Goal: Task Accomplishment & Management: Manage account settings

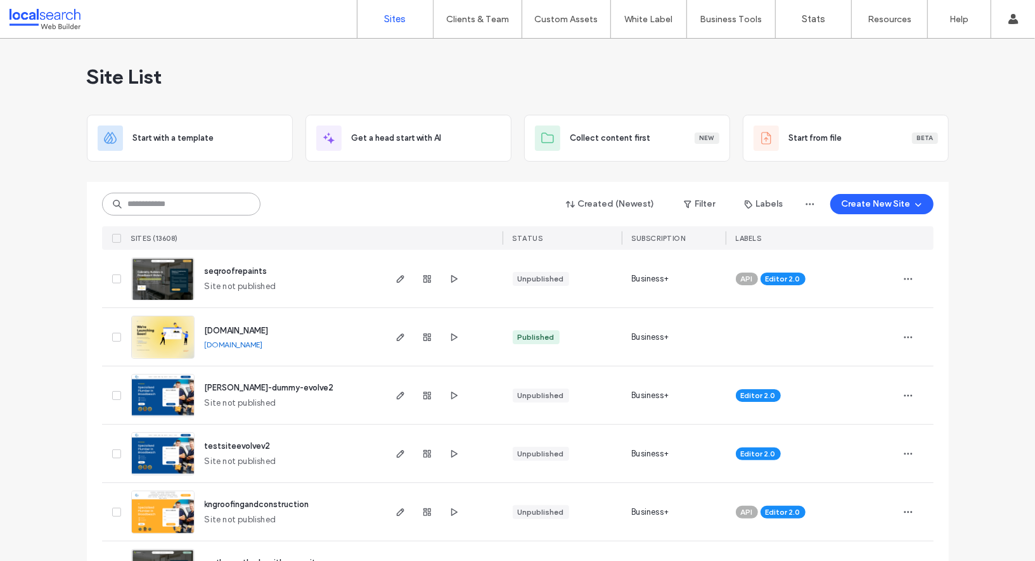
click at [219, 200] on input at bounding box center [181, 204] width 158 height 23
paste input "********"
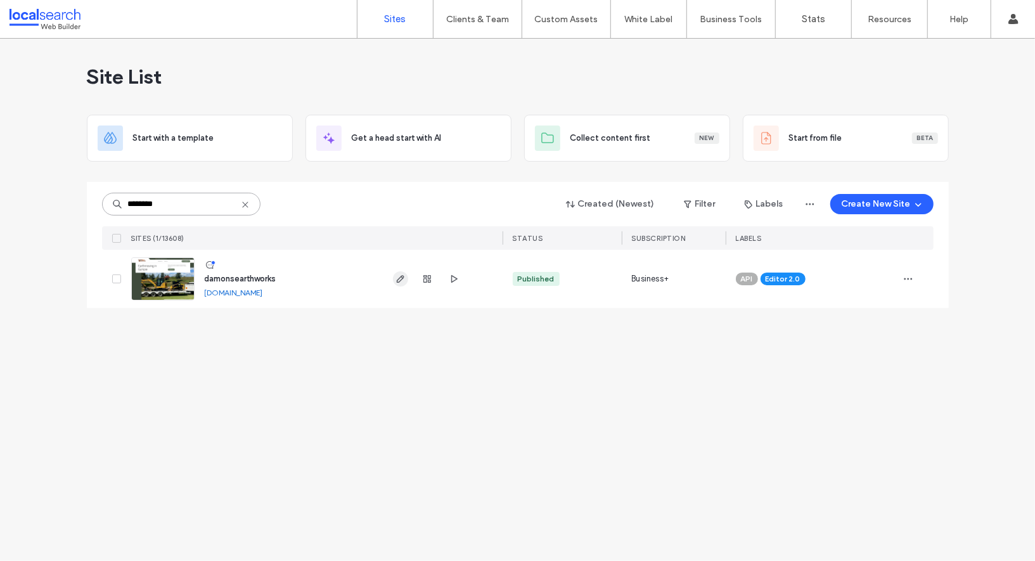
type input "********"
click at [396, 280] on icon "button" at bounding box center [401, 279] width 10 height 10
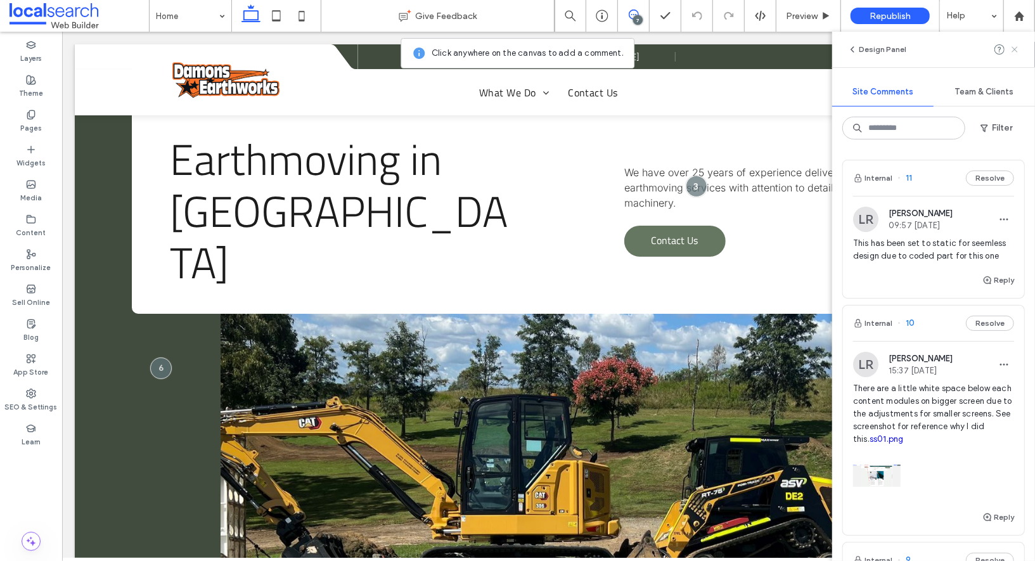
click at [1011, 52] on icon at bounding box center [1015, 49] width 10 height 10
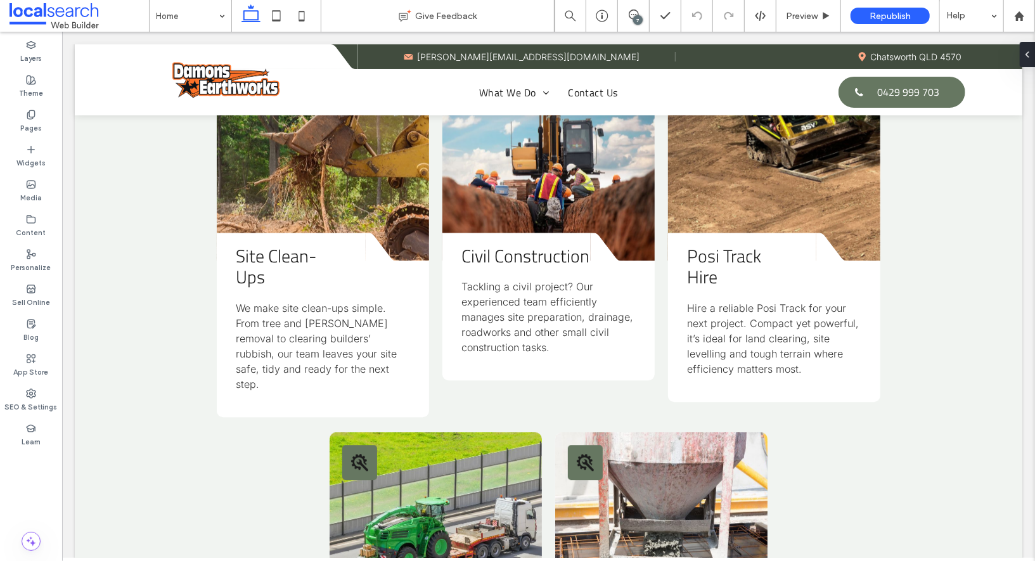
scroll to position [1958, 0]
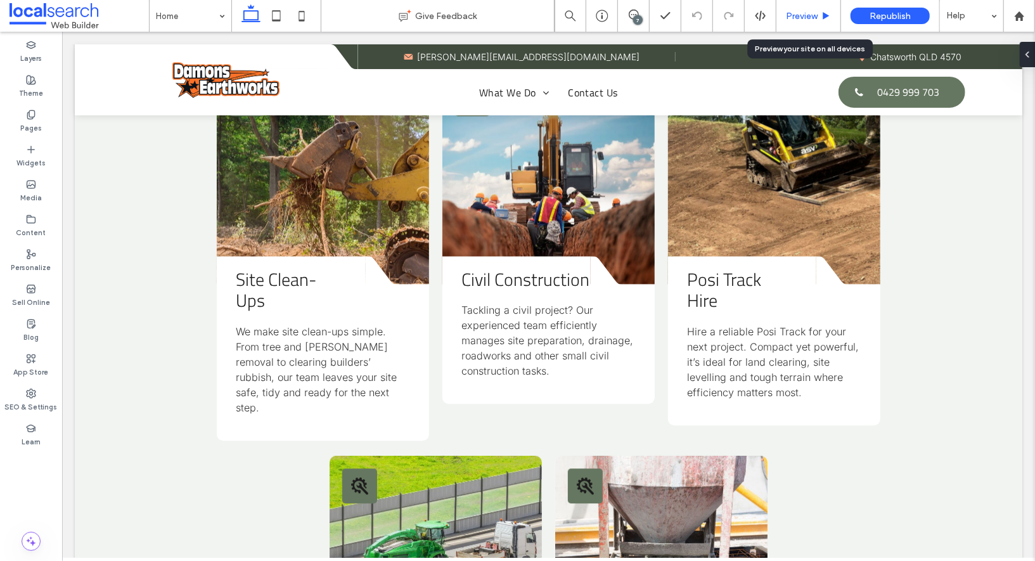
click at [808, 15] on span "Preview" at bounding box center [802, 16] width 32 height 11
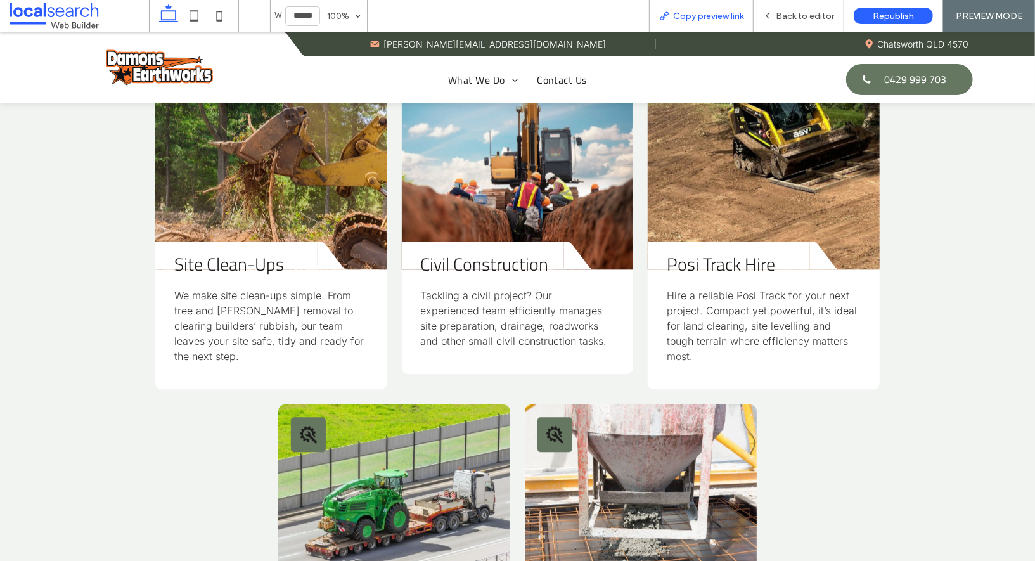
scroll to position [1893, 0]
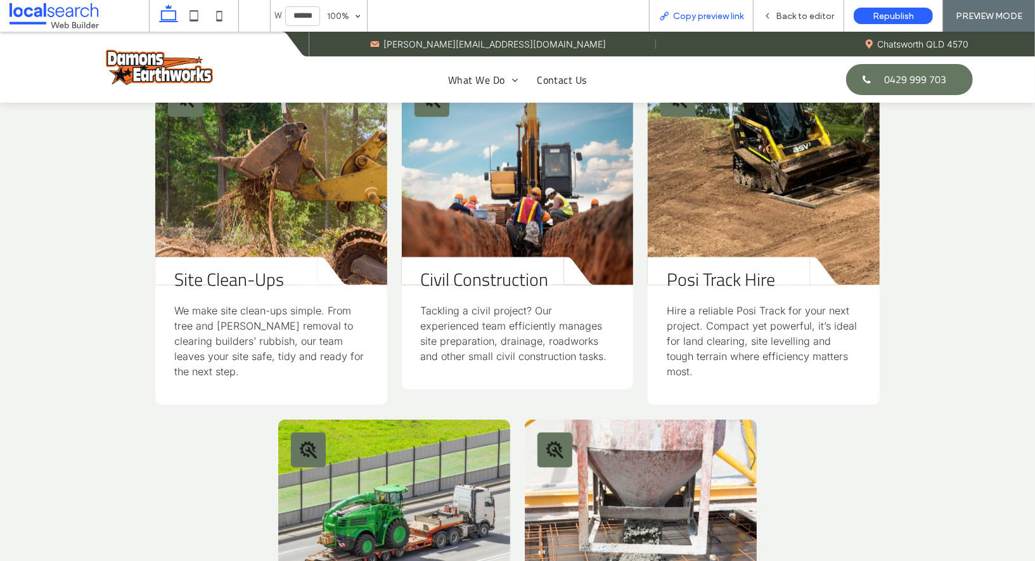
click at [693, 11] on span "Copy preview link" at bounding box center [708, 16] width 70 height 11
click at [836, 8] on div "Back to editor" at bounding box center [799, 16] width 91 height 32
click at [803, 17] on span "Back to editor" at bounding box center [805, 16] width 58 height 11
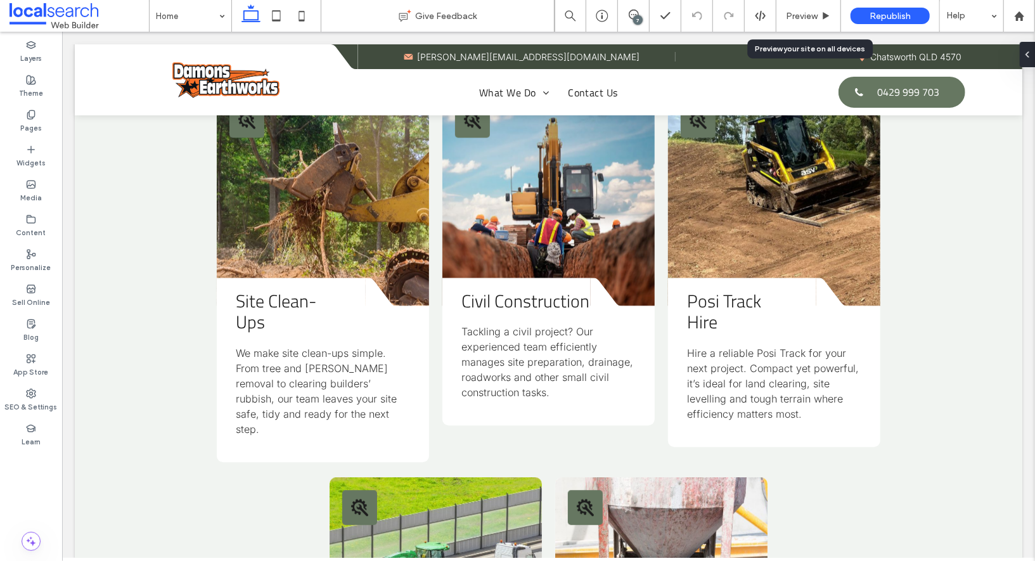
scroll to position [1958, 0]
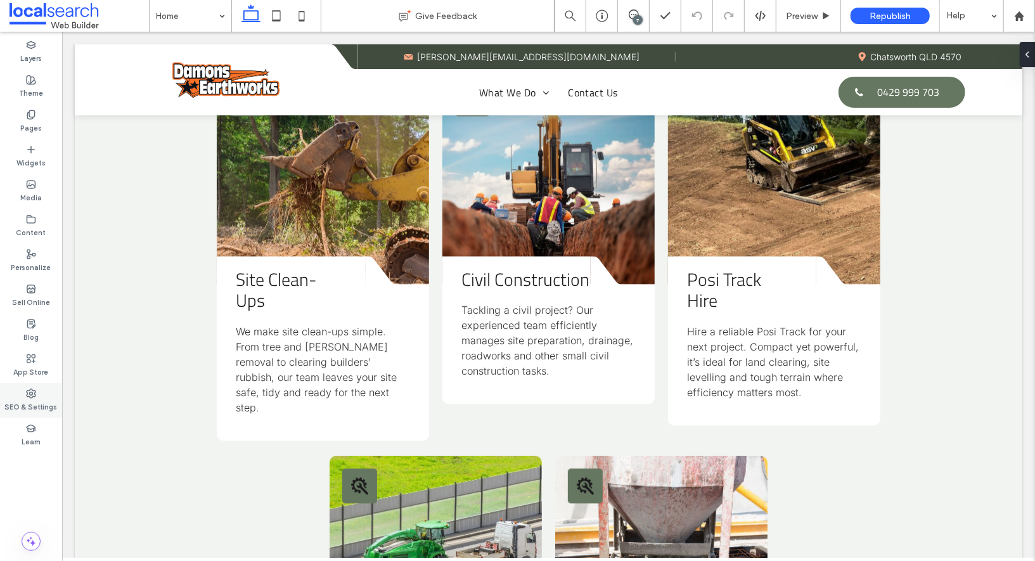
click at [29, 412] on label "SEO & Settings" at bounding box center [31, 406] width 53 height 14
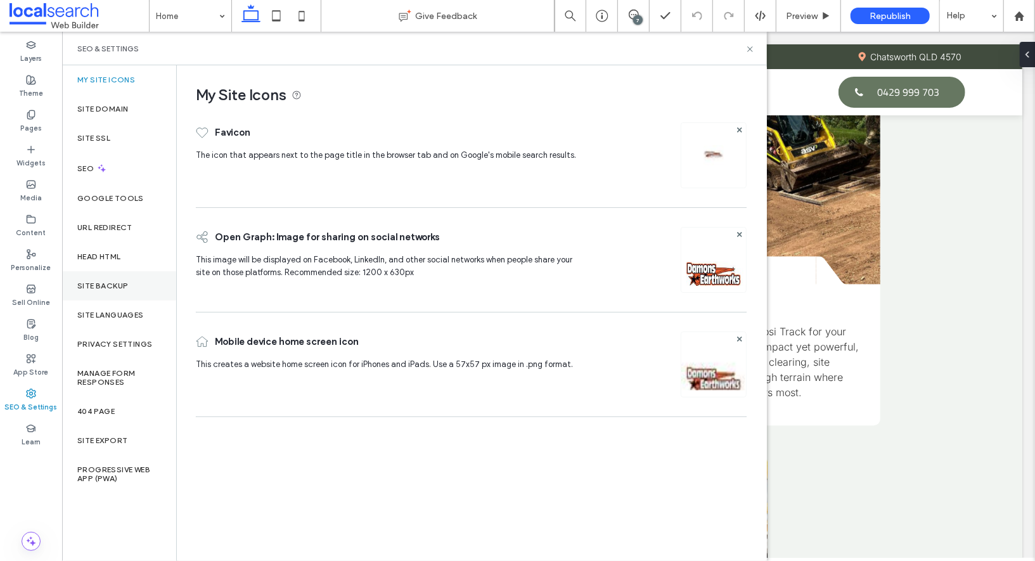
click at [129, 288] on div "Site Backup" at bounding box center [119, 285] width 114 height 29
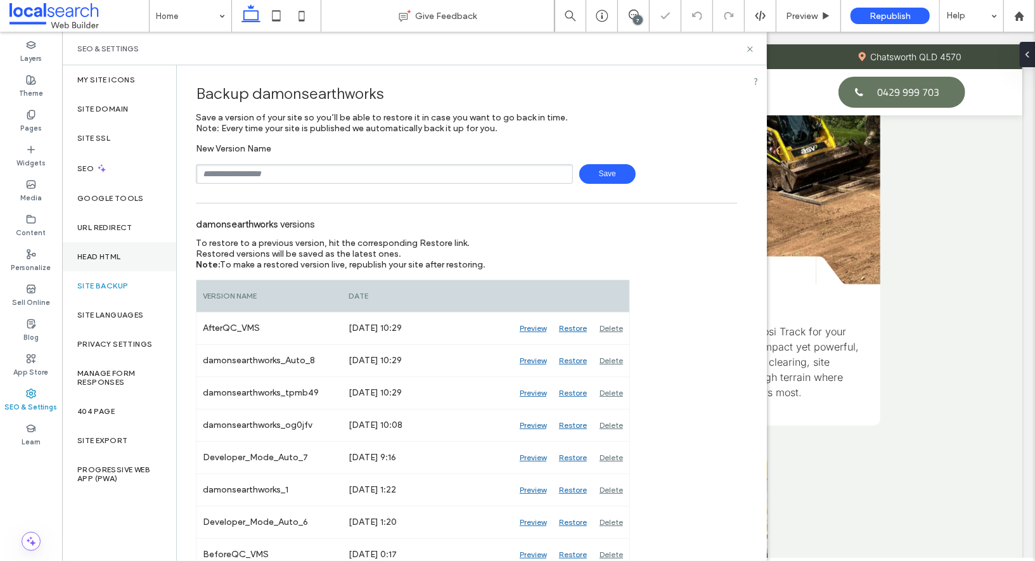
click at [118, 244] on div "Head HTML" at bounding box center [119, 256] width 114 height 29
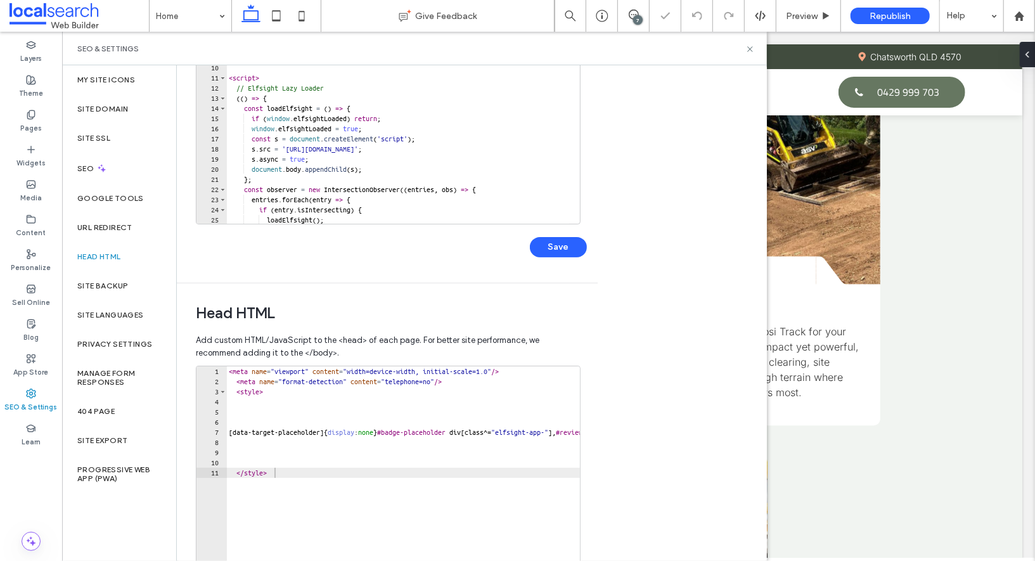
scroll to position [306, 0]
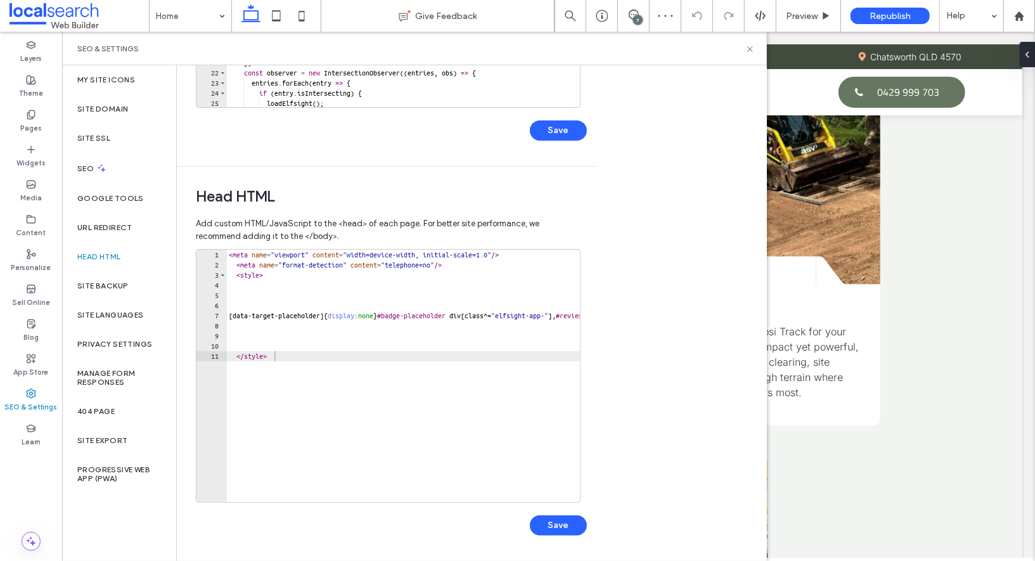
click at [224, 254] on div "1" at bounding box center [212, 255] width 30 height 10
click at [226, 255] on div "1" at bounding box center [212, 255] width 30 height 10
click at [228, 250] on div "< meta name = "viewport" content = "width=device-width, initial-scale=1.0" /> <…" at bounding box center [577, 381] width 703 height 262
type textarea "**********"
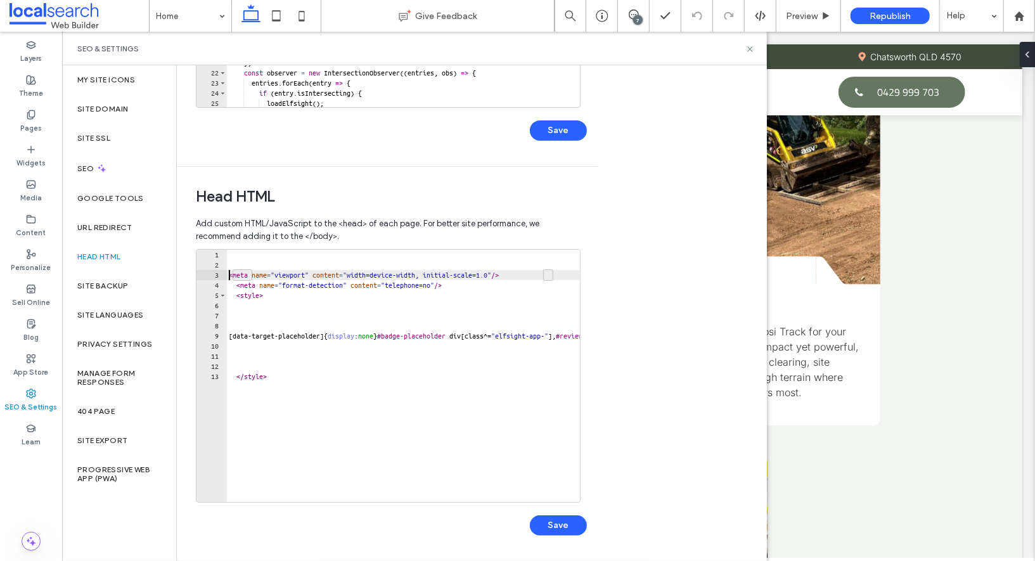
scroll to position [0, 0]
paste textarea "**********"
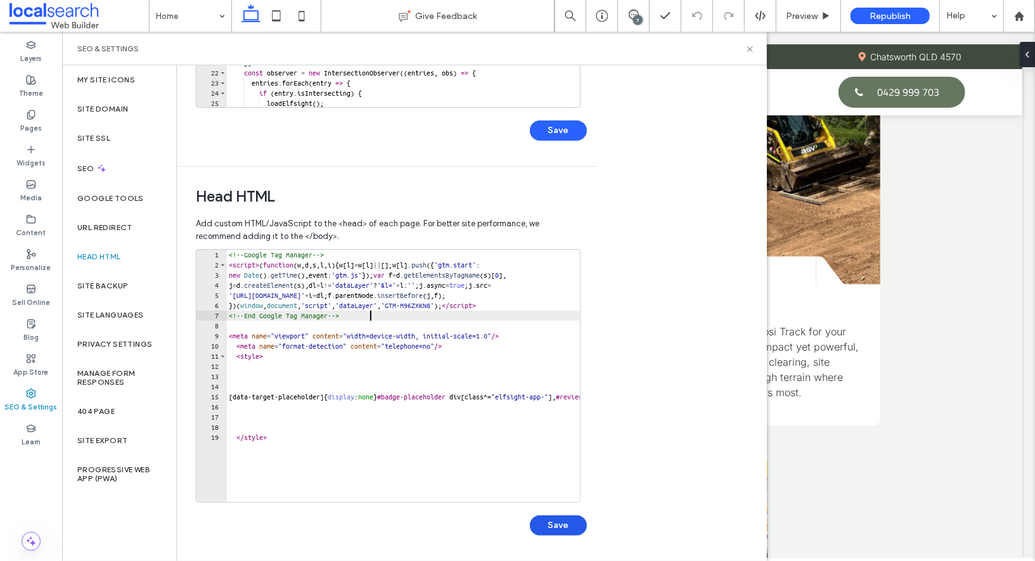
type textarea "**********"
click at [568, 528] on button "Save" at bounding box center [558, 525] width 57 height 20
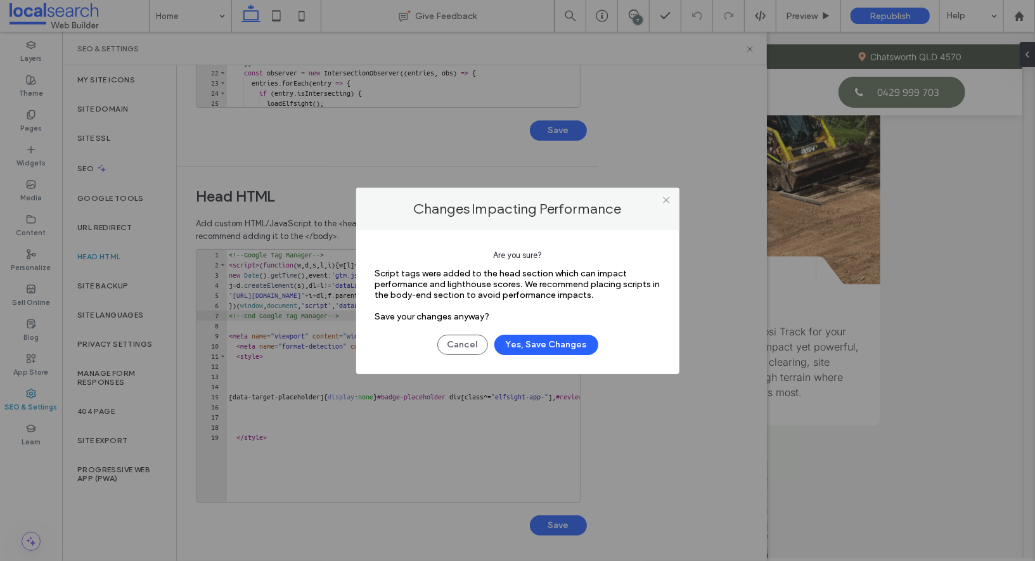
click at [545, 332] on div "Cancel Yes, Save Changes" at bounding box center [517, 338] width 285 height 33
click at [555, 340] on button "Yes, Save Changes" at bounding box center [547, 345] width 104 height 20
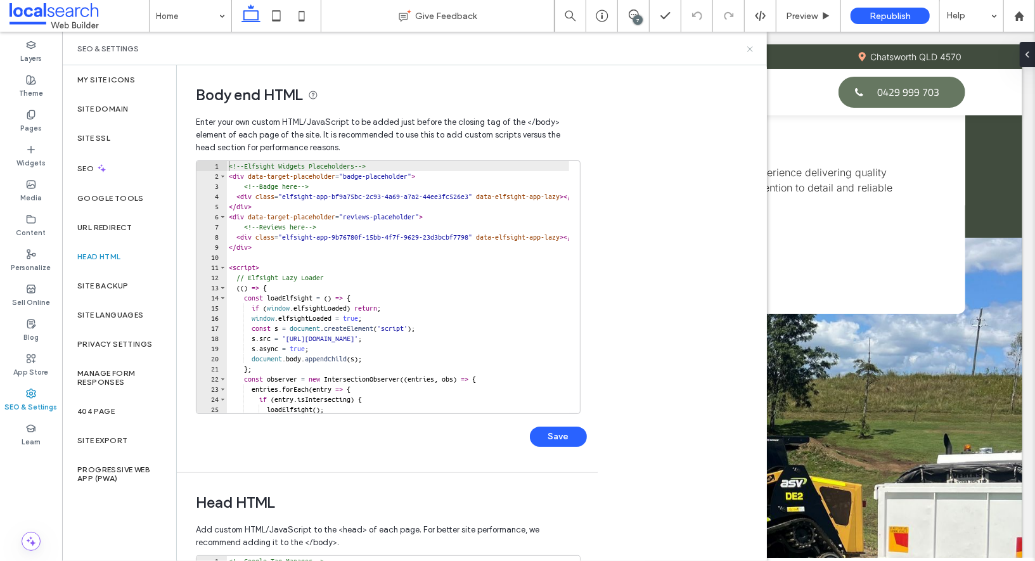
drag, startPoint x: 754, startPoint y: 49, endPoint x: 691, endPoint y: 18, distance: 70.9
click at [754, 49] on icon at bounding box center [751, 49] width 10 height 10
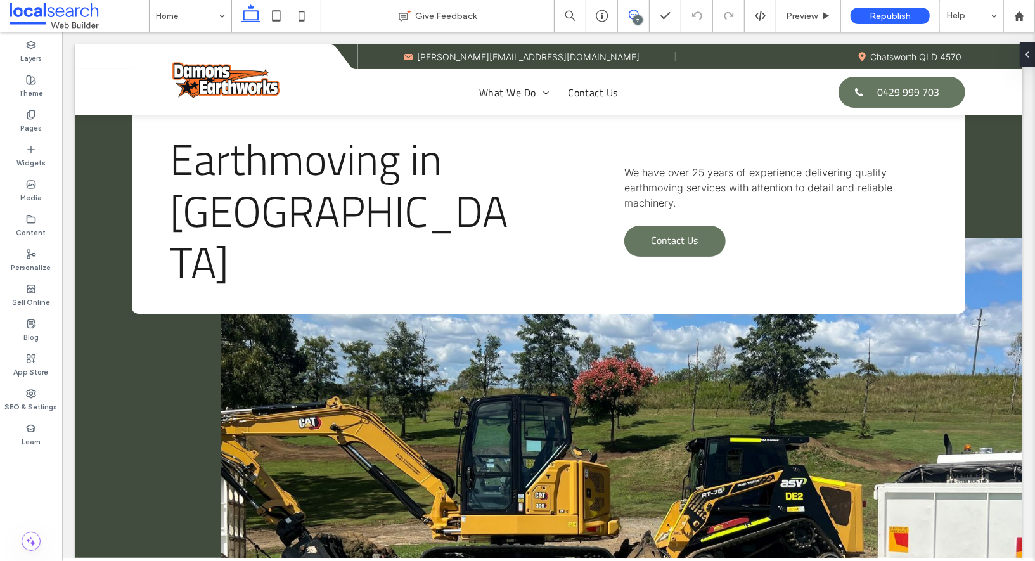
click at [637, 14] on icon at bounding box center [634, 15] width 10 height 10
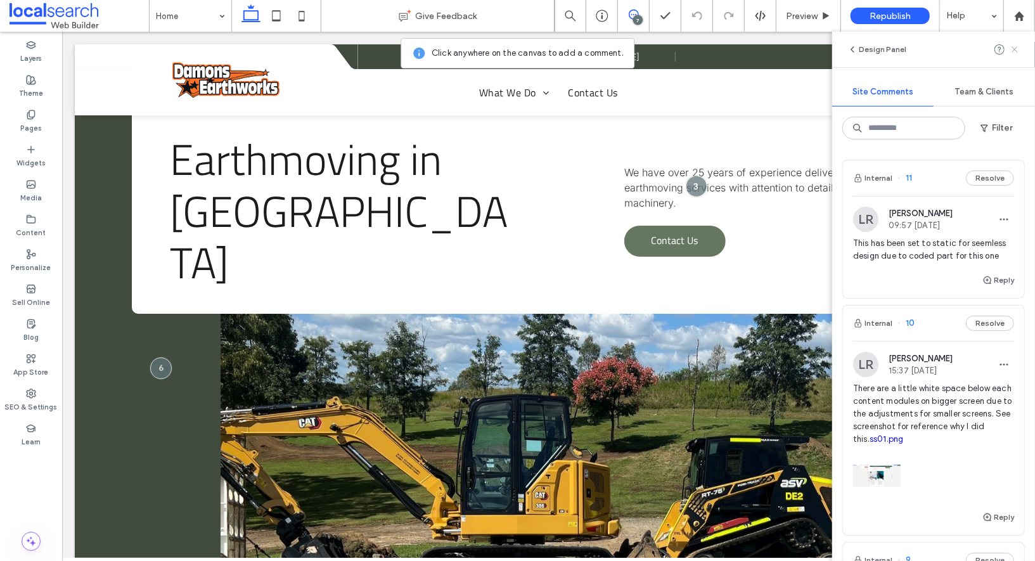
click at [1011, 49] on icon at bounding box center [1015, 49] width 10 height 10
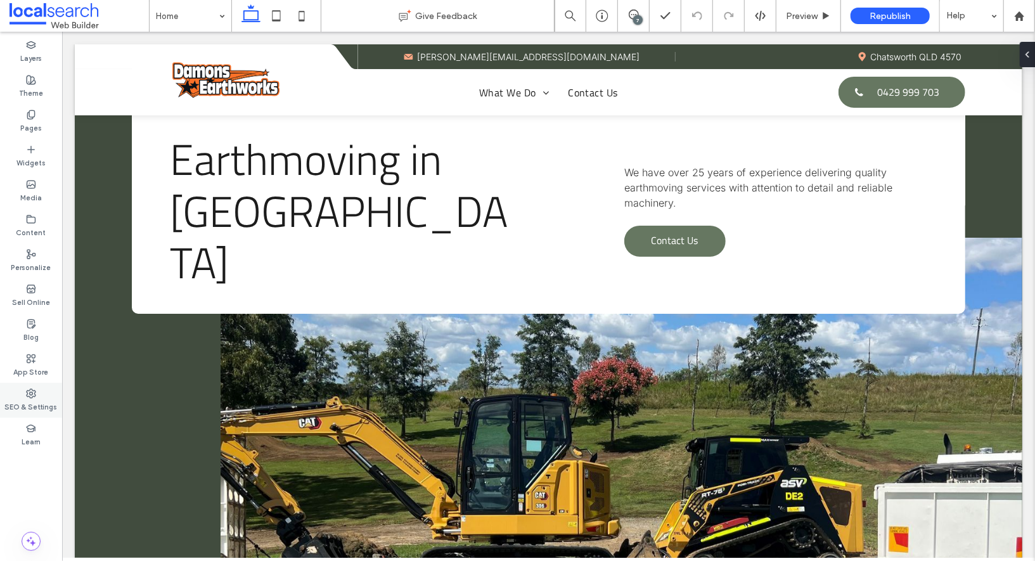
click at [24, 394] on div "SEO & Settings" at bounding box center [31, 400] width 62 height 35
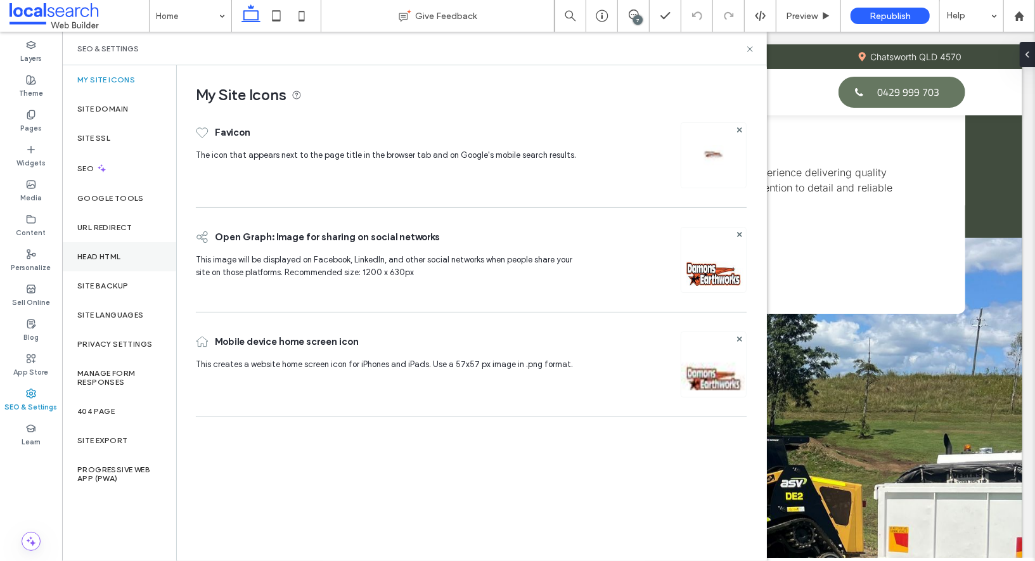
click at [119, 255] on label "Head HTML" at bounding box center [99, 256] width 44 height 9
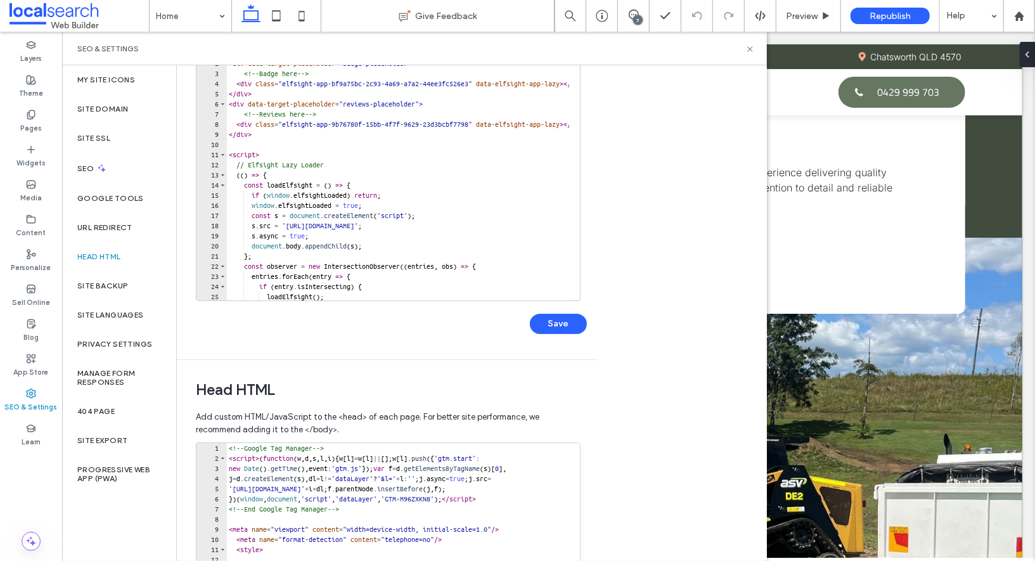
scroll to position [187, 0]
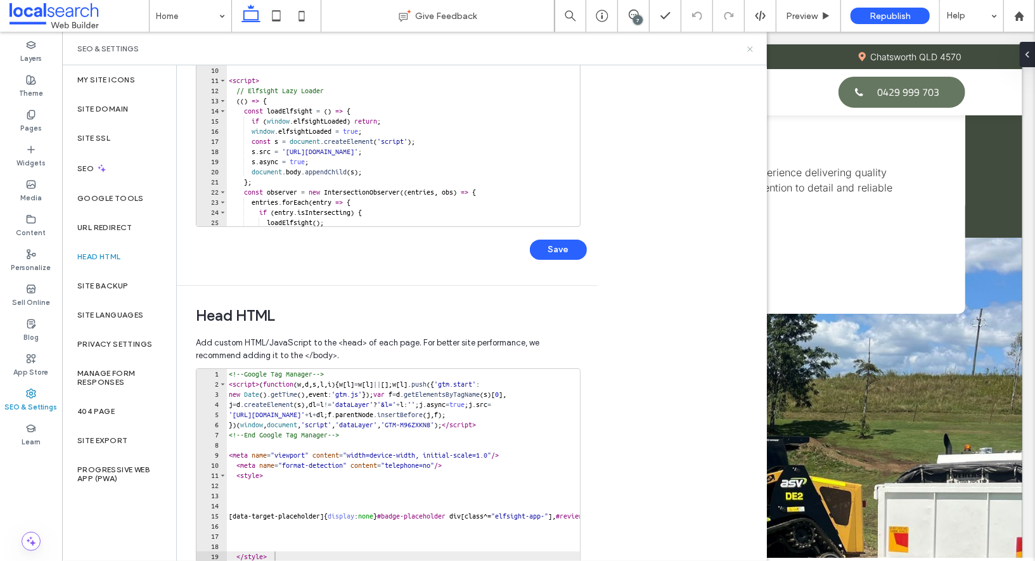
drag, startPoint x: 753, startPoint y: 51, endPoint x: 699, endPoint y: 4, distance: 71.5
click at [753, 51] on icon at bounding box center [751, 49] width 10 height 10
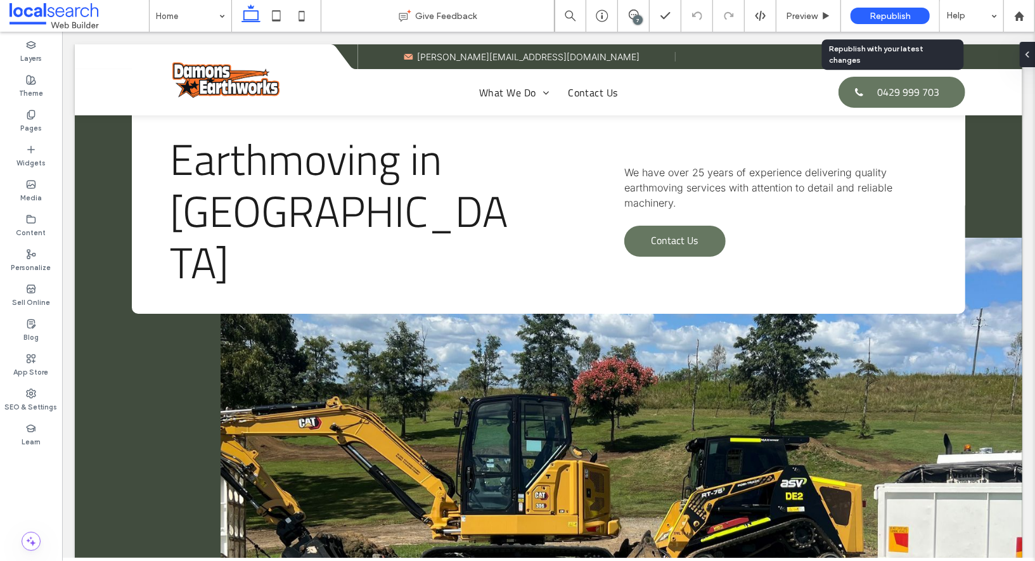
click at [863, 16] on div "Republish" at bounding box center [890, 16] width 79 height 16
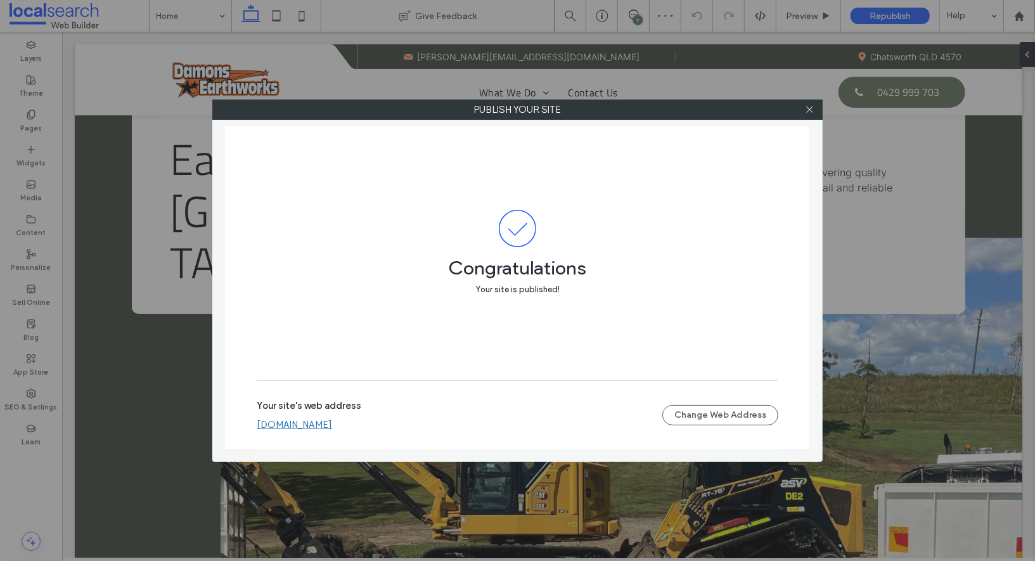
click at [332, 426] on link "damonsearthworks.webbuilder.localsearch.com.au" at bounding box center [294, 424] width 75 height 11
click at [810, 112] on icon at bounding box center [810, 110] width 10 height 10
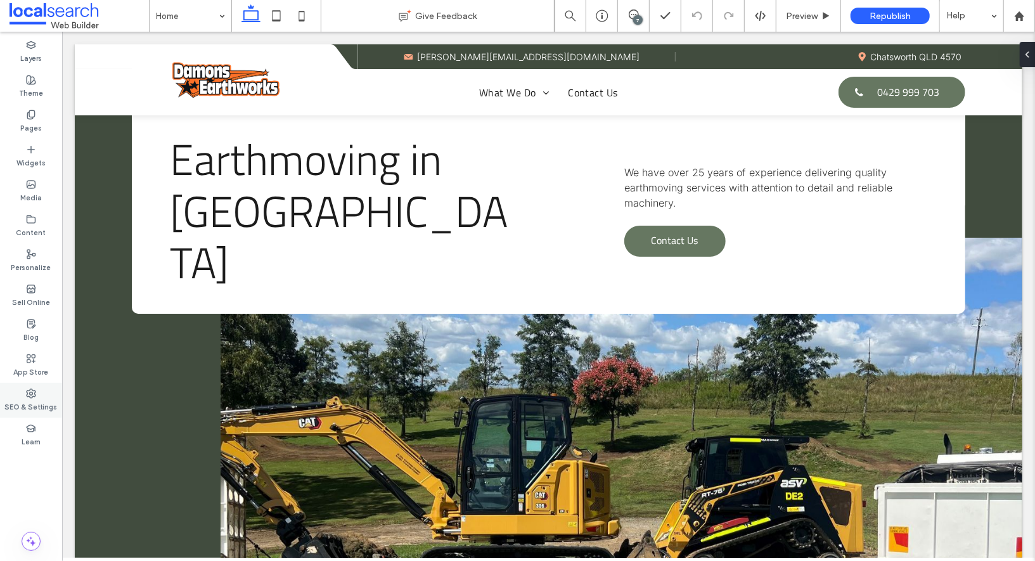
click at [29, 395] on icon at bounding box center [31, 394] width 10 height 10
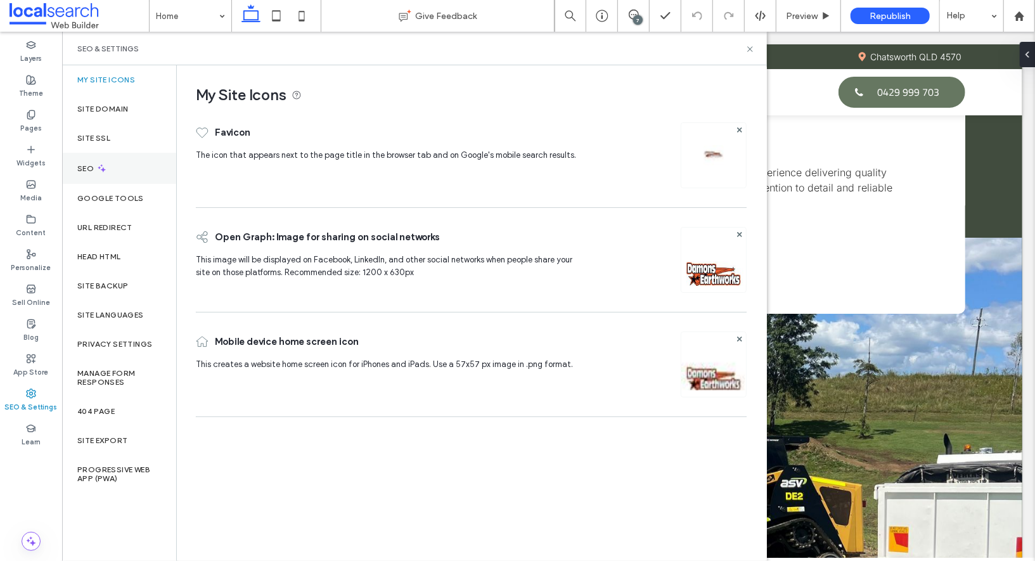
click at [124, 176] on div "SEO" at bounding box center [119, 168] width 114 height 31
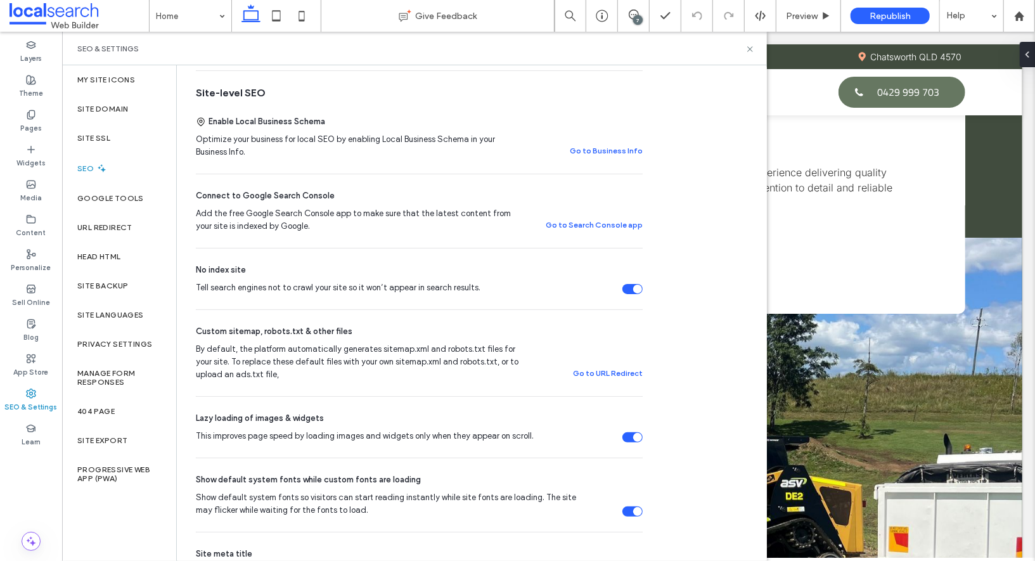
scroll to position [0, 0]
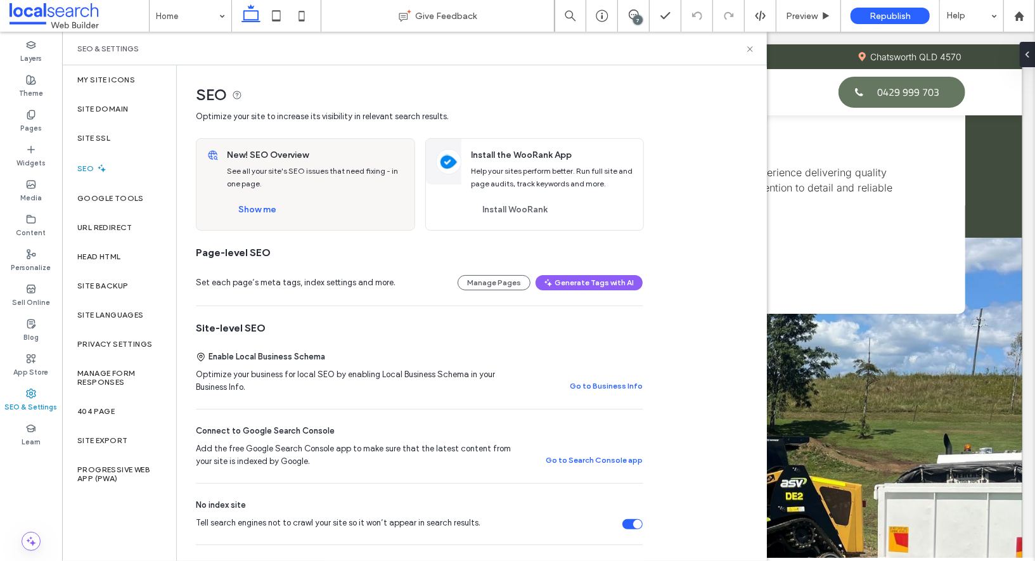
click at [259, 220] on div "New! SEO Overview See all your site's SEO issues that need fixing - in one page…" at bounding box center [316, 184] width 195 height 91
click at [266, 200] on button "Show me" at bounding box center [257, 210] width 61 height 20
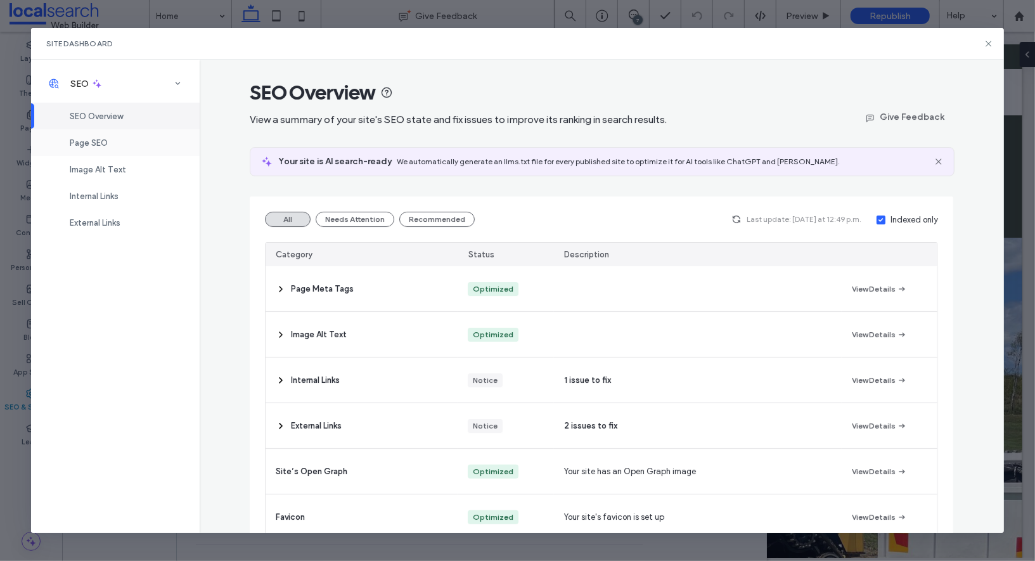
click at [139, 145] on div "Page SEO" at bounding box center [115, 142] width 169 height 27
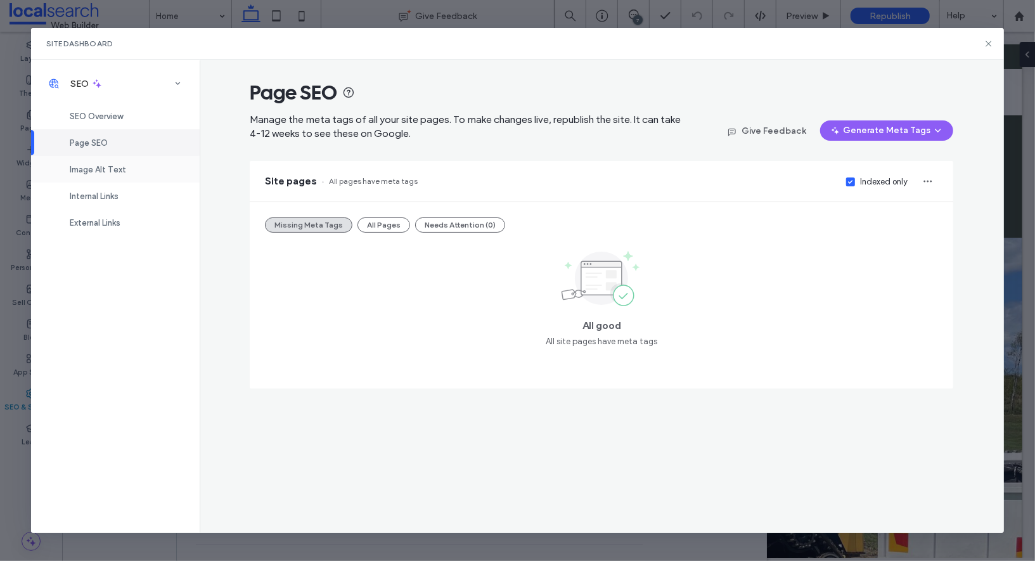
click at [126, 173] on div "Image Alt Text" at bounding box center [115, 169] width 169 height 27
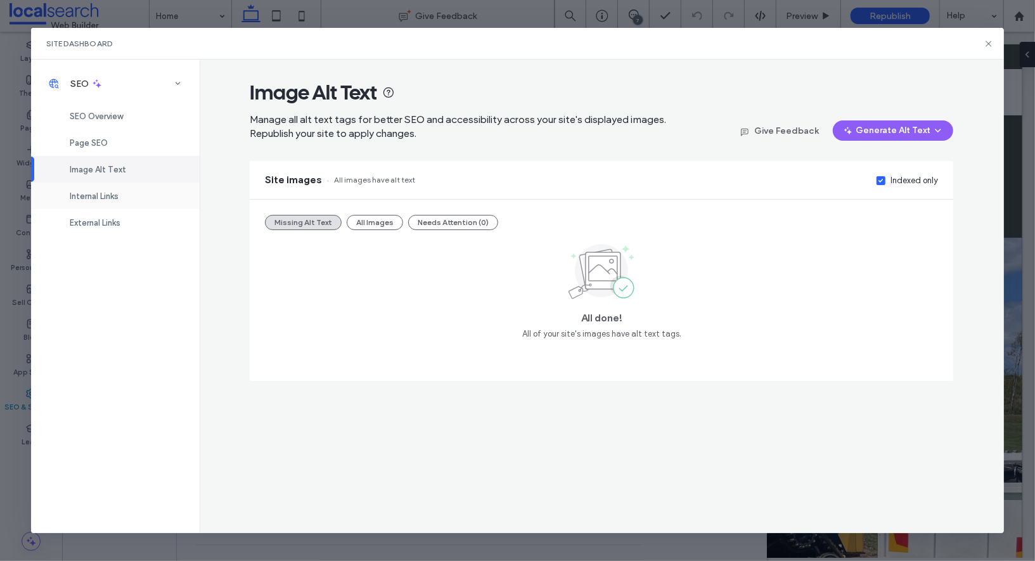
click at [124, 208] on div "Internal Links" at bounding box center [115, 196] width 169 height 27
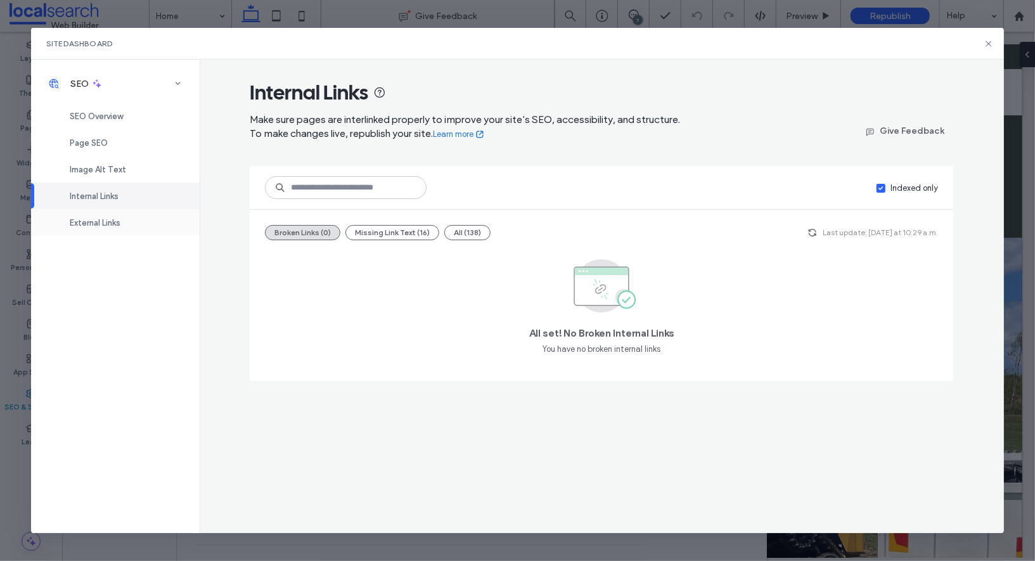
click at [120, 224] on span "External Links" at bounding box center [95, 223] width 51 height 10
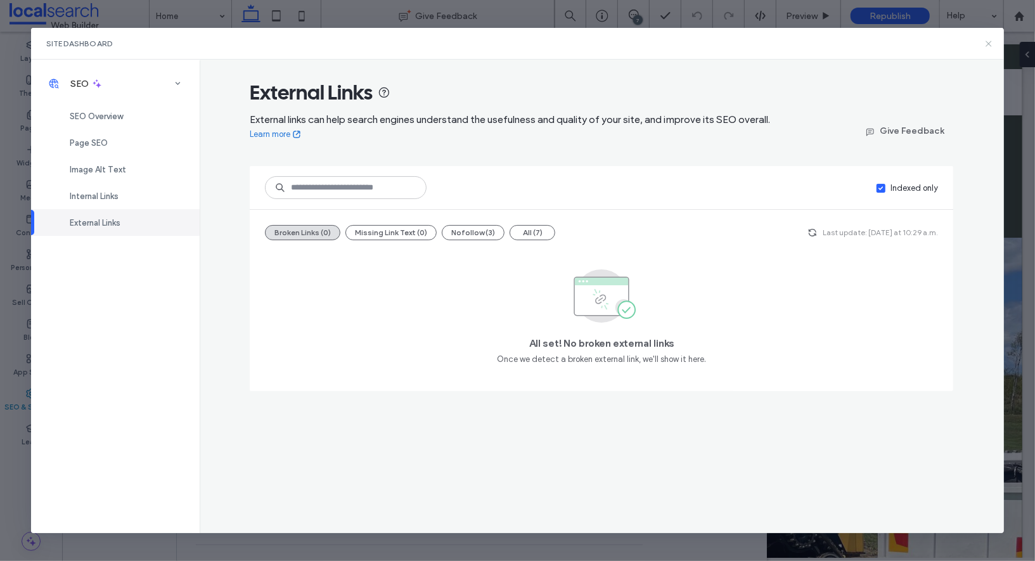
click at [989, 44] on icon at bounding box center [989, 44] width 10 height 10
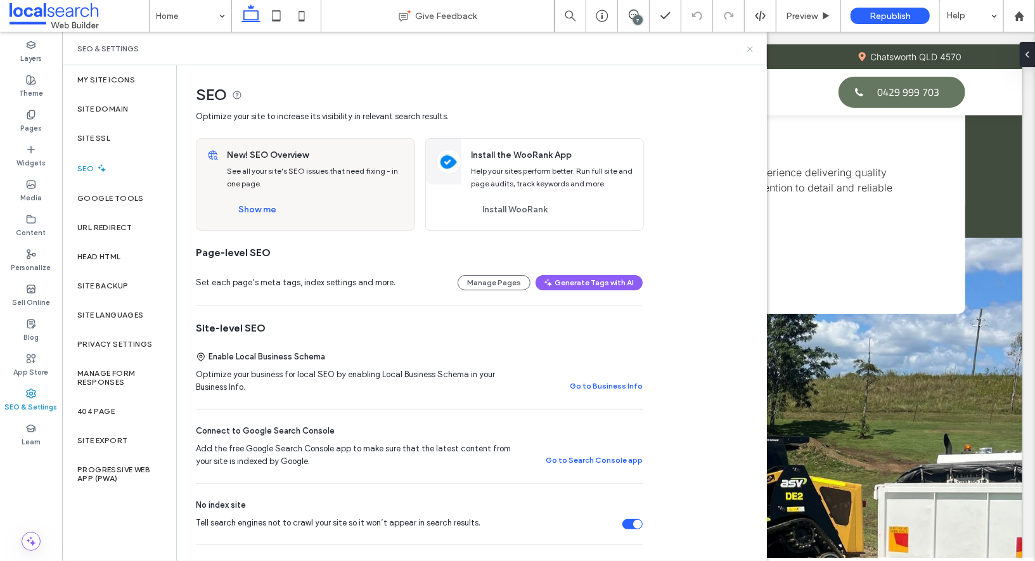
click at [753, 44] on icon at bounding box center [751, 49] width 10 height 10
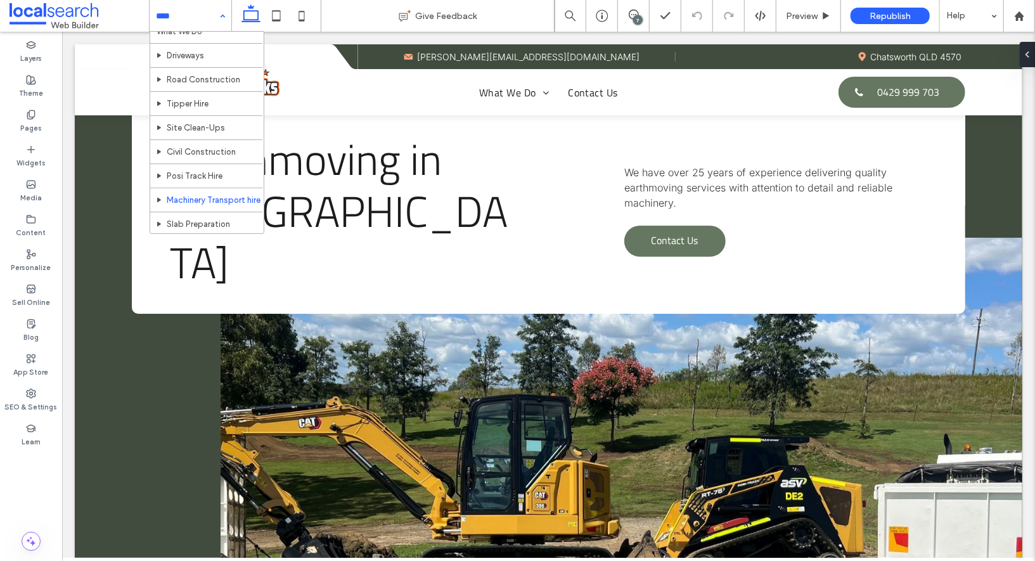
scroll to position [62, 0]
click at [223, 11] on div "Home What We Do Driveways Road Construction Tipper Hire Site Clean-Ups Civil Co…" at bounding box center [191, 16] width 82 height 32
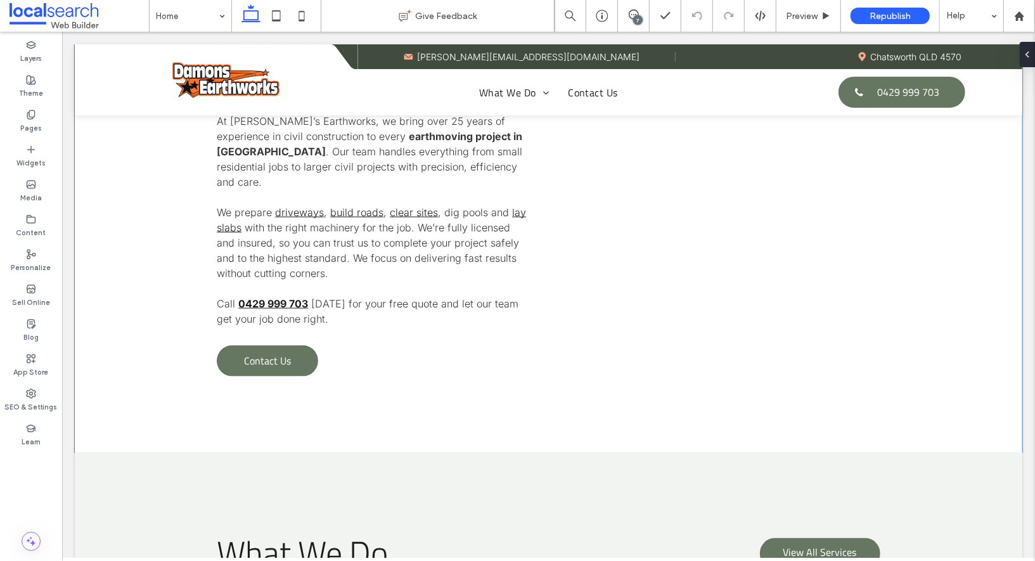
scroll to position [0, 0]
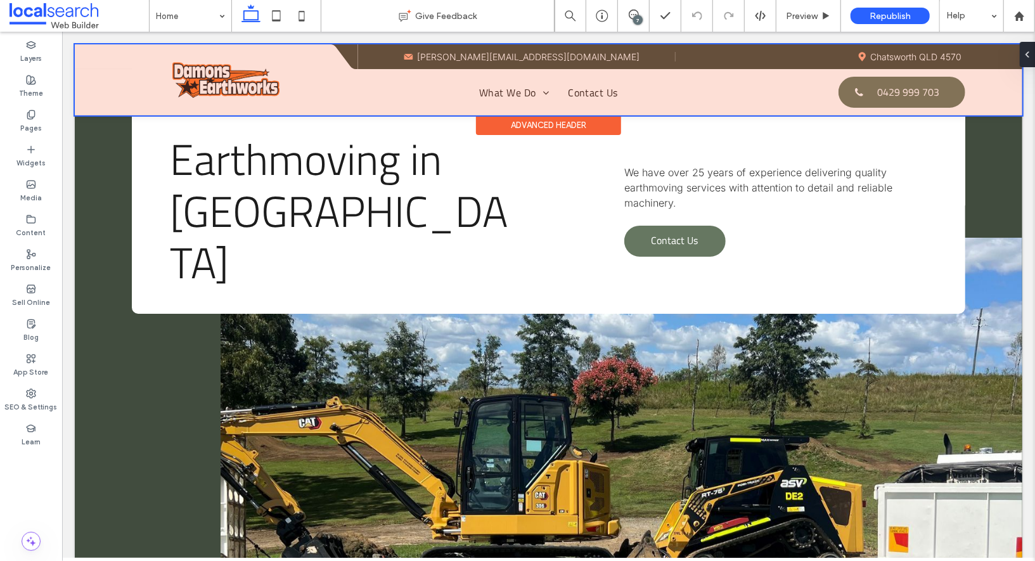
click at [279, 85] on div at bounding box center [548, 79] width 948 height 71
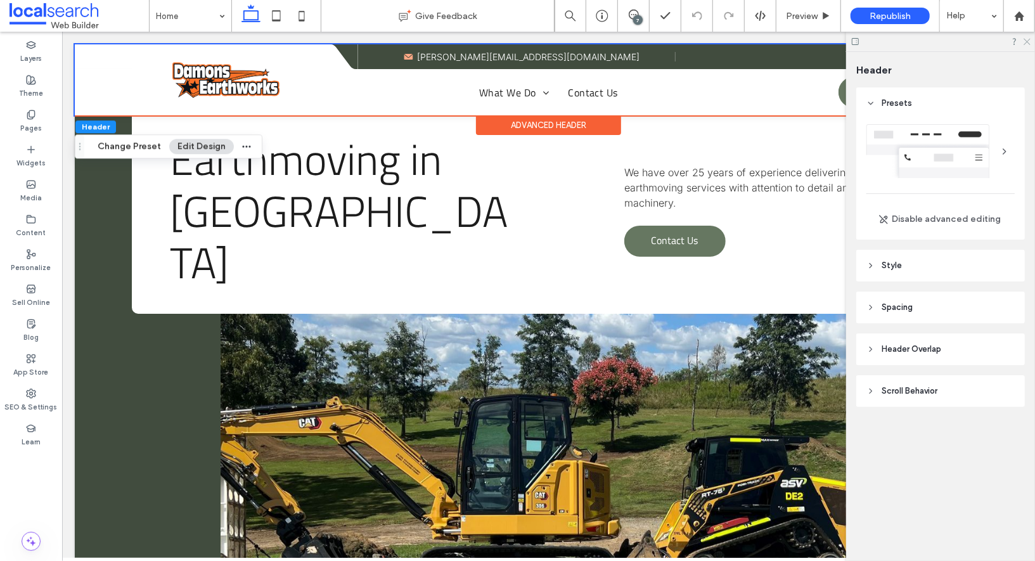
drag, startPoint x: 1026, startPoint y: 41, endPoint x: 957, endPoint y: 8, distance: 76.6
click at [1026, 41] on icon at bounding box center [1027, 41] width 8 height 8
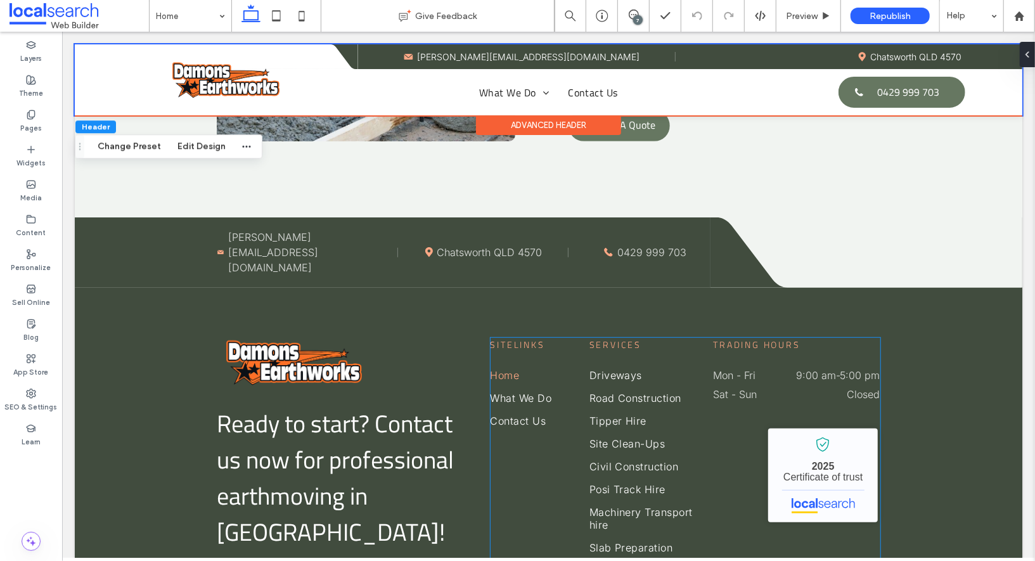
scroll to position [3612, 0]
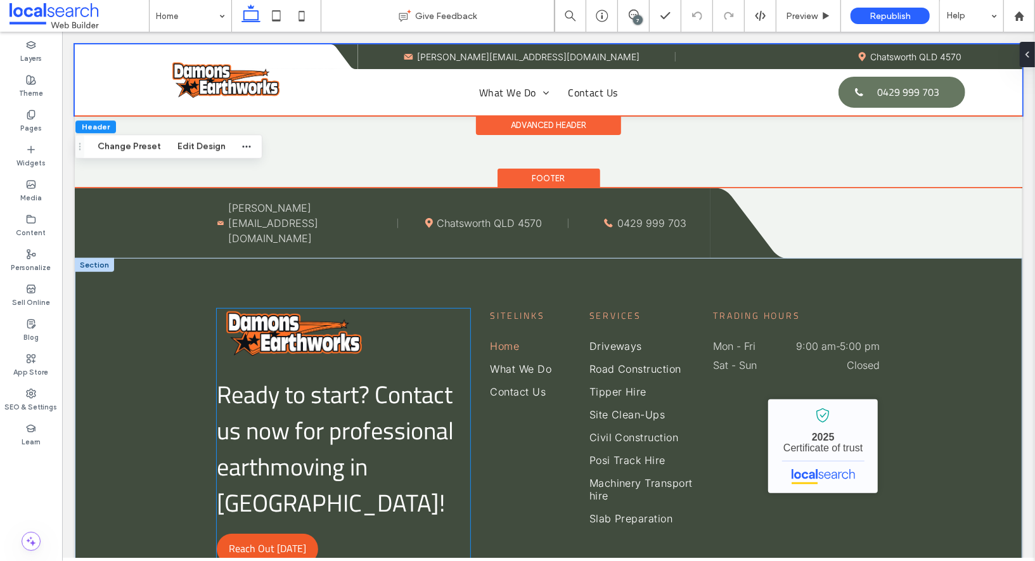
click at [317, 308] on img at bounding box center [292, 332] width 152 height 49
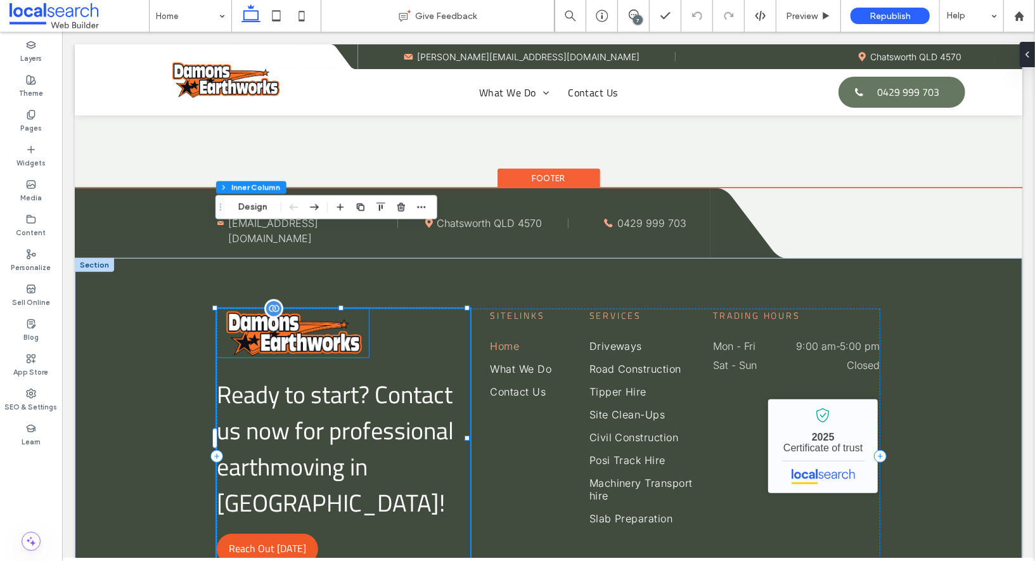
click at [317, 308] on img at bounding box center [292, 332] width 152 height 49
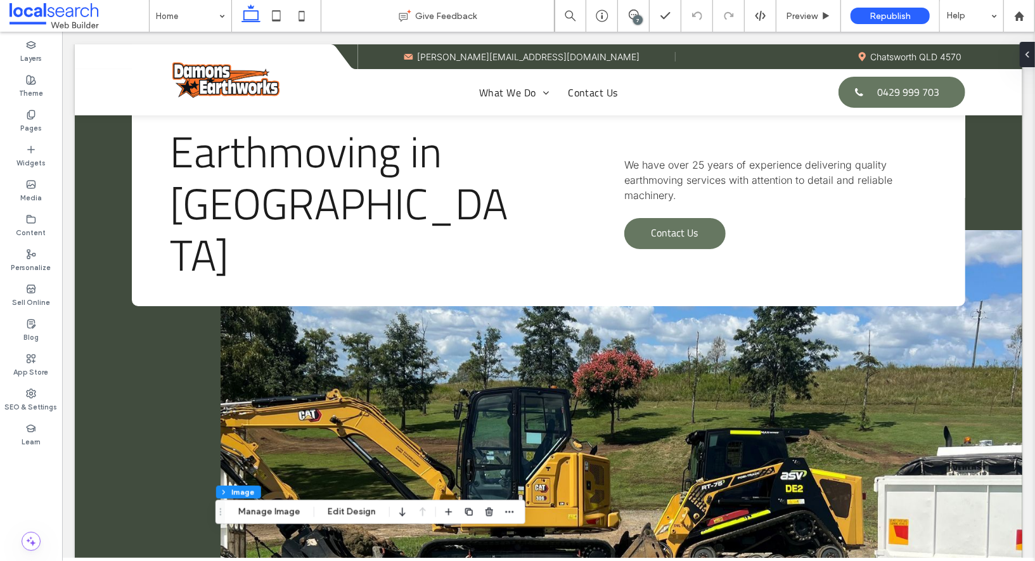
scroll to position [0, 0]
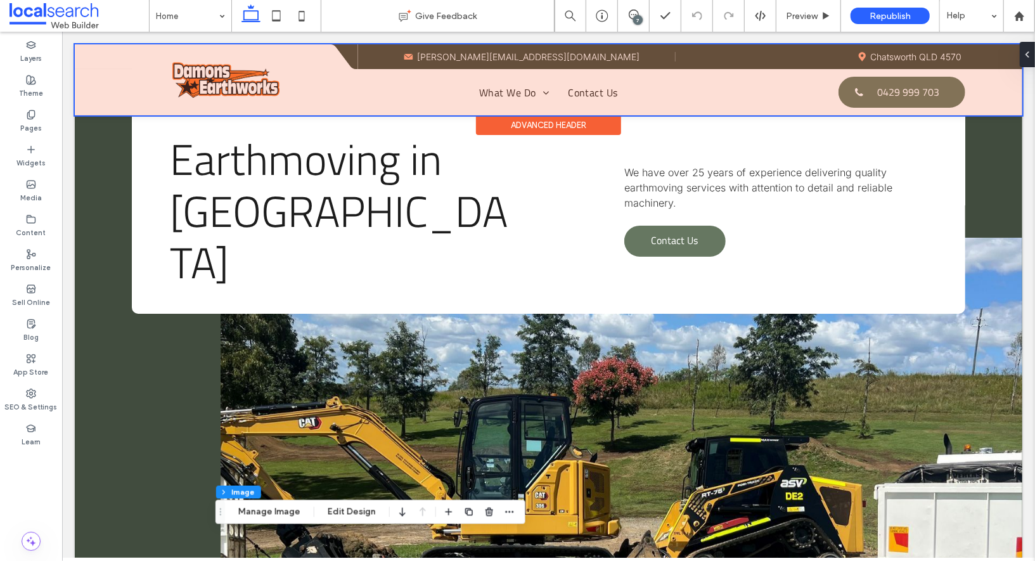
click at [241, 70] on div at bounding box center [548, 79] width 948 height 71
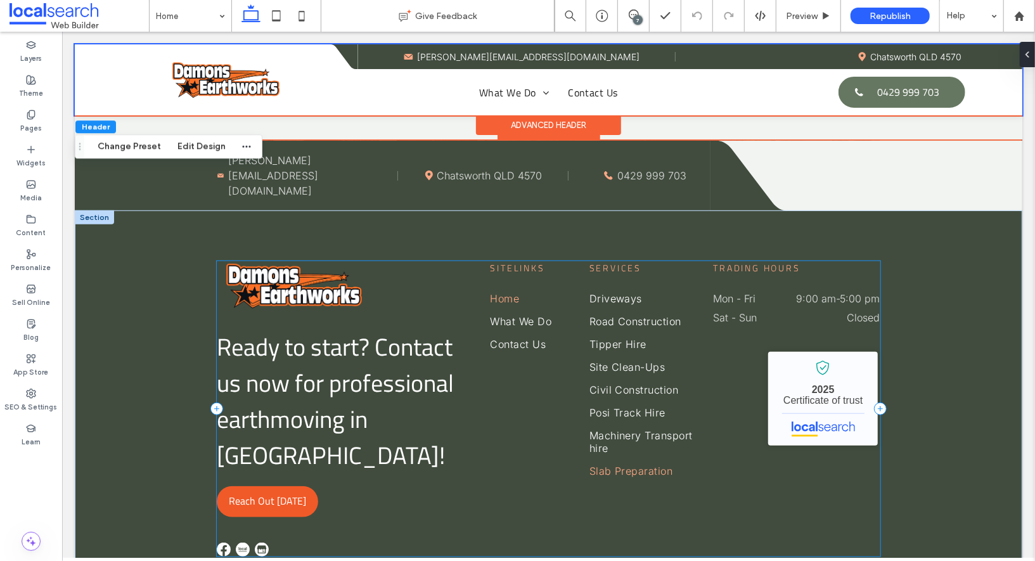
scroll to position [3624, 0]
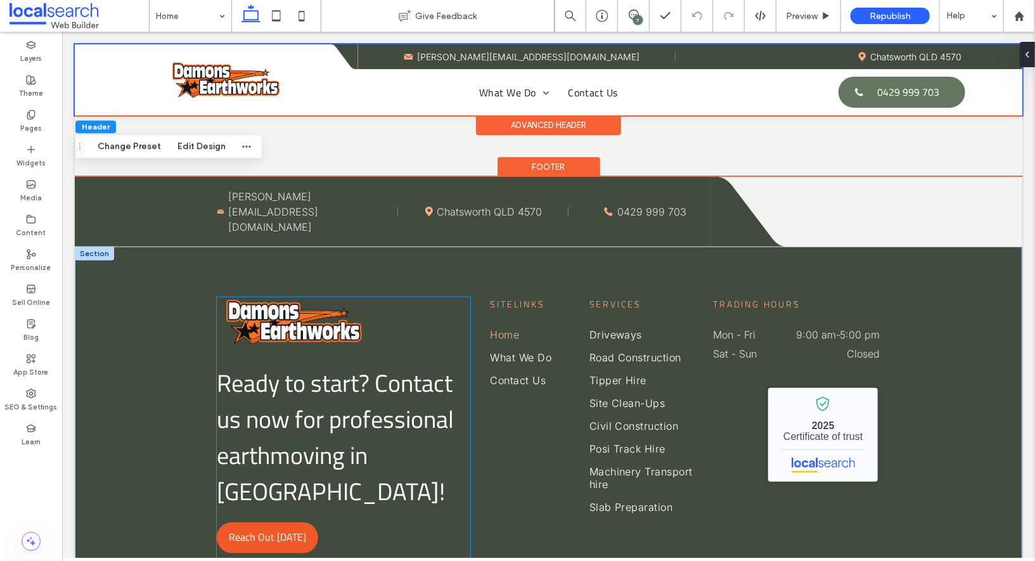
click at [285, 297] on img at bounding box center [292, 321] width 152 height 49
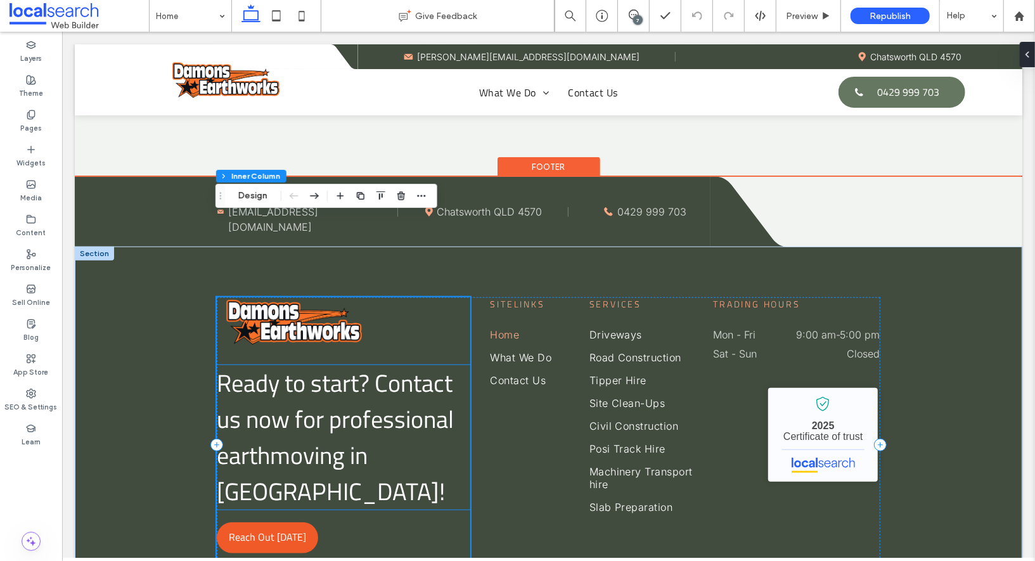
scroll to position [3583, 0]
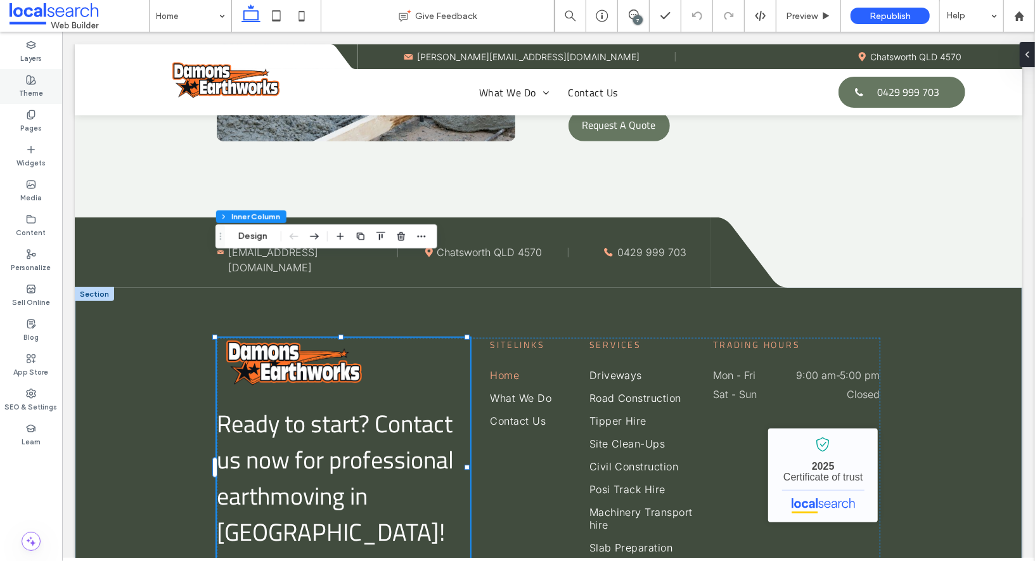
click at [23, 91] on label "Theme" at bounding box center [31, 92] width 24 height 14
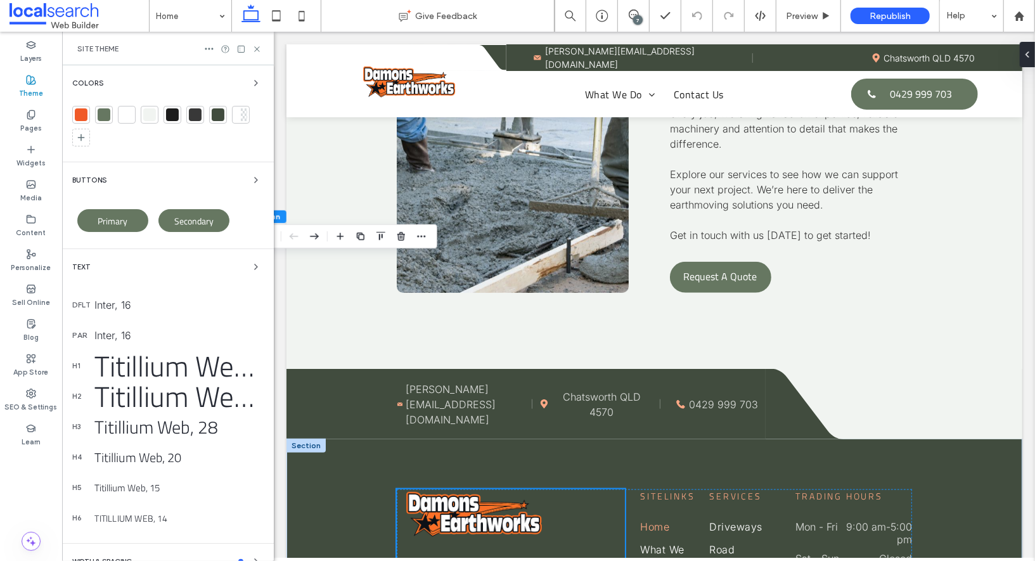
scroll to position [3814, 0]
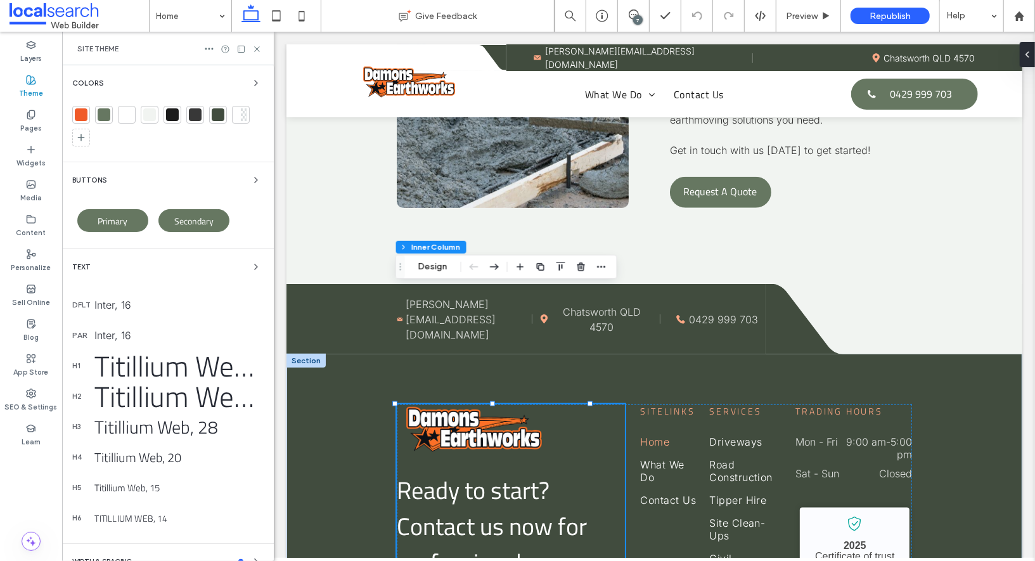
click at [82, 115] on div at bounding box center [81, 114] width 13 height 13
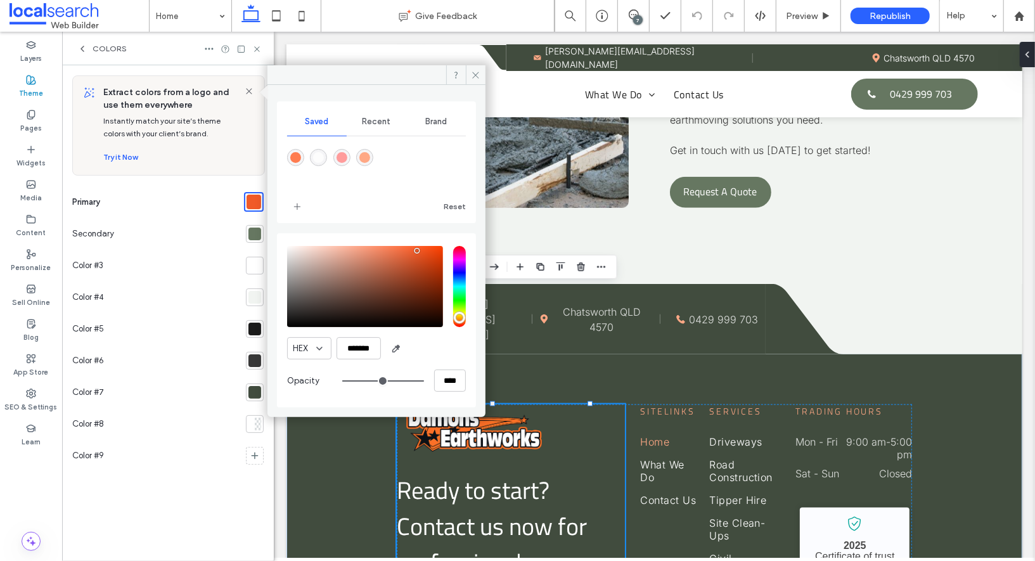
click at [391, 185] on div at bounding box center [376, 167] width 179 height 48
click at [377, 182] on div at bounding box center [376, 167] width 179 height 48
click at [261, 228] on div at bounding box center [255, 234] width 13 height 13
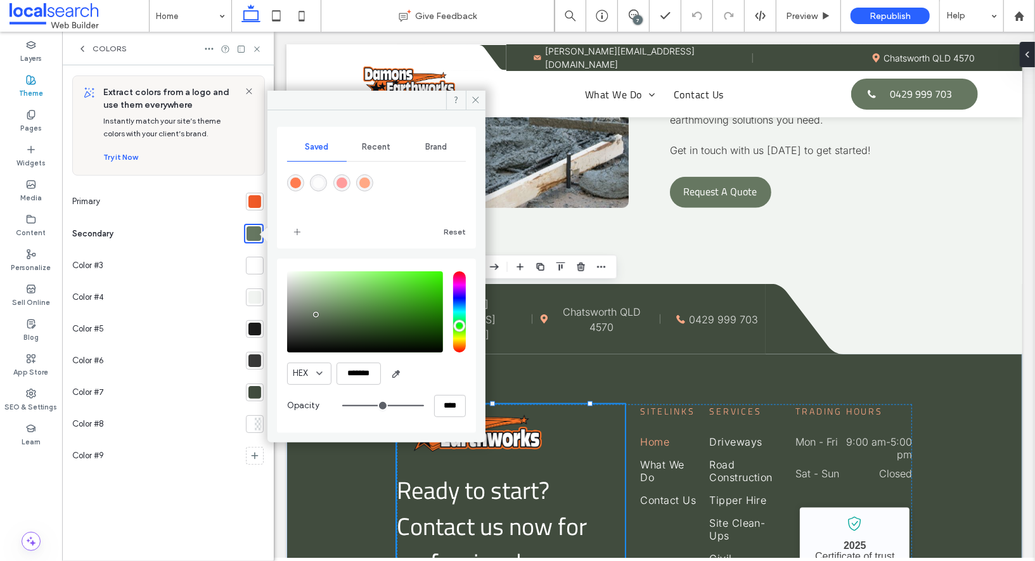
click at [337, 211] on div at bounding box center [376, 192] width 179 height 48
drag, startPoint x: 474, startPoint y: 96, endPoint x: 120, endPoint y: 8, distance: 365.3
click at [474, 96] on icon at bounding box center [476, 100] width 10 height 10
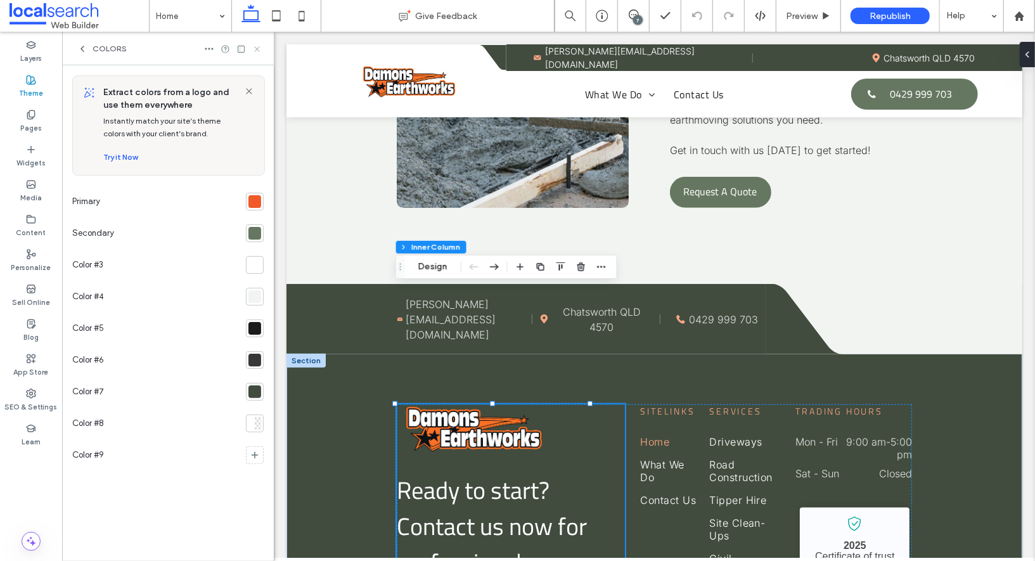
click at [254, 45] on icon at bounding box center [257, 49] width 10 height 10
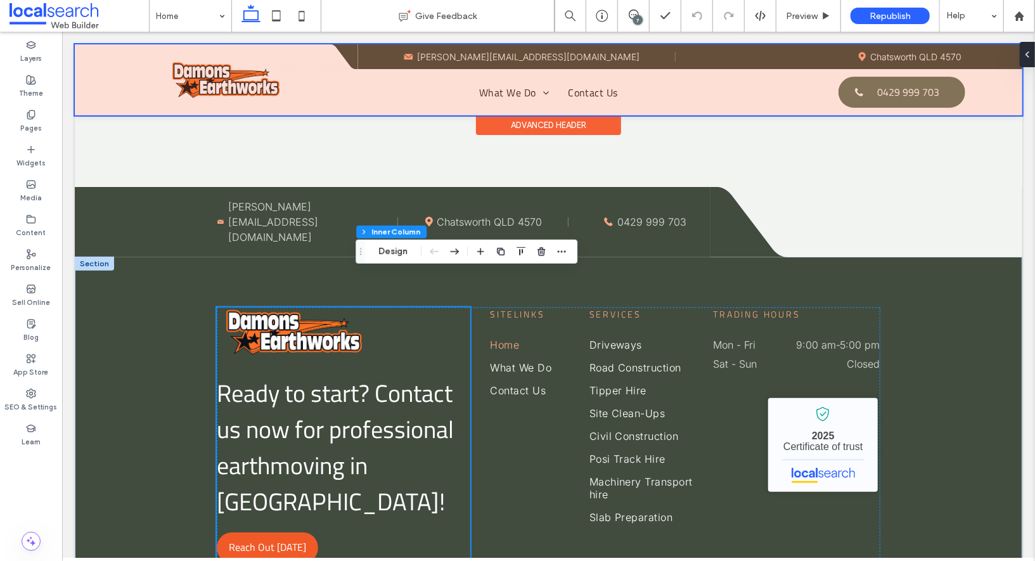
scroll to position [3583, 0]
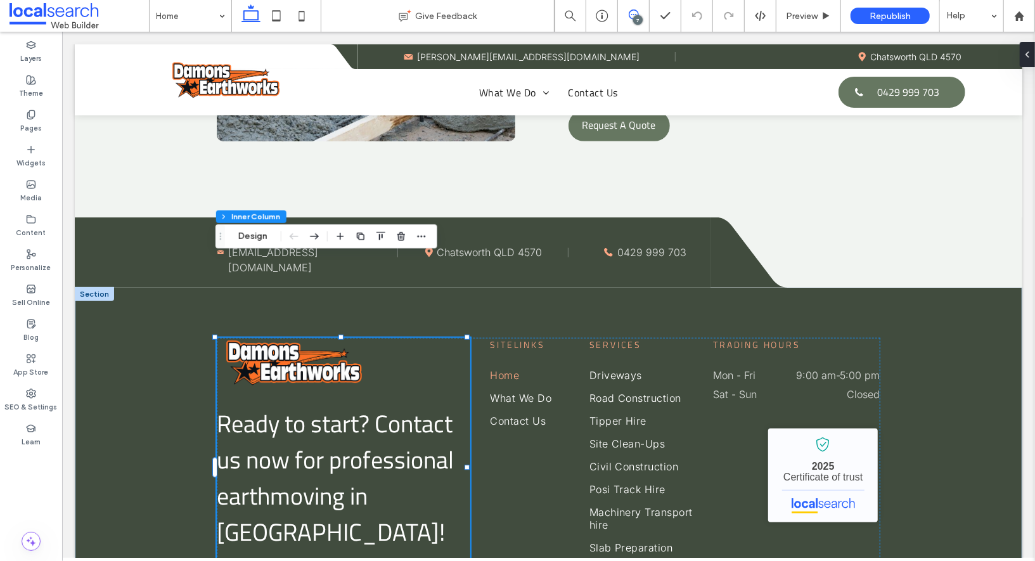
click at [635, 15] on use at bounding box center [634, 15] width 10 height 10
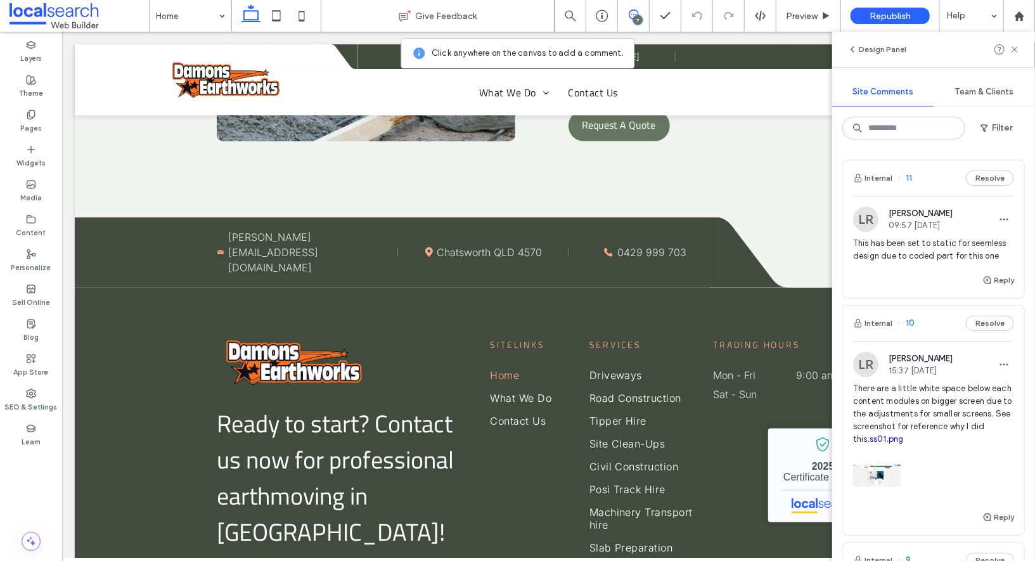
scroll to position [45, 0]
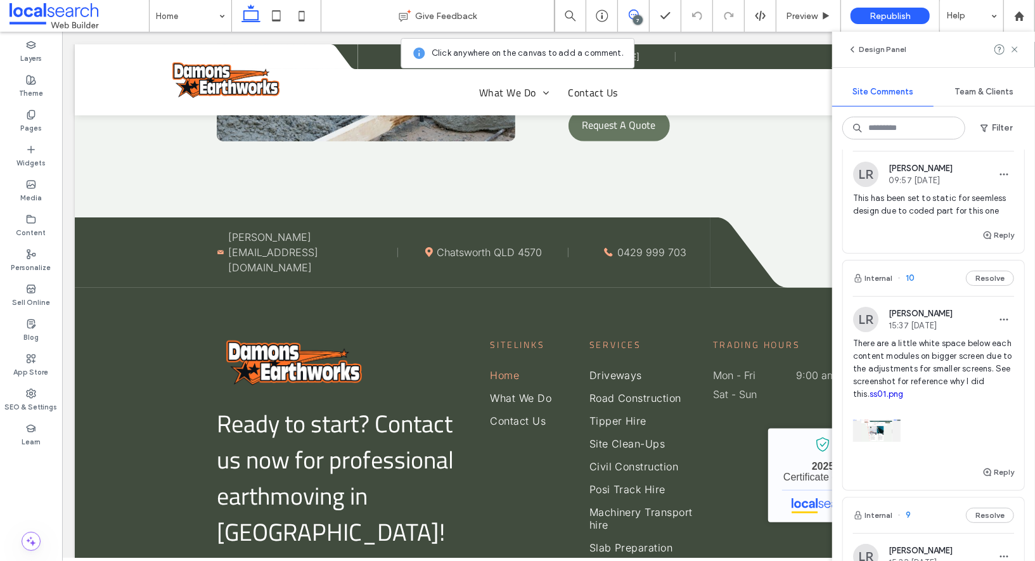
click at [904, 395] on link "ss01.png" at bounding box center [887, 394] width 34 height 10
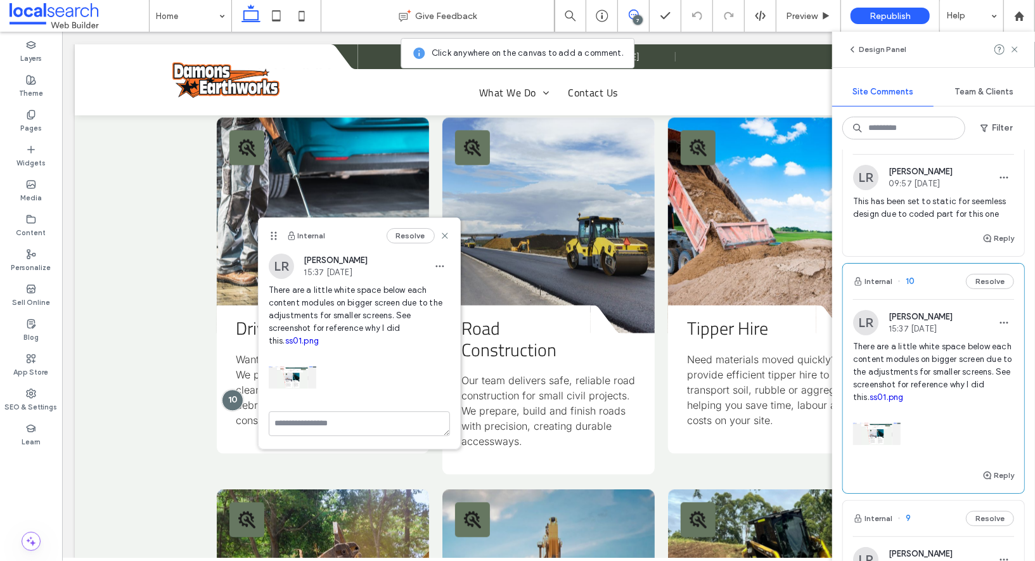
scroll to position [0, 0]
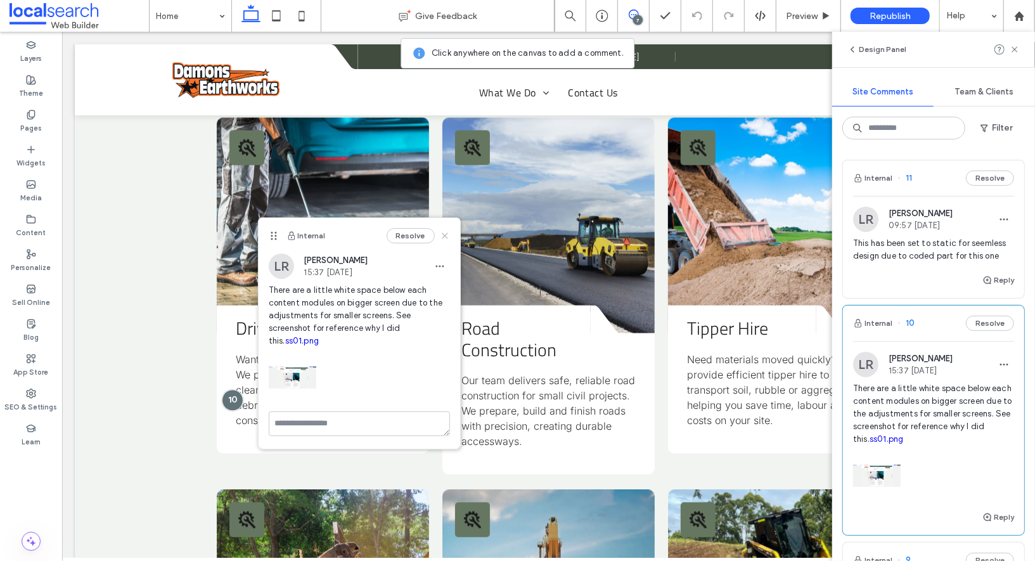
click at [443, 233] on use at bounding box center [445, 236] width 6 height 6
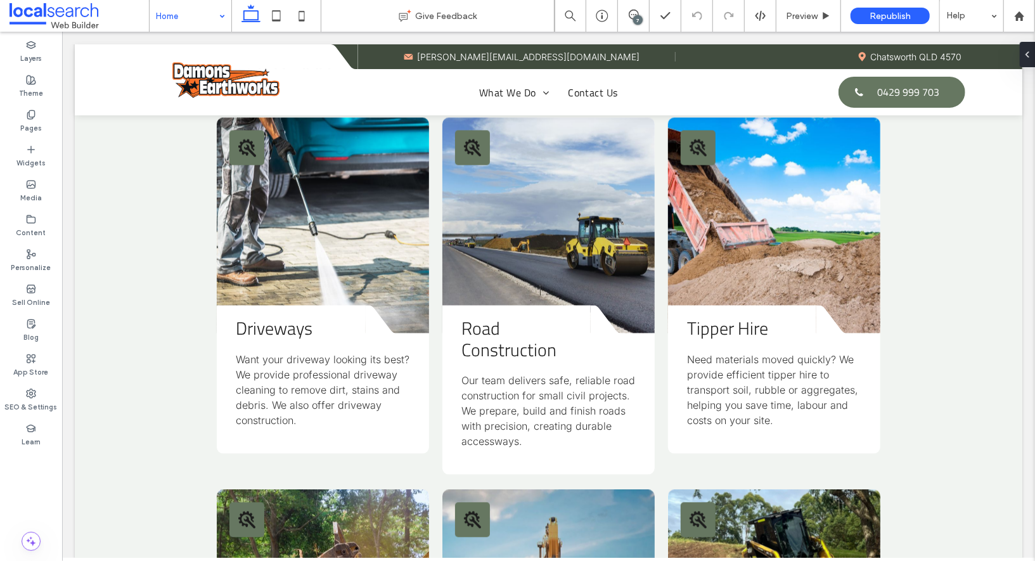
drag, startPoint x: 227, startPoint y: 19, endPoint x: 165, endPoint y: 2, distance: 64.4
click at [227, 19] on div "Home" at bounding box center [191, 16] width 82 height 32
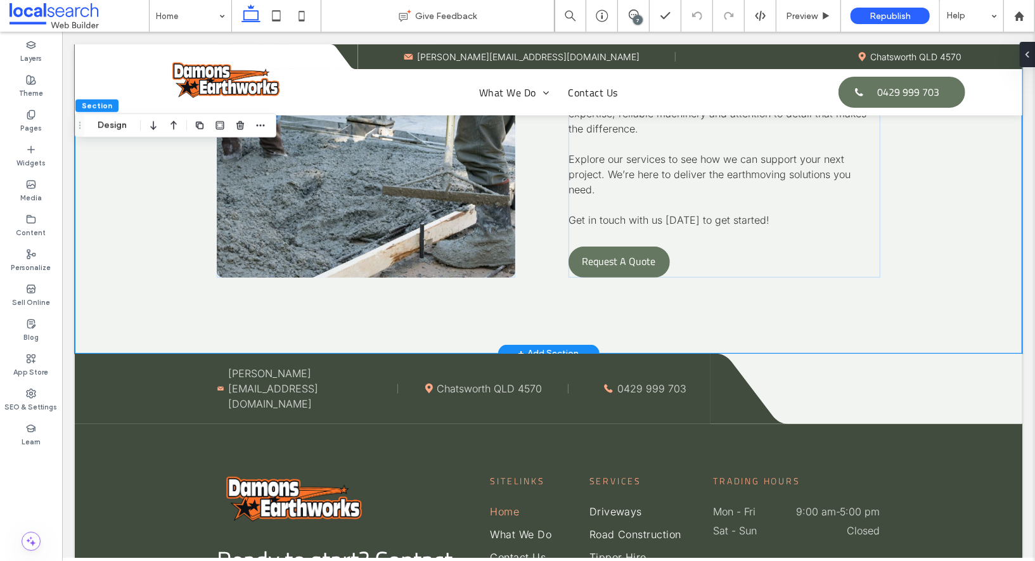
scroll to position [3695, 0]
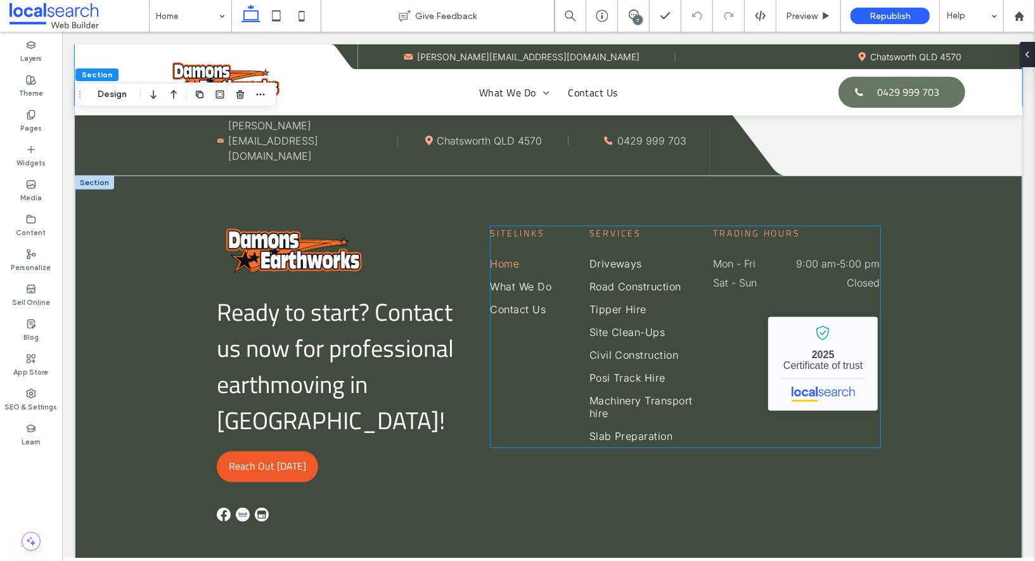
click at [781, 257] on dd "9:00 am - 5:00 pm" at bounding box center [830, 263] width 98 height 13
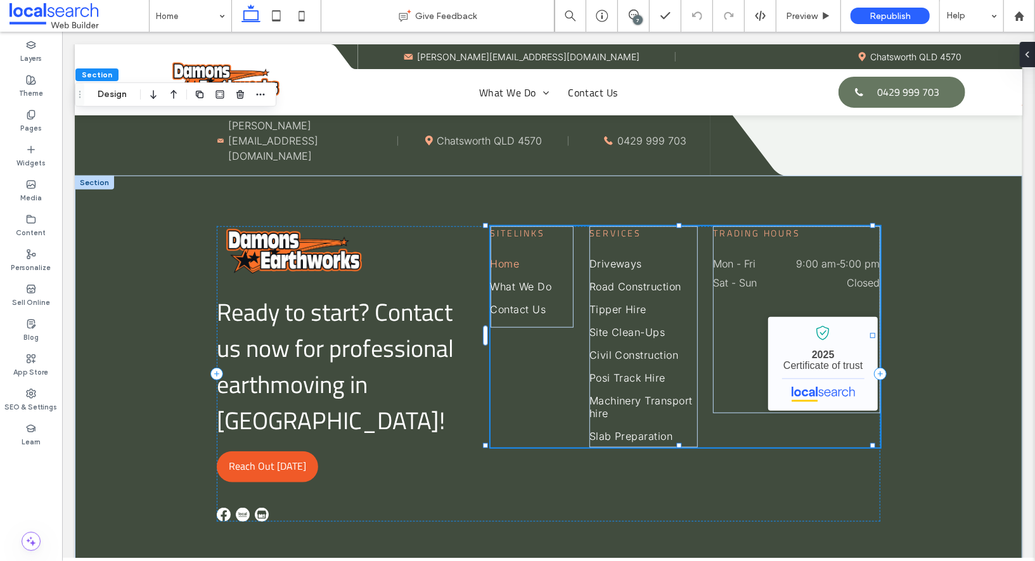
click at [781, 257] on dd "9:00 am - 5:00 pm" at bounding box center [830, 263] width 98 height 13
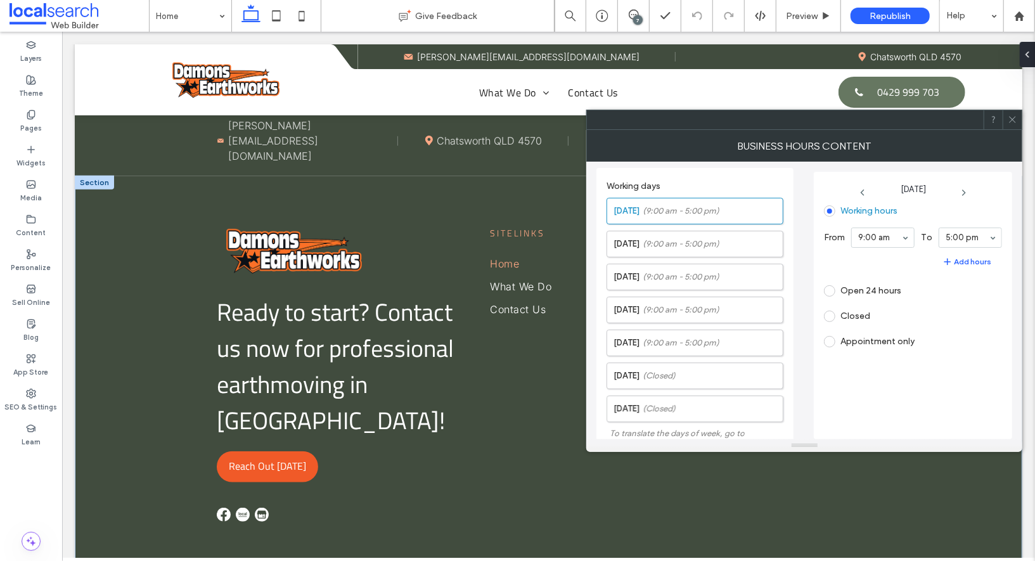
click at [1010, 119] on icon at bounding box center [1013, 120] width 10 height 10
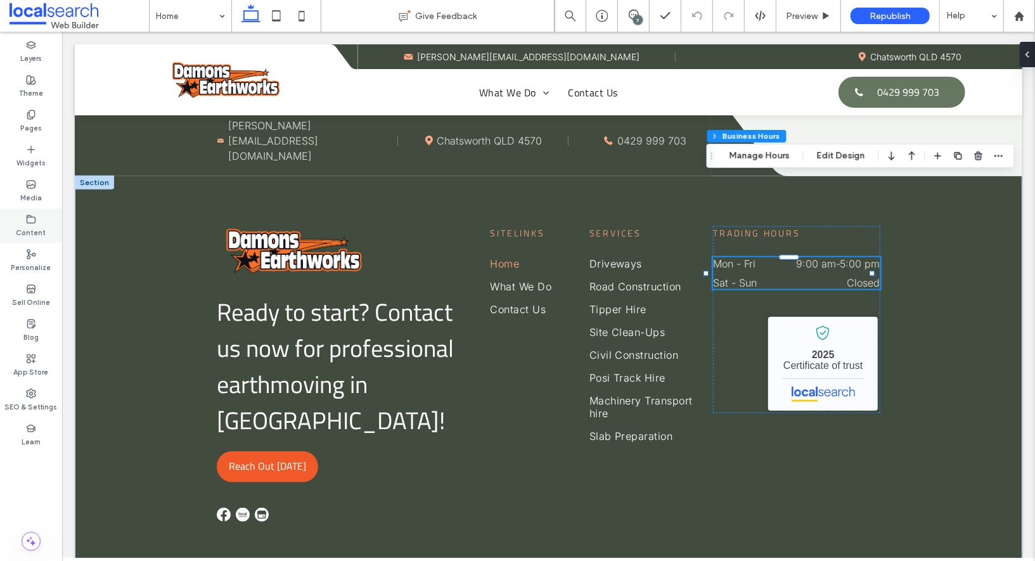
click at [21, 225] on label "Content" at bounding box center [31, 231] width 30 height 14
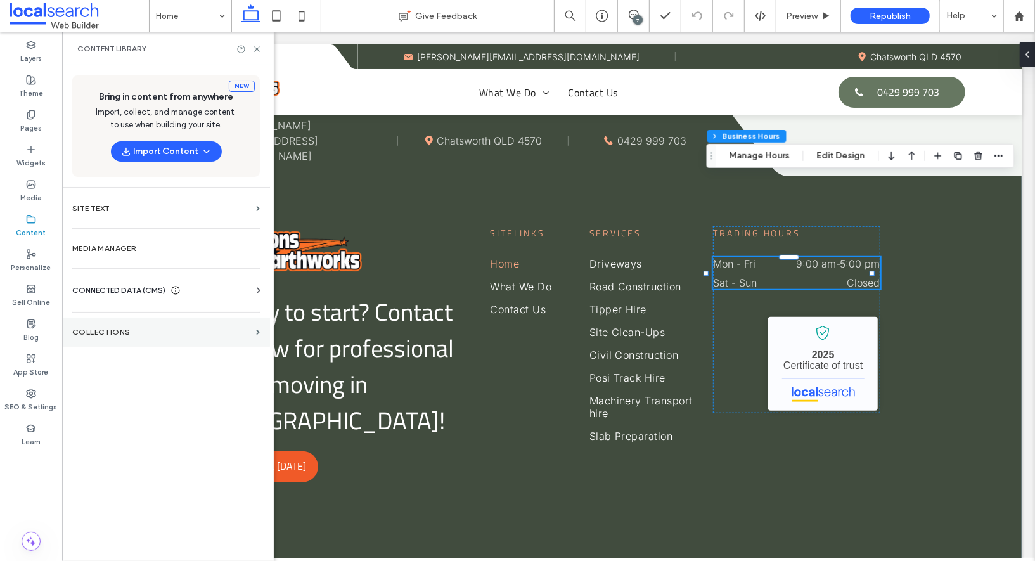
click at [124, 336] on section "Collections" at bounding box center [166, 332] width 208 height 29
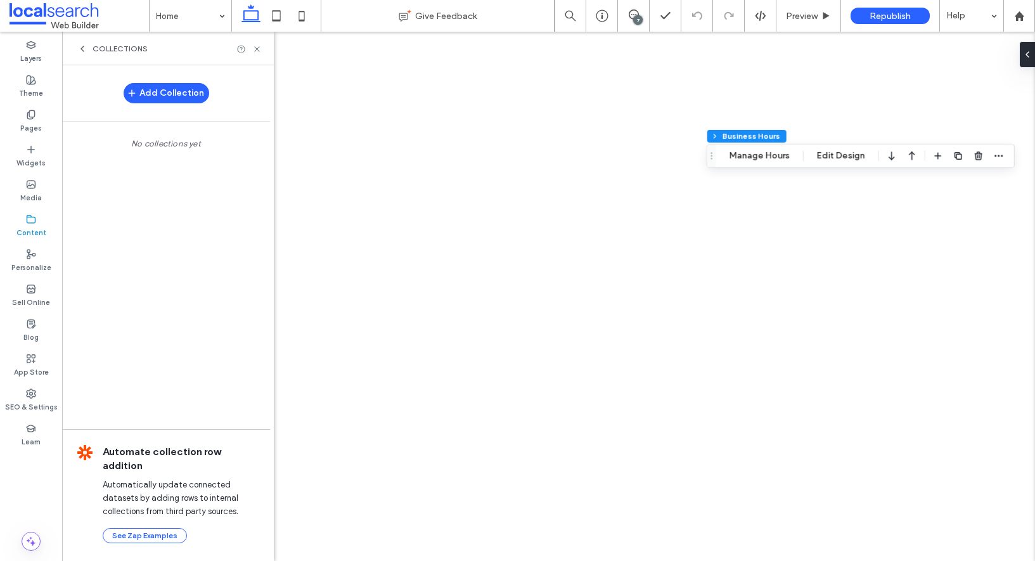
click at [112, 52] on span "Collections" at bounding box center [120, 49] width 55 height 10
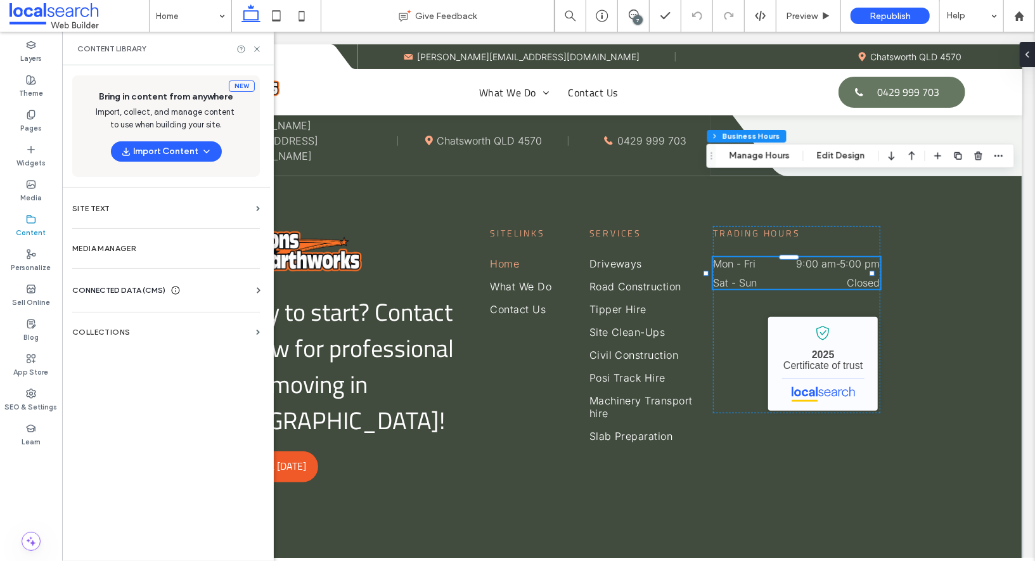
click at [124, 284] on span "CONNECTED DATA (CMS)" at bounding box center [118, 290] width 93 height 13
click at [149, 330] on section "Business Info" at bounding box center [168, 321] width 193 height 29
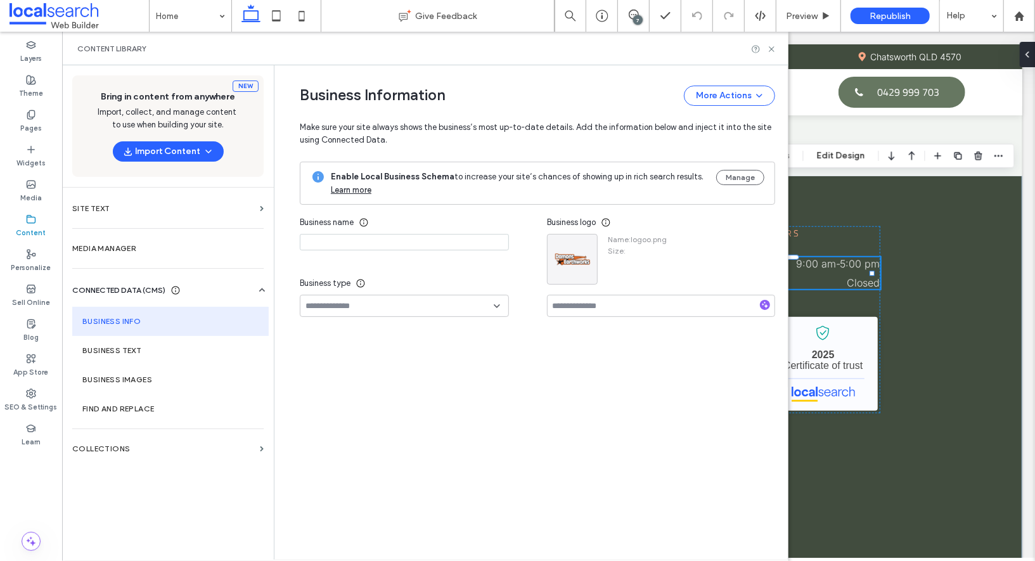
type input "**********"
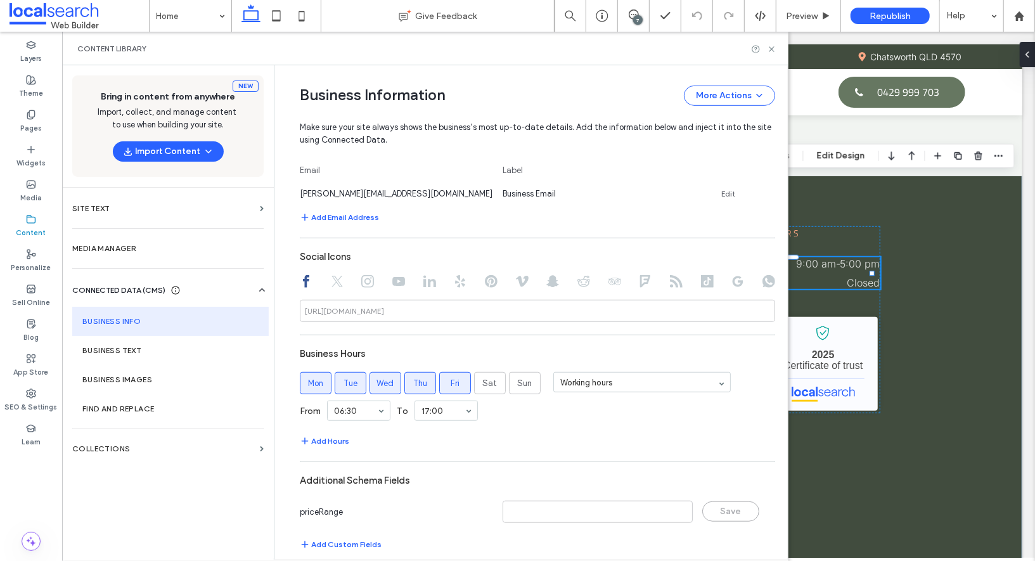
scroll to position [573, 0]
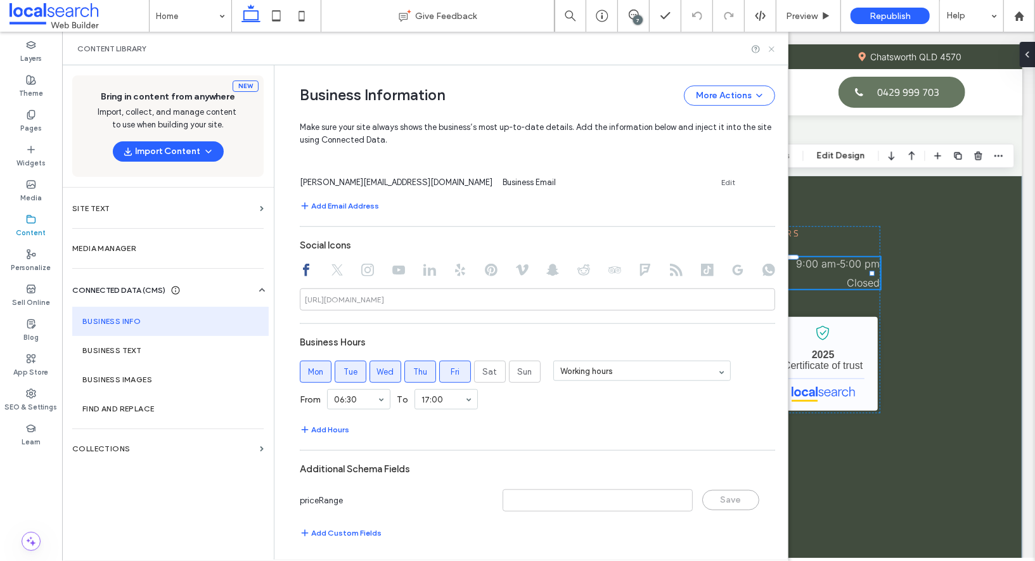
click at [767, 49] on icon at bounding box center [772, 49] width 10 height 10
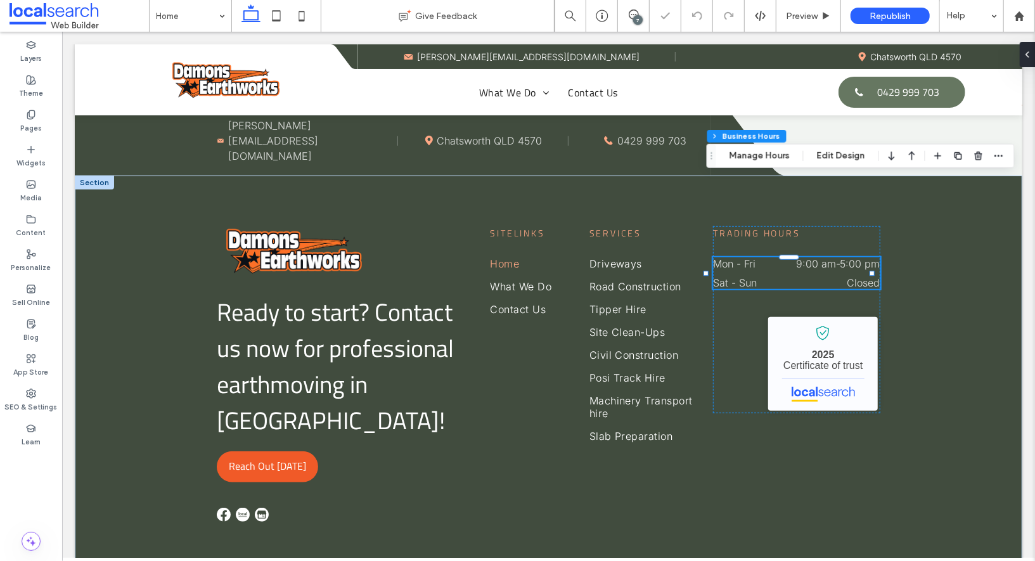
click at [763, 276] on dt "Sat - Sun" at bounding box center [746, 282] width 67 height 13
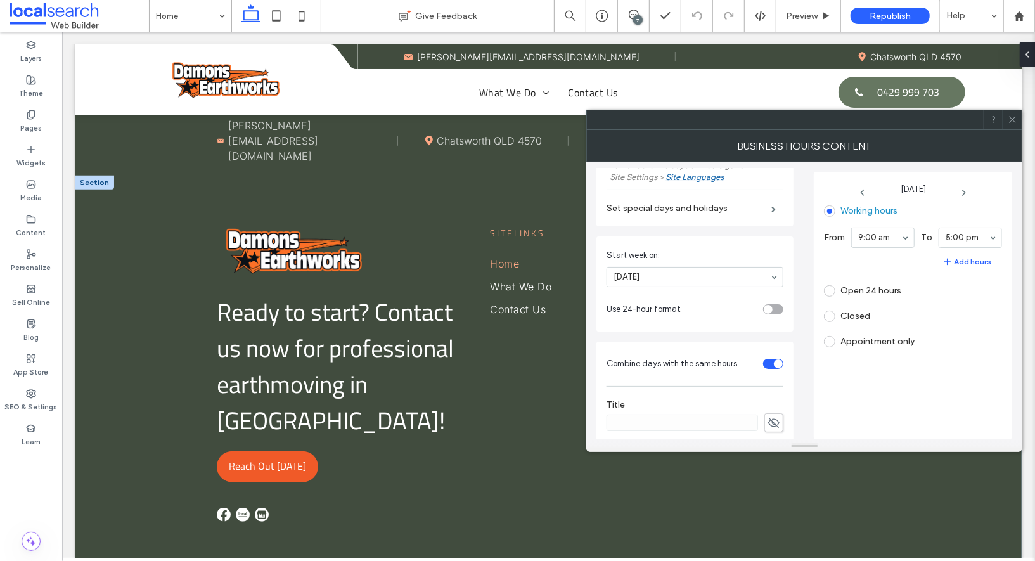
scroll to position [0, 0]
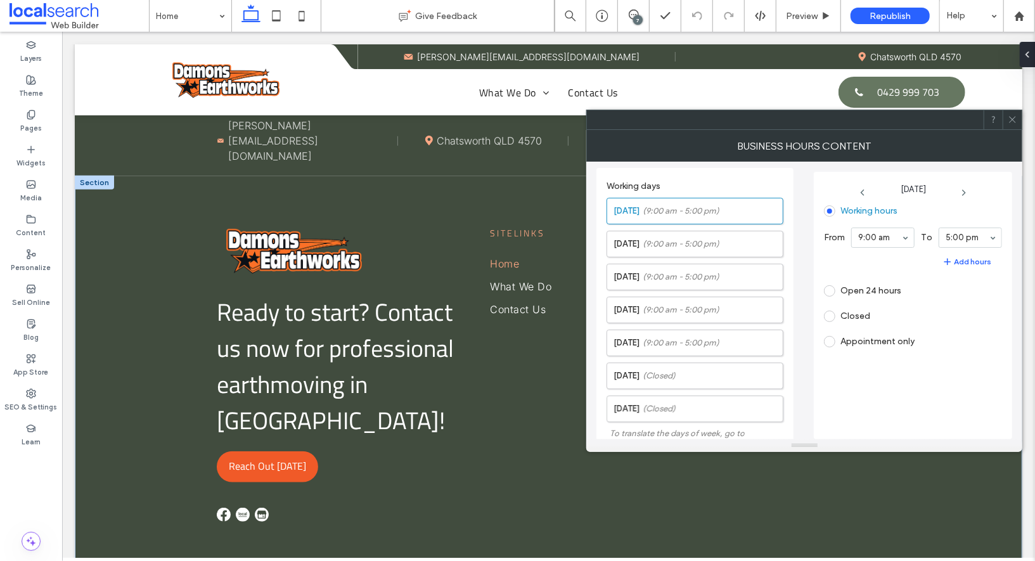
click at [1013, 125] on span at bounding box center [1013, 119] width 10 height 19
click at [1009, 117] on icon at bounding box center [1013, 120] width 10 height 10
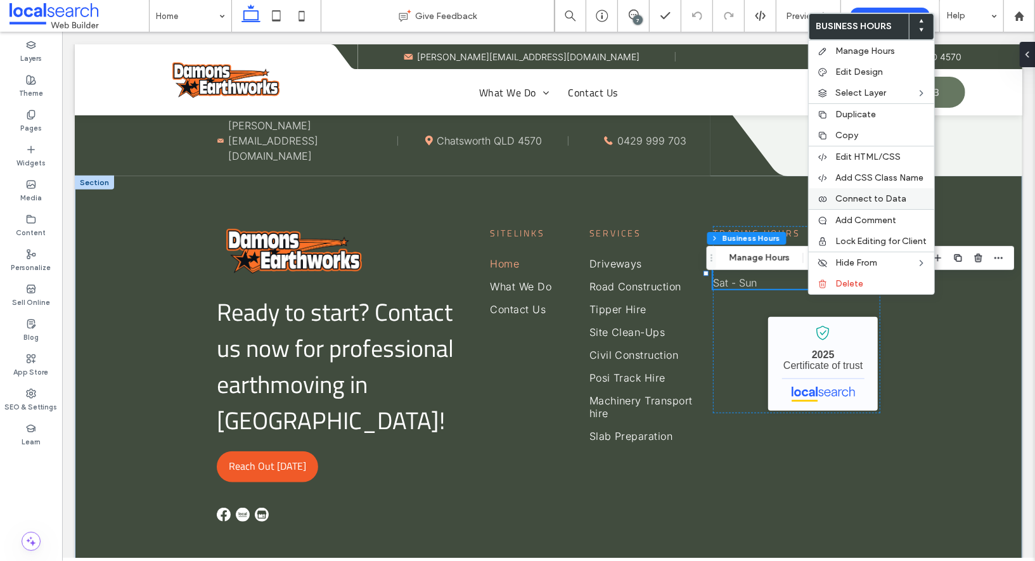
click at [855, 188] on div "Connect to Data" at bounding box center [872, 198] width 126 height 21
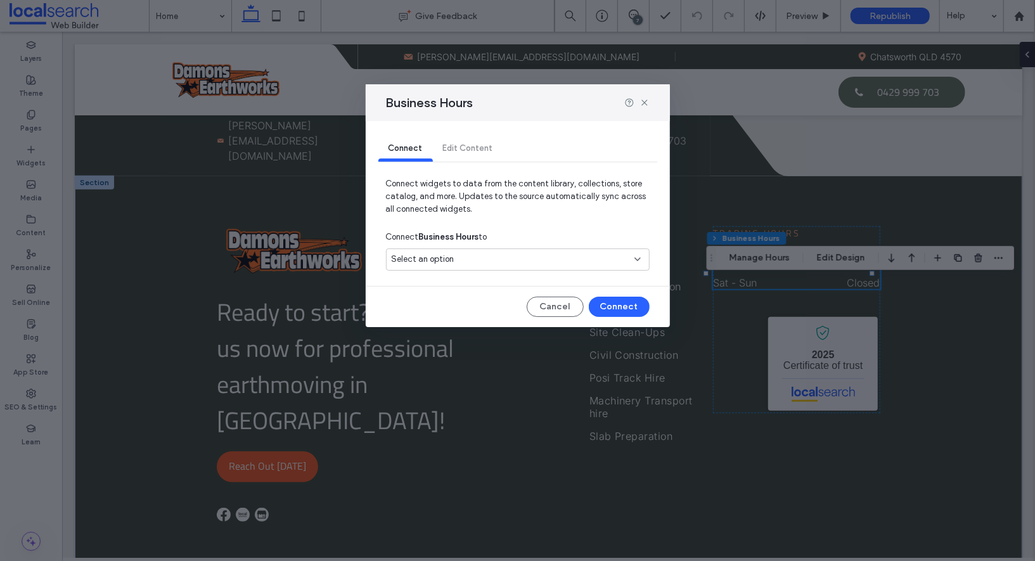
click at [505, 242] on div "Connect Business Hours to" at bounding box center [518, 237] width 264 height 23
click at [496, 254] on div "Select an option" at bounding box center [510, 259] width 237 height 13
click at [466, 280] on div "Content library" at bounding box center [518, 282] width 263 height 22
click at [443, 206] on span "Connect widgets to data from the content library, collections, store catalog, a…" at bounding box center [518, 202] width 264 height 48
click at [456, 152] on div "Connect Edit Content" at bounding box center [517, 148] width 279 height 25
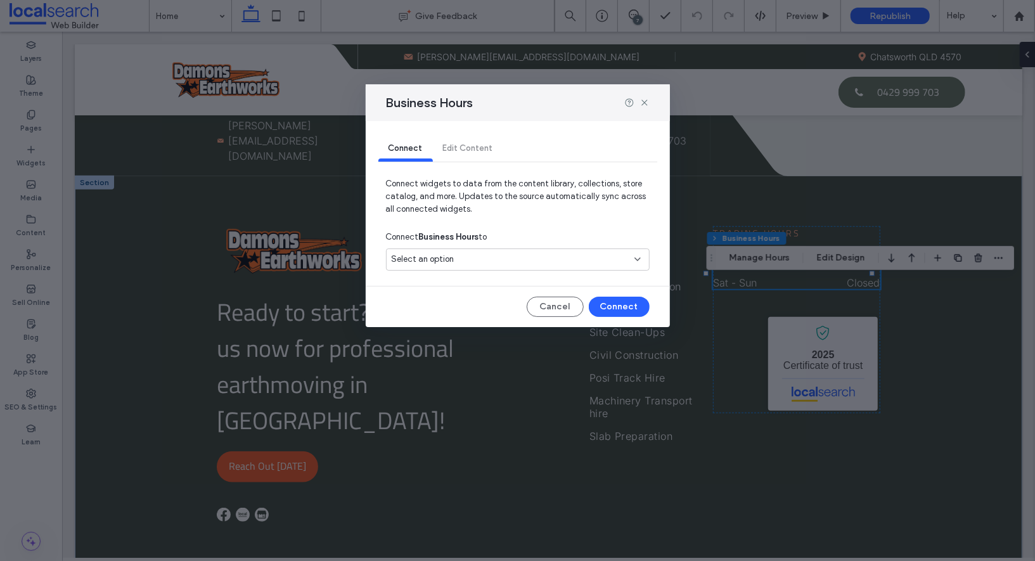
click at [416, 260] on span "Select an option" at bounding box center [423, 259] width 63 height 13
click at [607, 214] on span "Connect widgets to data from the content library, collections, store catalog, a…" at bounding box center [518, 202] width 264 height 48
click at [645, 103] on use at bounding box center [645, 103] width 6 height 6
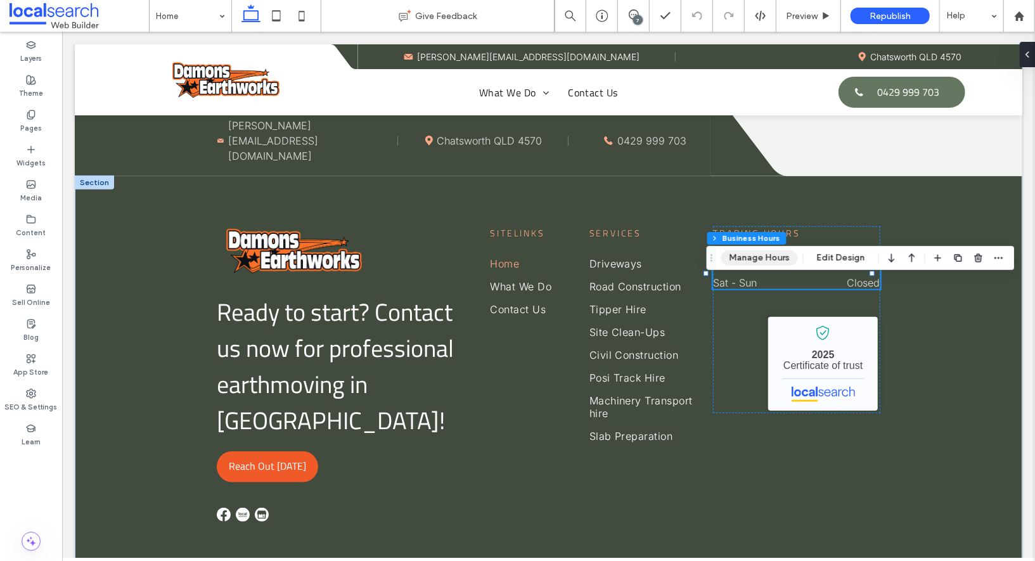
click at [765, 263] on button "Manage Hours" at bounding box center [759, 257] width 77 height 15
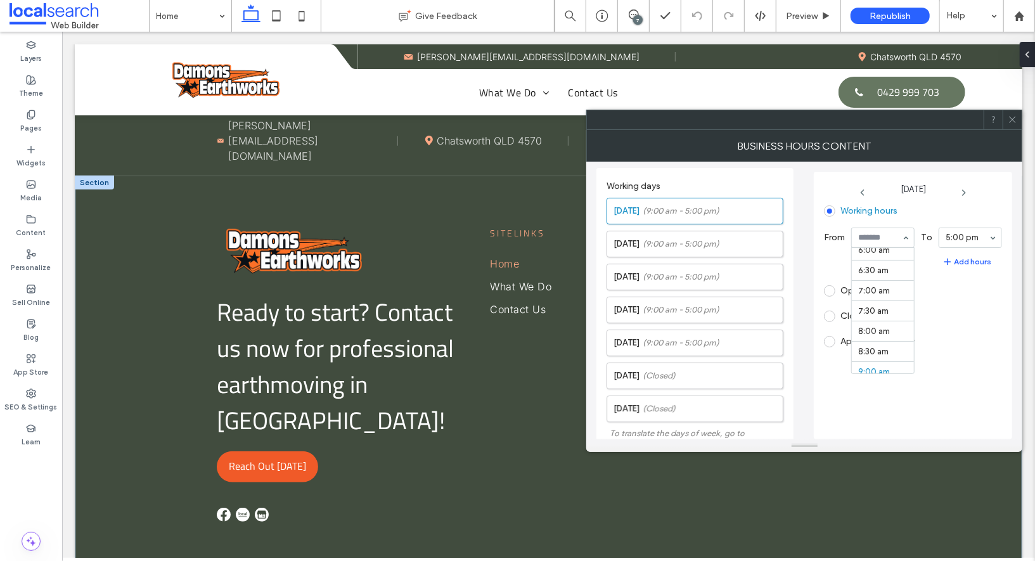
scroll to position [250, 0]
click at [695, 238] on span "(9:00 am - 5:00 pm)" at bounding box center [681, 244] width 77 height 13
drag, startPoint x: 878, startPoint y: 350, endPoint x: 869, endPoint y: 357, distance: 11.3
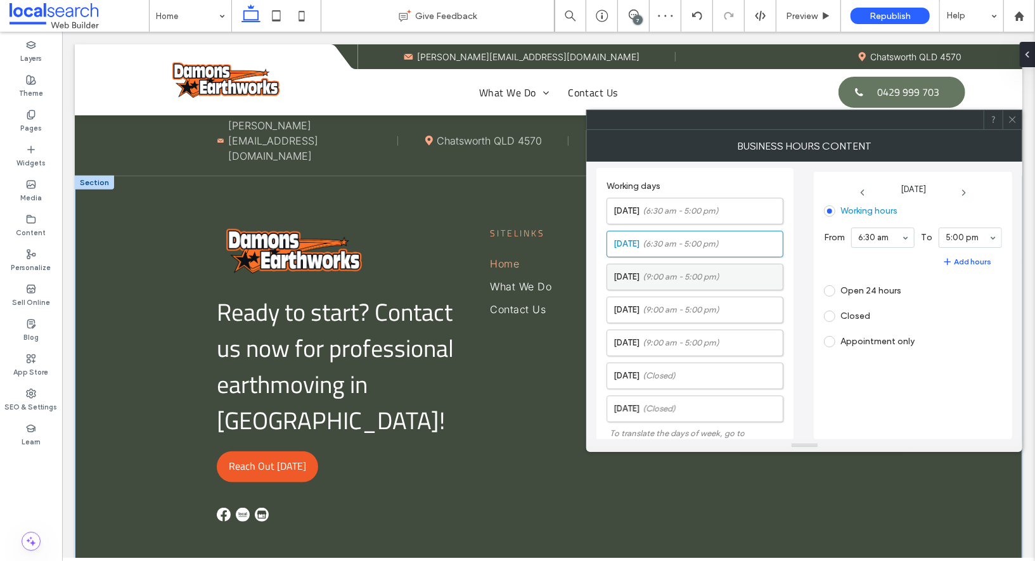
click at [675, 271] on span "(9:00 am - 5:00 pm)" at bounding box center [681, 277] width 77 height 13
click at [650, 302] on label "Thursday (9:00 am - 5:00 pm)" at bounding box center [698, 309] width 169 height 25
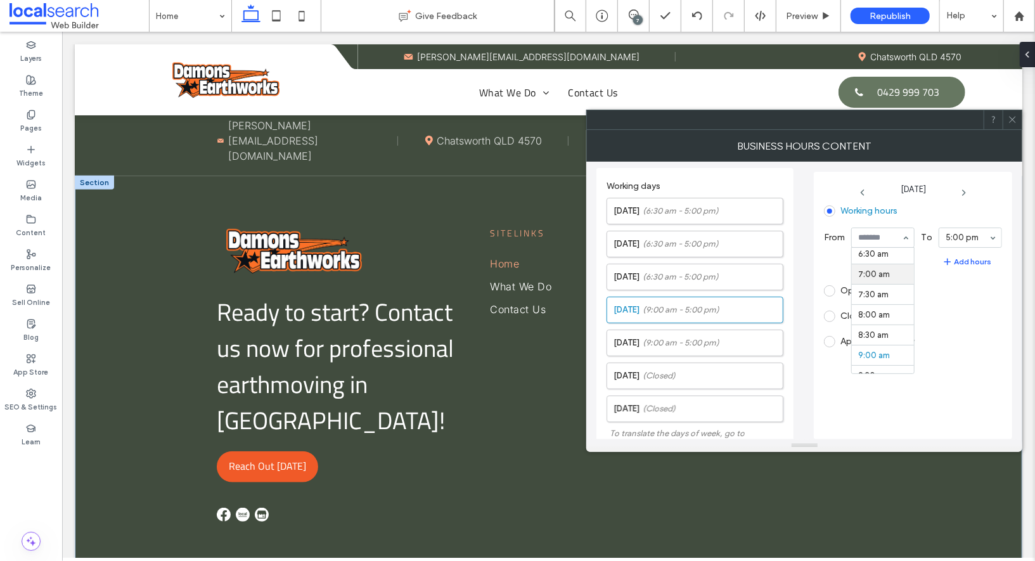
scroll to position [257, 0]
click at [669, 337] on span "(9:00 am - 5:00 pm)" at bounding box center [681, 343] width 77 height 13
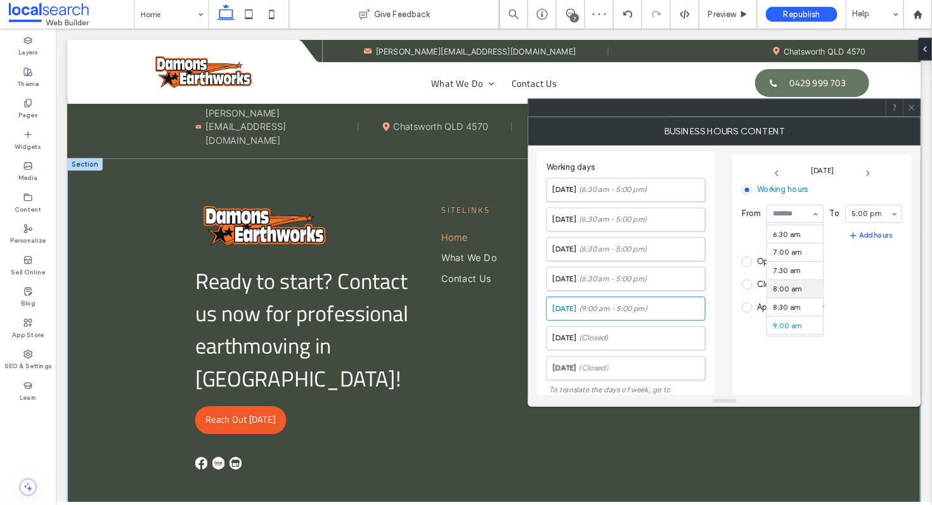
scroll to position [261, 0]
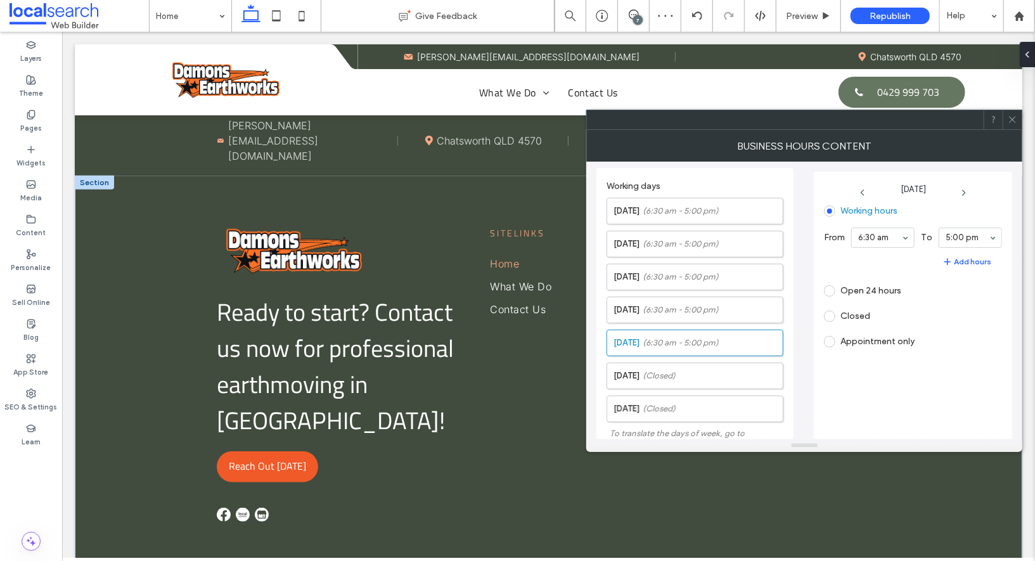
click at [1011, 122] on icon at bounding box center [1013, 120] width 10 height 10
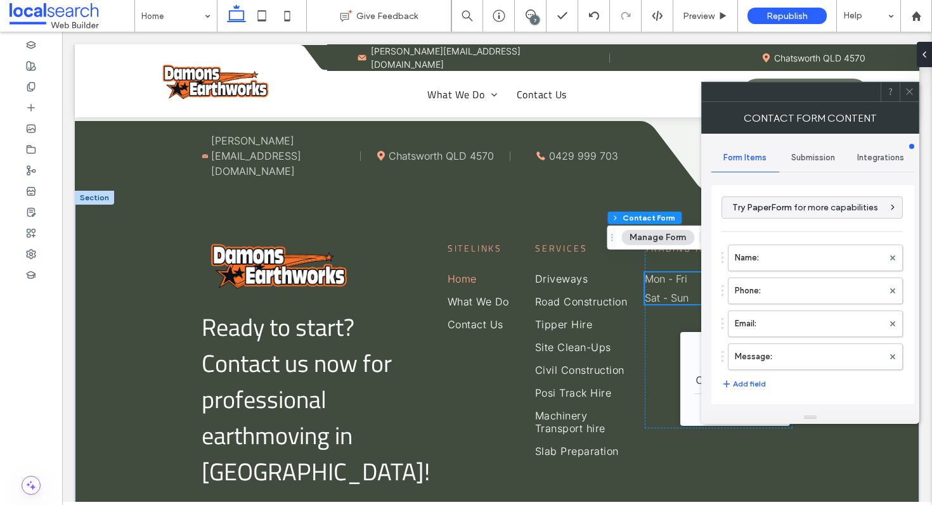
click at [784, 158] on div "Submission" at bounding box center [813, 158] width 68 height 28
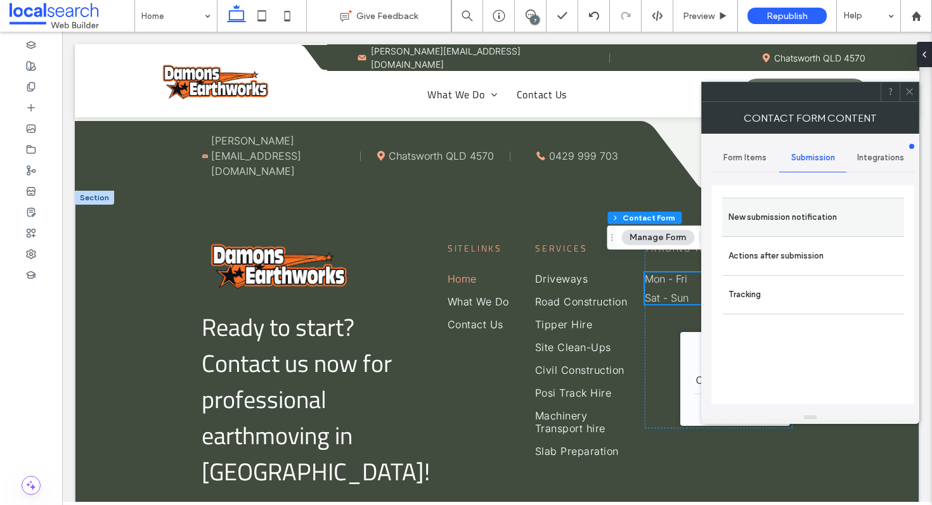
click at [798, 202] on div "New submission notification" at bounding box center [813, 217] width 182 height 39
drag, startPoint x: 798, startPoint y: 210, endPoint x: 792, endPoint y: 204, distance: 8.1
click at [796, 208] on label "New submission notification" at bounding box center [812, 217] width 169 height 25
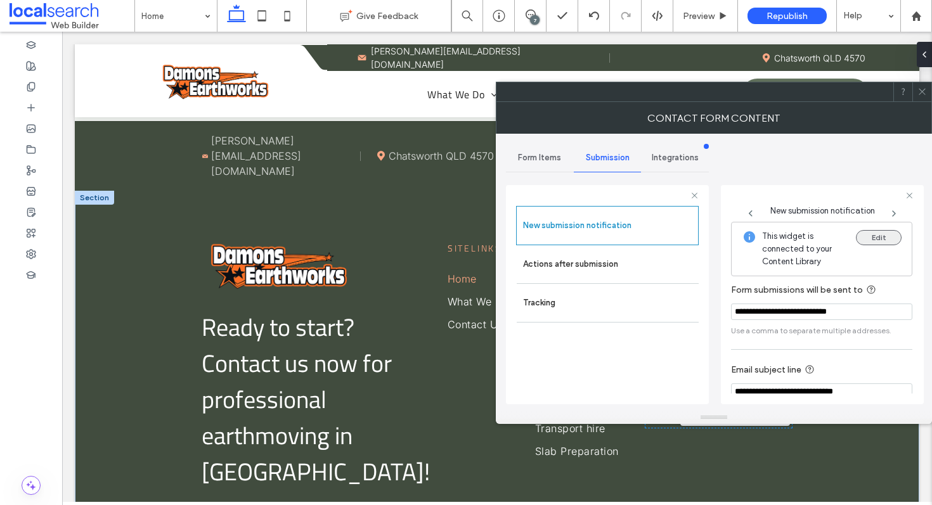
click at [888, 240] on button "Edit" at bounding box center [879, 237] width 46 height 15
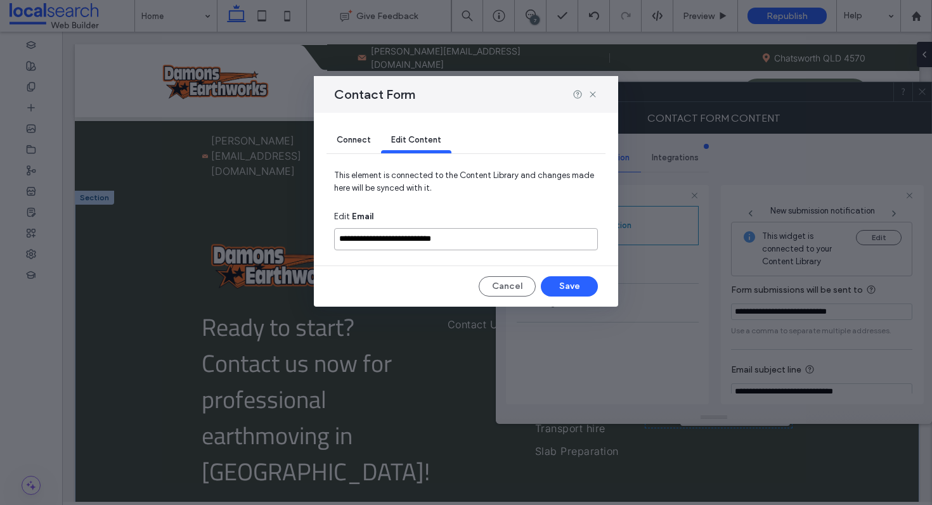
drag, startPoint x: 497, startPoint y: 242, endPoint x: 489, endPoint y: 249, distance: 10.8
click at [495, 245] on input "**********" at bounding box center [466, 239] width 264 height 22
drag, startPoint x: 481, startPoint y: 234, endPoint x: 269, endPoint y: 223, distance: 212.7
click at [269, 223] on div "**********" at bounding box center [466, 252] width 932 height 505
paste input
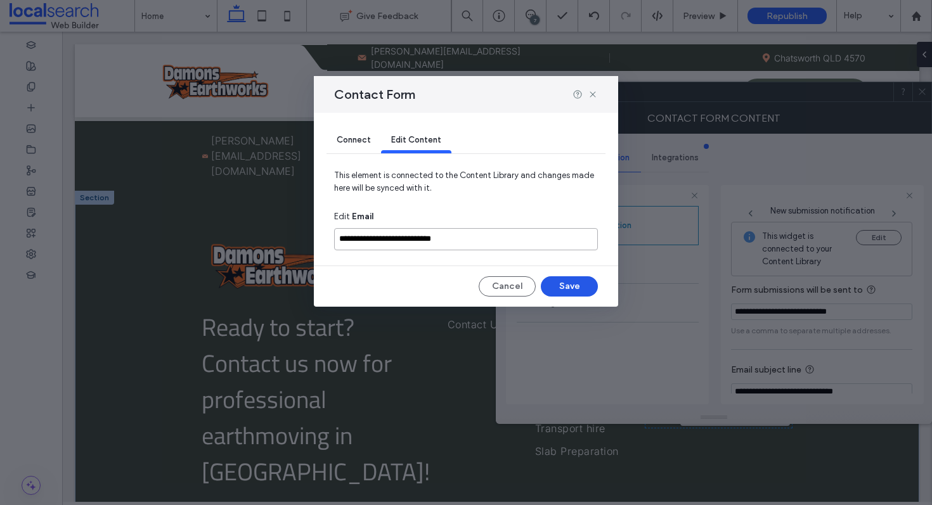
type input "**********"
click at [572, 288] on button "Save" at bounding box center [569, 286] width 57 height 20
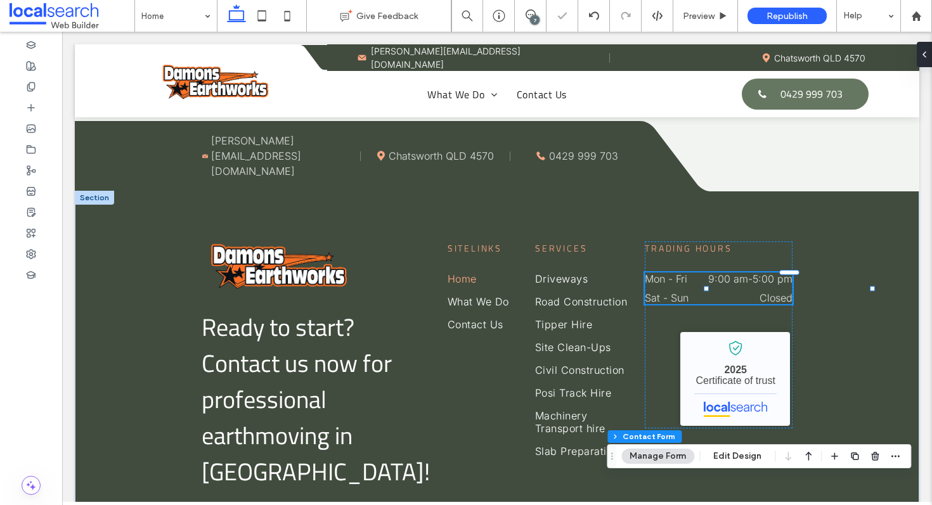
type input "*"
type input "***"
type input "*"
type input "***"
type input "*"
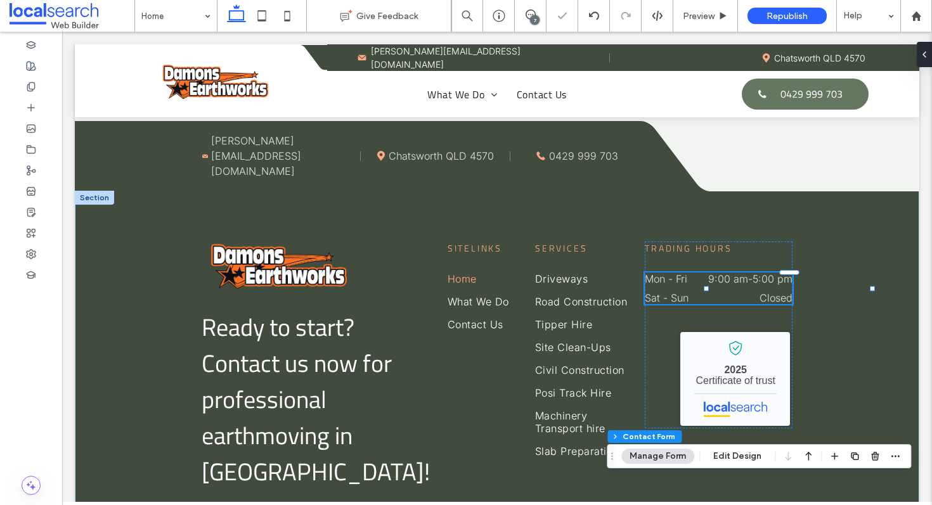
type input "*"
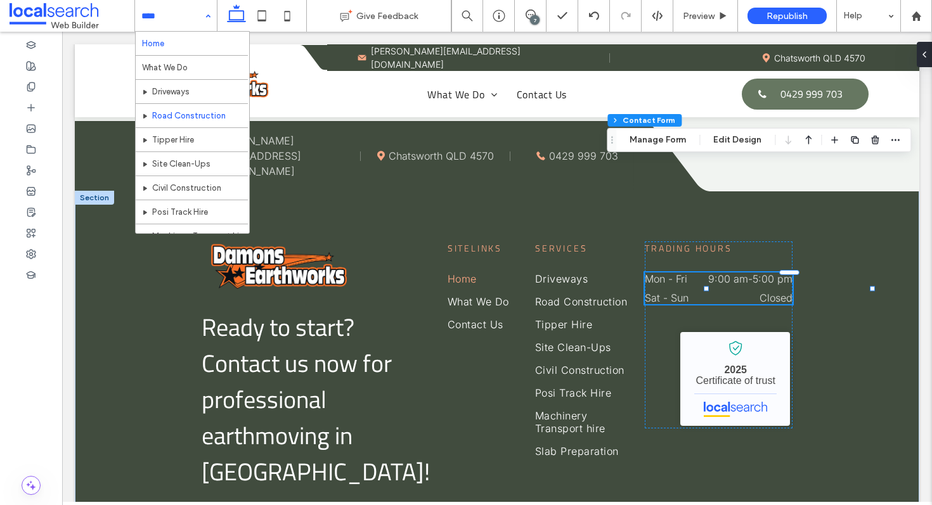
scroll to position [68, 0]
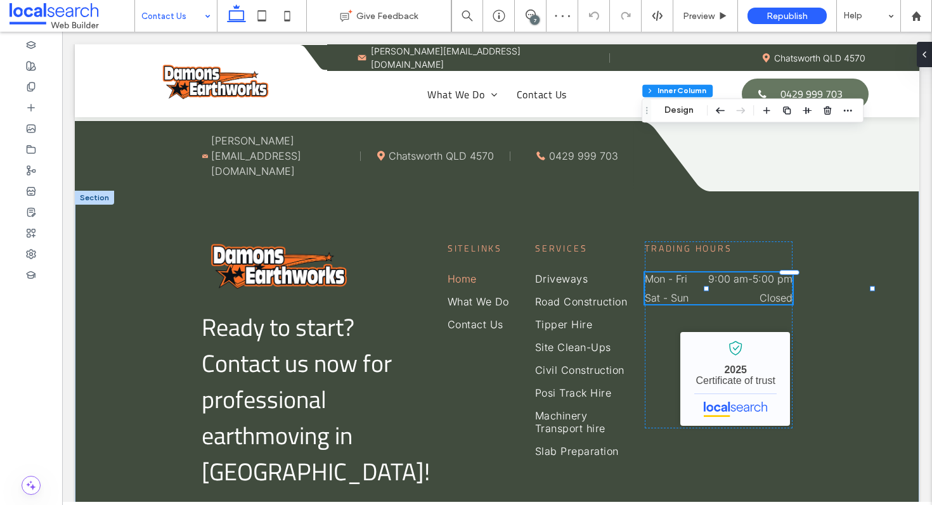
scroll to position [105, 0]
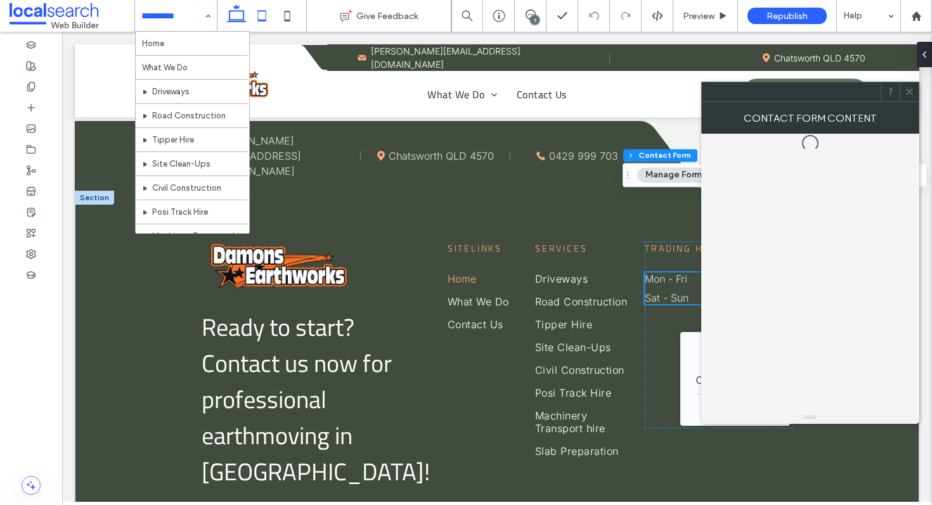
type input "*"
type input "***"
type input "*"
type input "***"
type input "*"
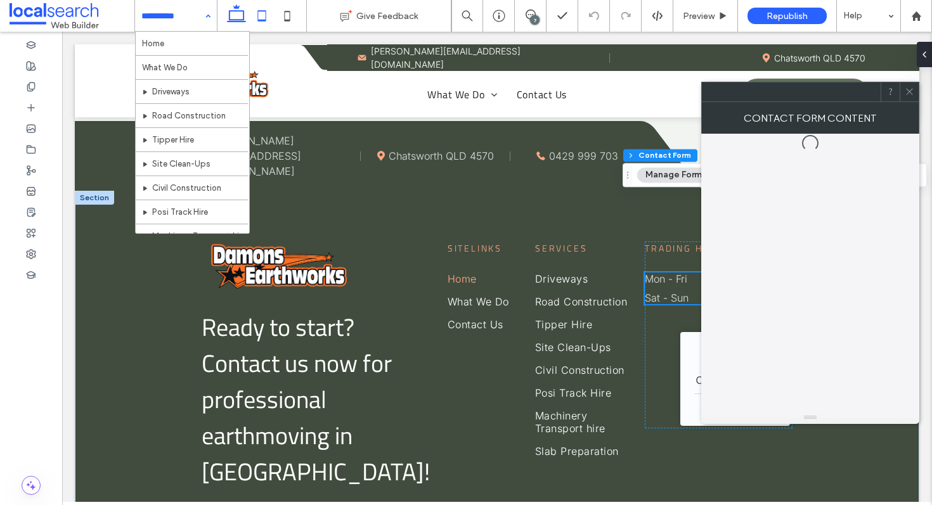
type input "*"
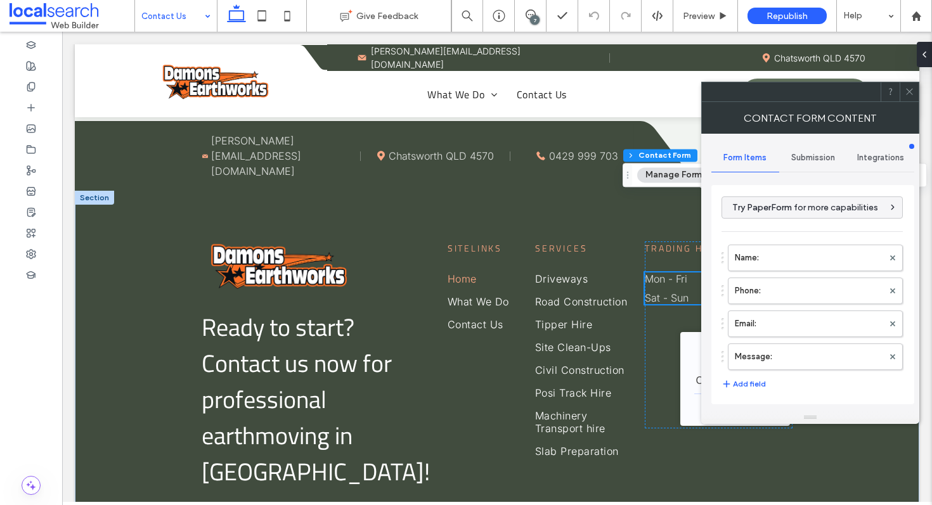
click at [831, 153] on span "Submission" at bounding box center [813, 158] width 44 height 10
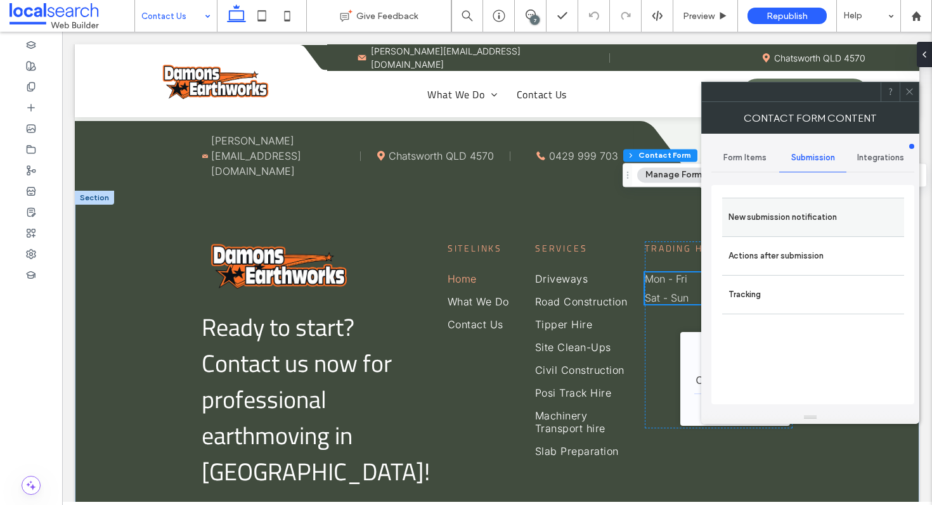
click at [773, 212] on label "New submission notification" at bounding box center [812, 217] width 169 height 25
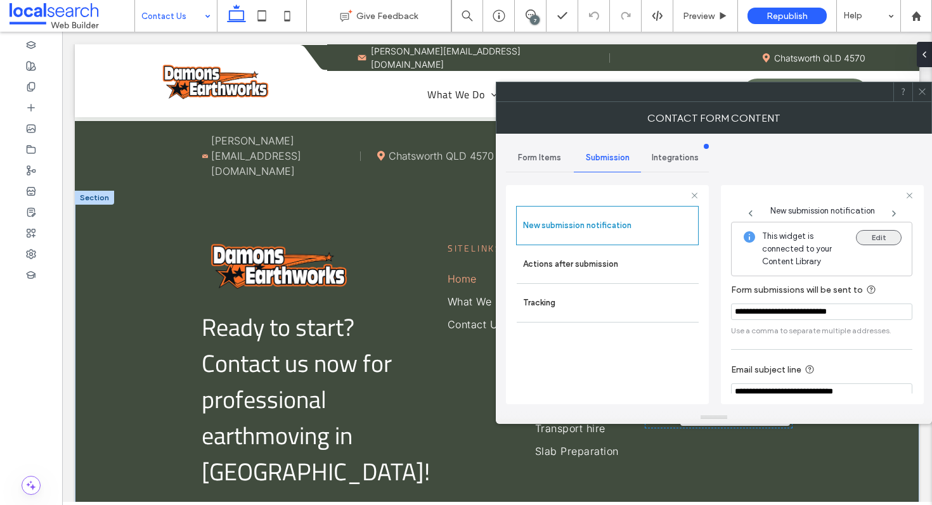
click at [860, 235] on button "Edit" at bounding box center [879, 237] width 46 height 15
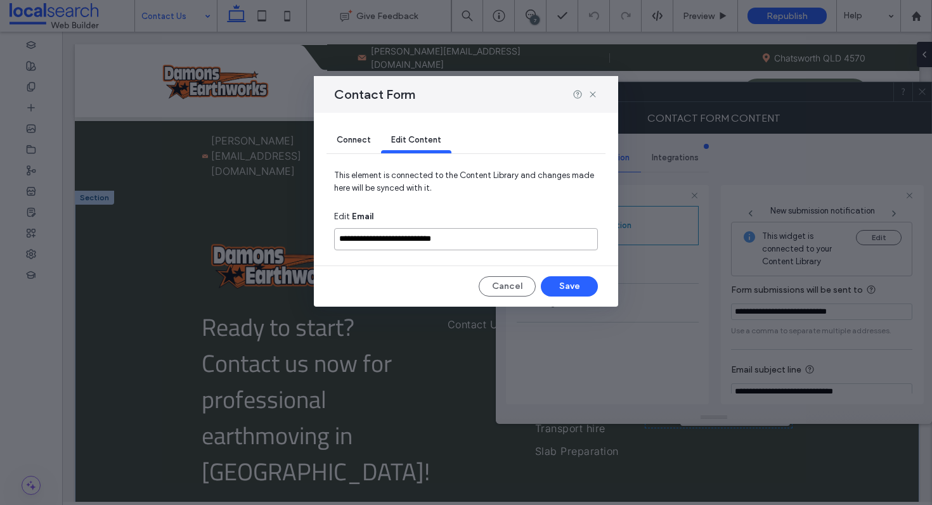
click at [497, 236] on input "**********" at bounding box center [466, 239] width 264 height 22
click at [497, 235] on input "**********" at bounding box center [466, 239] width 264 height 22
paste input
type input "**********"
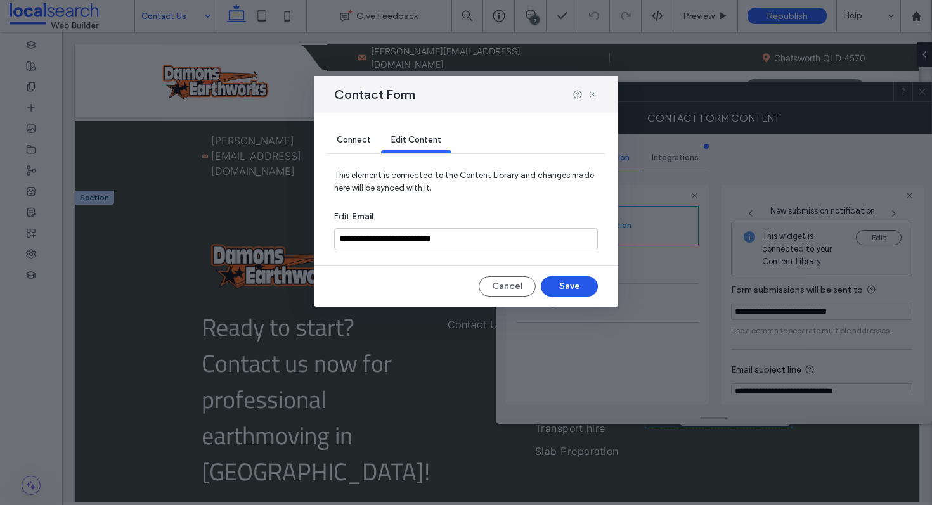
click at [546, 291] on button "Save" at bounding box center [569, 286] width 57 height 20
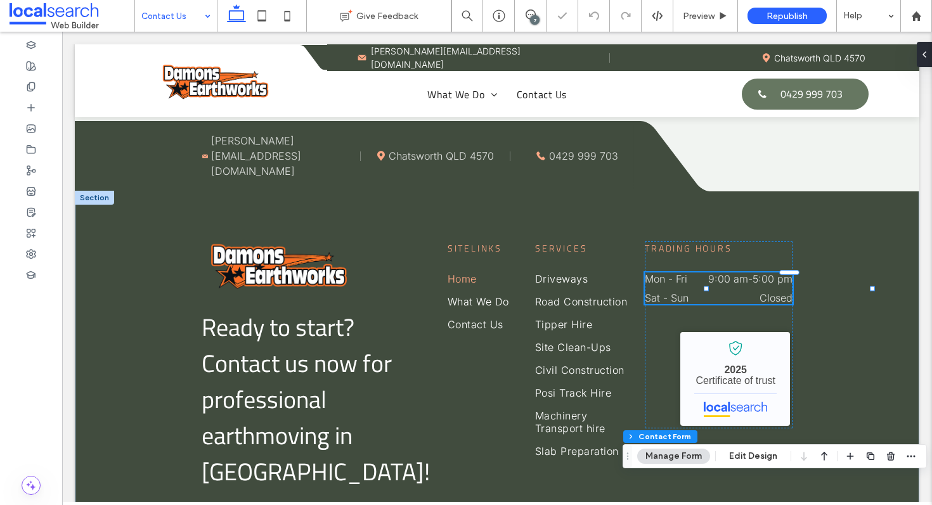
type input "*"
type input "***"
type input "*"
type input "***"
type input "*"
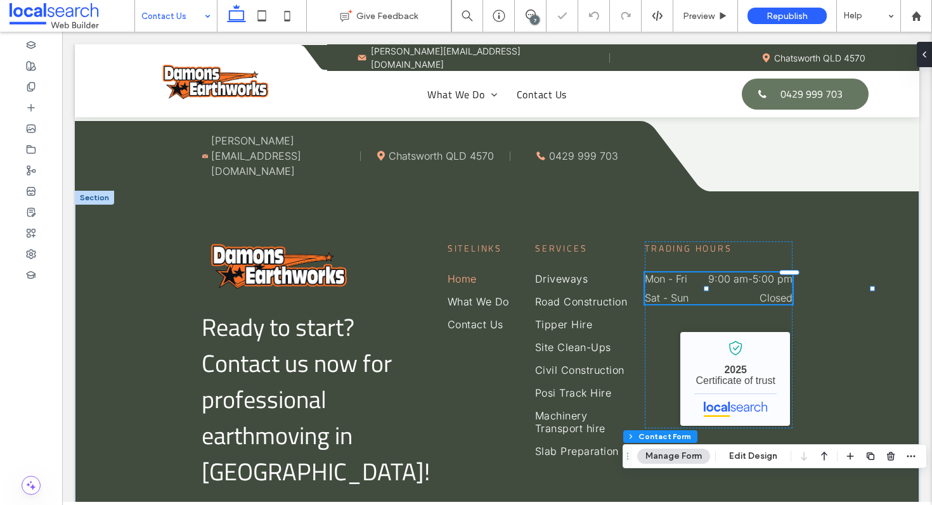
type input "*"
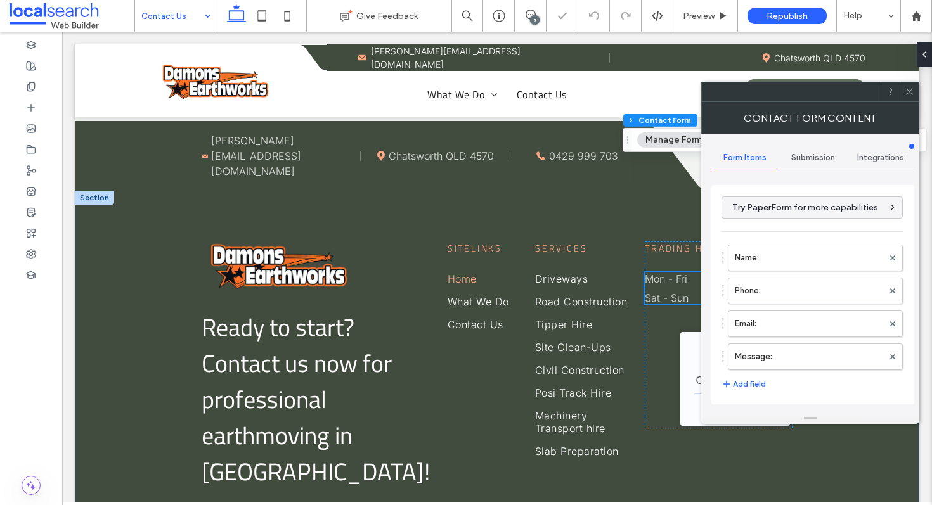
click at [812, 145] on div "Submission" at bounding box center [813, 158] width 68 height 28
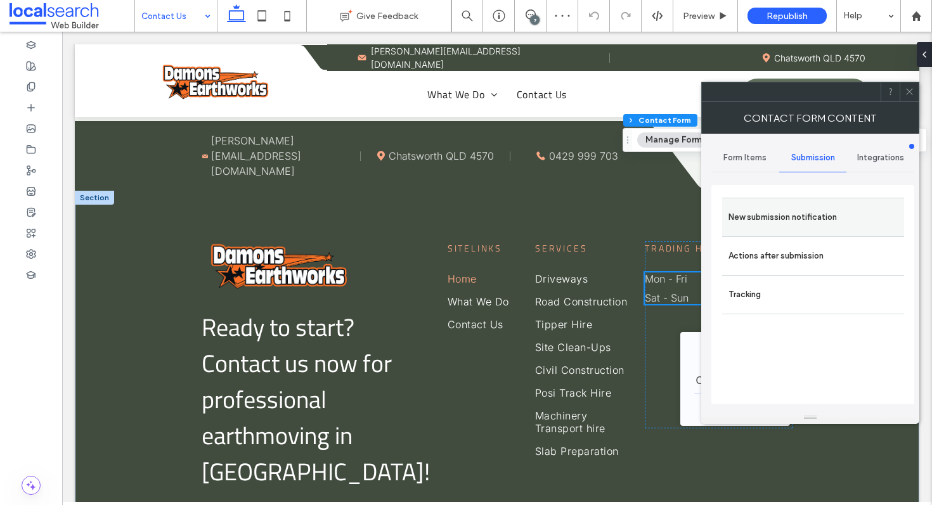
click at [796, 198] on div "New submission notification" at bounding box center [813, 217] width 182 height 39
click at [796, 214] on label "New submission notification" at bounding box center [812, 217] width 169 height 25
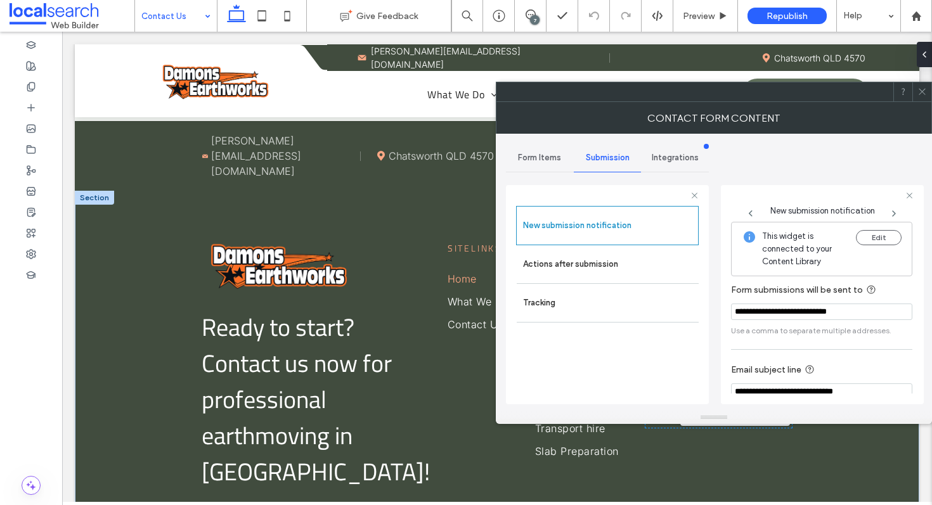
click at [919, 88] on icon at bounding box center [922, 92] width 10 height 10
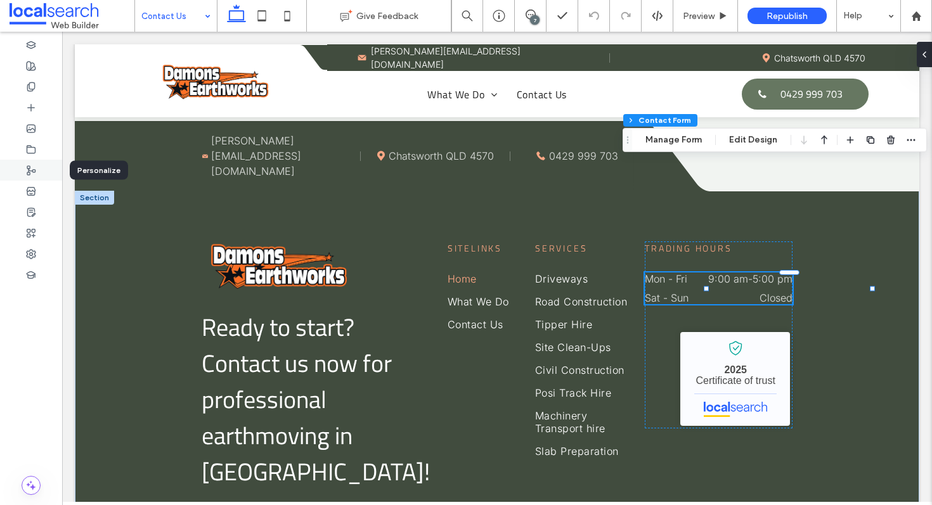
click at [24, 160] on div at bounding box center [31, 170] width 62 height 21
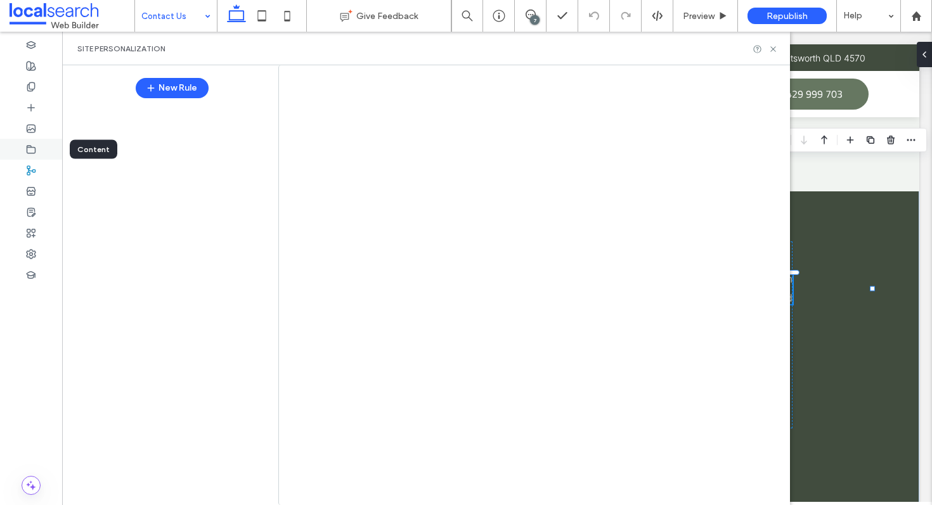
click at [25, 154] on div at bounding box center [31, 149] width 62 height 21
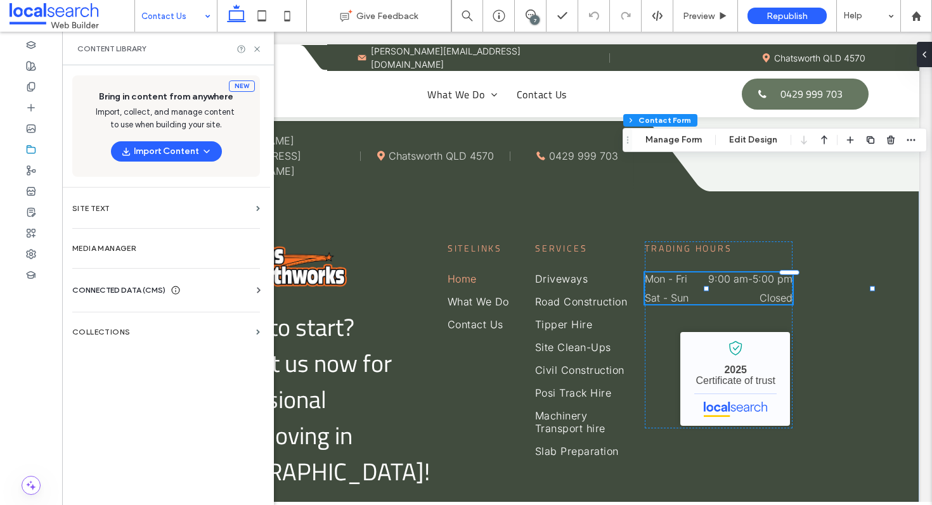
click at [150, 337] on section "Collections" at bounding box center [166, 332] width 208 height 29
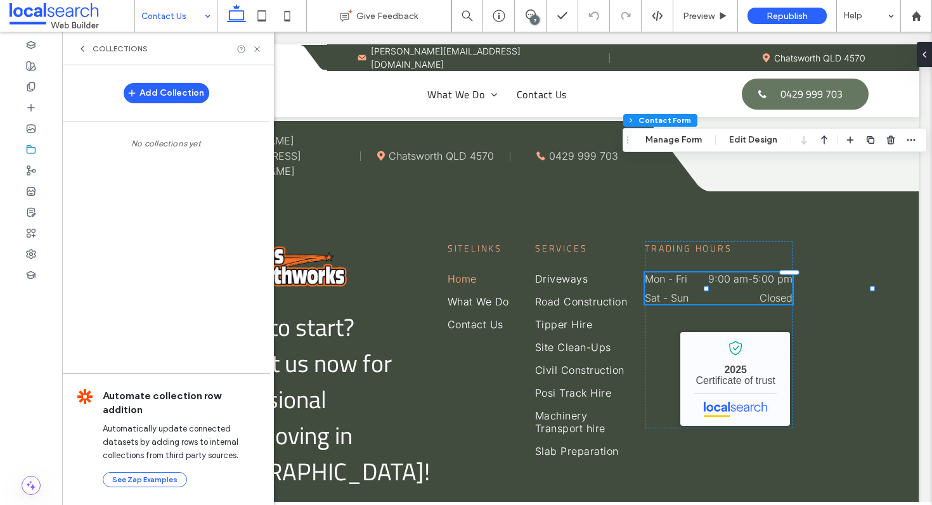
click at [81, 48] on use at bounding box center [82, 48] width 3 height 5
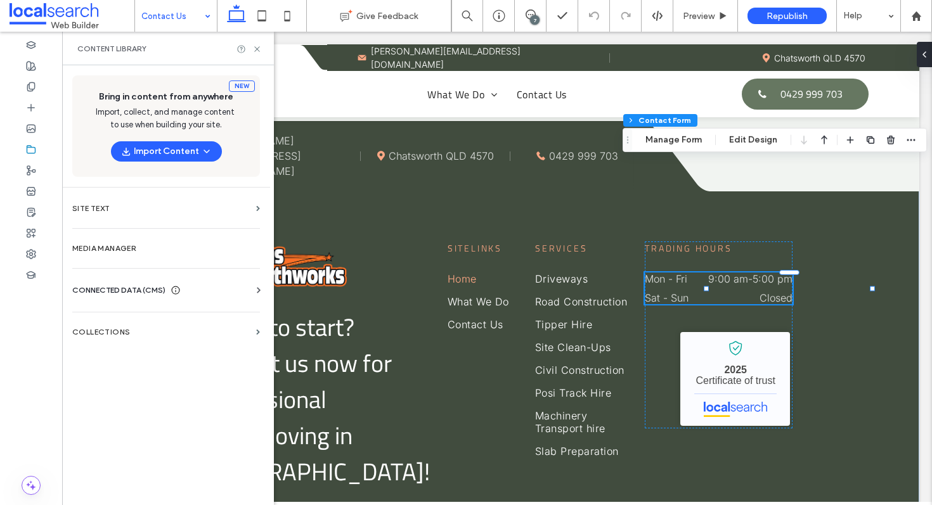
click at [117, 293] on span "CONNECTED DATA (CMS)" at bounding box center [118, 290] width 93 height 13
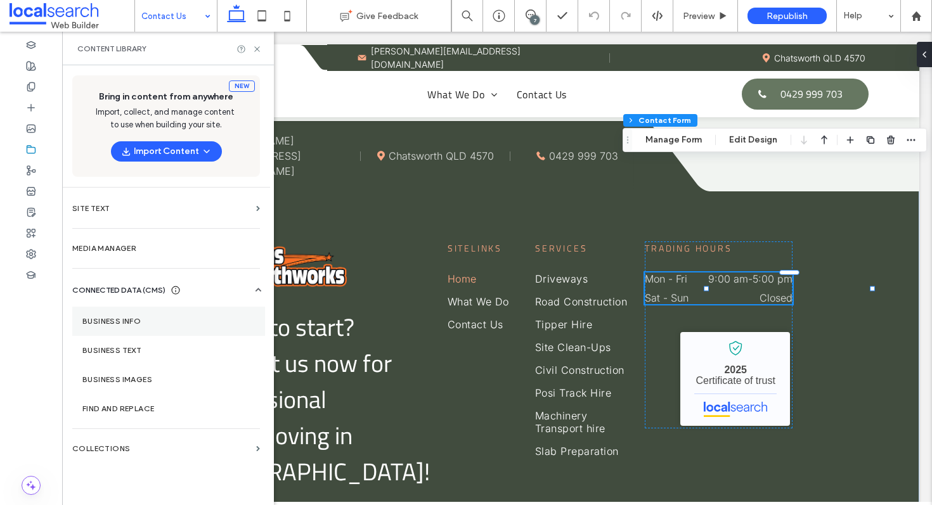
click at [138, 317] on label "Business Info" at bounding box center [168, 321] width 172 height 9
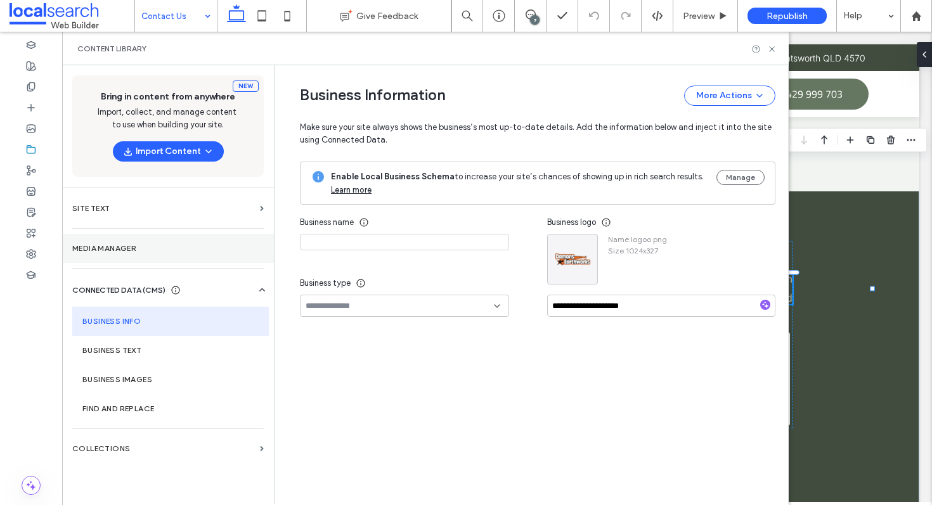
type input "**********"
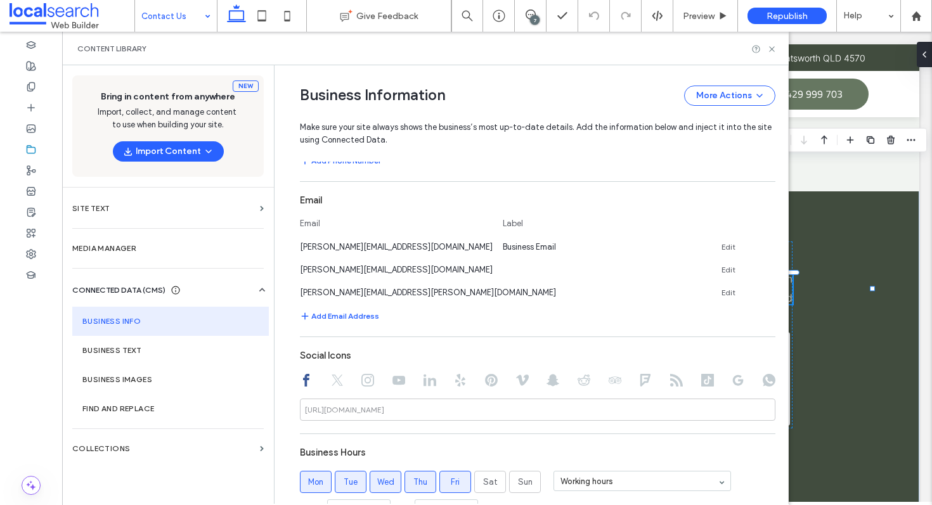
scroll to position [508, 0]
click at [765, 269] on icon at bounding box center [770, 268] width 10 height 10
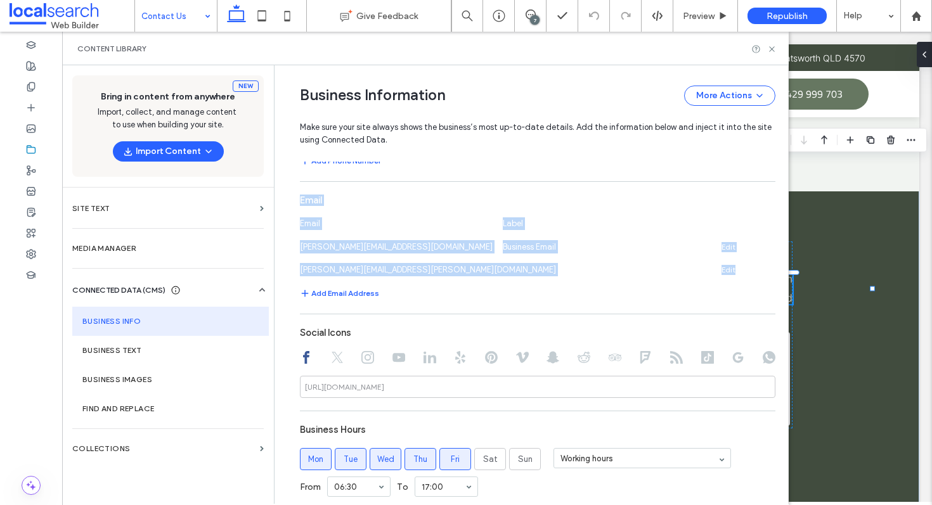
click at [765, 269] on icon at bounding box center [770, 268] width 10 height 10
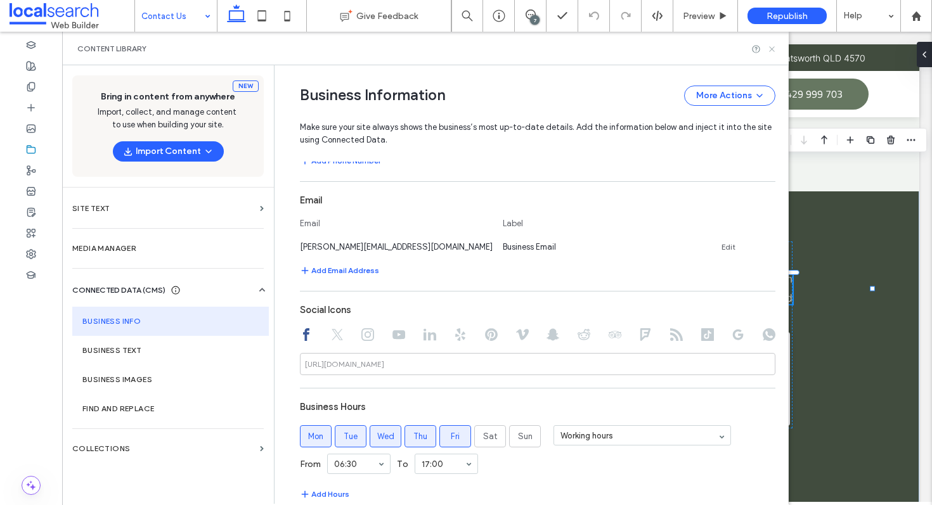
click at [773, 46] on use at bounding box center [771, 48] width 5 height 5
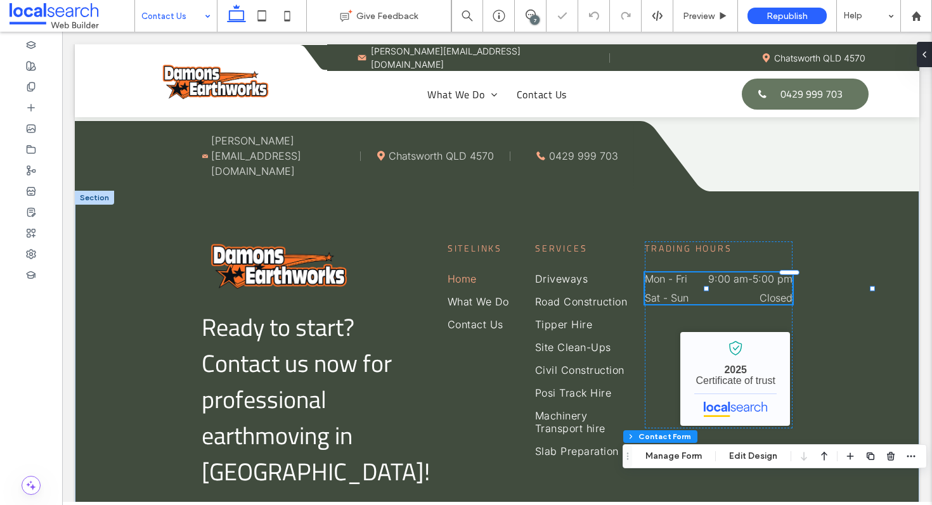
type input "*"
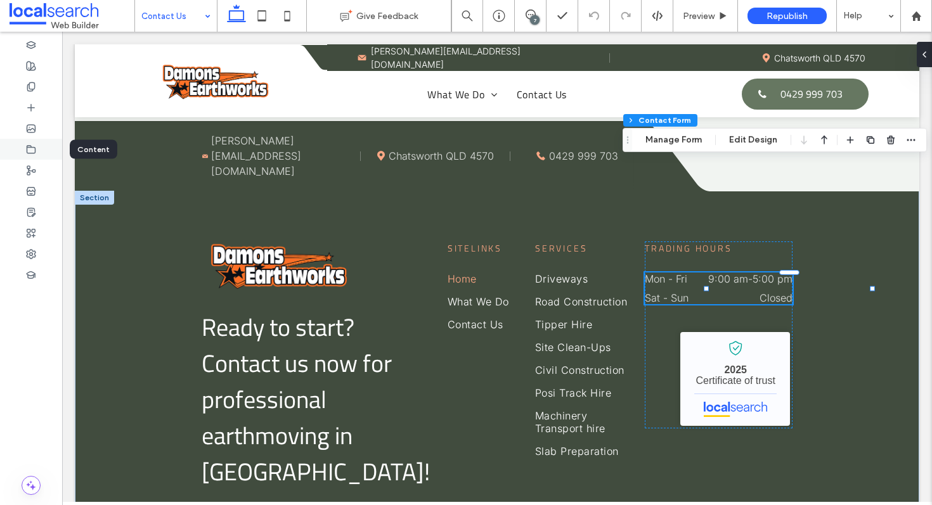
click at [34, 141] on div at bounding box center [31, 149] width 62 height 21
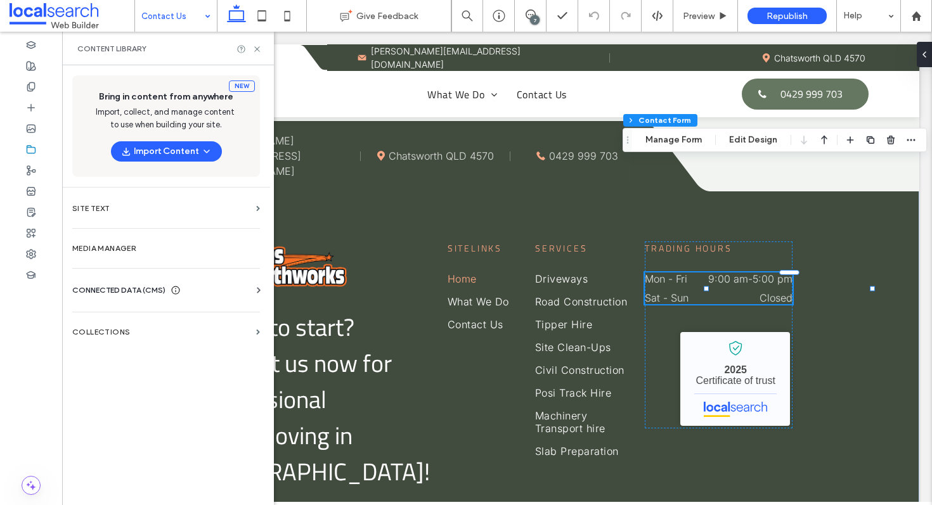
click at [134, 285] on span "CONNECTED DATA (CMS)" at bounding box center [118, 290] width 93 height 13
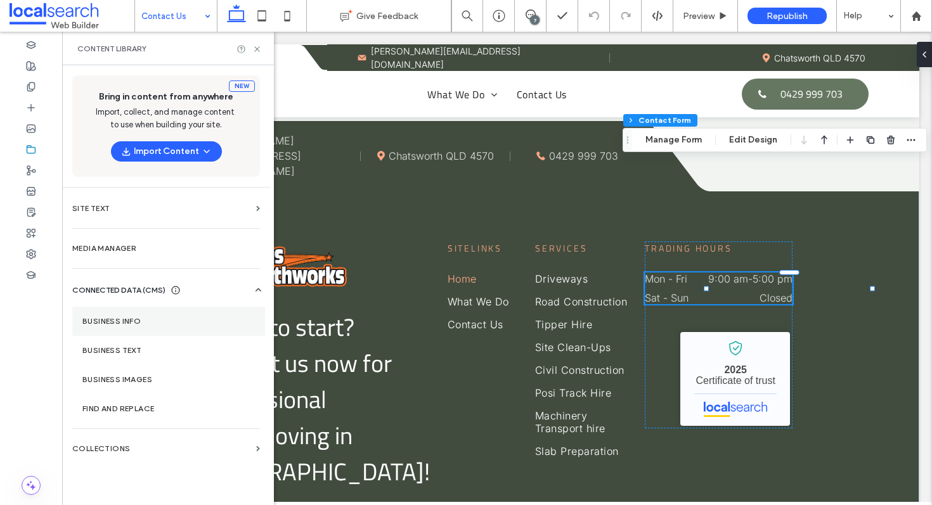
click at [162, 323] on label "Business Info" at bounding box center [168, 321] width 172 height 9
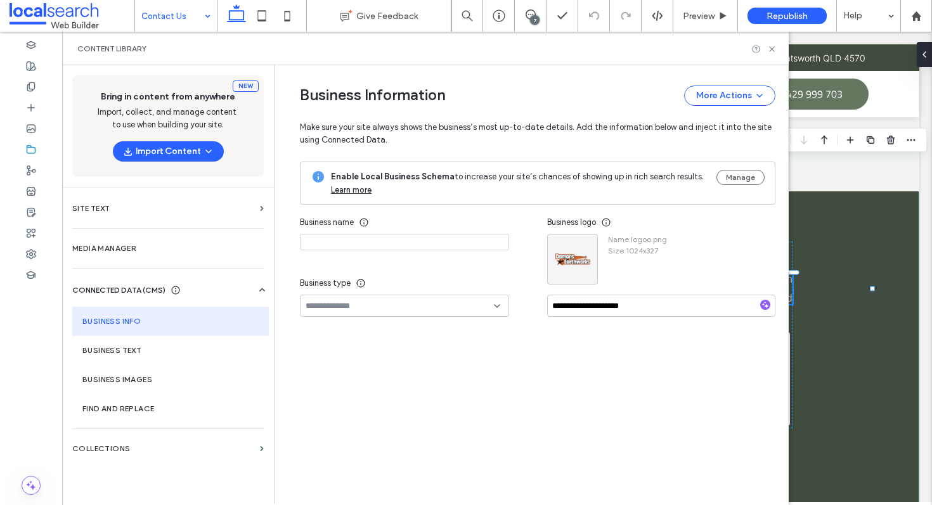
type input "**********"
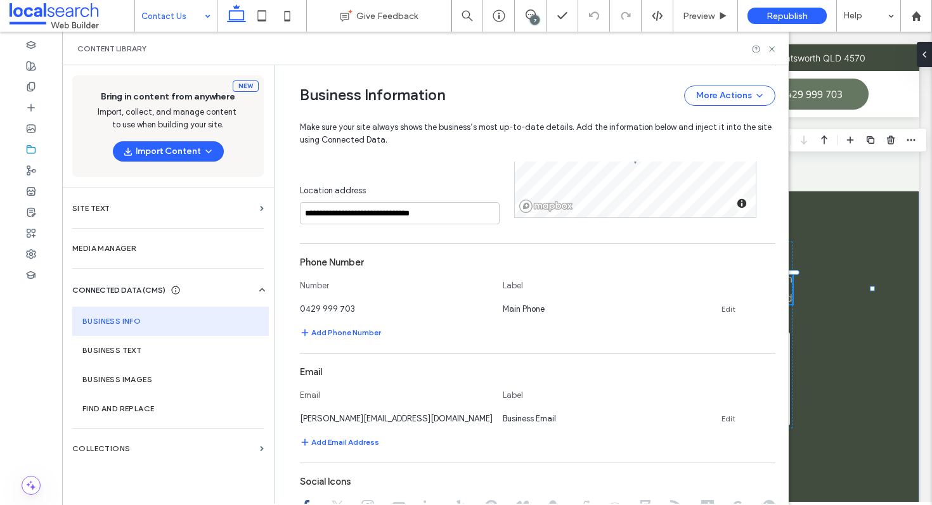
scroll to position [418, 0]
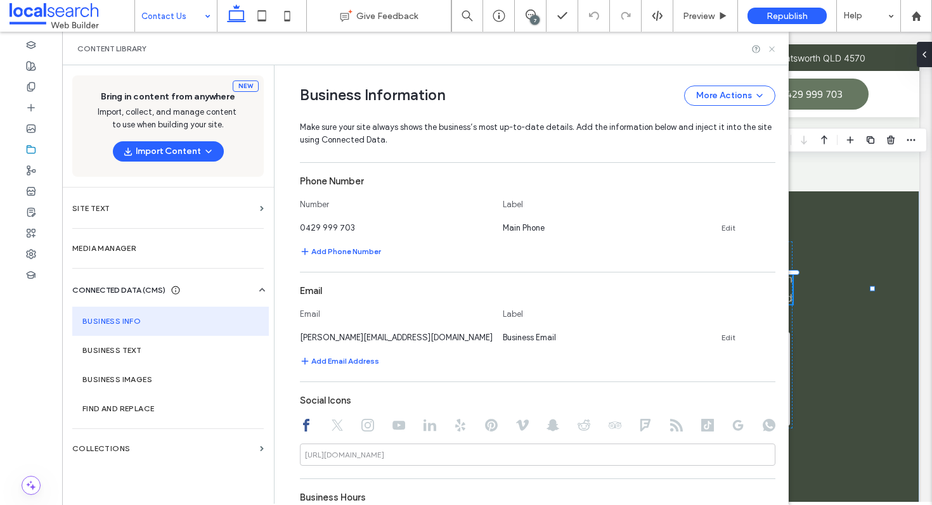
click at [772, 49] on use at bounding box center [771, 48] width 5 height 5
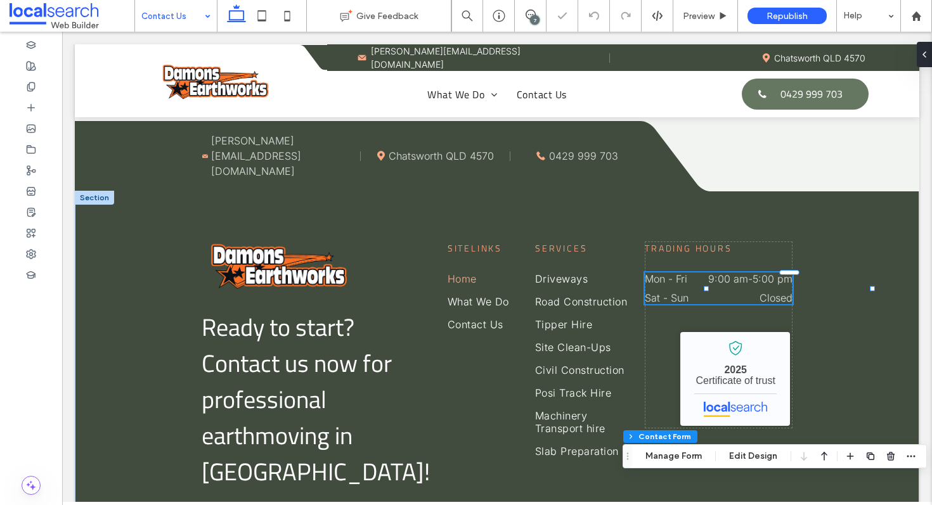
type input "*"
type input "***"
type input "*"
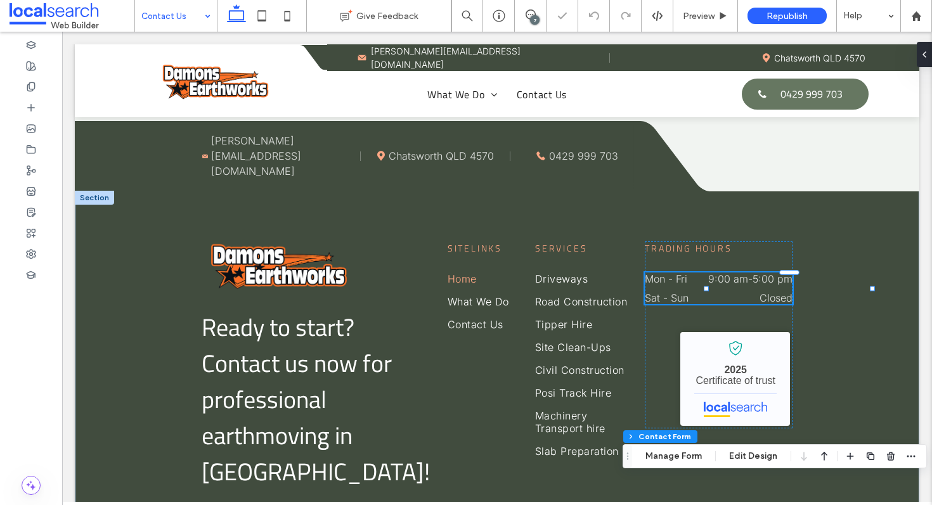
type input "***"
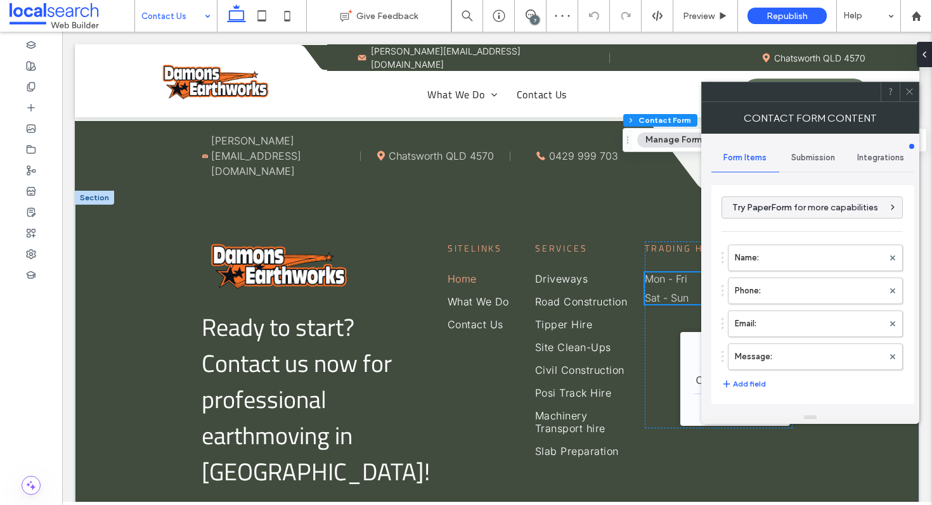
click at [805, 160] on span "Submission" at bounding box center [813, 158] width 44 height 10
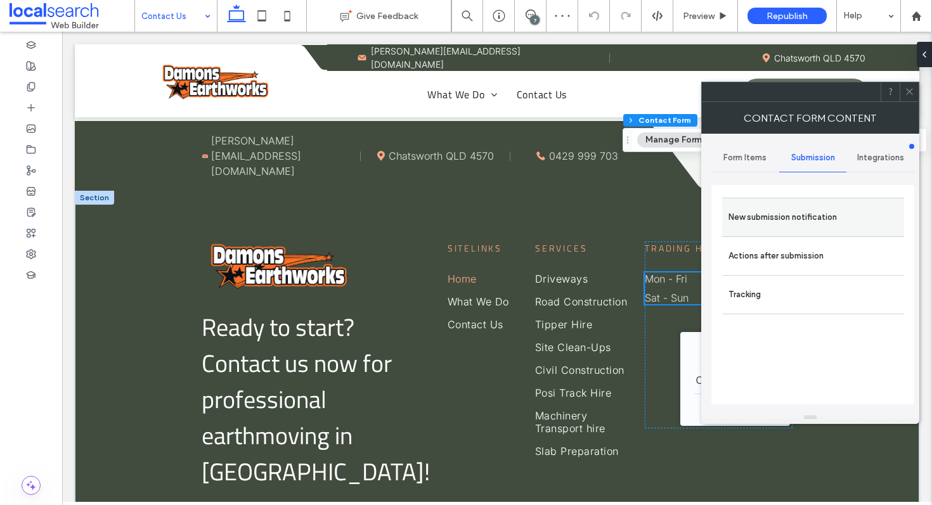
click at [782, 214] on label "New submission notification" at bounding box center [812, 217] width 169 height 25
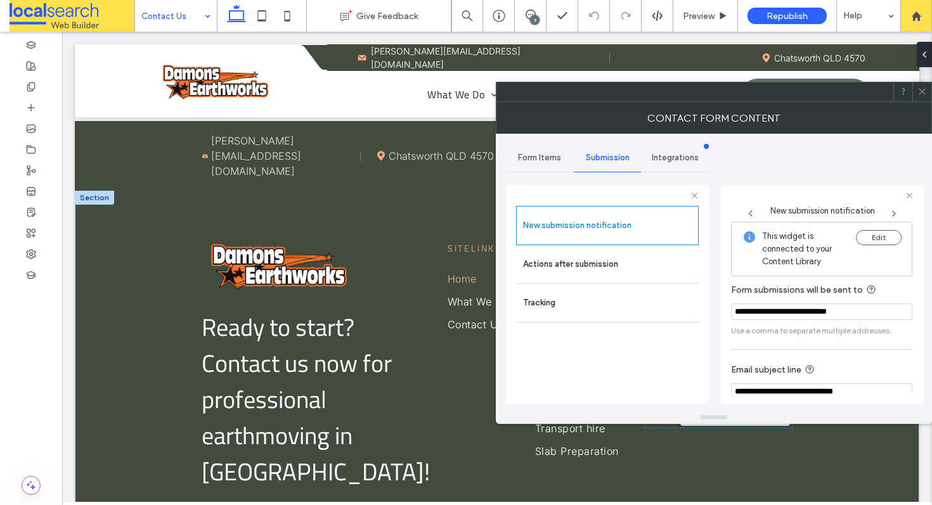
click at [926, 87] on icon at bounding box center [922, 92] width 10 height 10
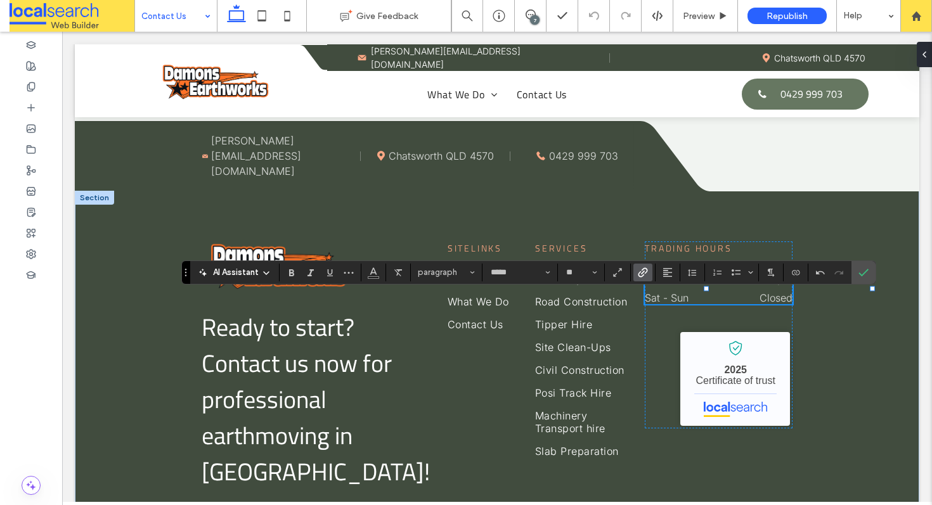
click at [642, 278] on span "Link" at bounding box center [641, 273] width 6 height 18
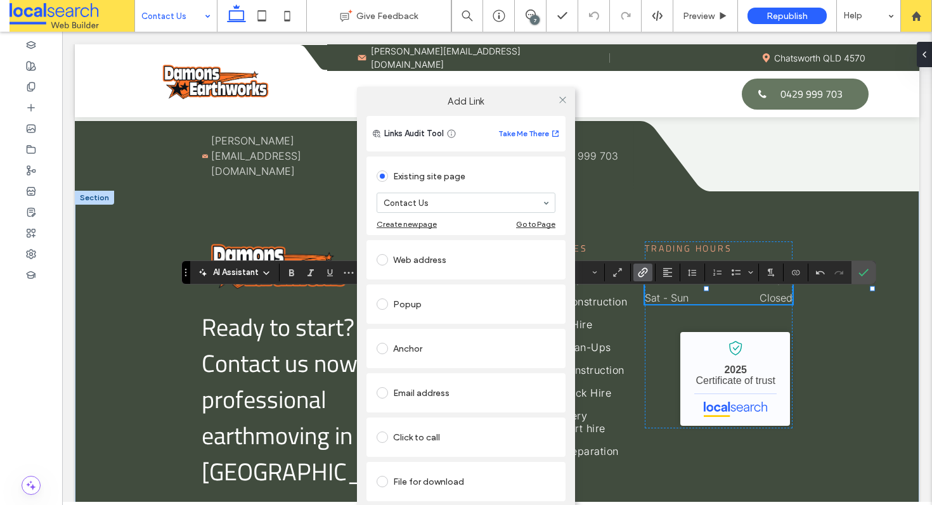
click at [430, 436] on div "Click to call" at bounding box center [466, 437] width 179 height 20
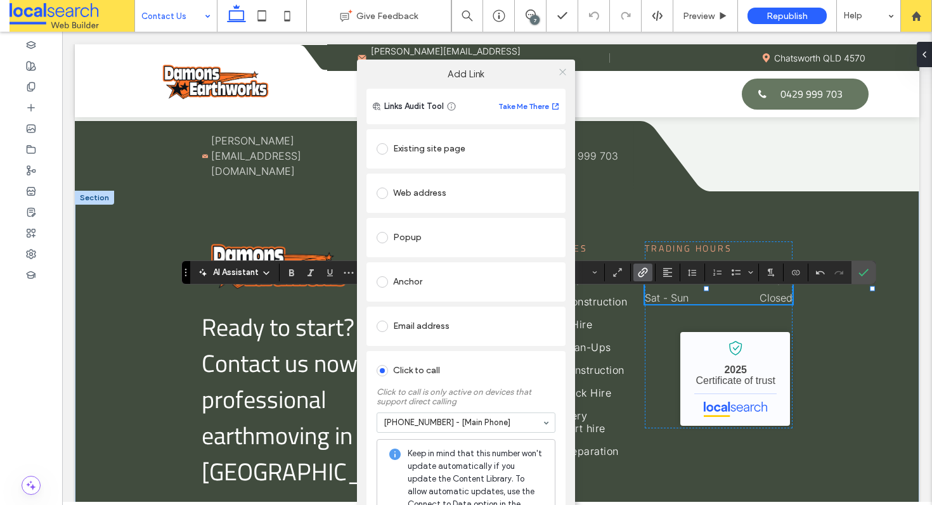
click at [560, 73] on use at bounding box center [562, 72] width 6 height 6
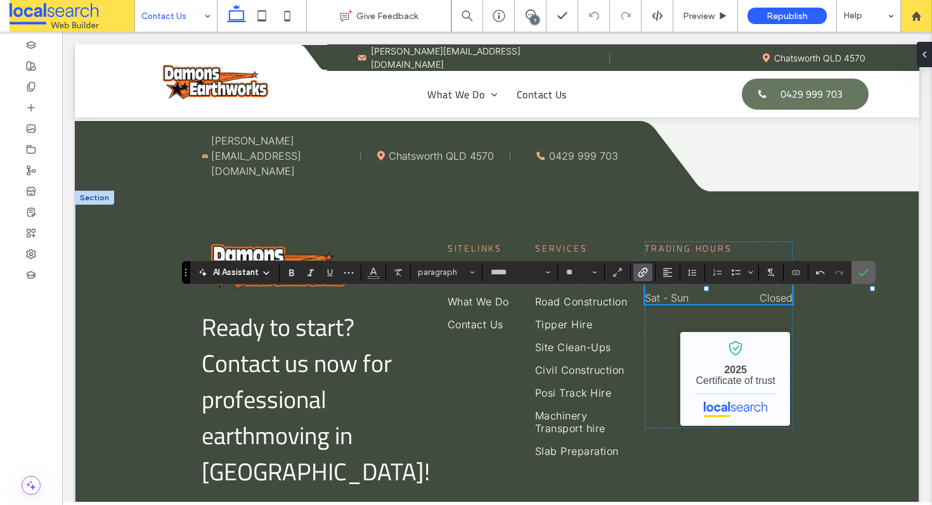
click at [856, 275] on label "Confirm" at bounding box center [863, 272] width 19 height 23
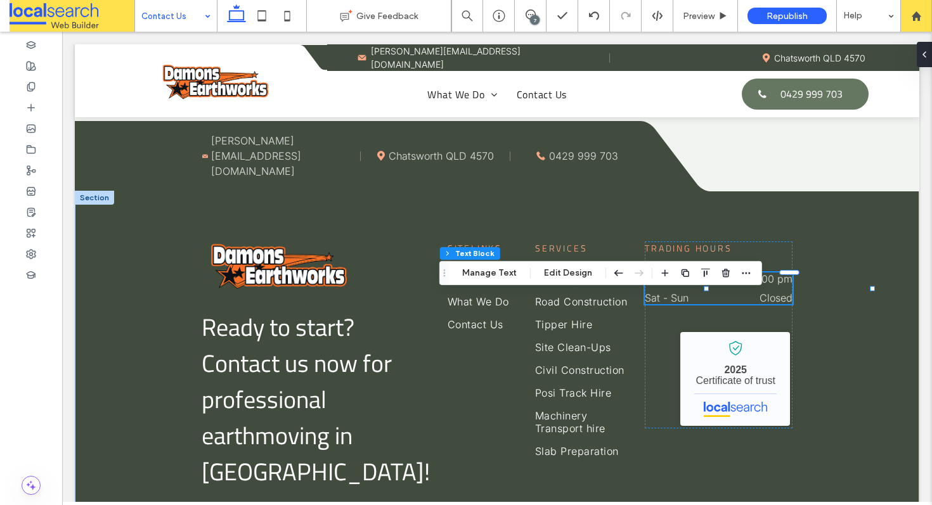
click at [534, 16] on div "7" at bounding box center [535, 20] width 10 height 10
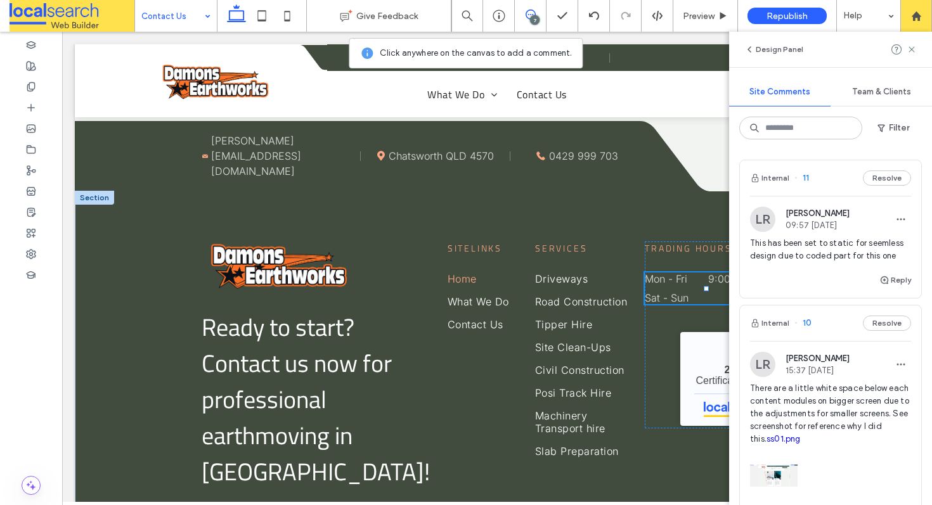
click at [823, 190] on div "Internal 11 Resolve" at bounding box center [830, 178] width 181 height 36
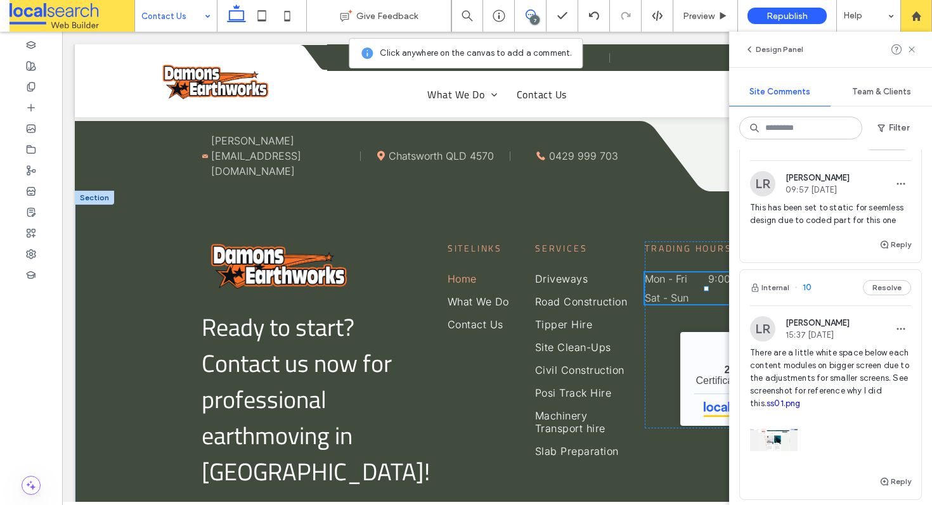
scroll to position [46, 0]
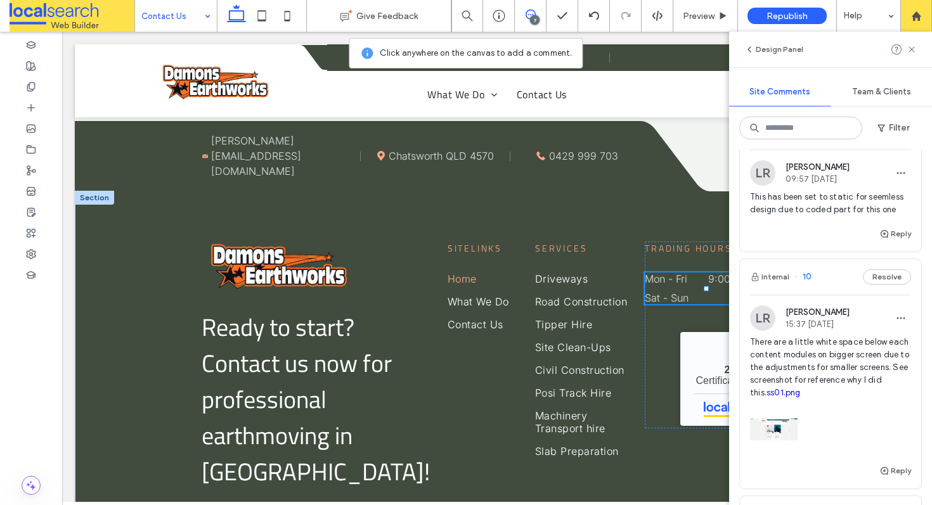
click at [818, 276] on div "Internal 10 Resolve" at bounding box center [830, 277] width 181 height 36
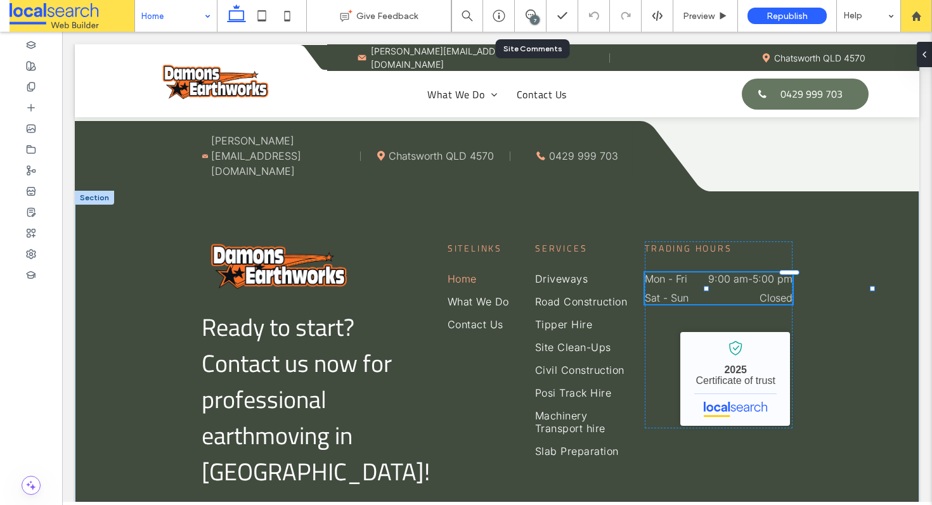
click at [529, 23] on div "7" at bounding box center [531, 16] width 32 height 32
click at [535, 8] on div "7" at bounding box center [531, 16] width 32 height 32
click at [531, 14] on icon at bounding box center [531, 15] width 10 height 10
type input "*****"
type input "**"
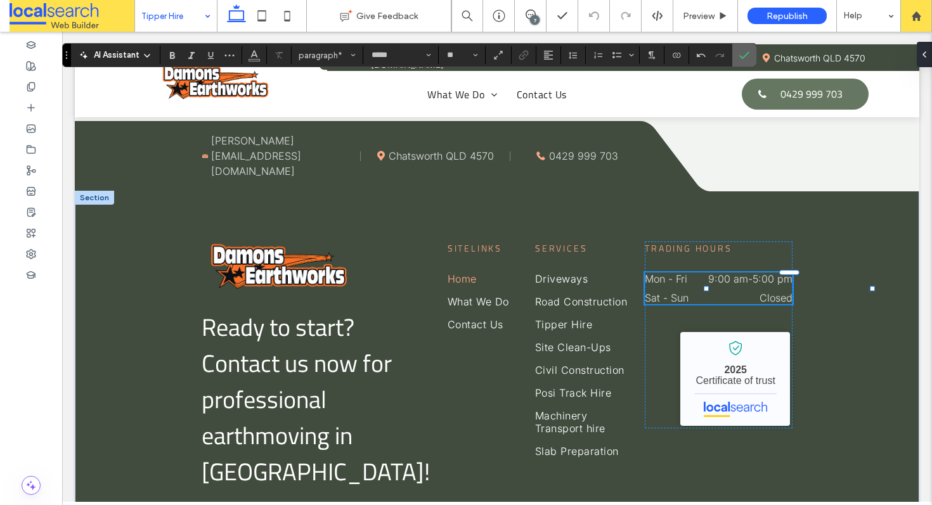
click at [742, 54] on icon "Confirm" at bounding box center [744, 55] width 10 height 10
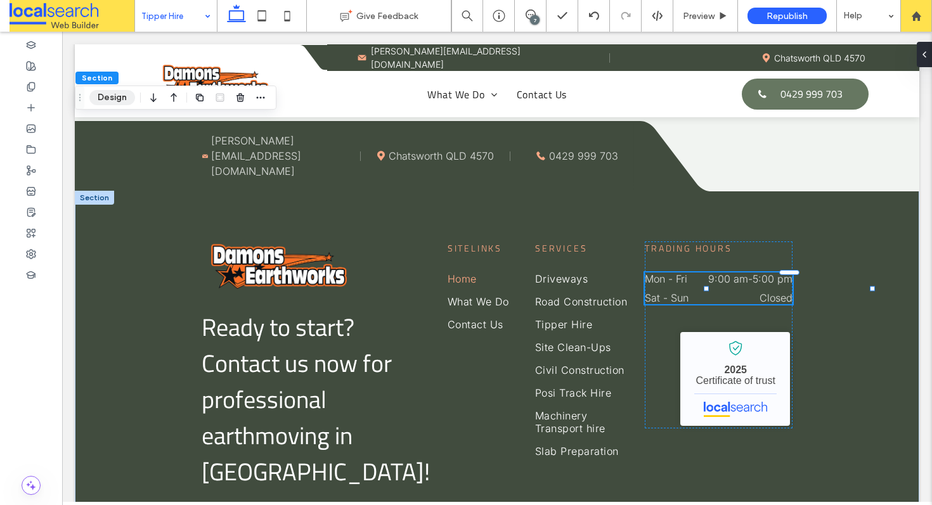
click at [109, 92] on button "Design" at bounding box center [112, 97] width 46 height 15
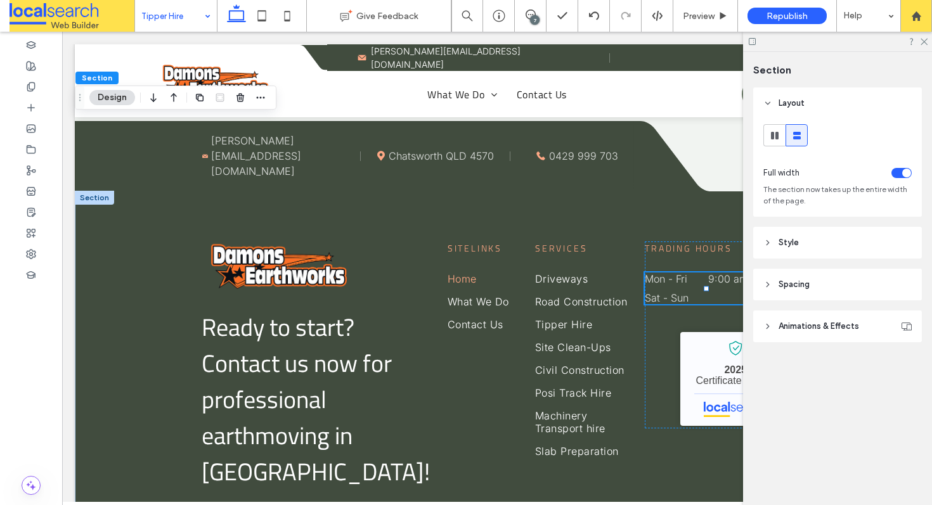
click at [801, 251] on header "Style" at bounding box center [837, 243] width 169 height 32
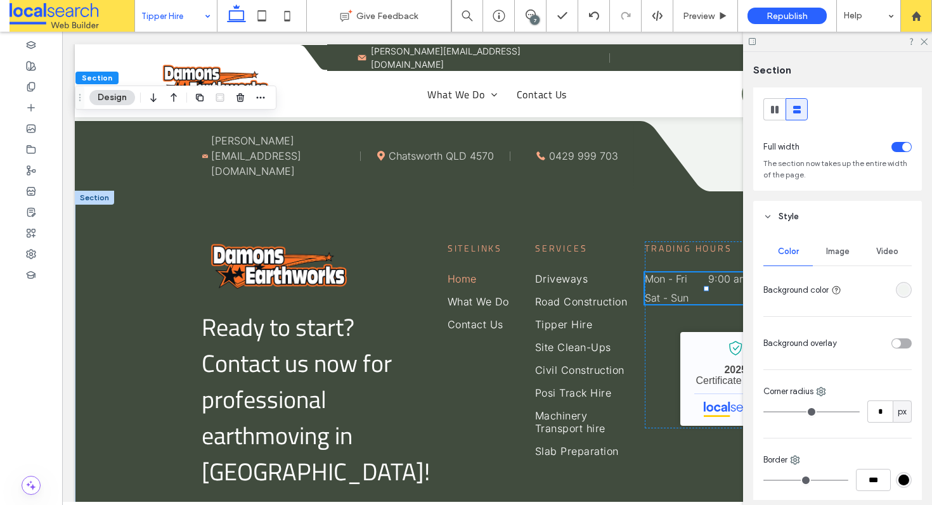
click at [839, 251] on span "Image" at bounding box center [837, 252] width 23 height 10
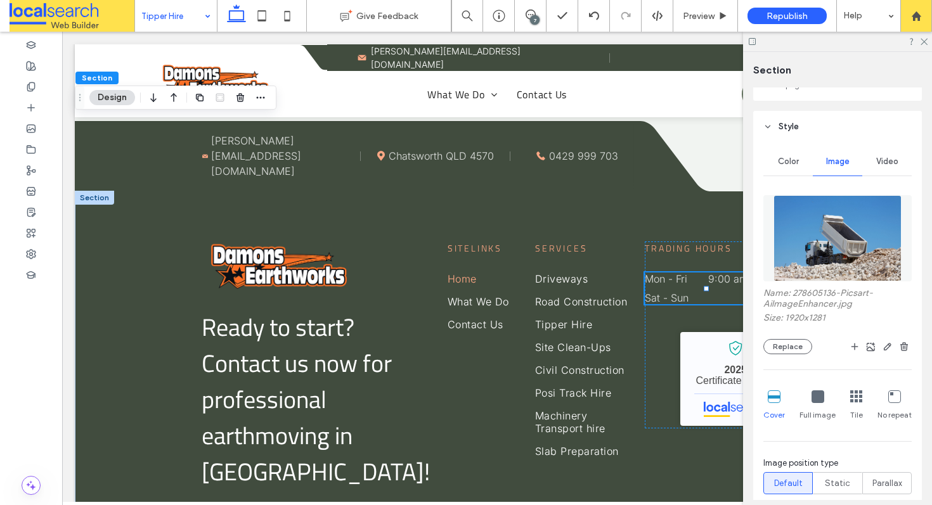
scroll to position [138, 0]
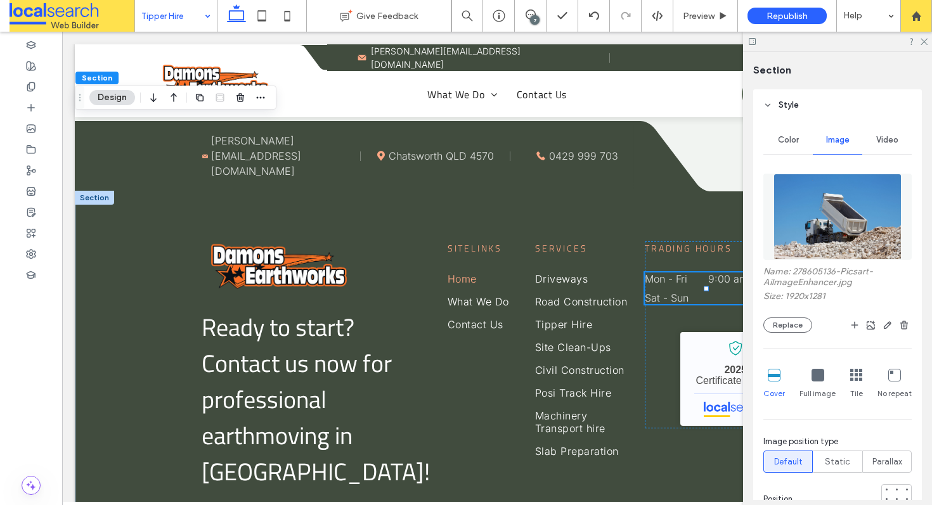
click at [822, 235] on img at bounding box center [837, 217] width 129 height 86
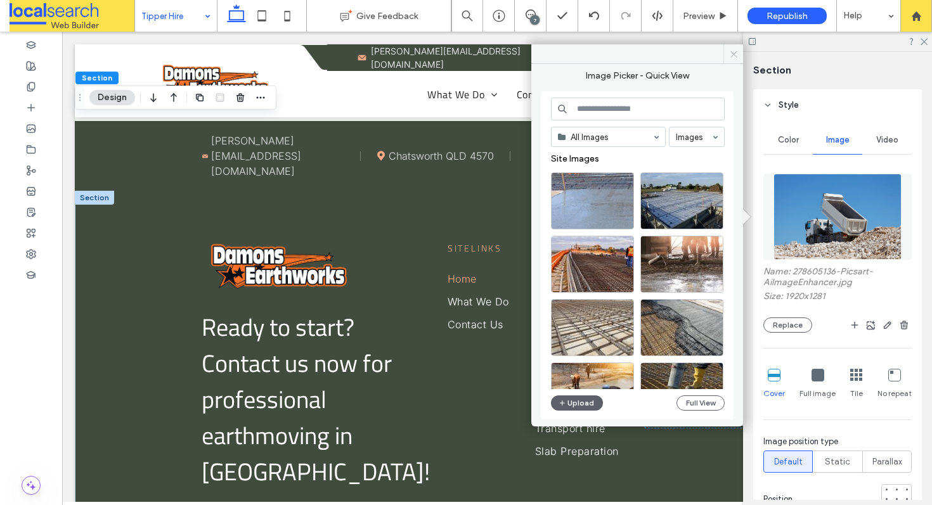
click at [735, 55] on use at bounding box center [733, 54] width 6 height 6
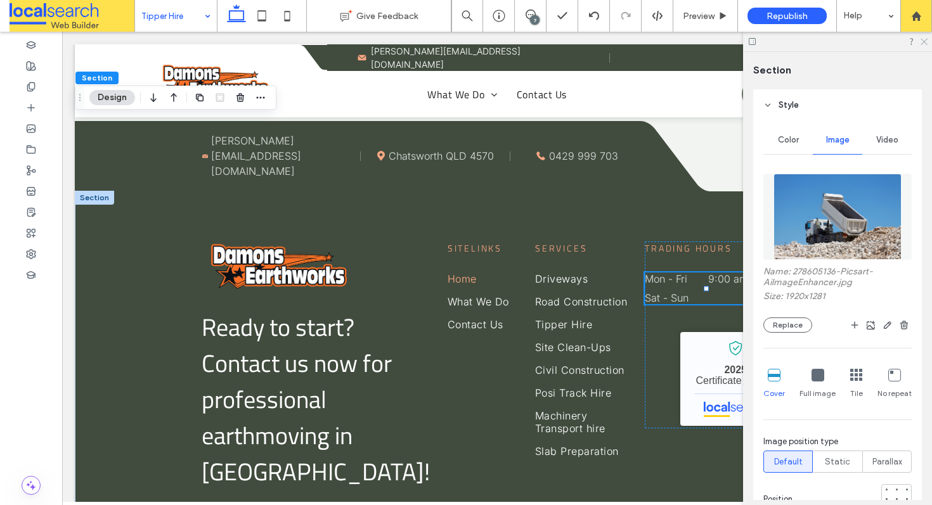
click at [919, 42] on icon at bounding box center [923, 41] width 8 height 8
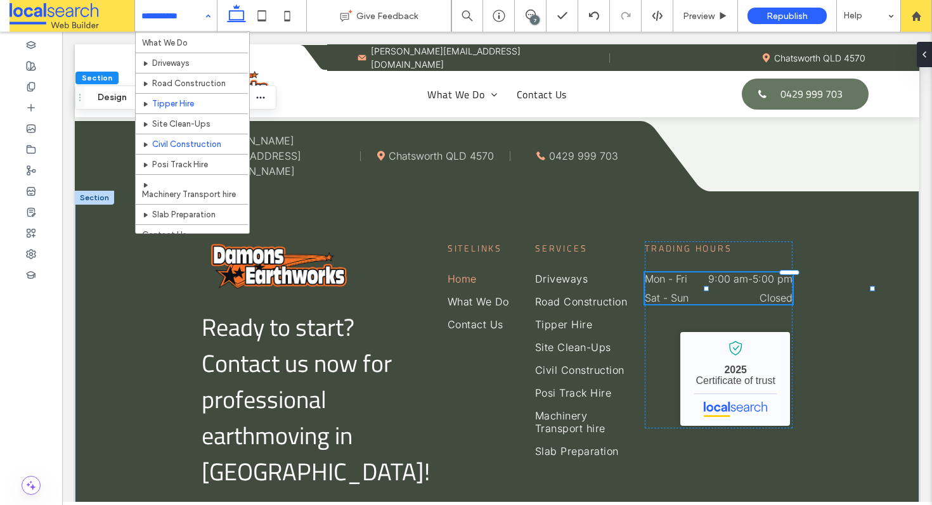
scroll to position [37, 0]
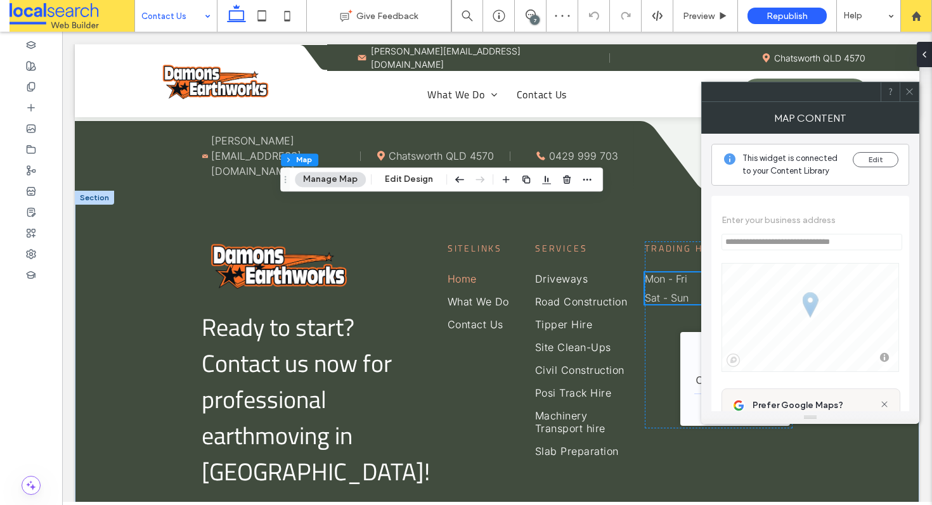
click at [912, 91] on icon at bounding box center [910, 92] width 10 height 10
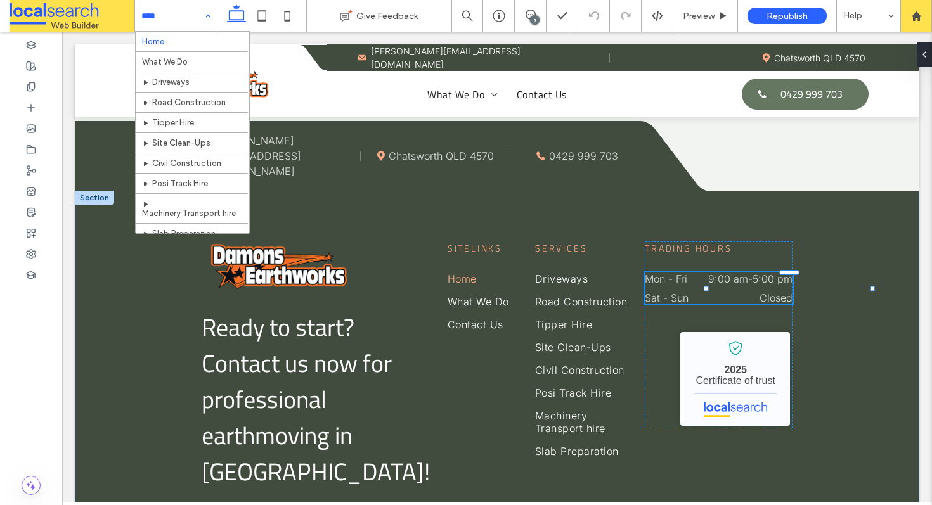
click at [176, 22] on input at bounding box center [172, 16] width 63 height 32
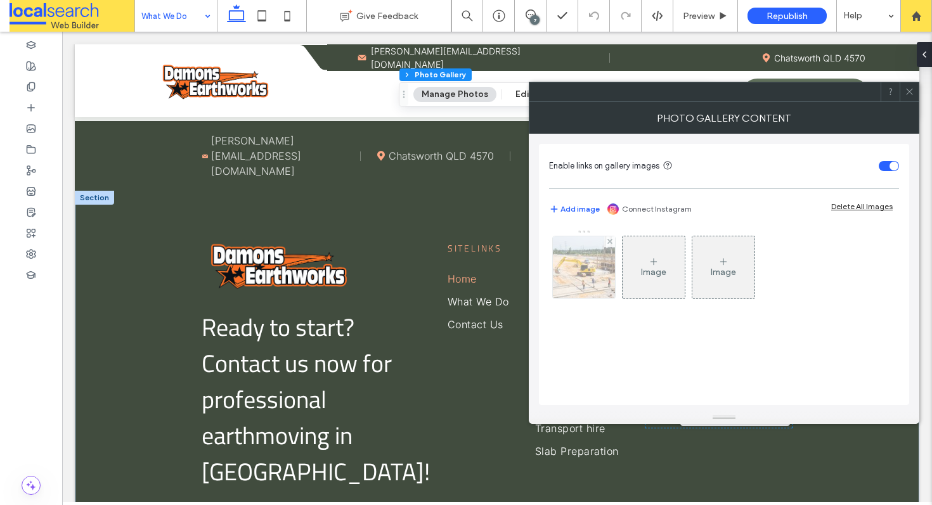
click at [598, 267] on img at bounding box center [584, 267] width 83 height 62
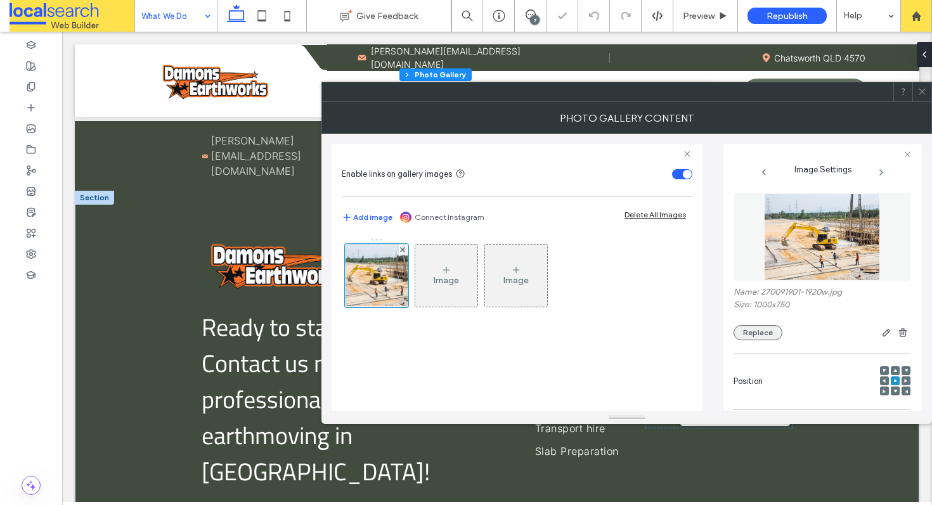
click at [768, 333] on button "Replace" at bounding box center [758, 332] width 49 height 15
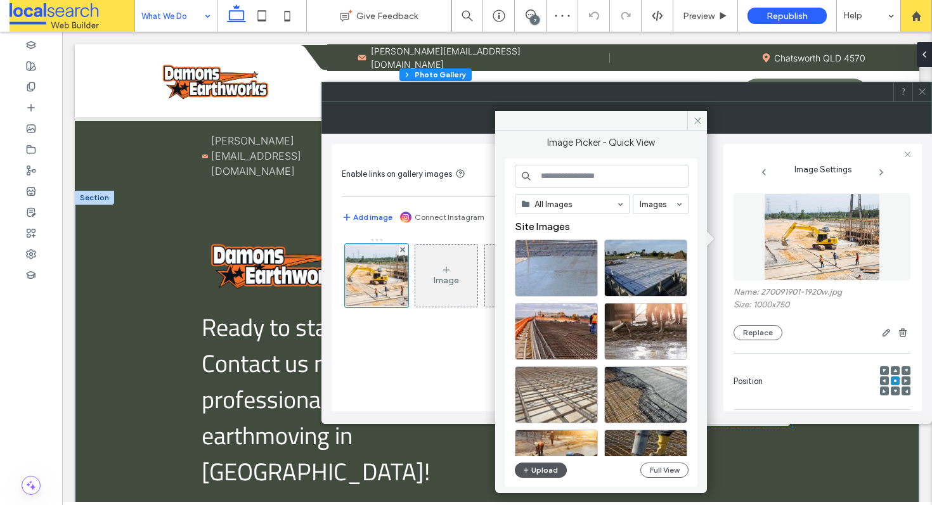
click at [545, 475] on button "Upload" at bounding box center [541, 470] width 52 height 15
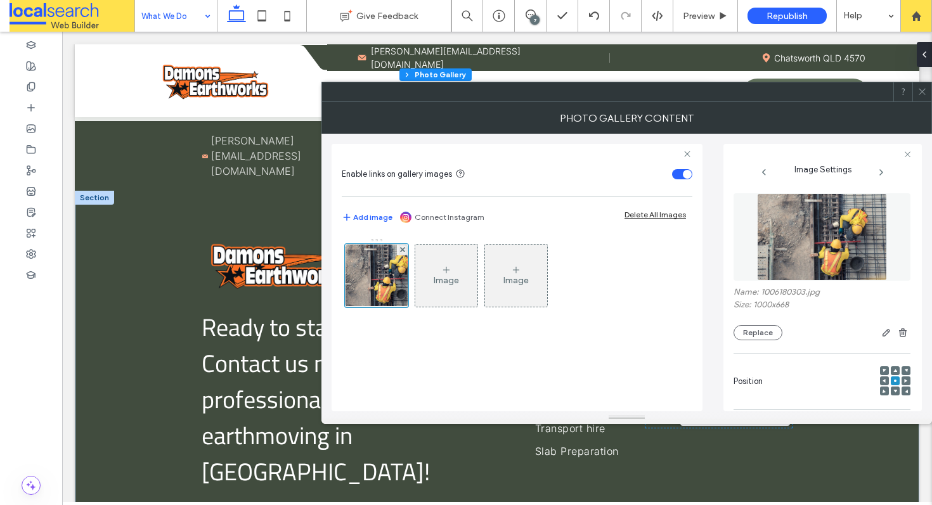
click at [926, 92] on icon at bounding box center [922, 92] width 10 height 10
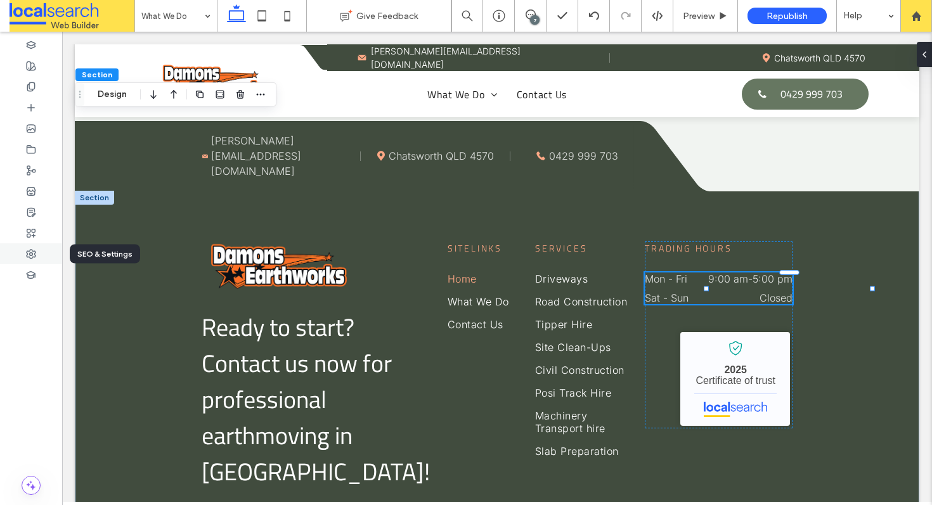
click at [16, 253] on div at bounding box center [31, 253] width 62 height 21
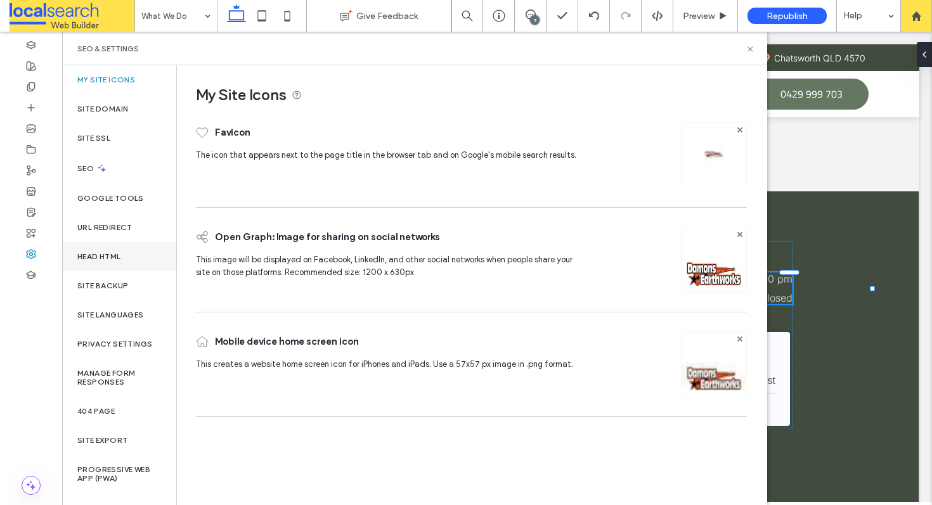
click at [141, 259] on div "Head HTML" at bounding box center [119, 256] width 114 height 29
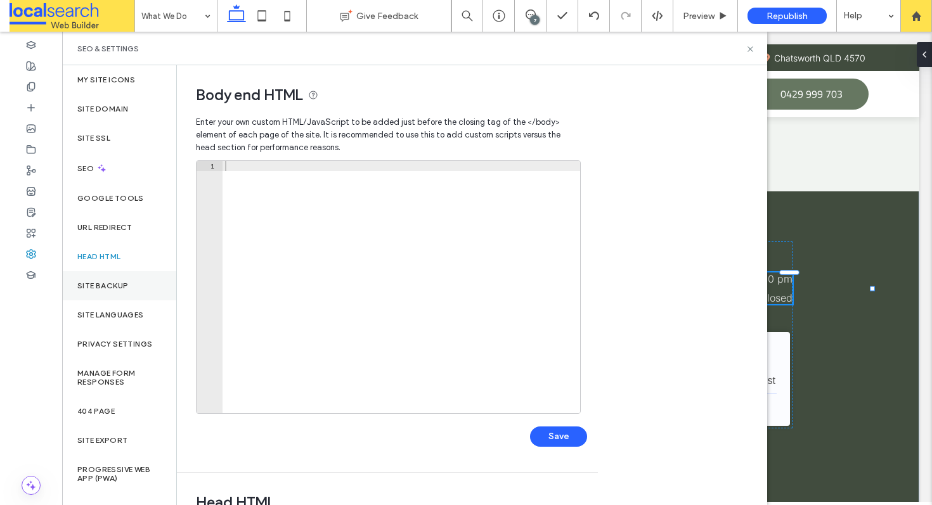
click at [113, 278] on div "Site Backup" at bounding box center [119, 285] width 114 height 29
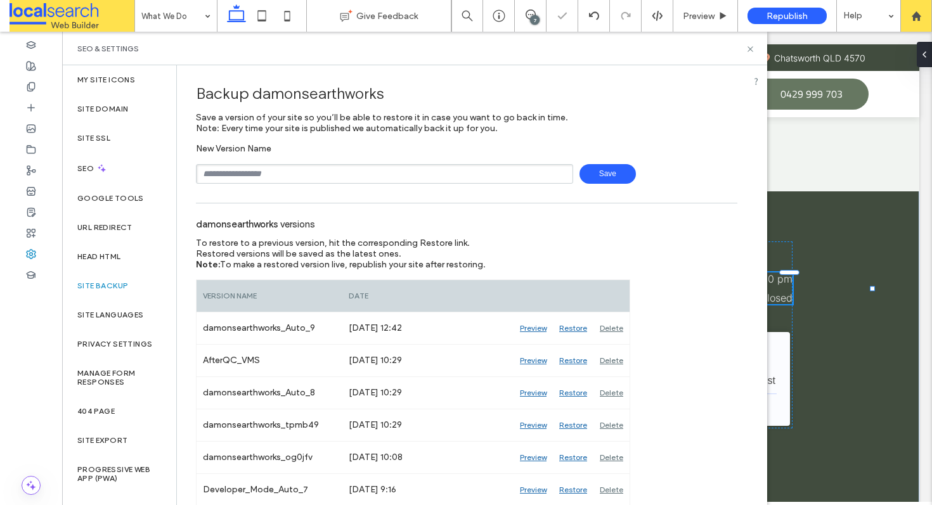
click at [339, 178] on input "text" at bounding box center [384, 174] width 377 height 20
type input "*******"
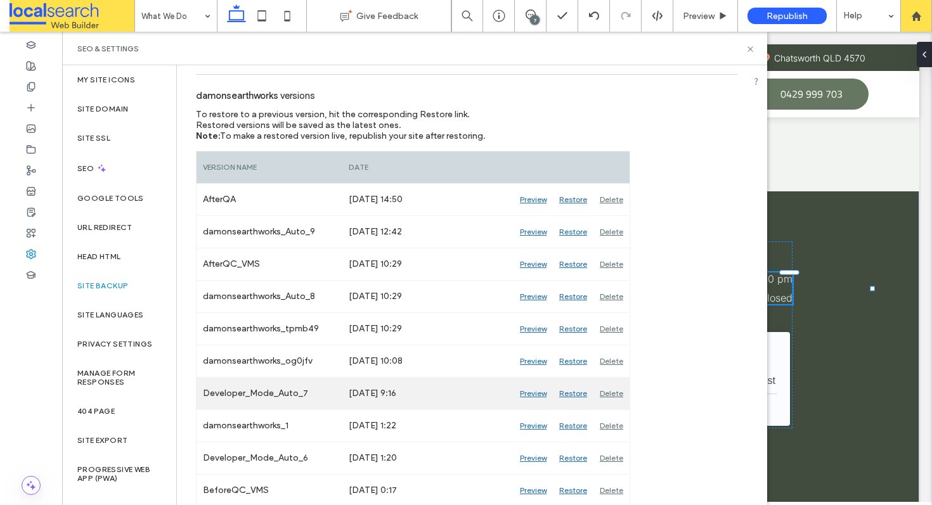
scroll to position [156, 0]
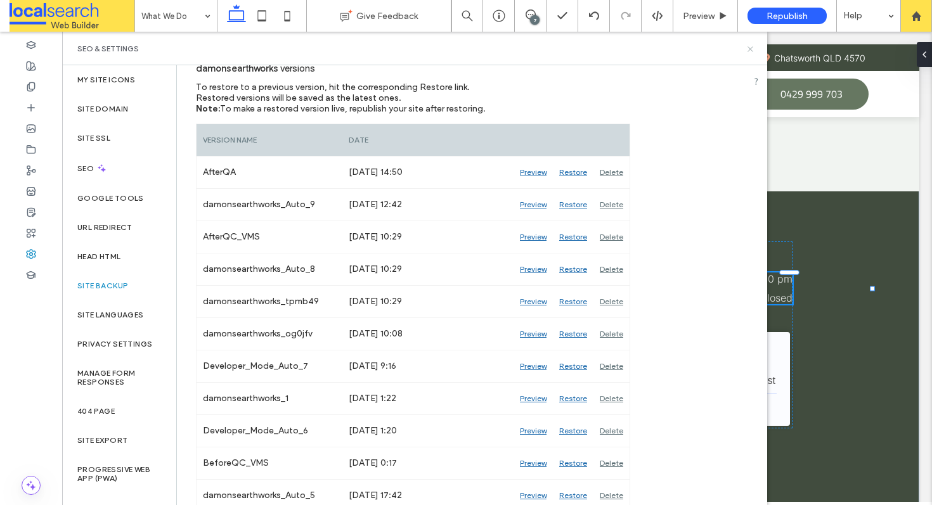
click at [747, 49] on icon at bounding box center [751, 49] width 10 height 10
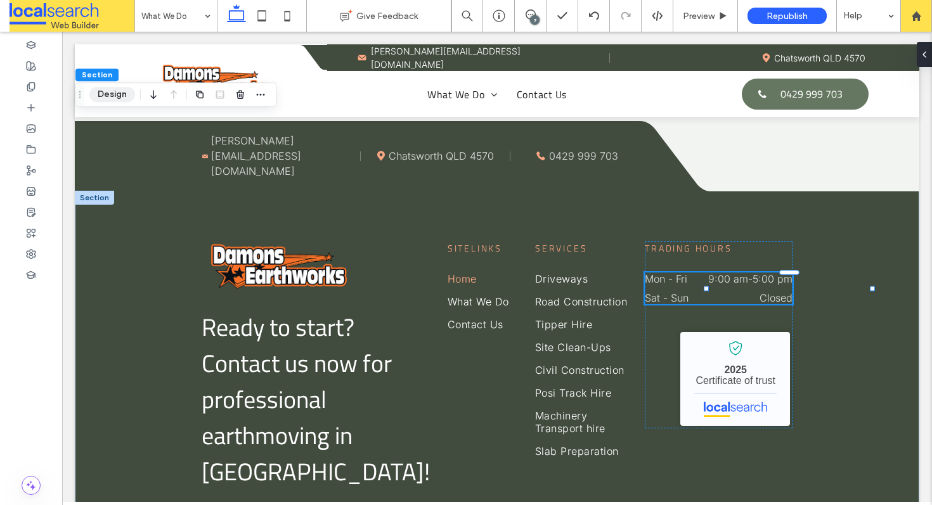
click at [107, 101] on button "Design" at bounding box center [112, 94] width 46 height 15
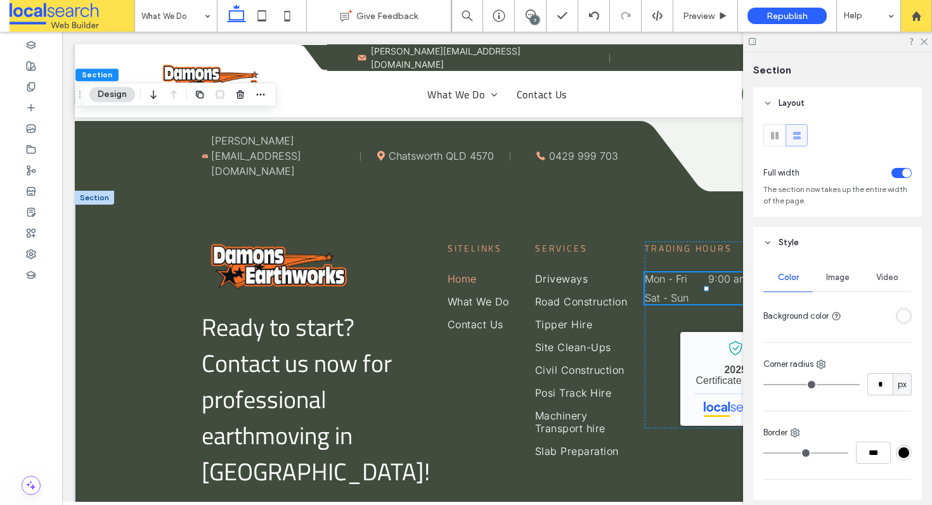
scroll to position [162, 0]
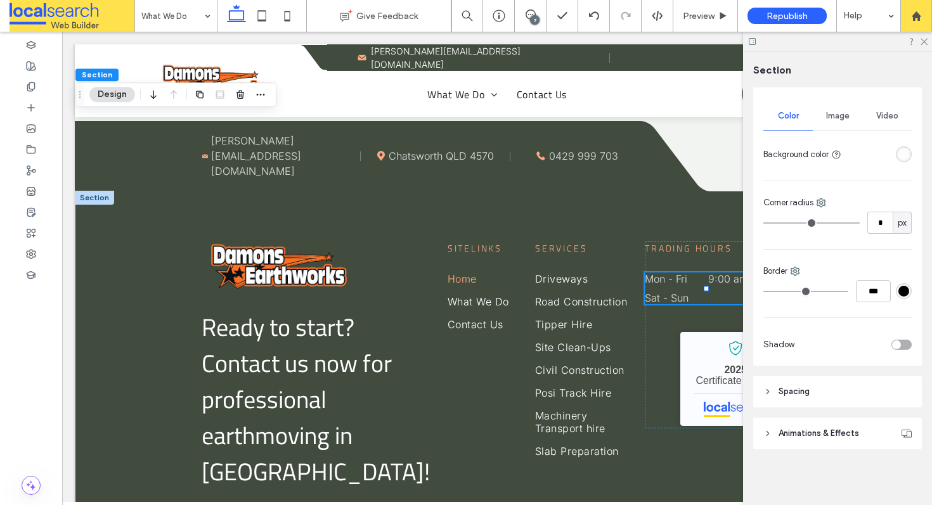
click at [833, 119] on span "Image" at bounding box center [837, 116] width 23 height 10
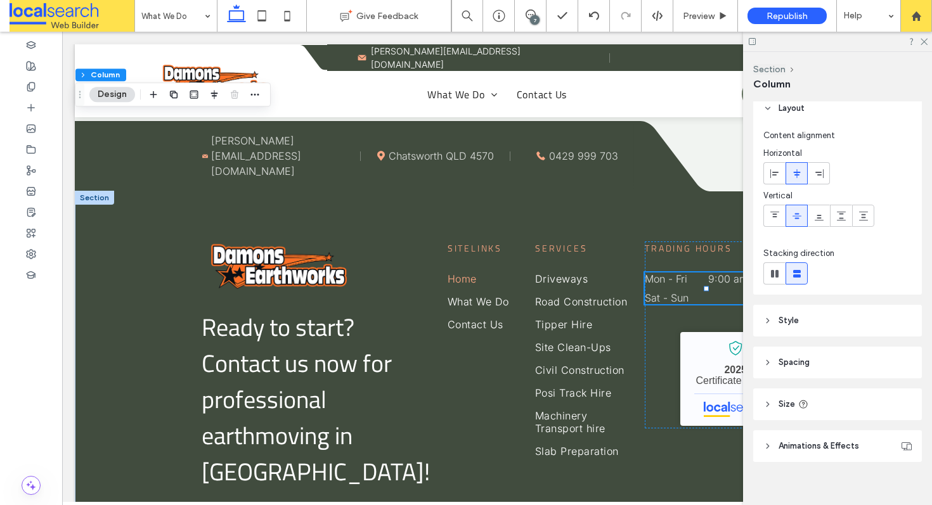
scroll to position [22, 0]
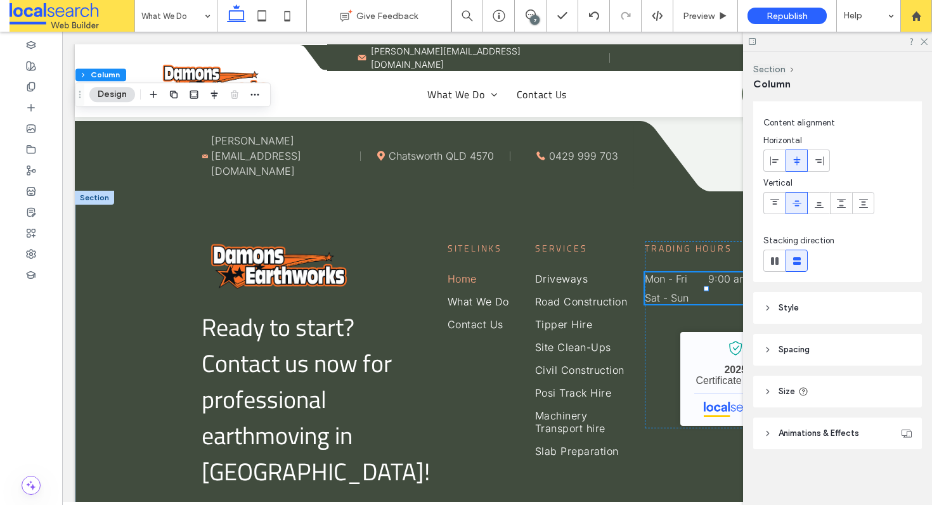
click at [806, 297] on header "Style" at bounding box center [837, 308] width 169 height 32
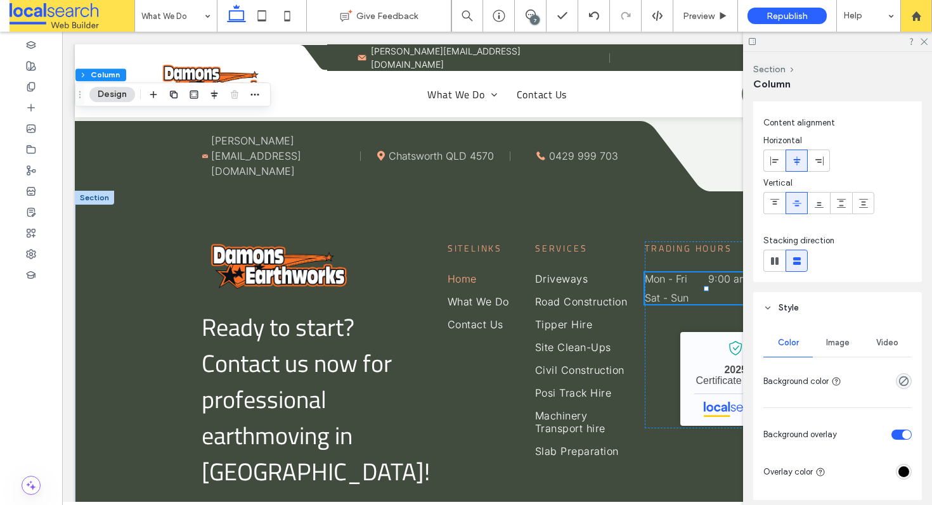
click at [833, 344] on span "Image" at bounding box center [837, 343] width 23 height 10
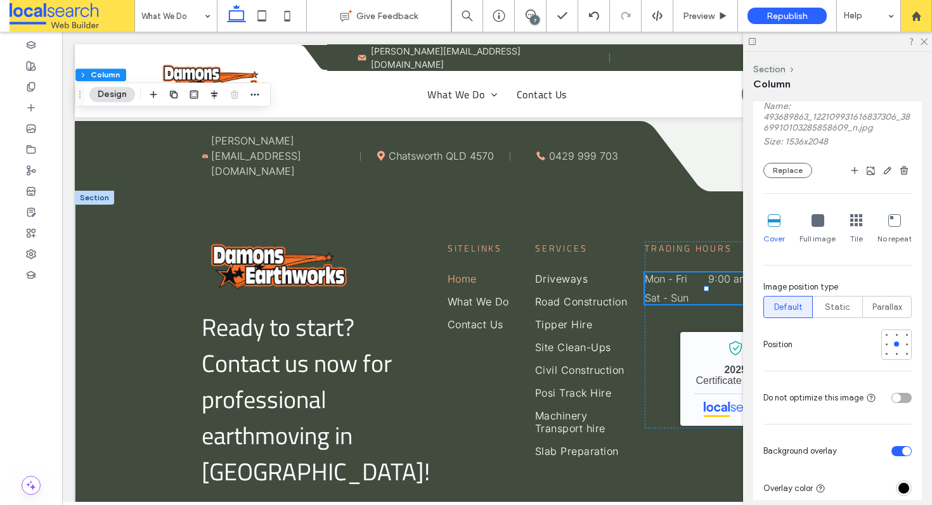
scroll to position [394, 0]
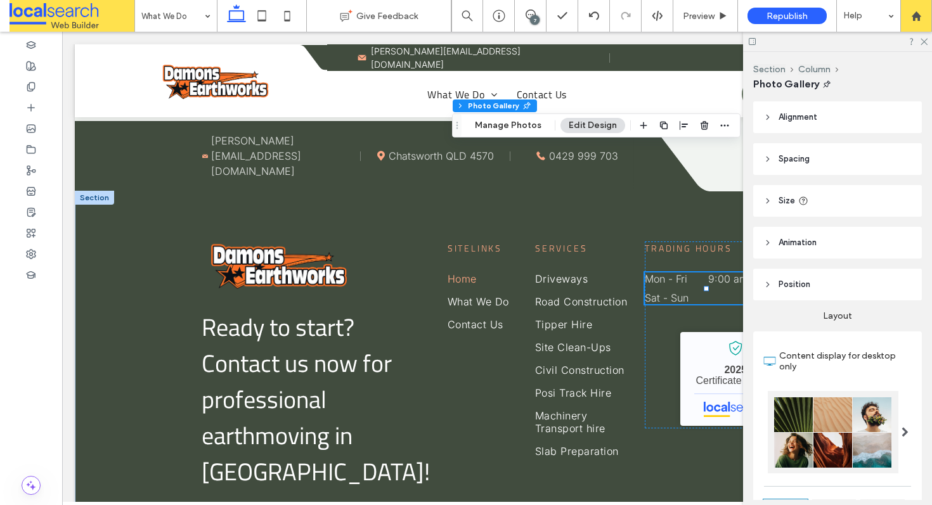
click at [583, 122] on button "Edit Design" at bounding box center [592, 125] width 65 height 15
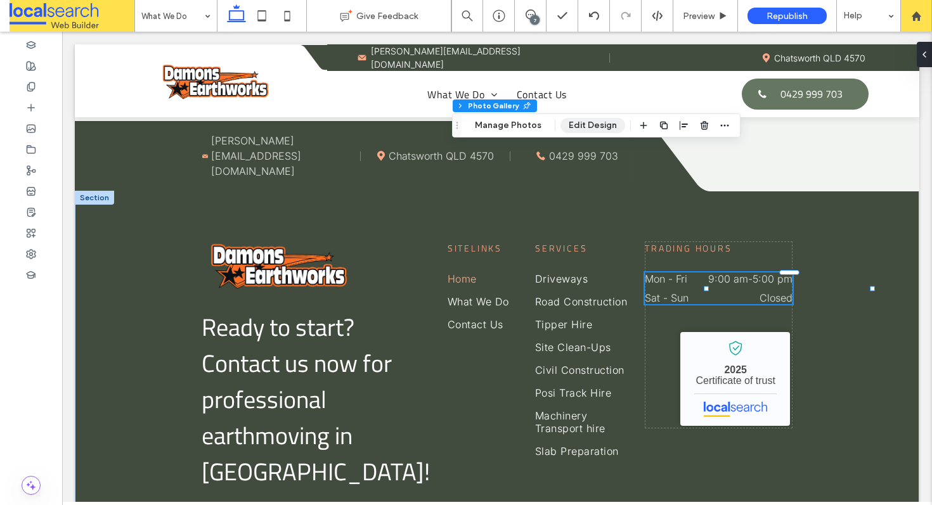
click at [583, 122] on button "Edit Design" at bounding box center [592, 125] width 65 height 15
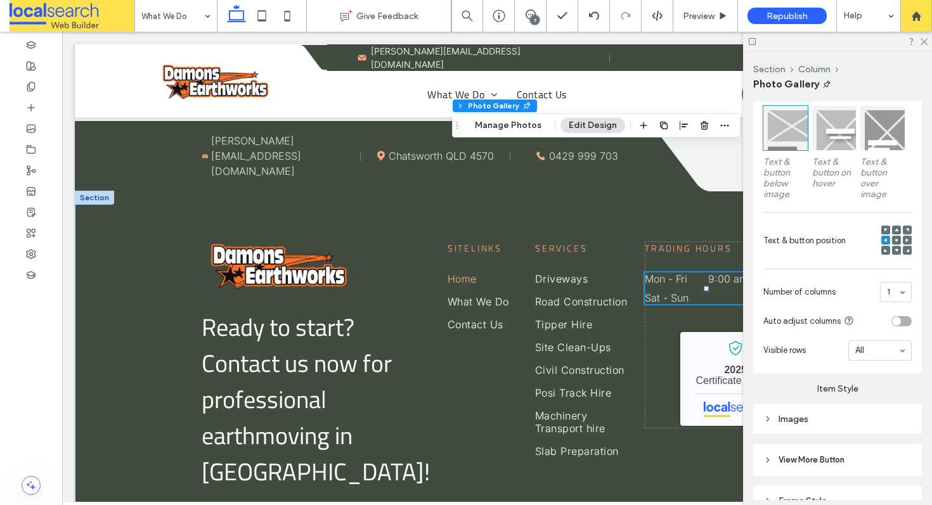
scroll to position [413, 0]
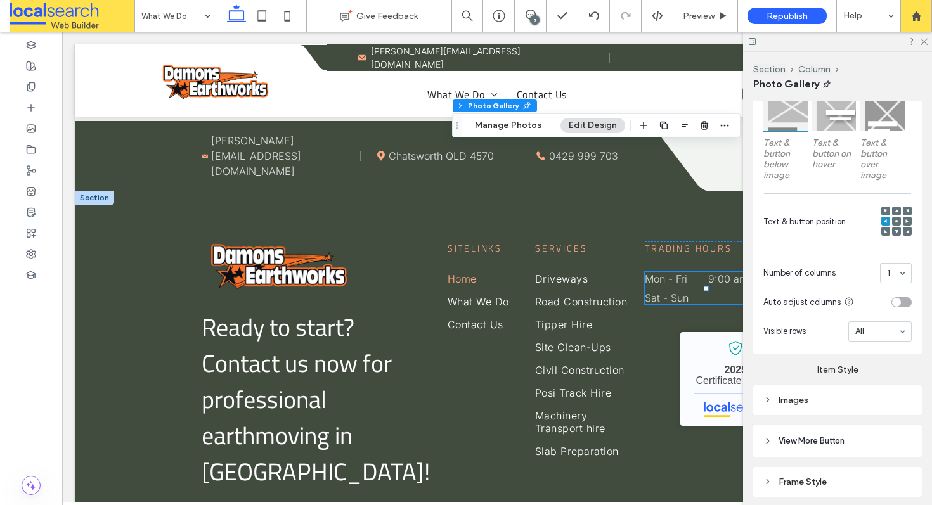
click at [816, 415] on div "Layout Content display for desktop only Text & button below image Text & button…" at bounding box center [837, 192] width 169 height 609
click at [815, 410] on div "Images" at bounding box center [837, 400] width 169 height 30
click at [803, 396] on div "Images" at bounding box center [837, 400] width 148 height 11
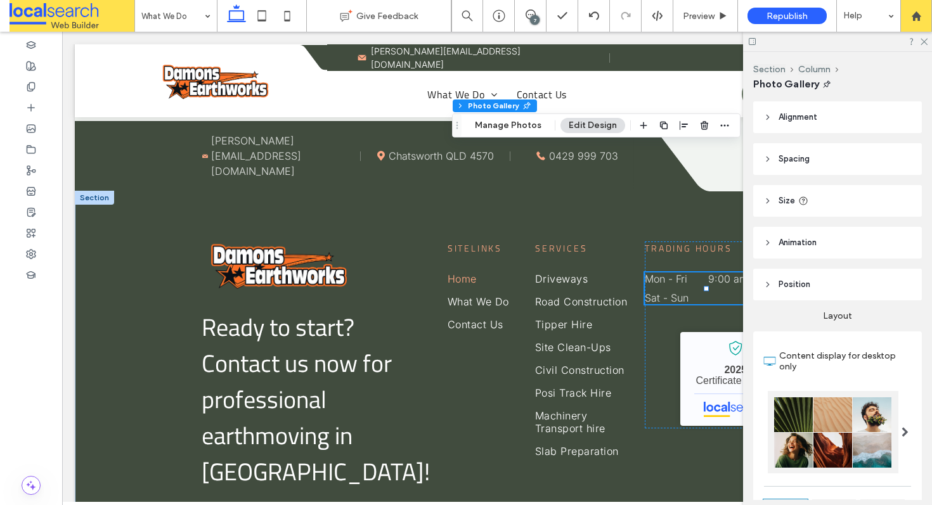
scroll to position [147, 0]
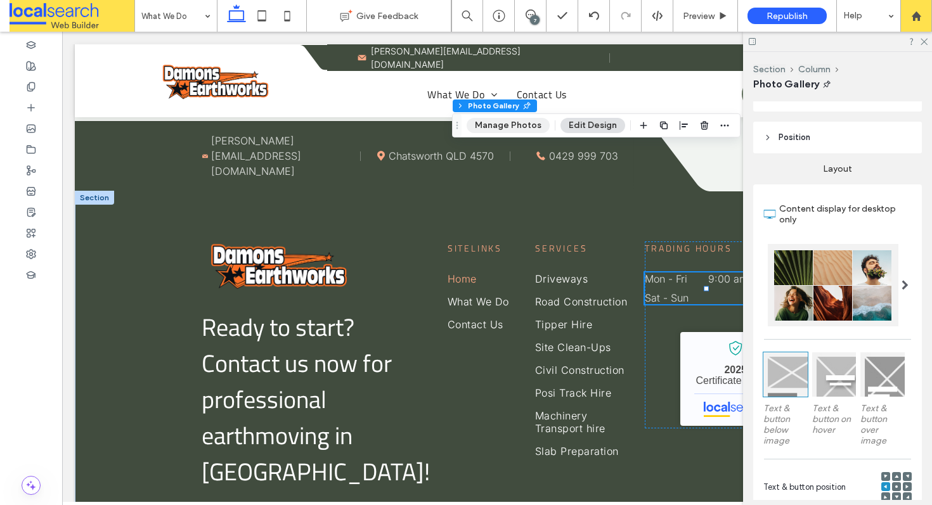
click at [508, 122] on button "Manage Photos" at bounding box center [508, 125] width 83 height 15
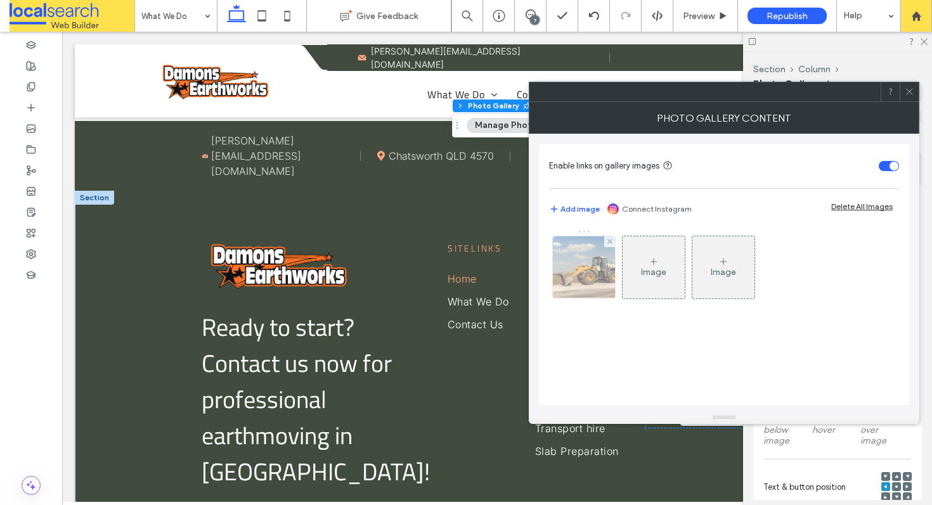
click at [585, 266] on img at bounding box center [584, 267] width 94 height 62
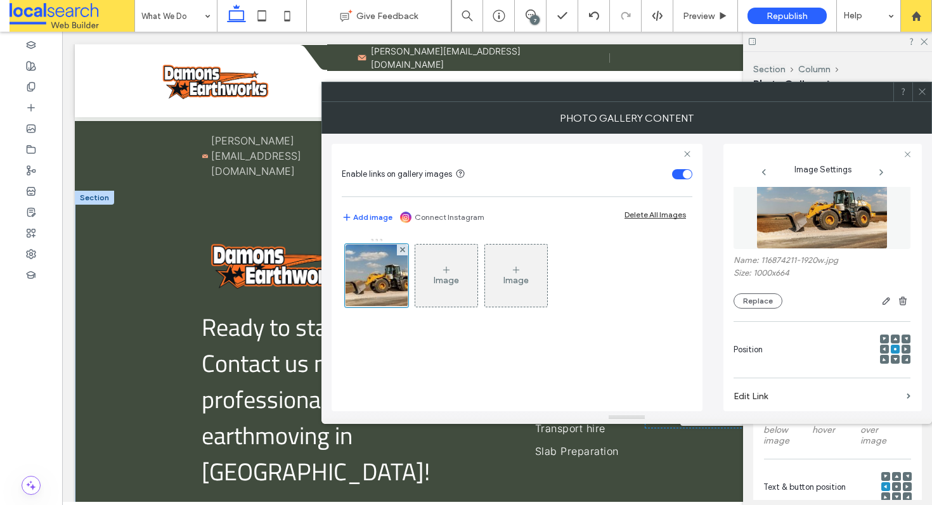
scroll to position [0, 0]
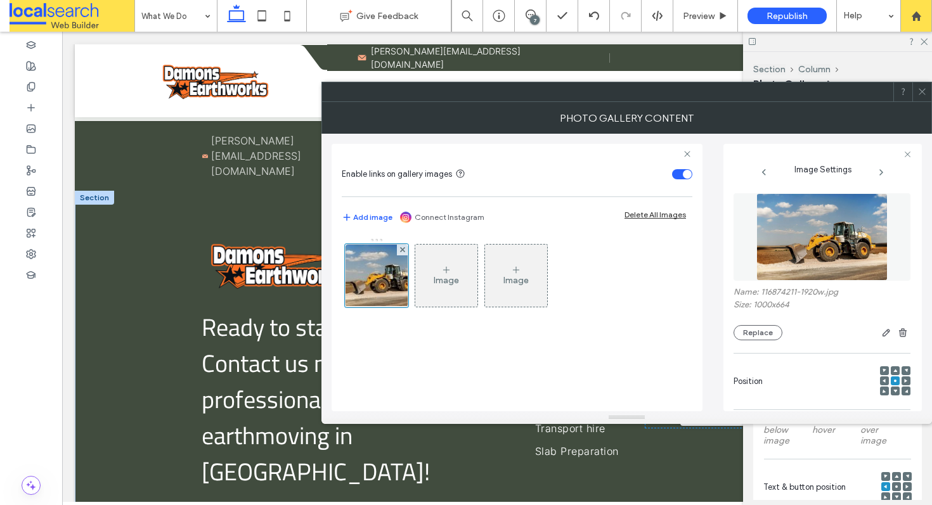
click at [803, 244] on img at bounding box center [821, 236] width 131 height 87
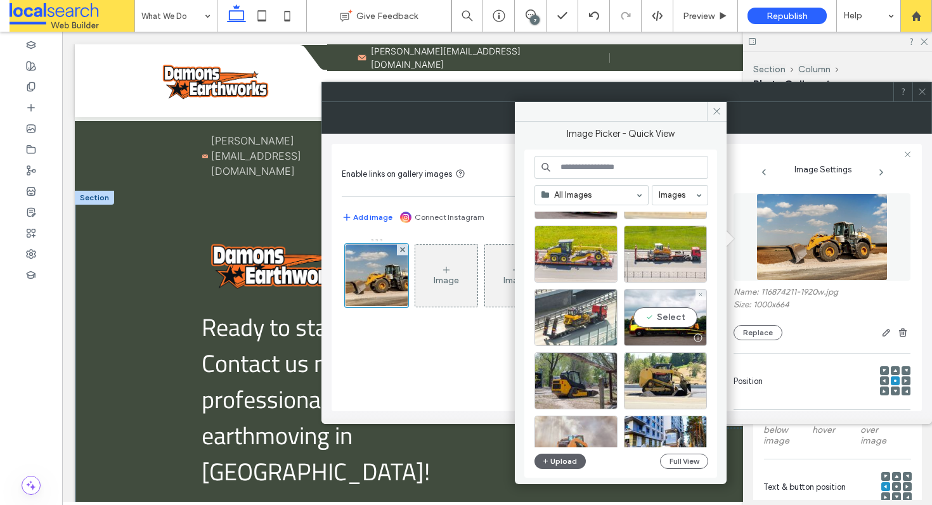
scroll to position [690, 0]
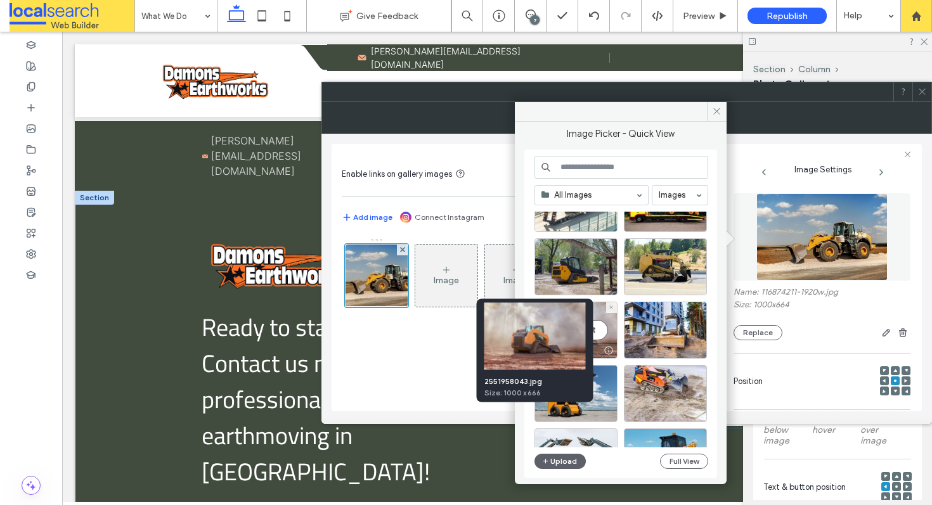
click at [611, 351] on div at bounding box center [609, 351] width 16 height 10
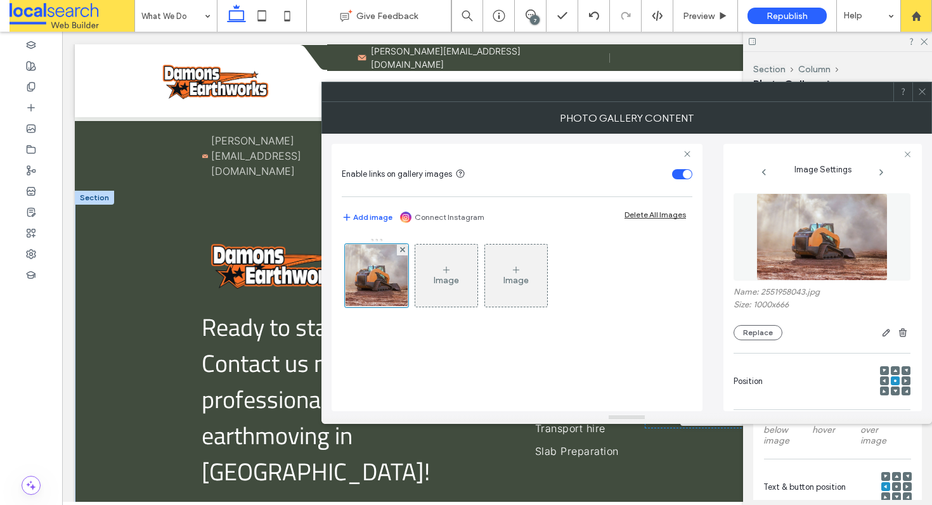
click at [922, 99] on span at bounding box center [922, 91] width 10 height 19
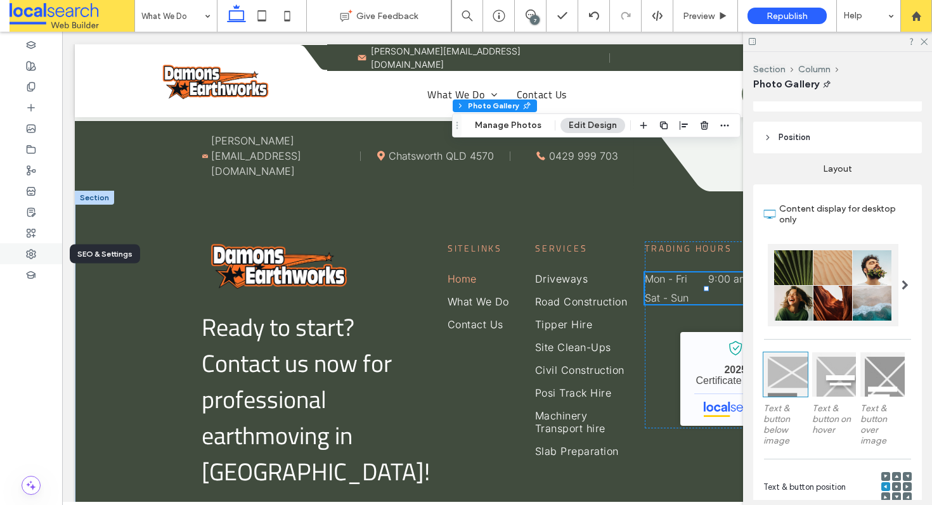
click at [23, 257] on div at bounding box center [31, 253] width 62 height 21
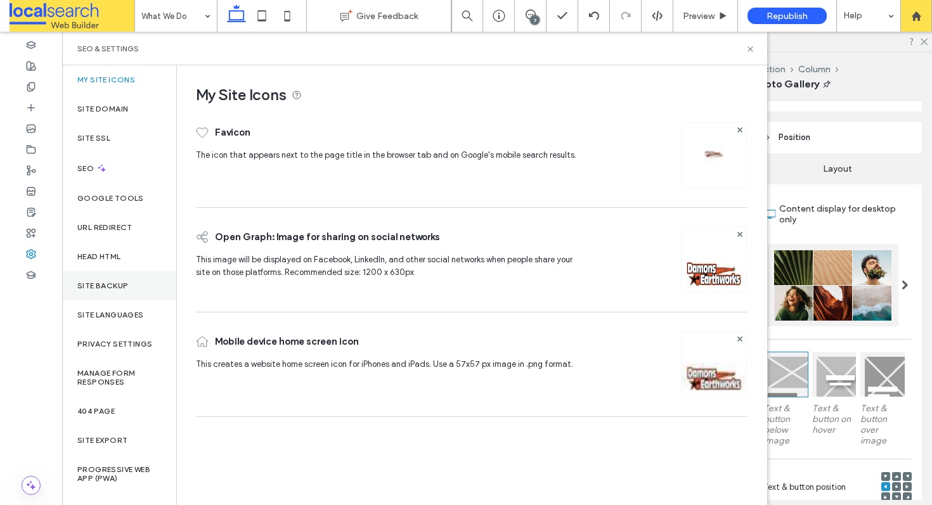
click at [88, 289] on label "Site Backup" at bounding box center [102, 285] width 51 height 9
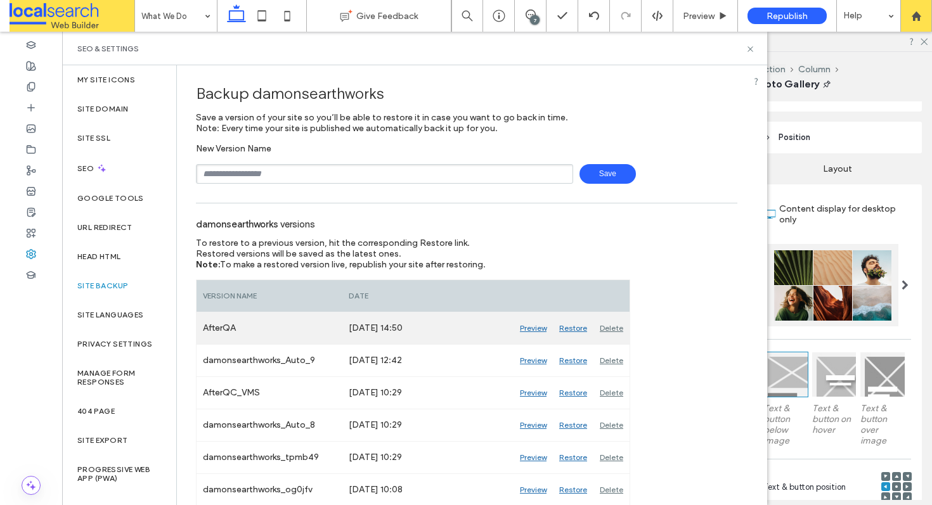
click at [571, 331] on div "Restore" at bounding box center [573, 329] width 41 height 32
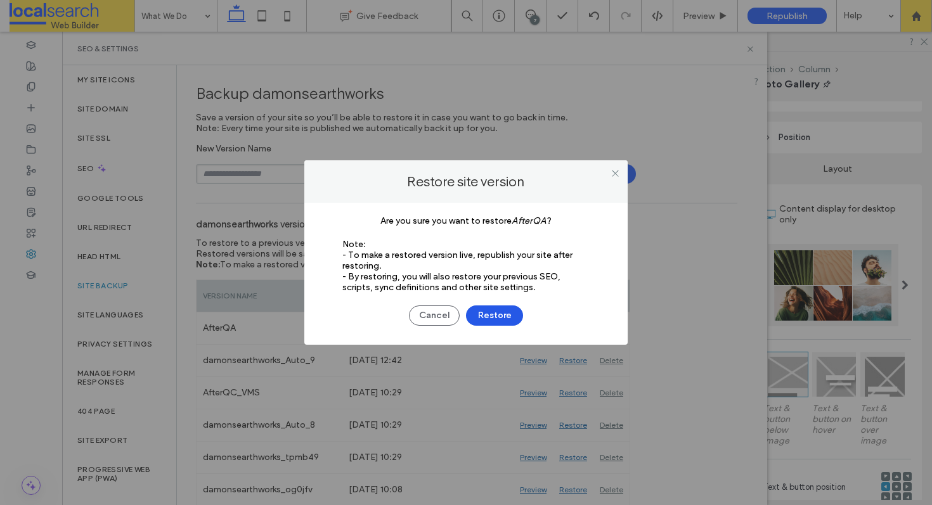
click at [507, 313] on button "Restore" at bounding box center [494, 316] width 57 height 20
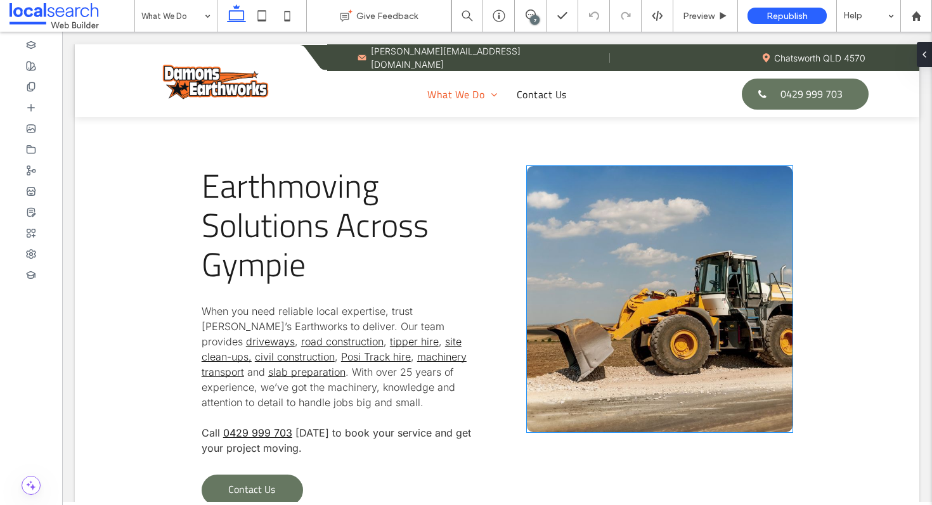
click at [658, 294] on link at bounding box center [660, 299] width 266 height 266
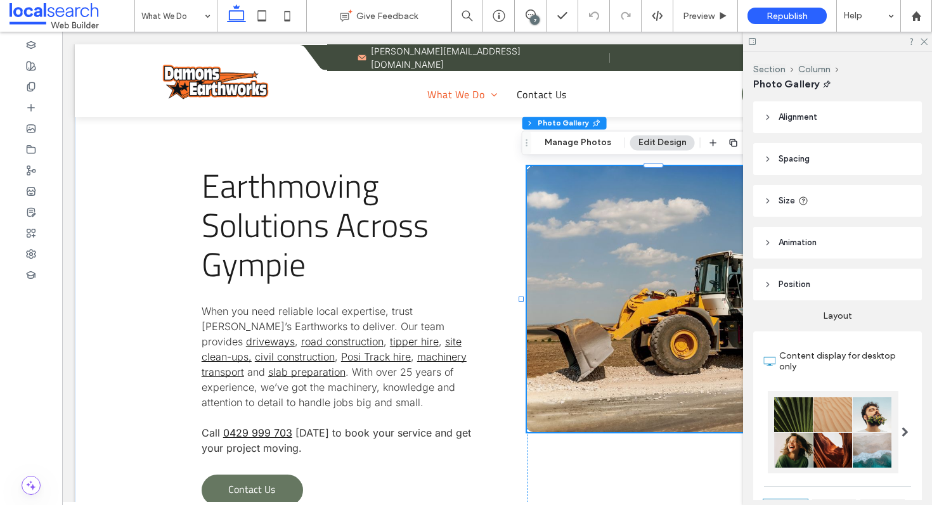
click at [658, 294] on link at bounding box center [660, 299] width 266 height 266
click at [546, 145] on button "Manage Photos" at bounding box center [577, 142] width 83 height 15
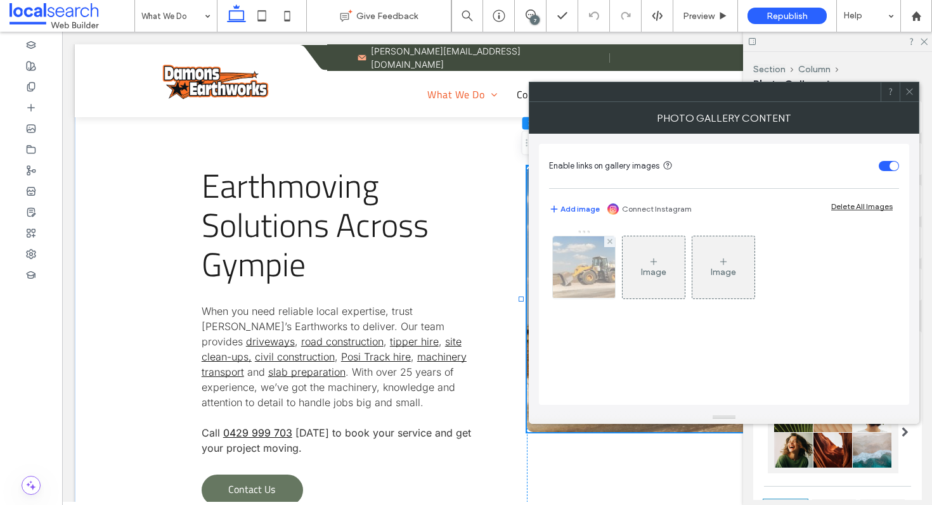
click at [590, 280] on img at bounding box center [584, 267] width 94 height 62
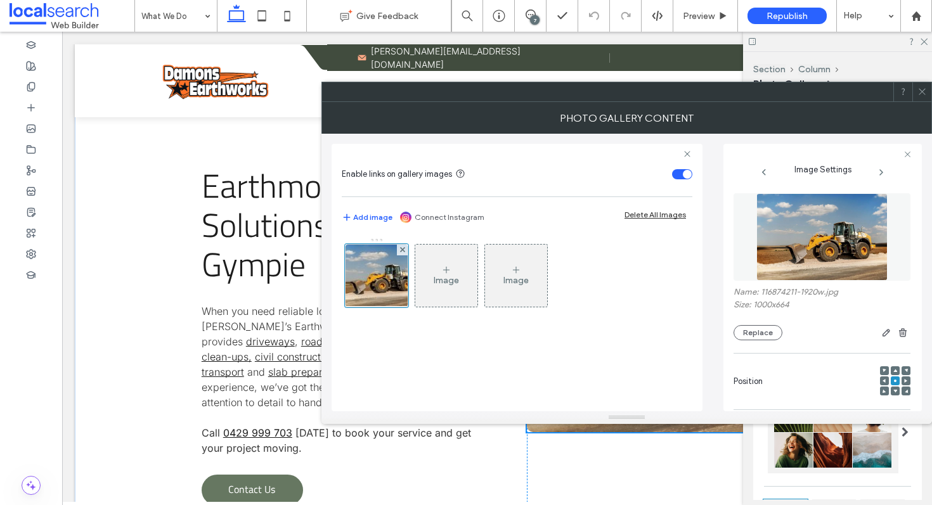
click at [917, 95] on div at bounding box center [921, 91] width 19 height 19
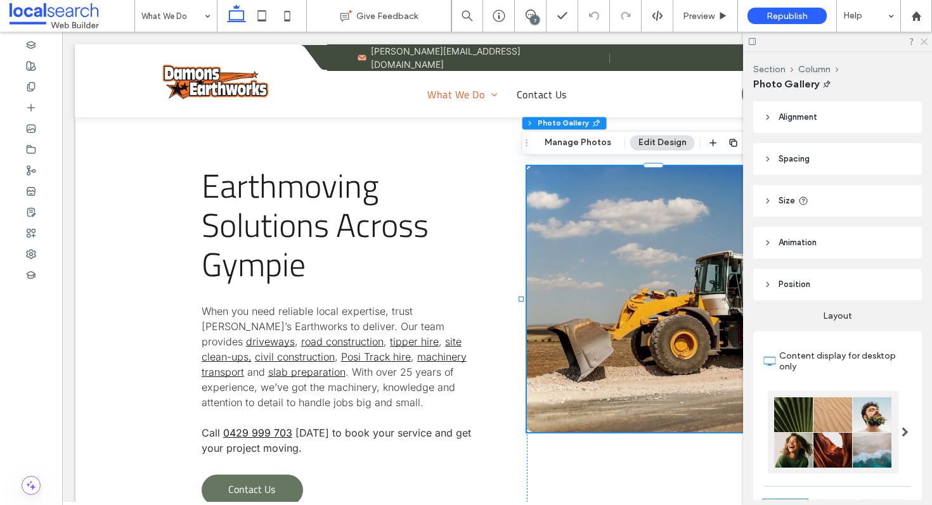
drag, startPoint x: 923, startPoint y: 41, endPoint x: 789, endPoint y: 1, distance: 140.0
click at [923, 41] on use at bounding box center [924, 42] width 7 height 7
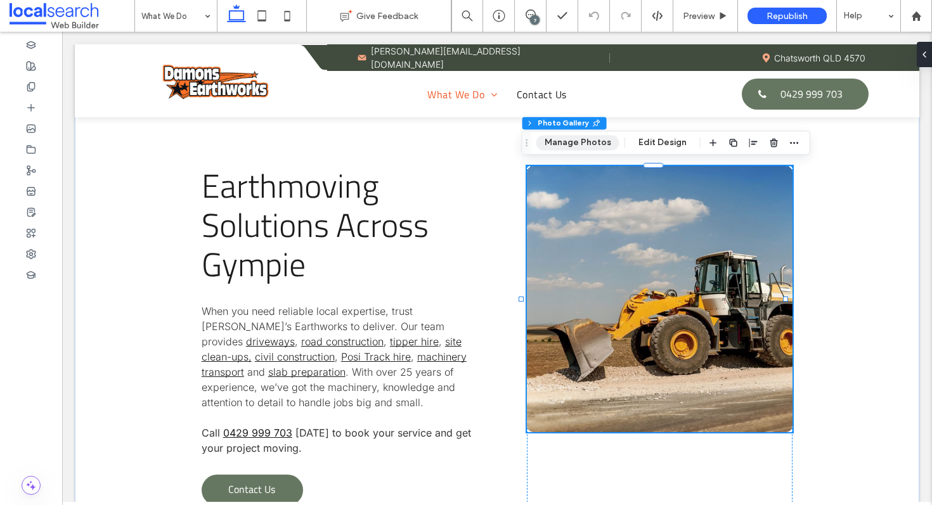
click at [586, 147] on button "Manage Photos" at bounding box center [577, 142] width 83 height 15
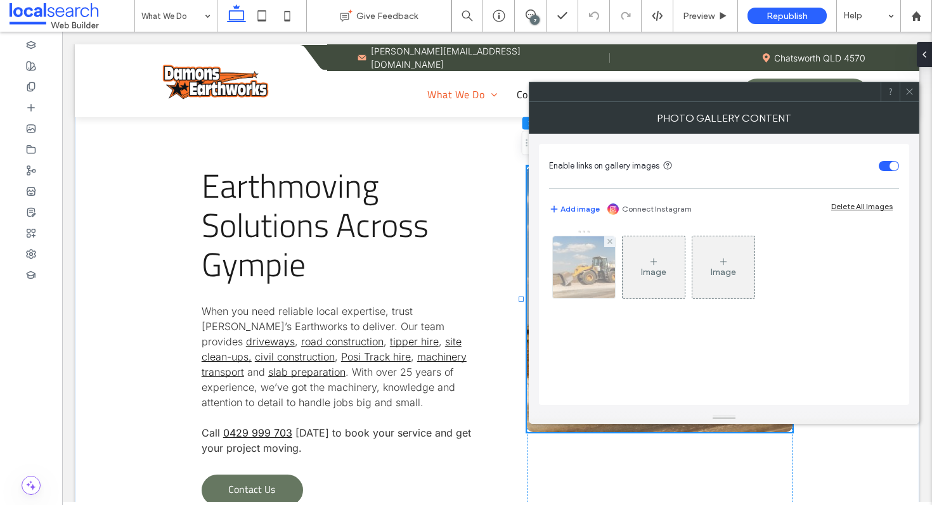
click at [560, 276] on img at bounding box center [584, 267] width 94 height 62
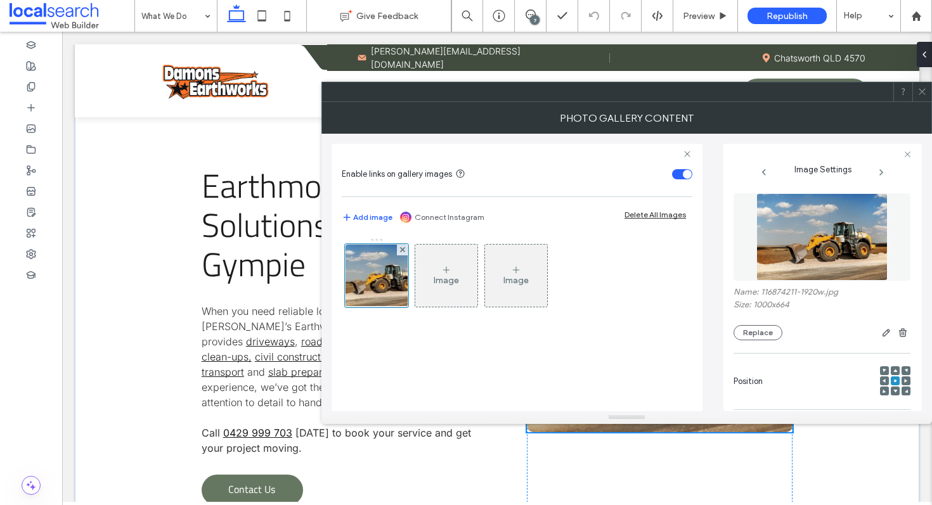
click at [789, 253] on img at bounding box center [821, 236] width 131 height 87
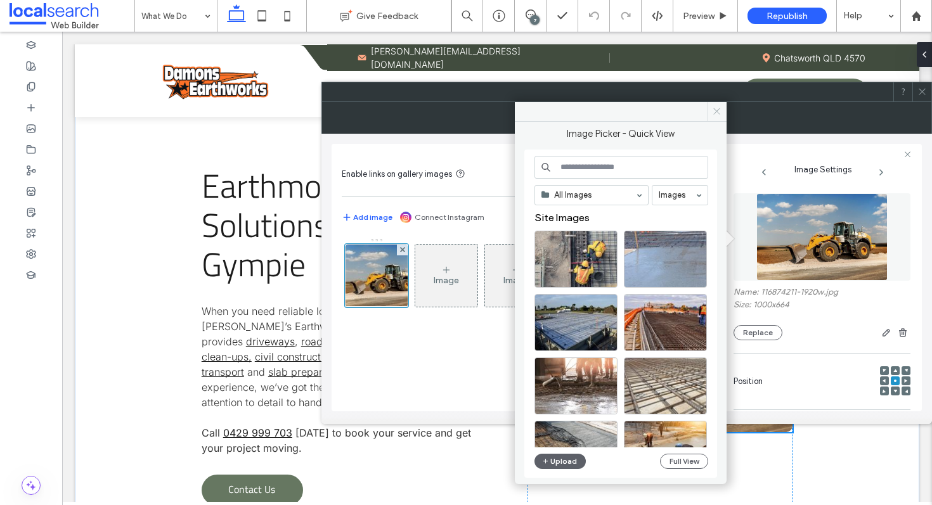
click at [713, 112] on icon at bounding box center [717, 112] width 10 height 10
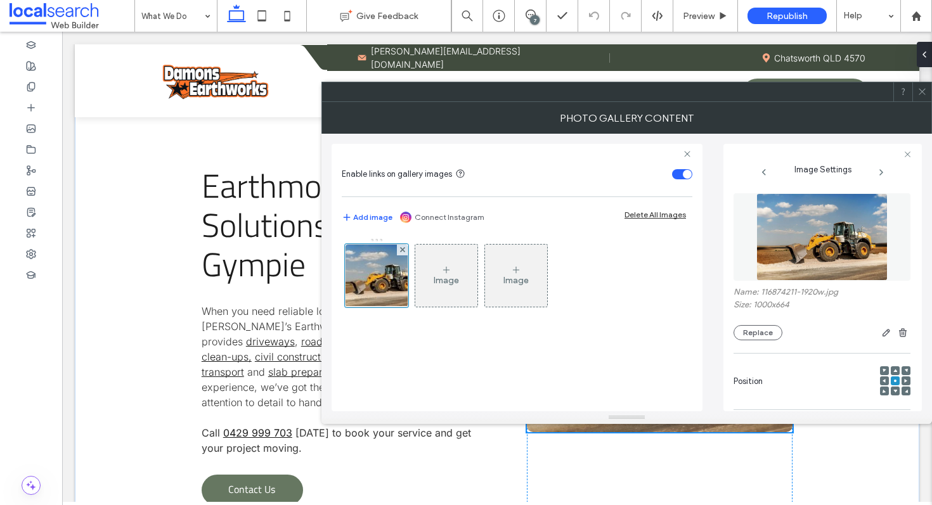
click at [922, 91] on use at bounding box center [922, 92] width 6 height 6
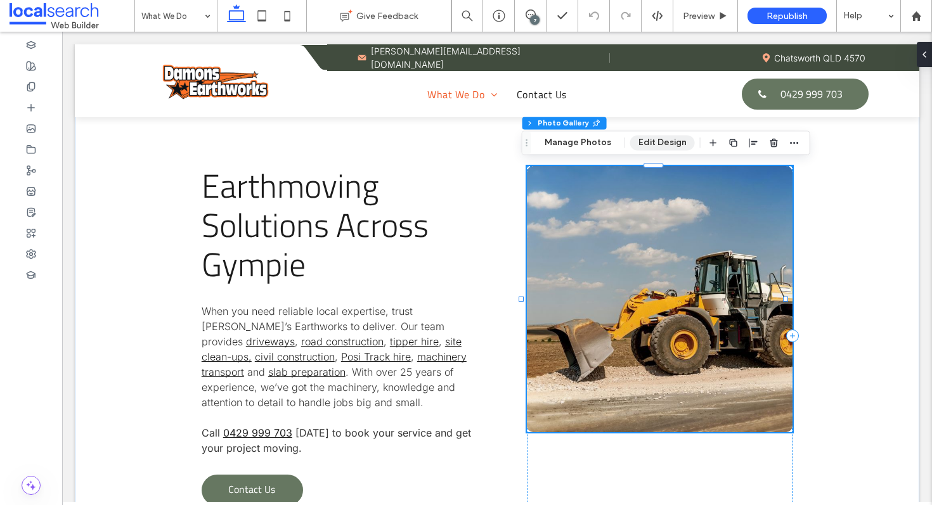
click at [633, 138] on button "Edit Design" at bounding box center [662, 142] width 65 height 15
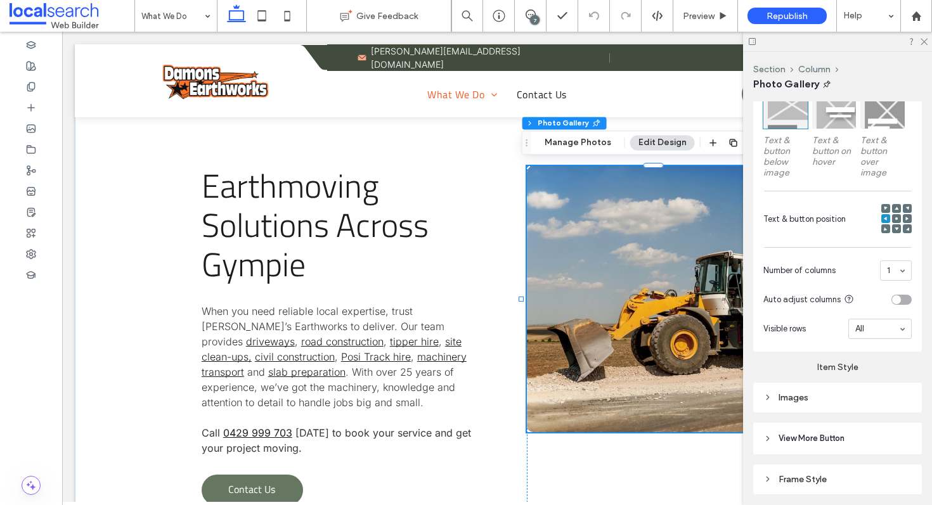
scroll to position [418, 0]
click at [818, 405] on div "Images" at bounding box center [837, 395] width 169 height 30
click at [818, 400] on div "Images" at bounding box center [837, 395] width 148 height 17
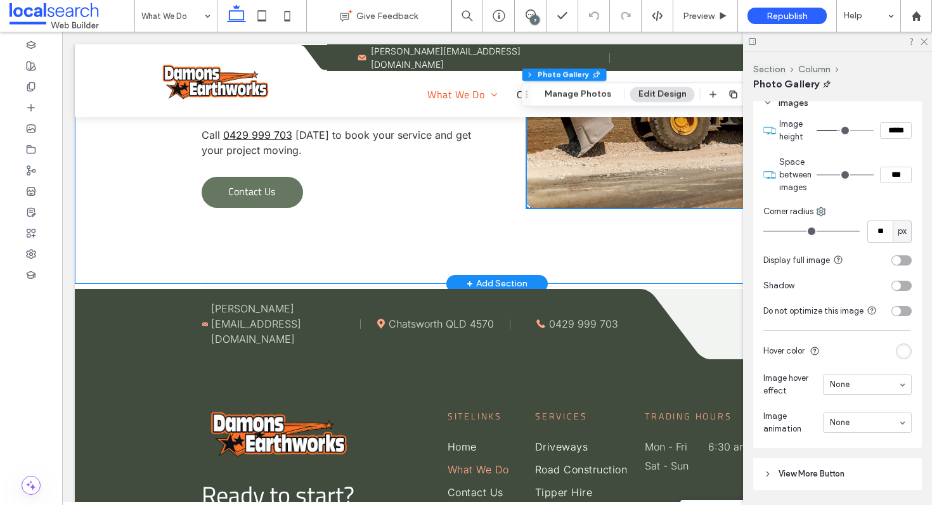
scroll to position [2401, 0]
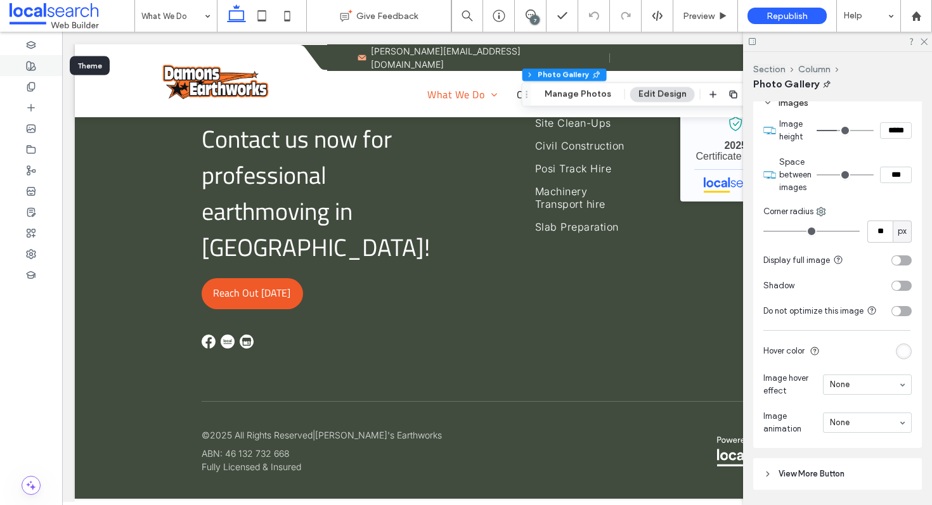
click at [20, 59] on div at bounding box center [31, 65] width 62 height 21
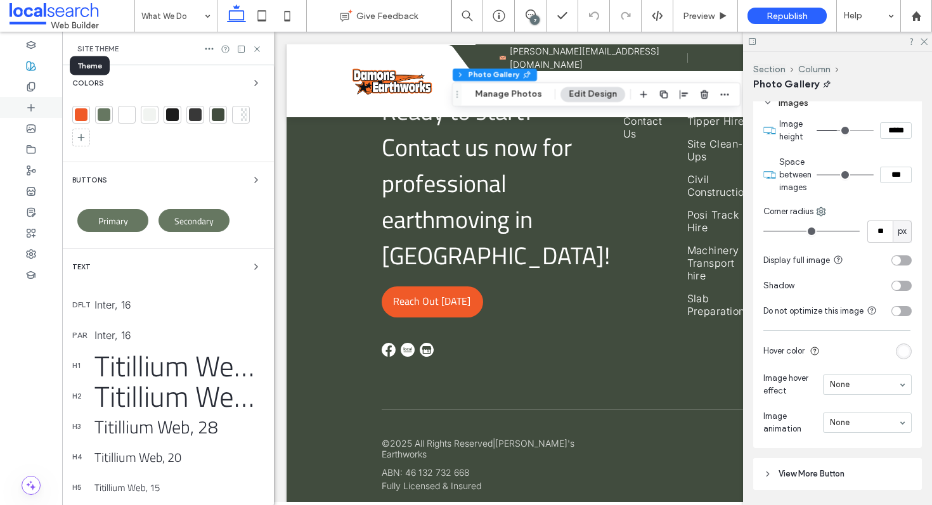
scroll to position [2654, 0]
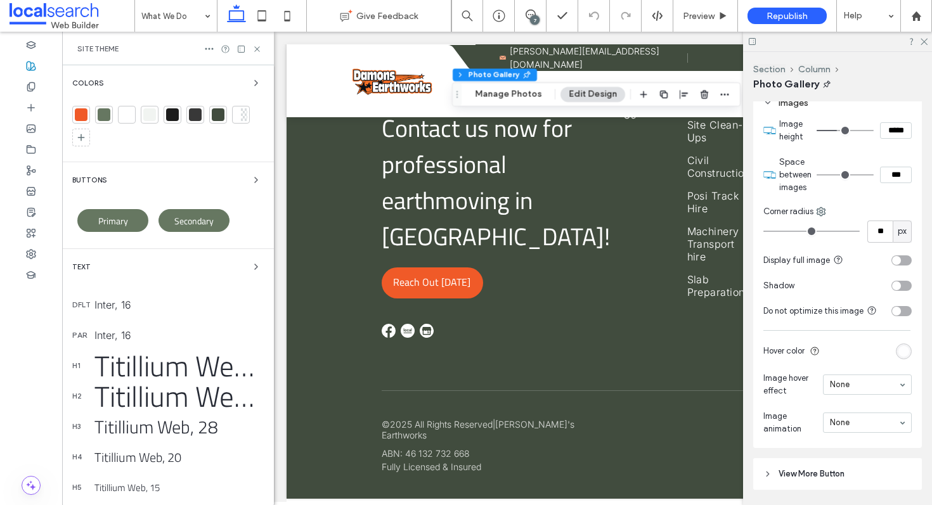
click at [86, 106] on div at bounding box center [81, 115] width 18 height 18
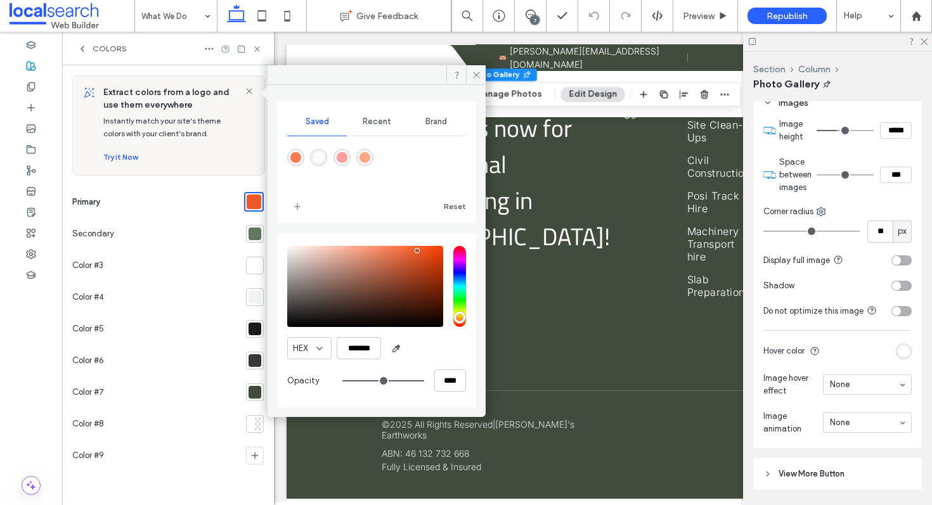
click at [259, 393] on div at bounding box center [255, 392] width 13 height 13
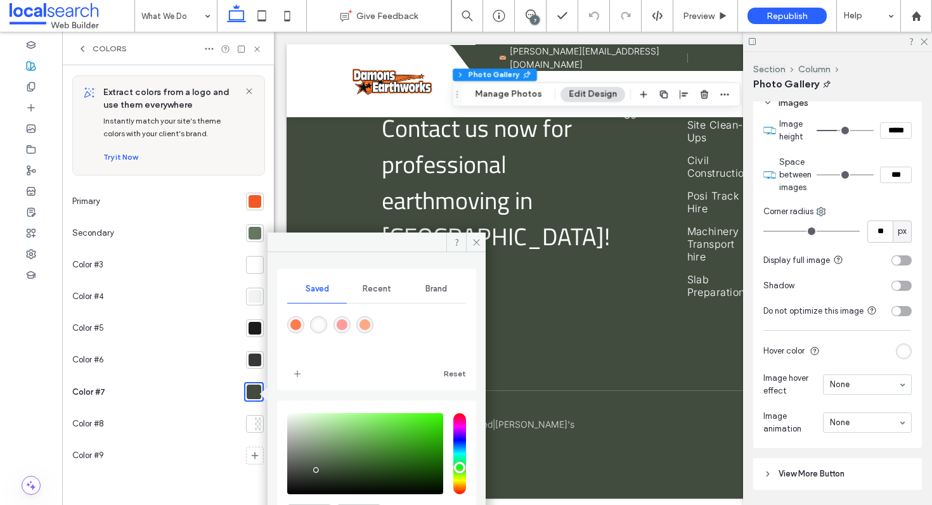
scroll to position [2710, 0]
click at [529, 12] on icon at bounding box center [531, 15] width 10 height 10
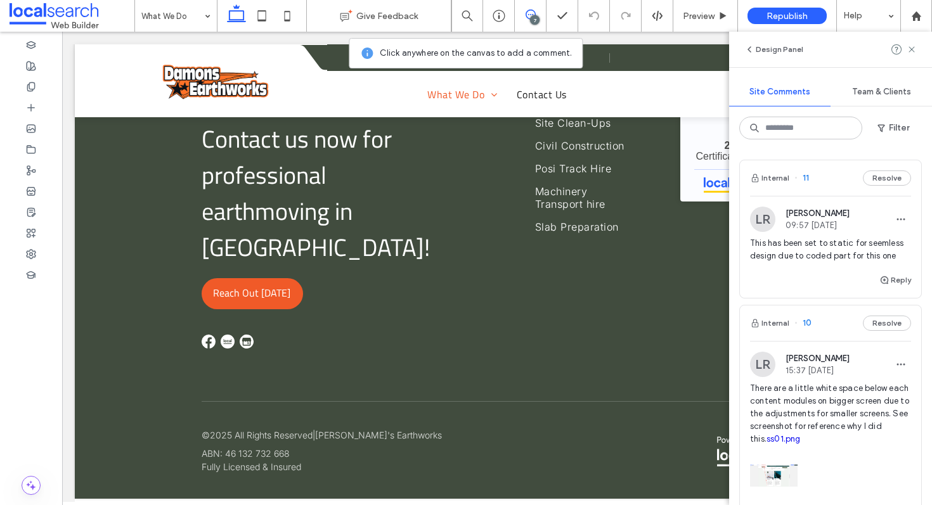
scroll to position [2401, 0]
click at [16, 257] on div at bounding box center [31, 253] width 62 height 21
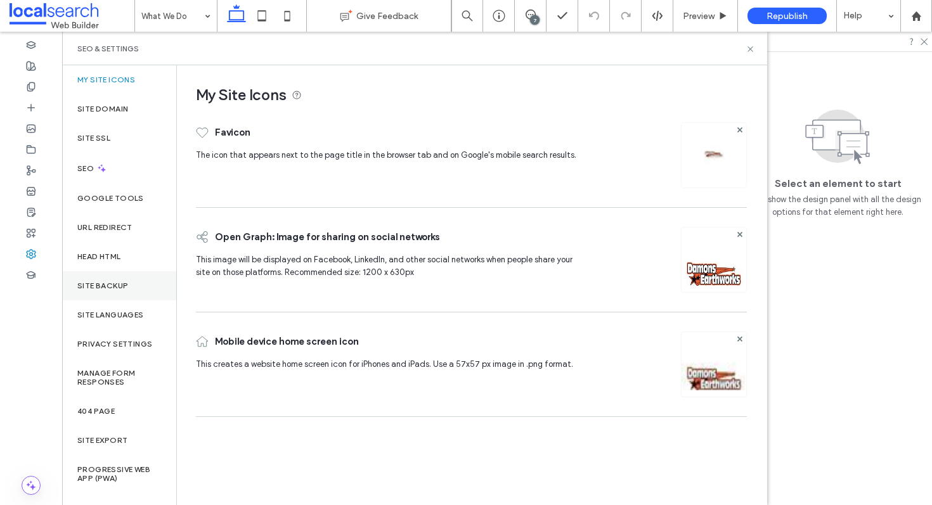
click at [88, 285] on label "Site Backup" at bounding box center [102, 285] width 51 height 9
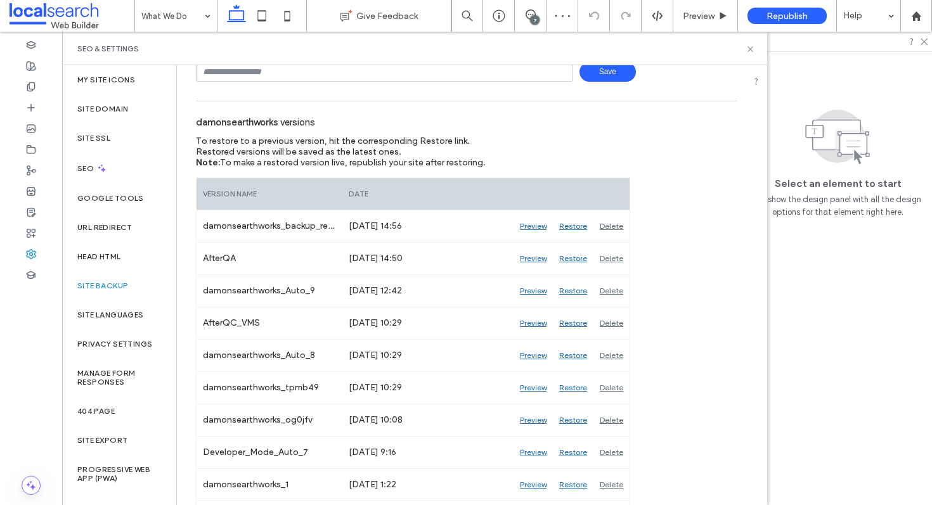
scroll to position [224, 0]
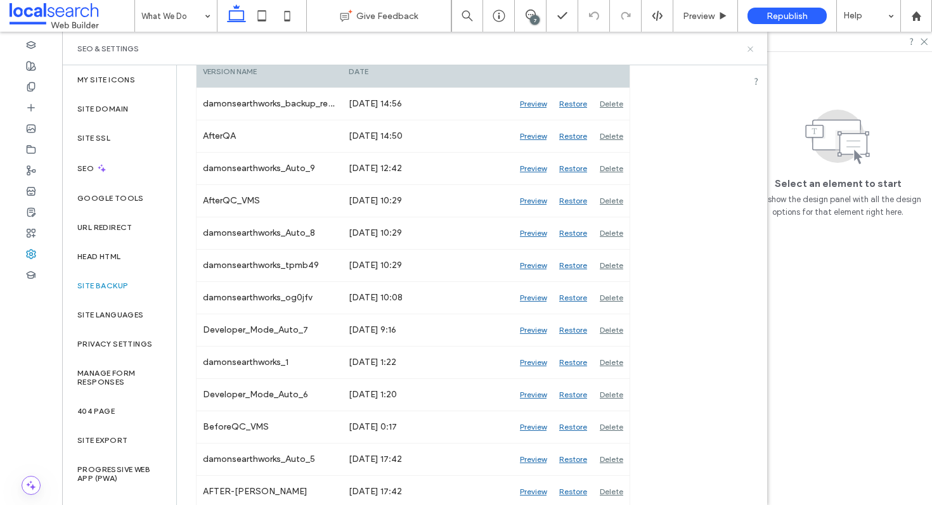
click at [748, 46] on icon at bounding box center [751, 49] width 10 height 10
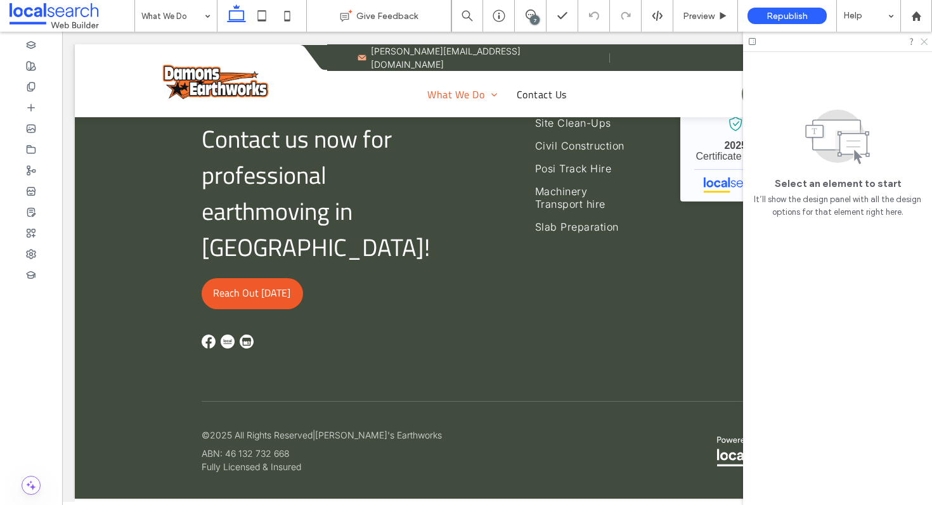
click at [923, 42] on icon at bounding box center [923, 41] width 8 height 8
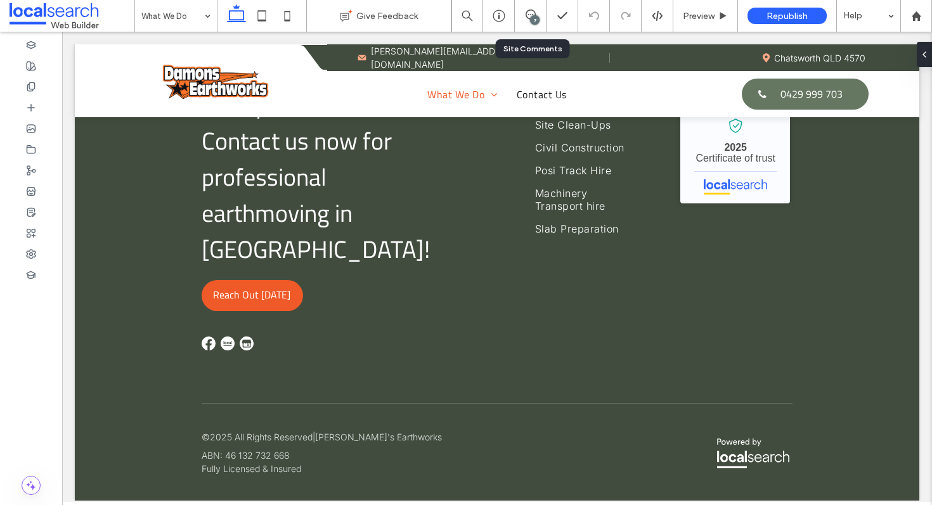
click at [527, 8] on div "7" at bounding box center [531, 16] width 32 height 32
click at [524, 18] on span at bounding box center [530, 15] width 31 height 10
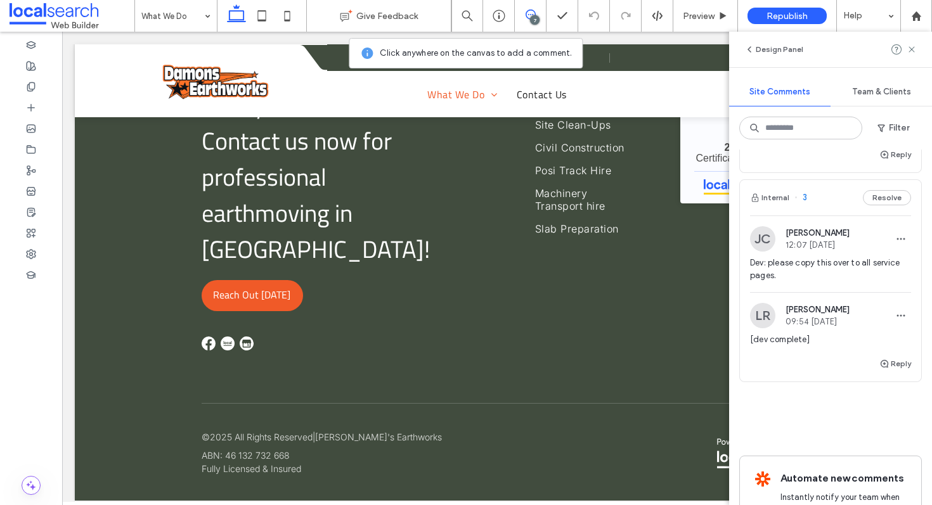
scroll to position [1274, 0]
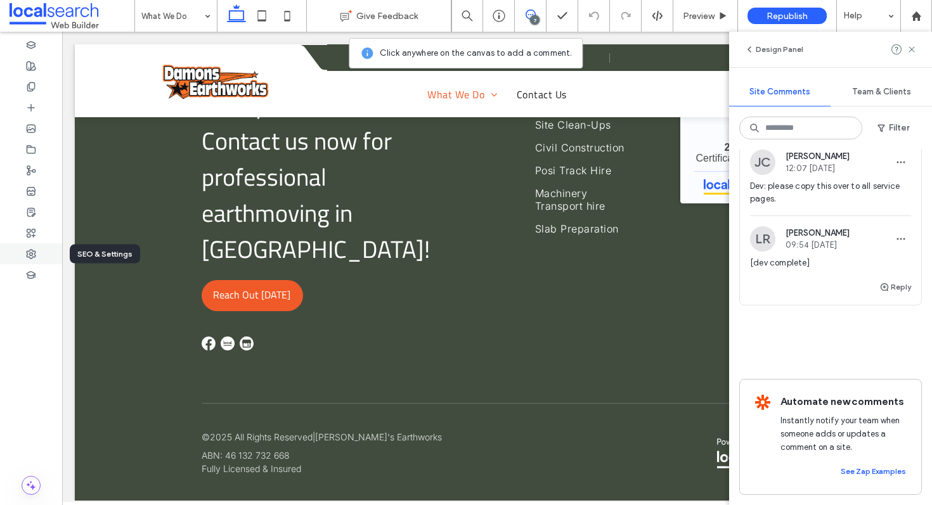
click at [27, 255] on use at bounding box center [31, 254] width 9 height 9
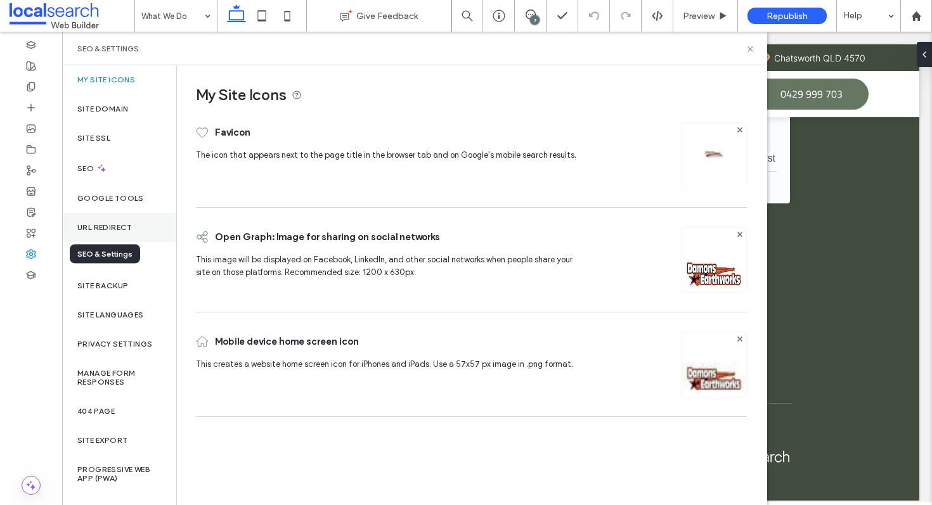
scroll to position [0, 0]
click at [97, 287] on label "Site Backup" at bounding box center [102, 285] width 51 height 9
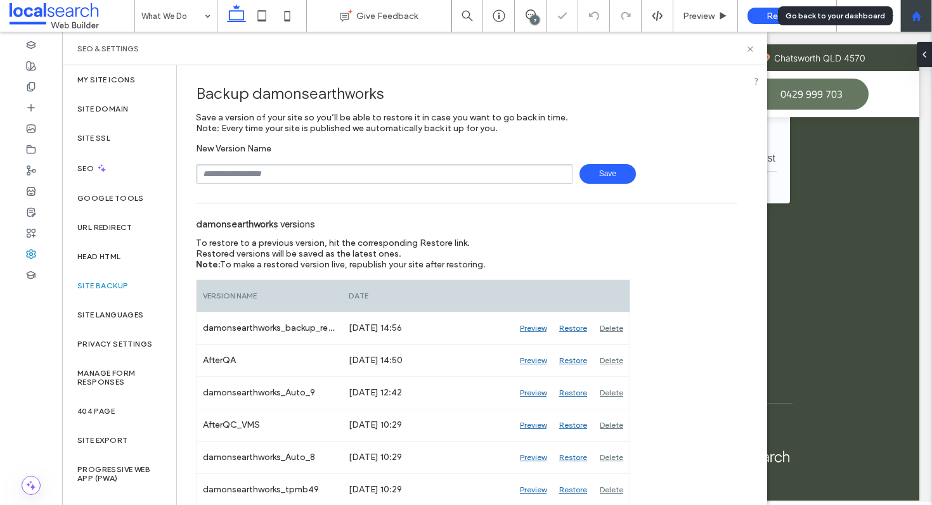
click at [914, 13] on use at bounding box center [916, 16] width 10 height 10
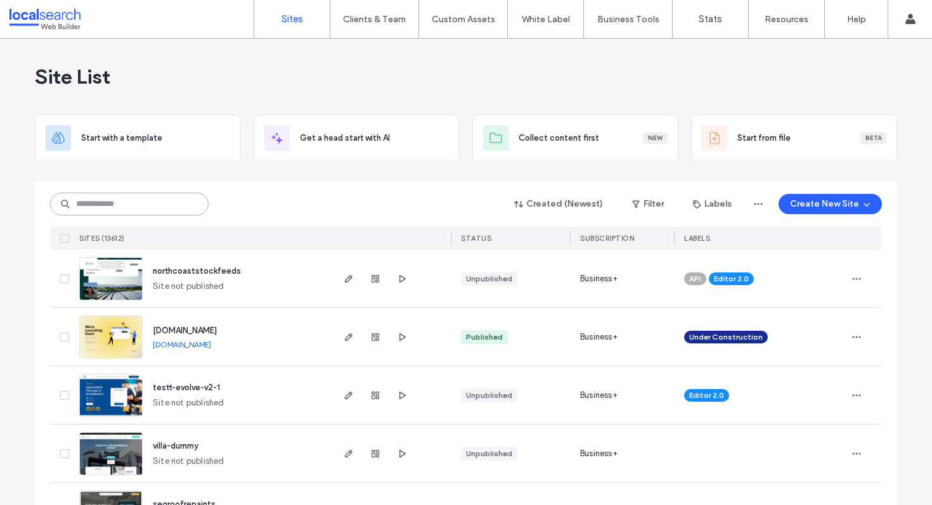
click at [151, 206] on input at bounding box center [129, 204] width 158 height 23
paste input "********"
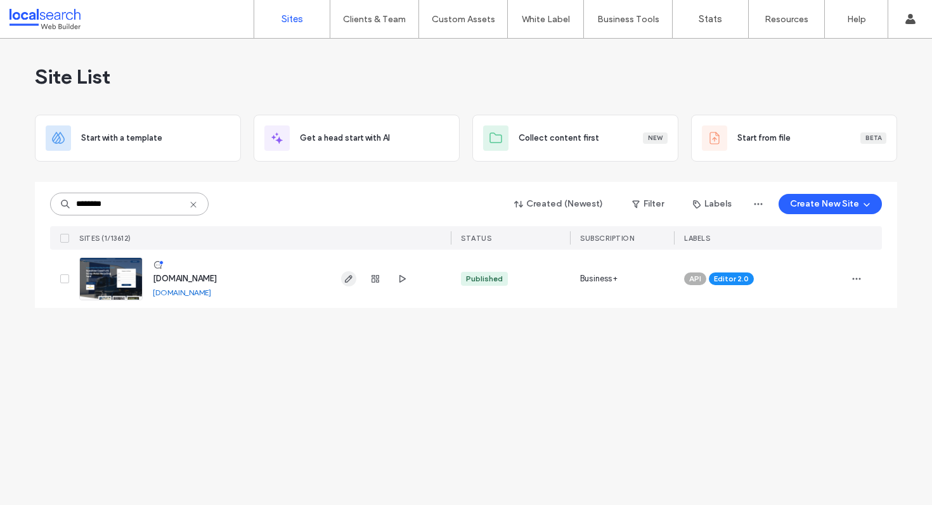
type input "********"
click at [349, 285] on span "button" at bounding box center [348, 278] width 15 height 15
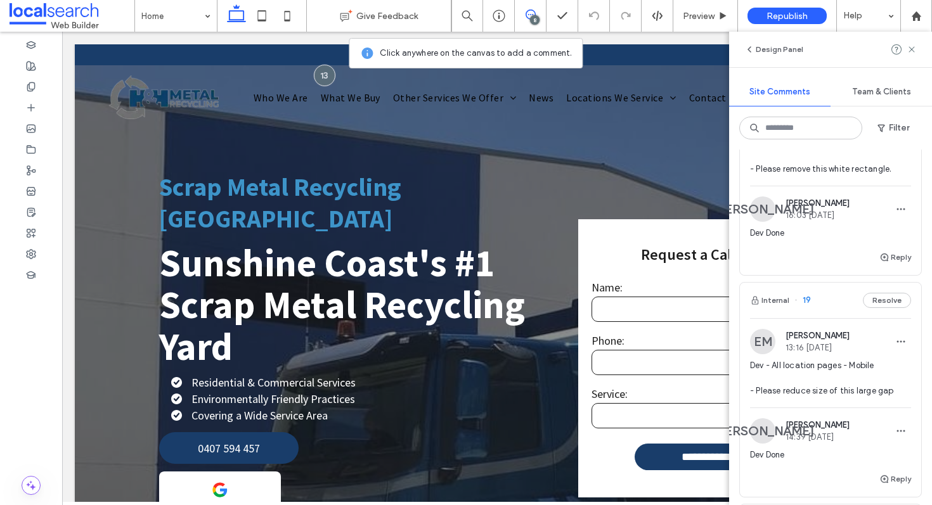
scroll to position [122, 0]
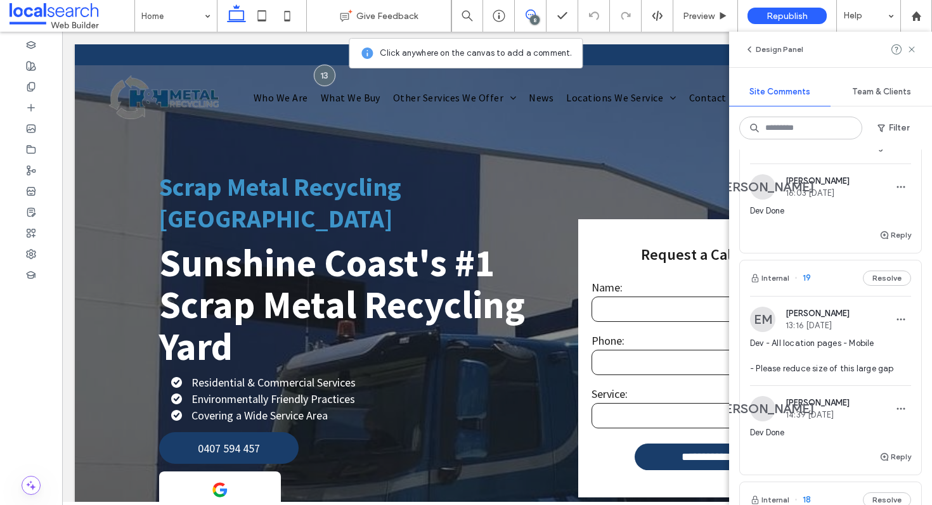
click at [823, 273] on div "Internal 19 Resolve" at bounding box center [830, 279] width 181 height 36
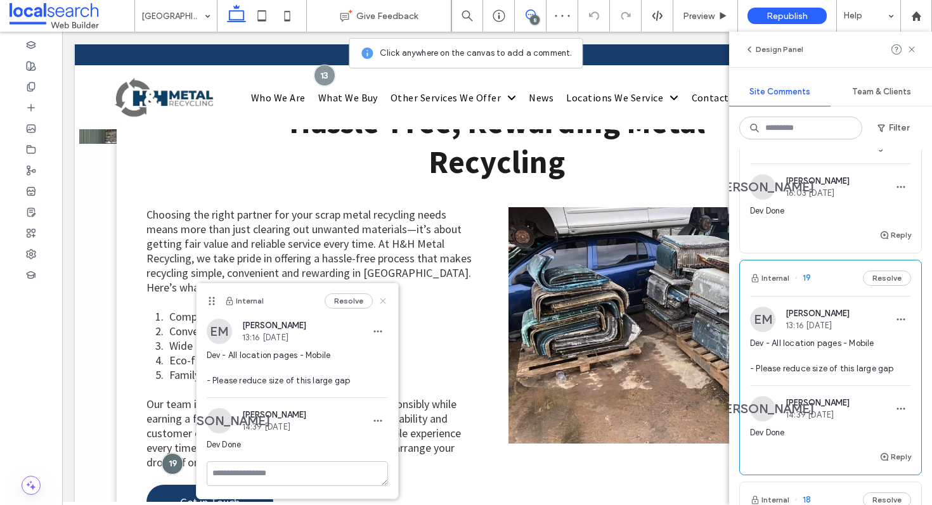
click at [383, 299] on icon at bounding box center [383, 301] width 10 height 10
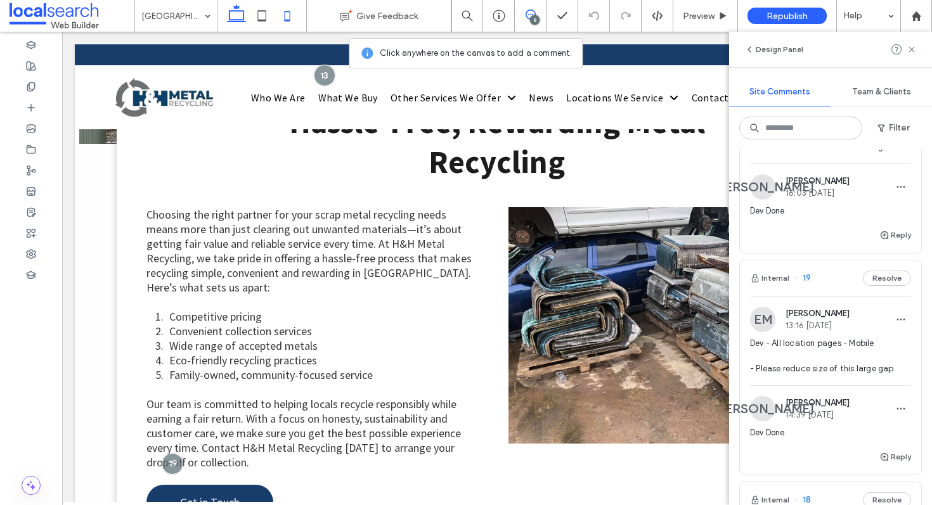
click at [283, 13] on icon at bounding box center [287, 15] width 25 height 25
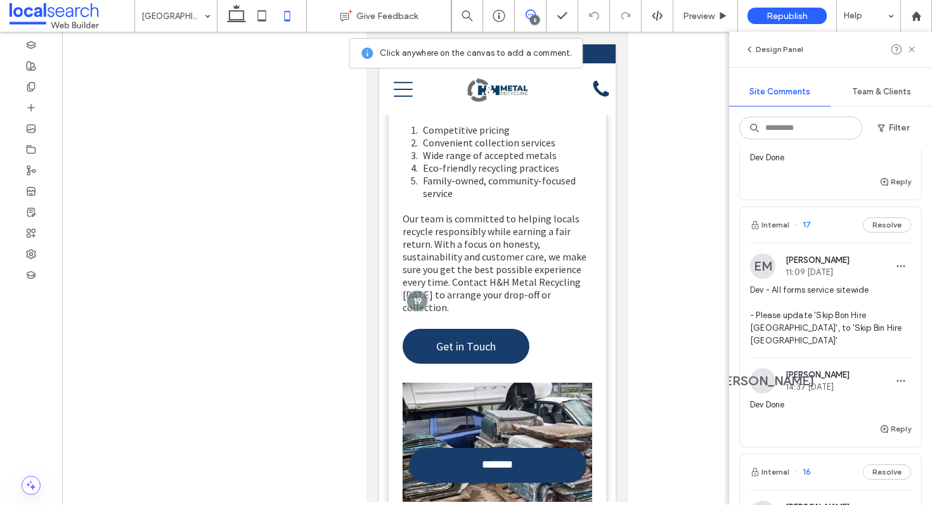
scroll to position [653, 0]
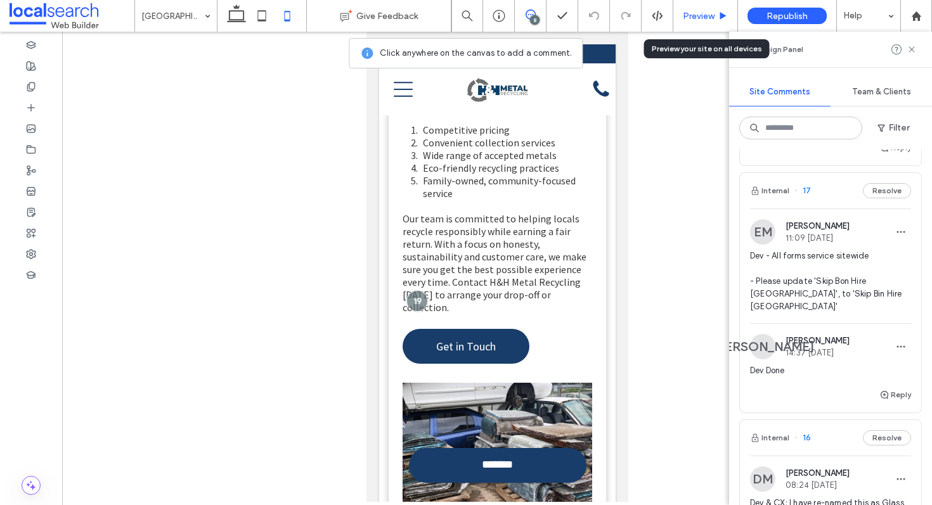
click at [701, 8] on div "Preview" at bounding box center [705, 16] width 65 height 32
click at [693, 12] on span "Preview" at bounding box center [699, 16] width 32 height 11
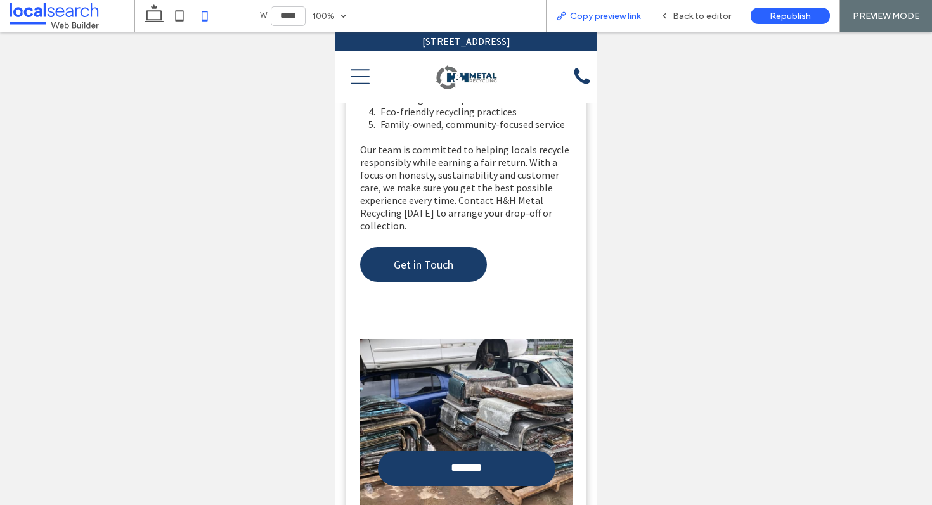
click at [589, 15] on span "Copy preview link" at bounding box center [605, 16] width 70 height 11
click at [694, 16] on span "Back to editor" at bounding box center [702, 16] width 58 height 11
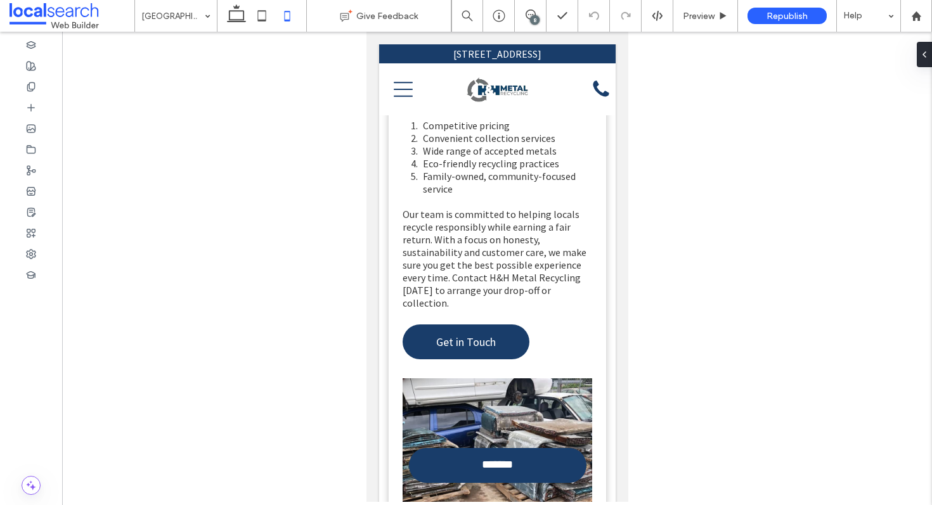
scroll to position [2018, 0]
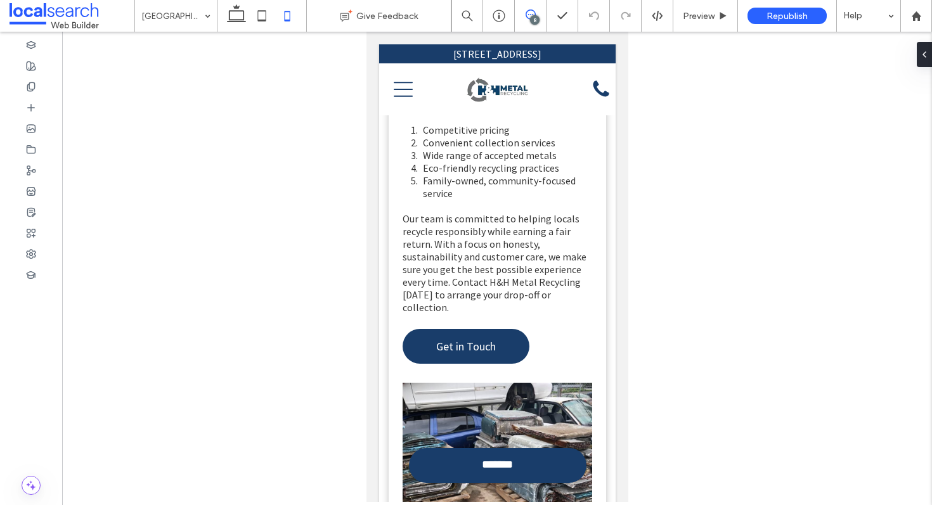
click at [527, 19] on icon at bounding box center [531, 15] width 10 height 10
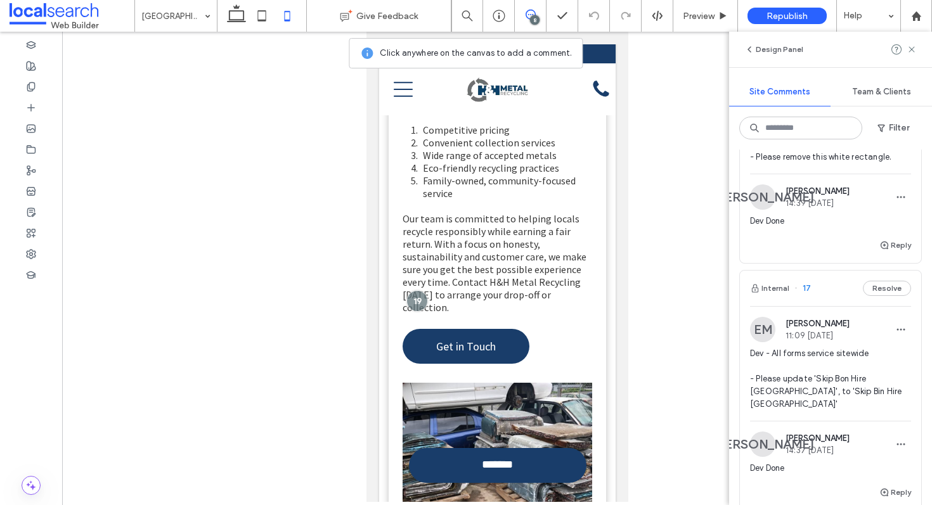
scroll to position [621, 0]
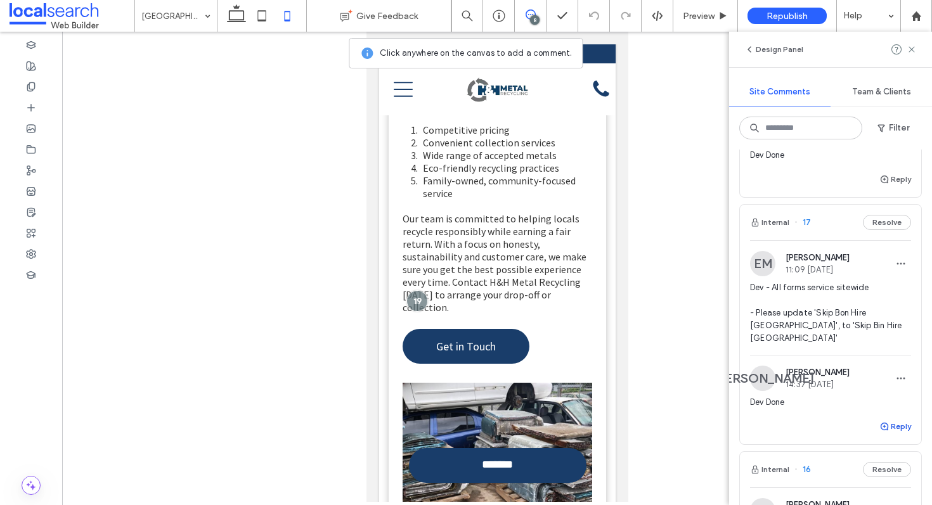
click at [883, 426] on button "Reply" at bounding box center [895, 426] width 32 height 15
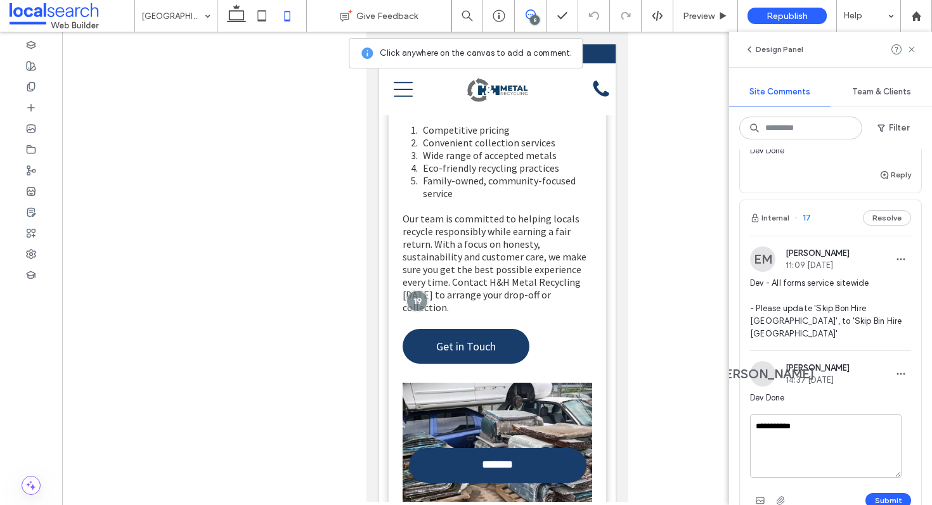
scroll to position [642, 0]
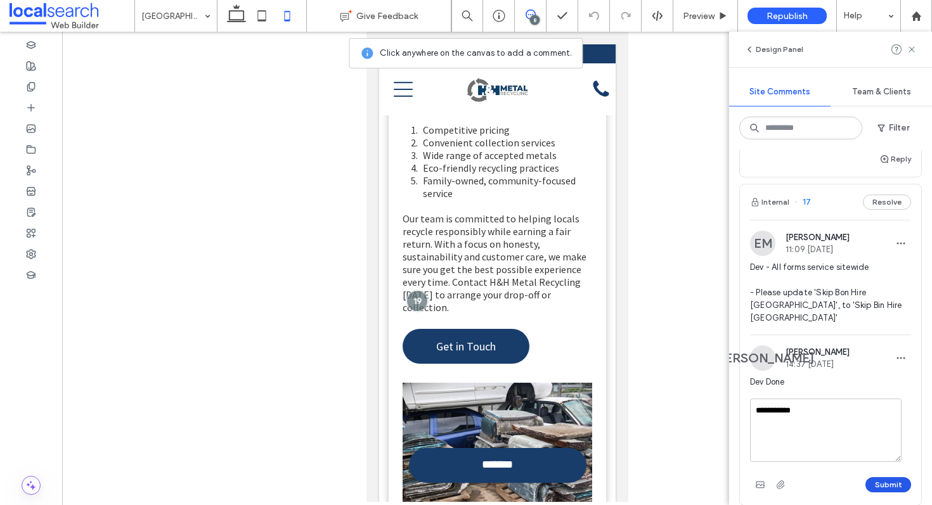
type textarea "**********"
click at [886, 486] on button "Submit" at bounding box center [888, 484] width 46 height 15
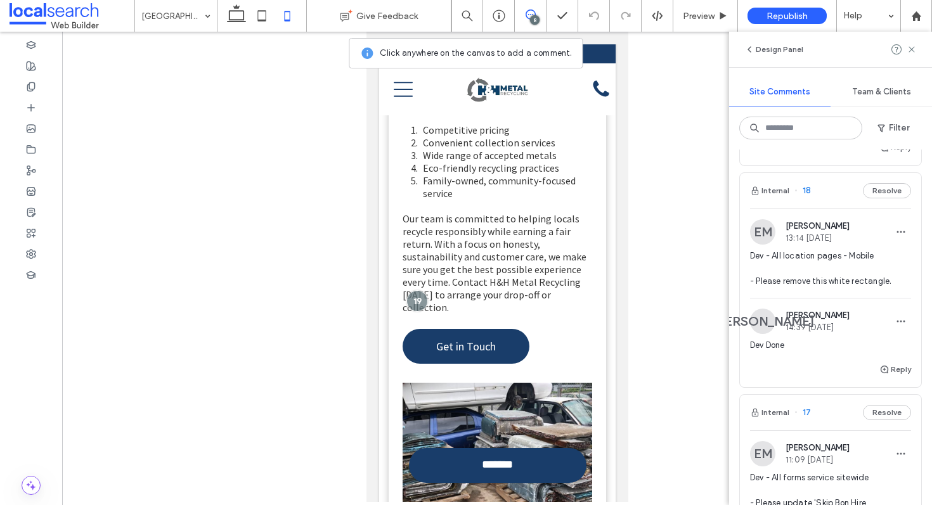
scroll to position [430, 0]
click at [837, 185] on div "Internal 18 Resolve" at bounding box center [830, 192] width 181 height 36
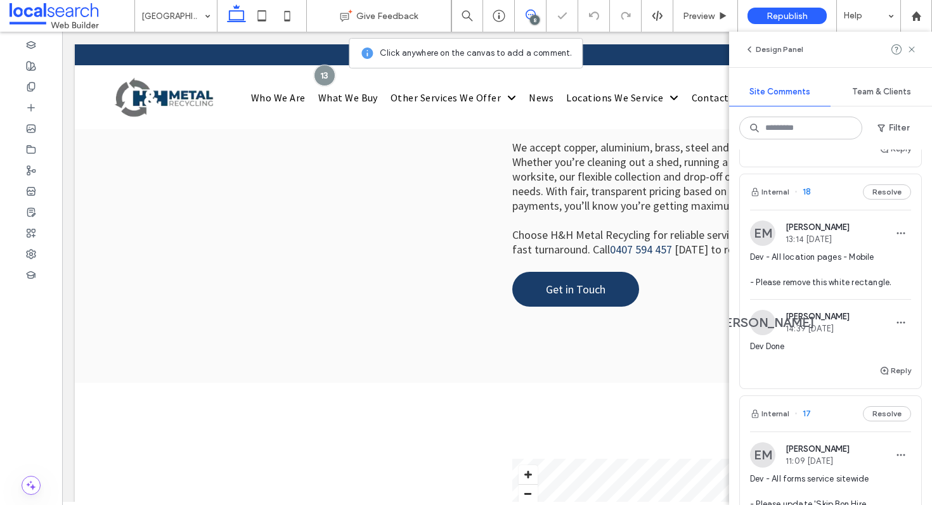
scroll to position [276, 0]
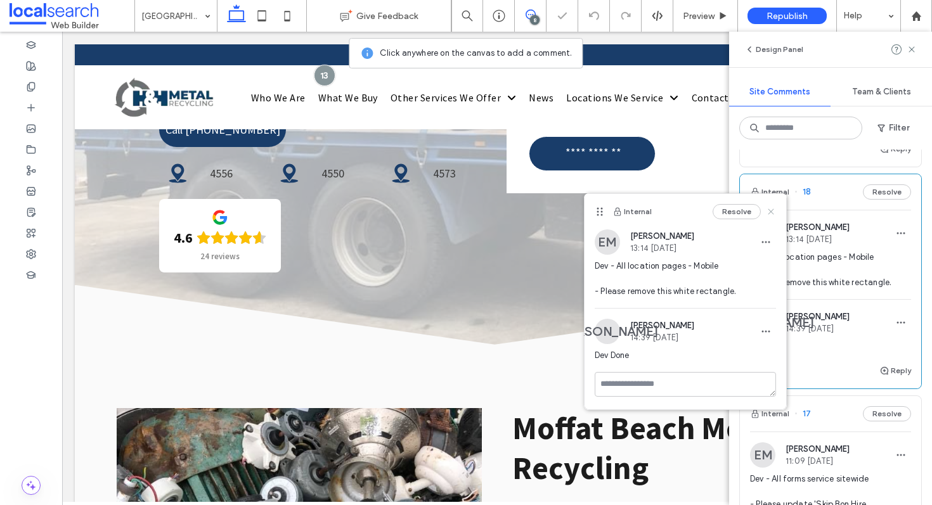
click at [771, 208] on icon at bounding box center [771, 212] width 10 height 10
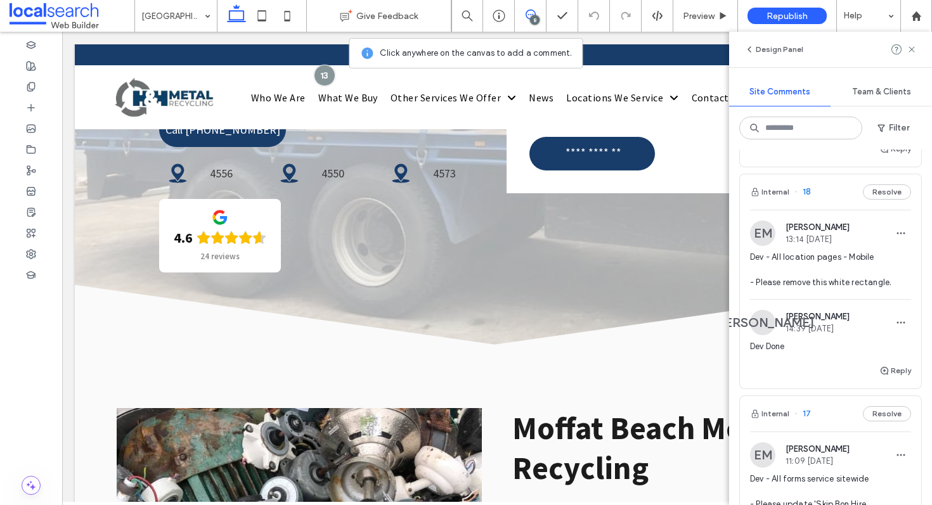
click at [826, 192] on div "Internal 18 Resolve" at bounding box center [830, 192] width 181 height 36
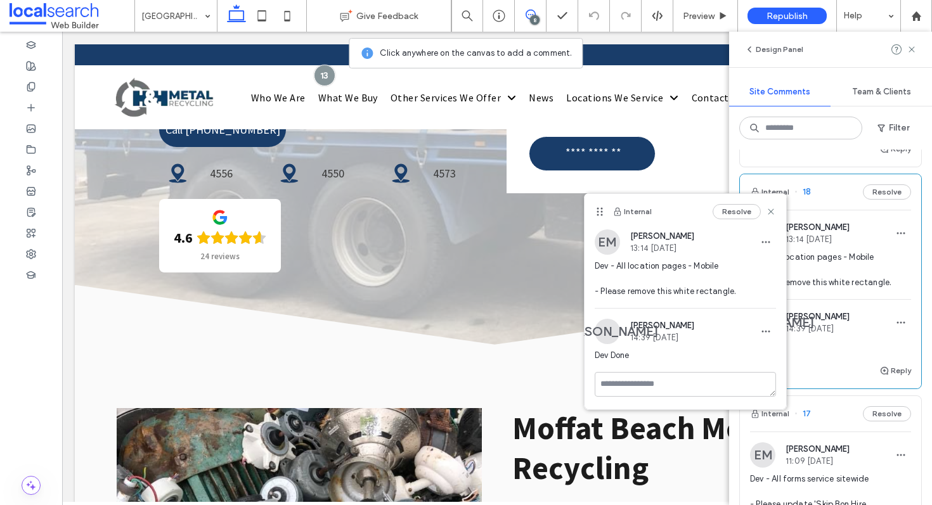
click at [776, 207] on div "Internal Resolve" at bounding box center [686, 212] width 202 height 36
click at [773, 207] on icon at bounding box center [771, 212] width 10 height 10
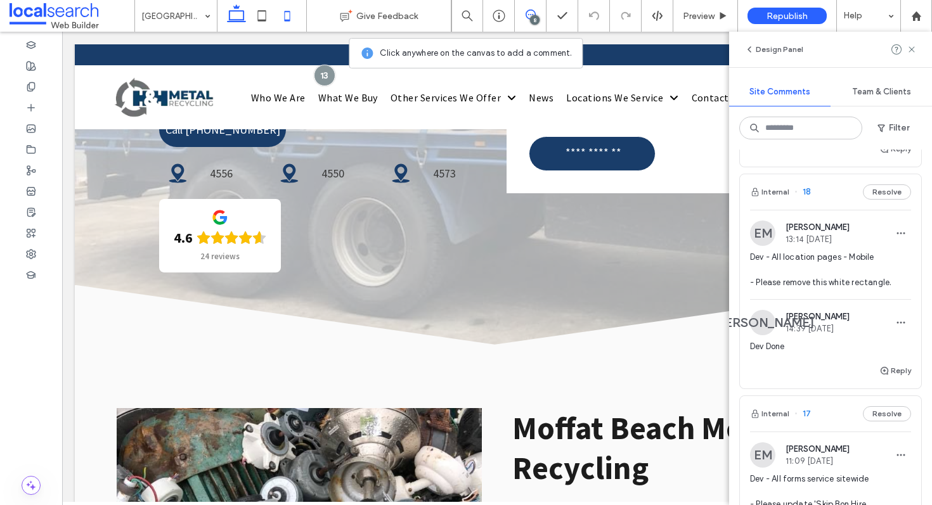
click at [299, 17] on icon at bounding box center [287, 15] width 25 height 25
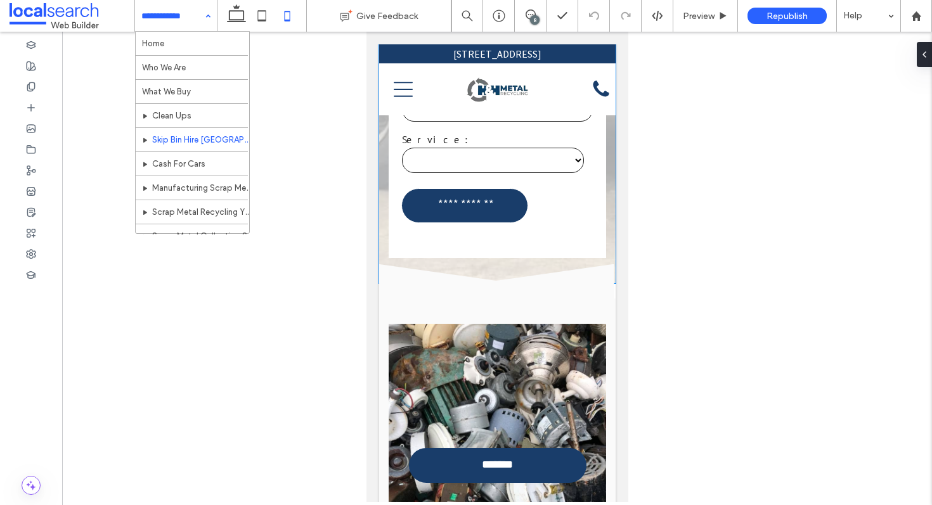
scroll to position [508, 0]
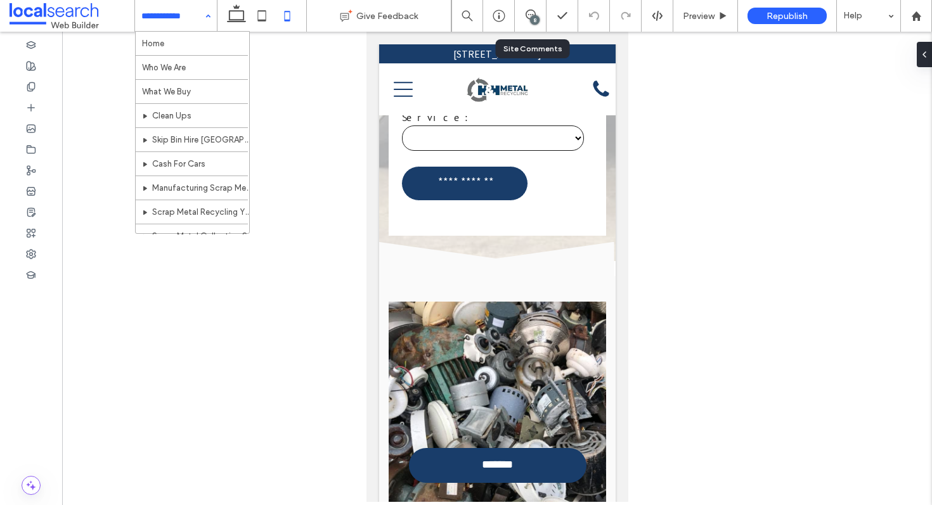
click at [538, 18] on div "8" at bounding box center [535, 20] width 10 height 10
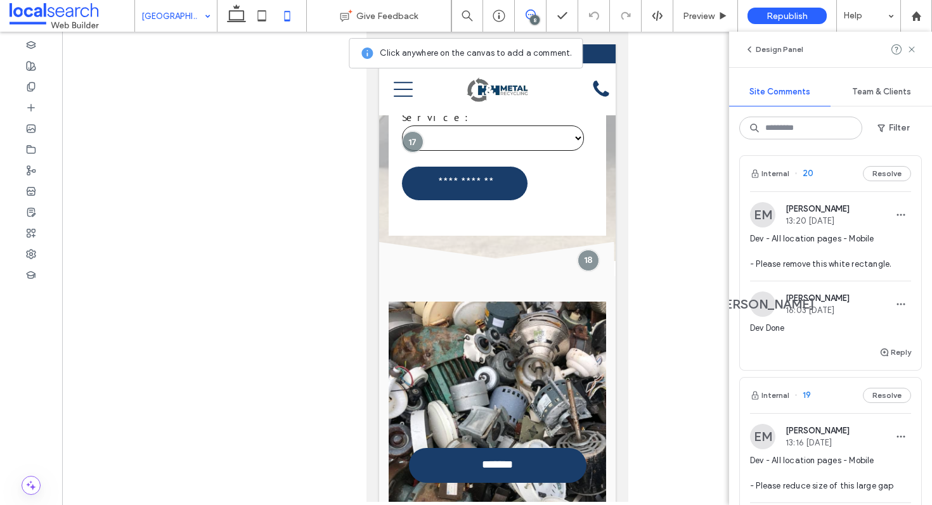
scroll to position [5, 0]
click at [820, 177] on div "Internal 20 Resolve" at bounding box center [830, 173] width 181 height 36
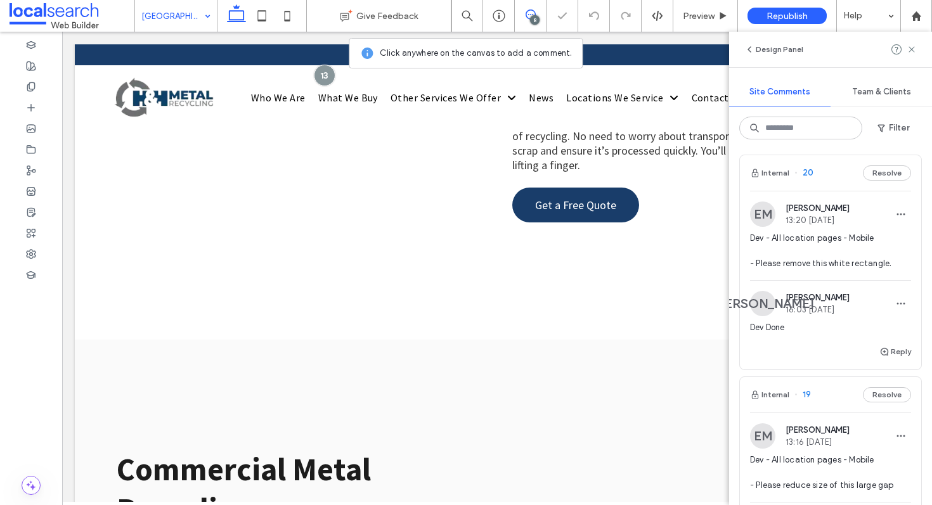
scroll to position [5893, 0]
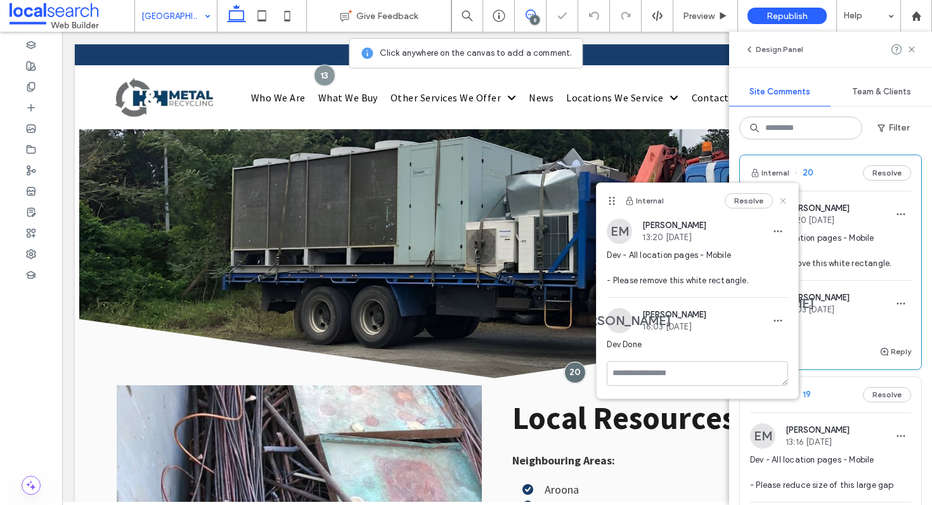
click at [782, 197] on icon at bounding box center [783, 201] width 10 height 10
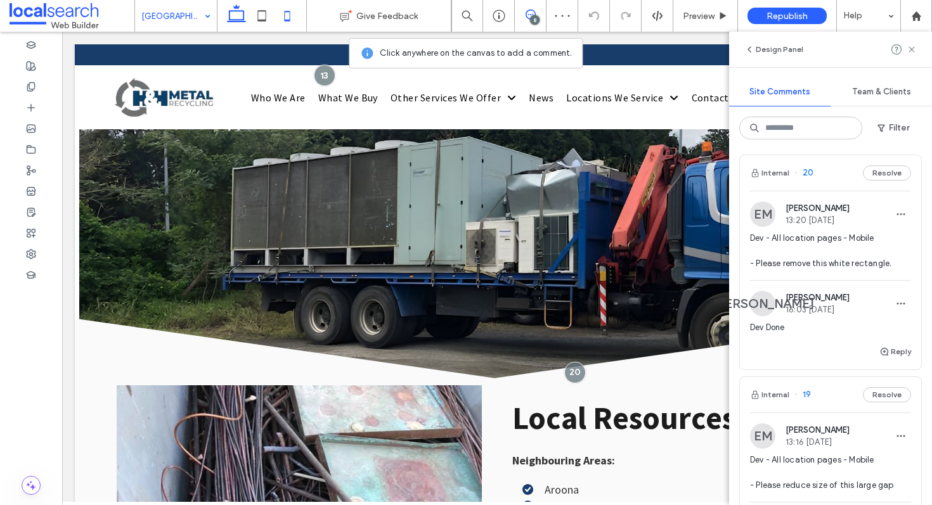
click at [286, 14] on icon at bounding box center [287, 15] width 25 height 25
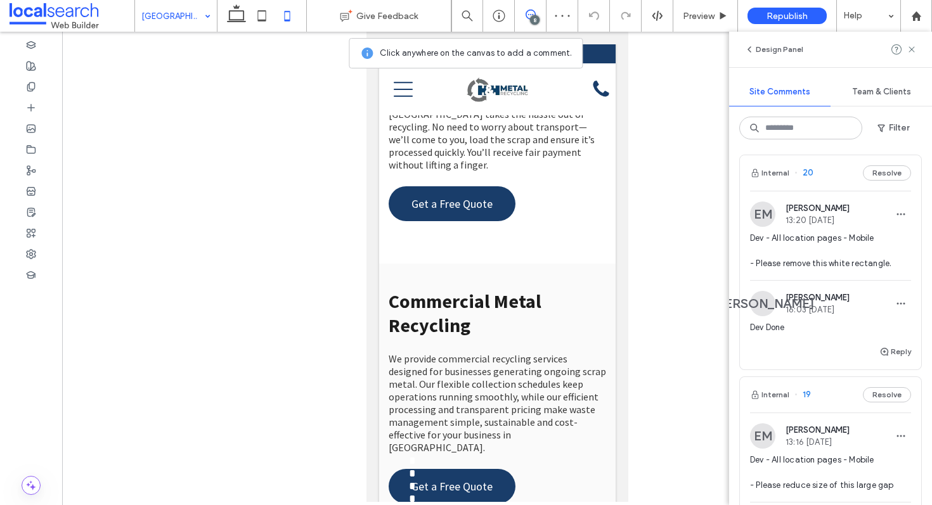
scroll to position [6651, 0]
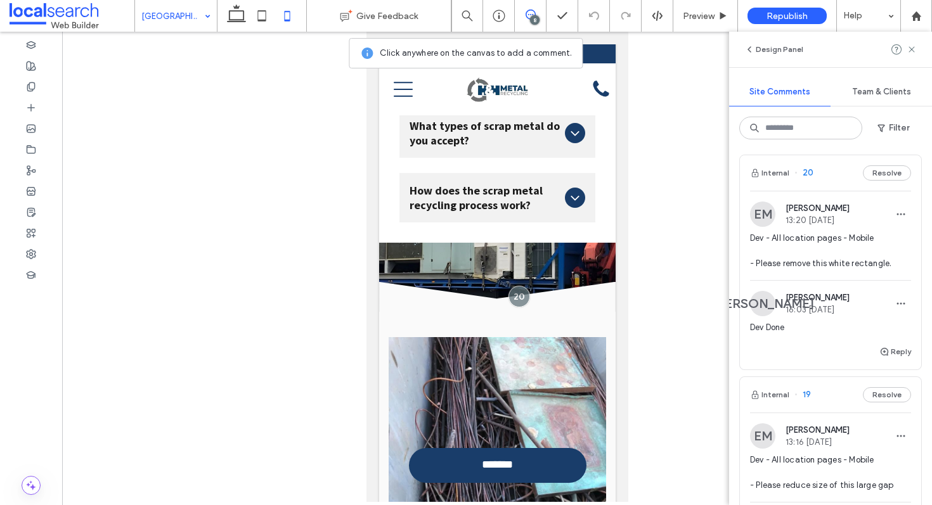
click at [820, 175] on div "Internal 20 Resolve" at bounding box center [830, 173] width 181 height 36
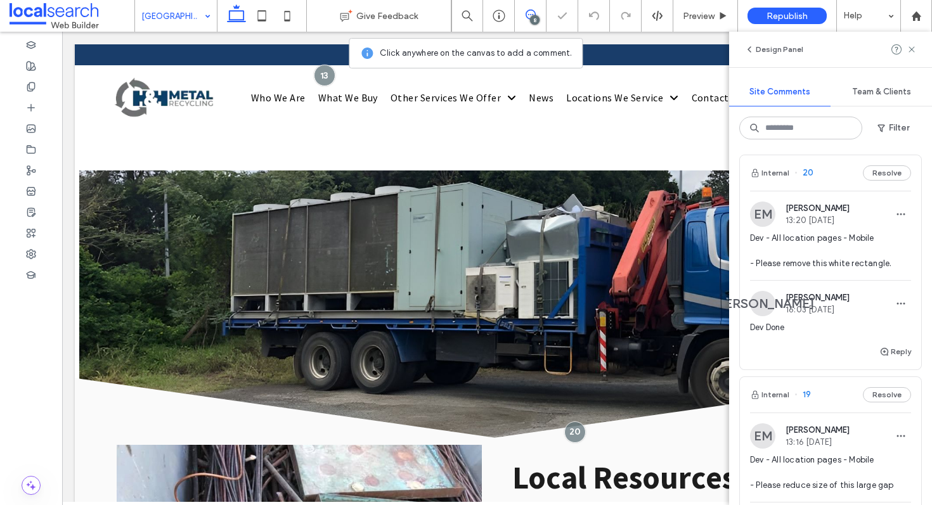
scroll to position [5893, 0]
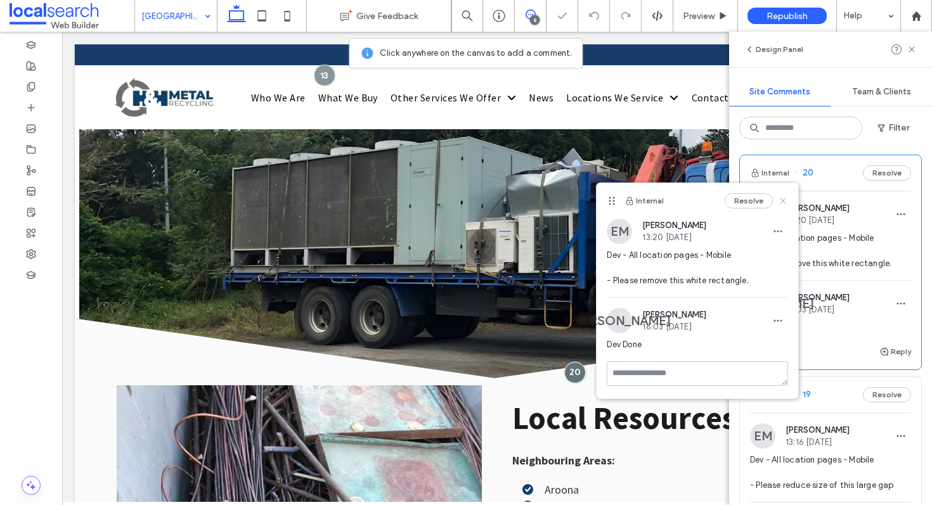
click at [782, 198] on icon at bounding box center [783, 201] width 10 height 10
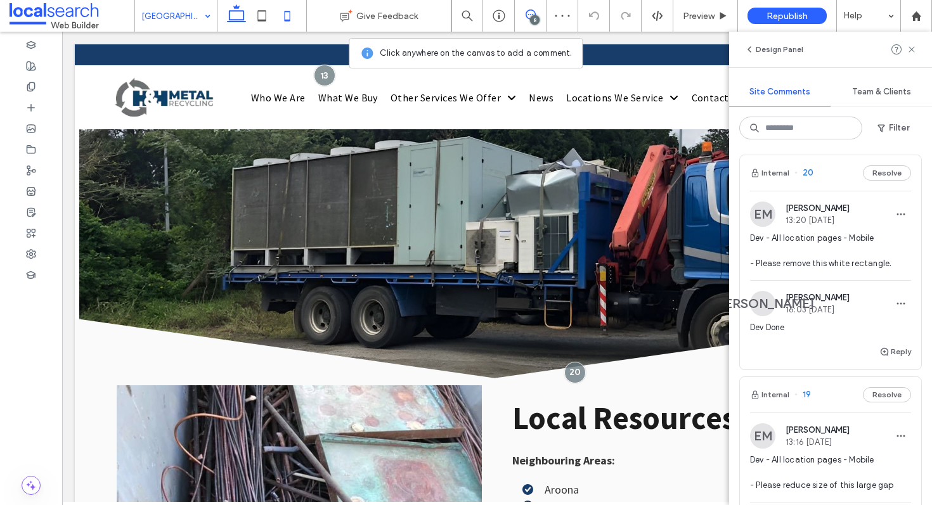
click at [292, 15] on icon at bounding box center [287, 15] width 25 height 25
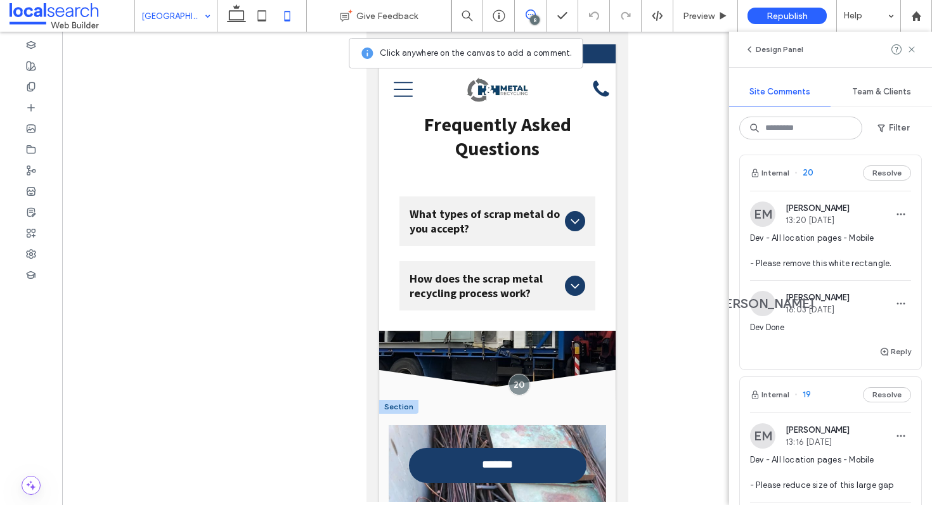
scroll to position [6557, 0]
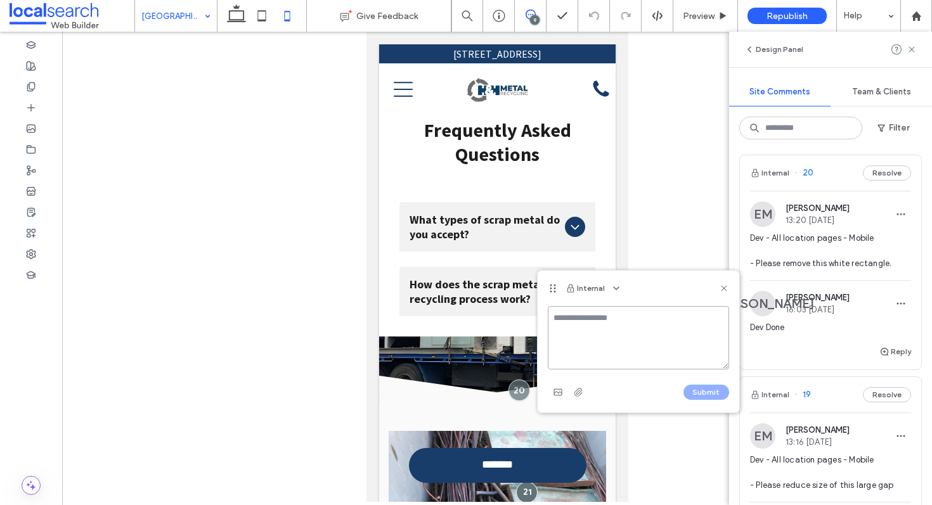
click at [624, 316] on textarea at bounding box center [638, 337] width 181 height 63
type textarea "**********"
click at [709, 391] on button "Submit" at bounding box center [706, 392] width 46 height 15
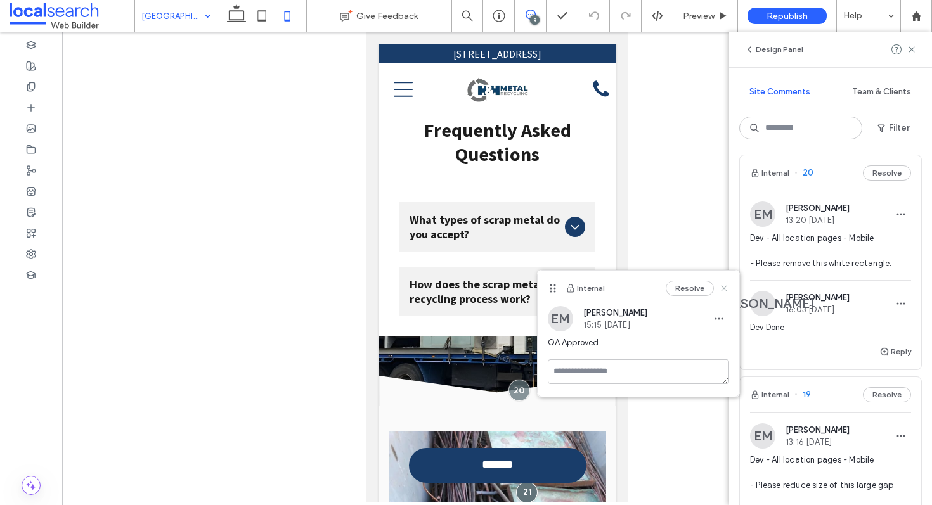
click at [722, 289] on use at bounding box center [724, 289] width 6 height 6
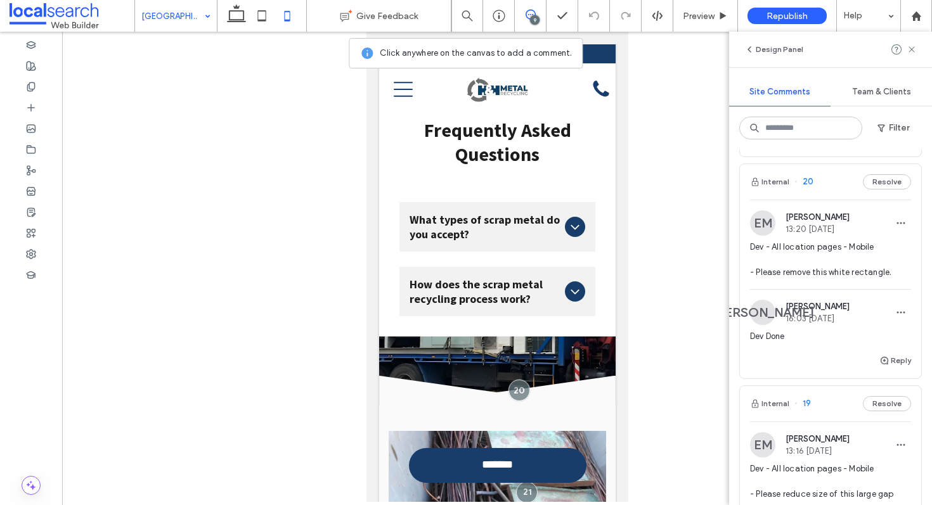
scroll to position [0, 0]
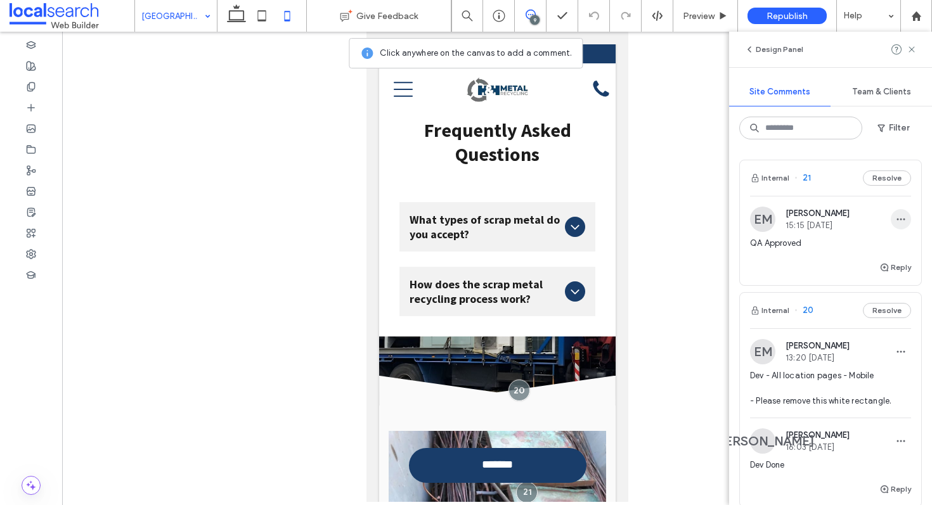
click at [896, 222] on icon "button" at bounding box center [901, 219] width 10 height 10
click at [829, 278] on div "Delete" at bounding box center [844, 276] width 113 height 24
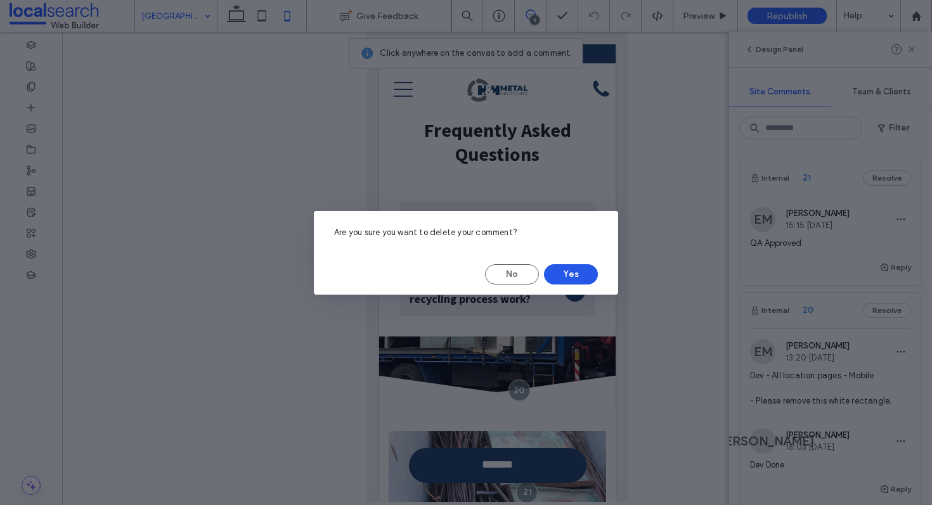
click at [578, 273] on button "Yes" at bounding box center [571, 274] width 54 height 20
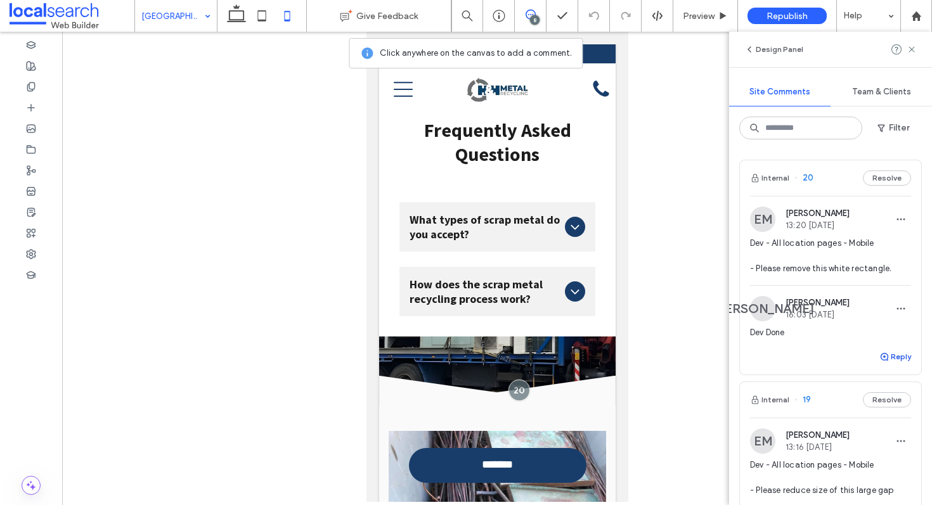
click at [888, 355] on button "Reply" at bounding box center [895, 356] width 32 height 15
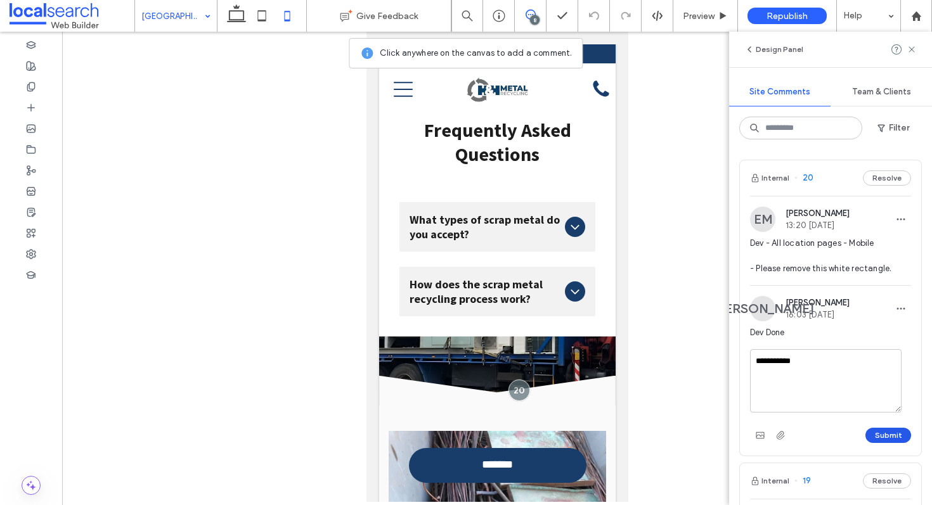
type textarea "**********"
click at [869, 439] on button "Submit" at bounding box center [888, 435] width 46 height 15
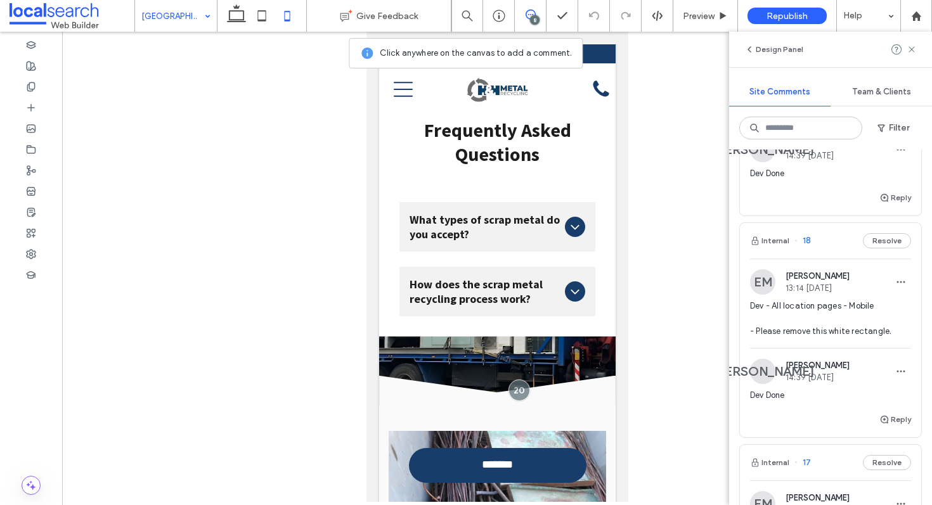
scroll to position [424, 0]
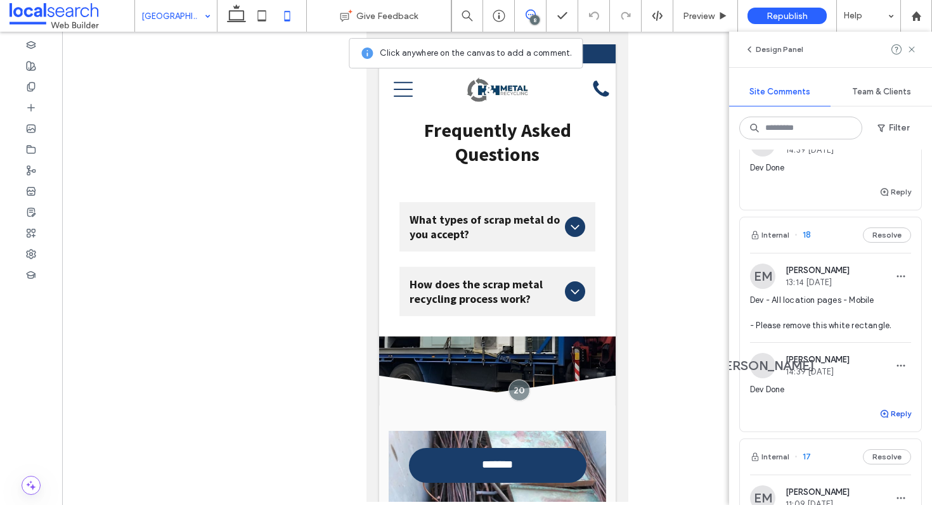
click at [897, 413] on button "Reply" at bounding box center [895, 413] width 32 height 15
type textarea "**********"
click at [889, 492] on button "Submit" at bounding box center [888, 492] width 46 height 15
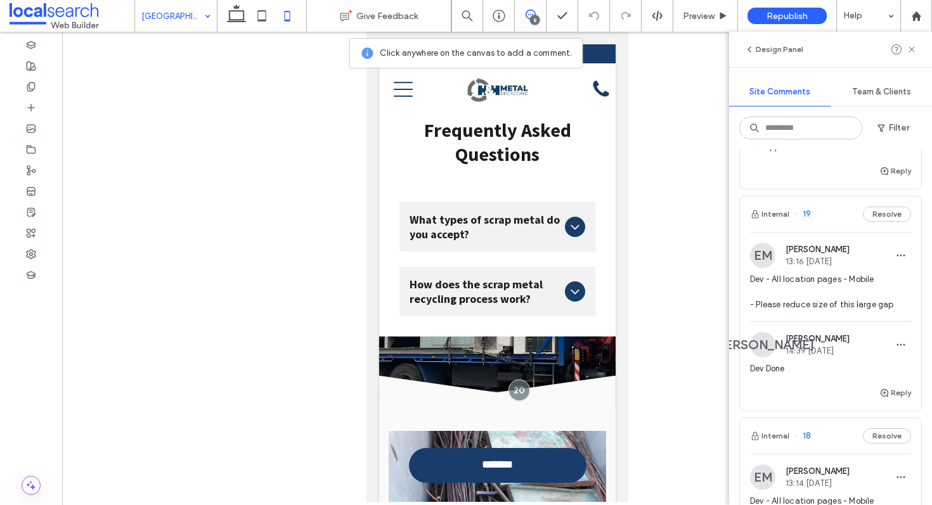
scroll to position [207, 0]
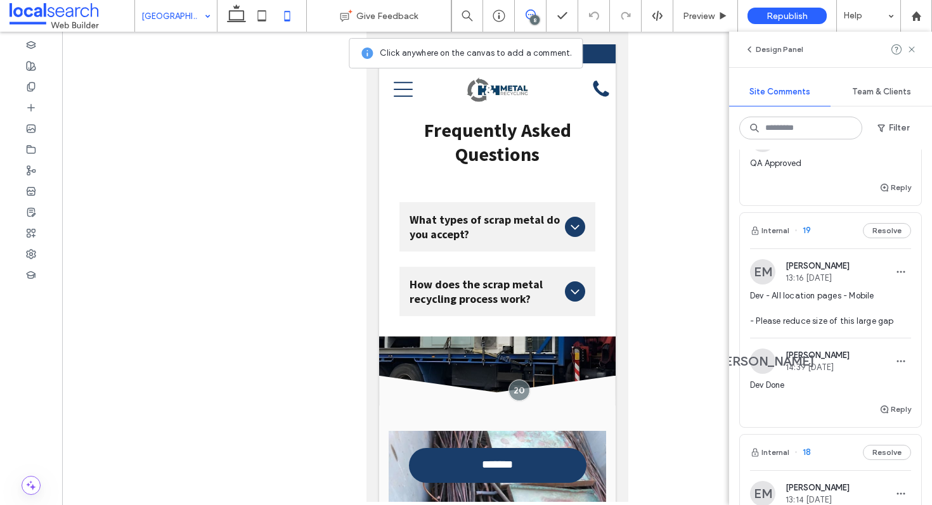
click at [816, 235] on div "Internal 19 Resolve" at bounding box center [830, 231] width 181 height 36
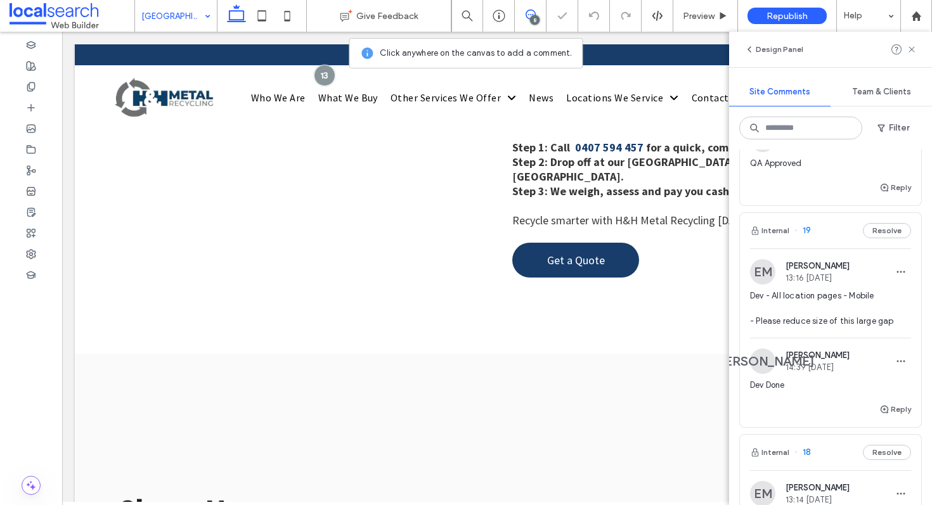
scroll to position [1643, 0]
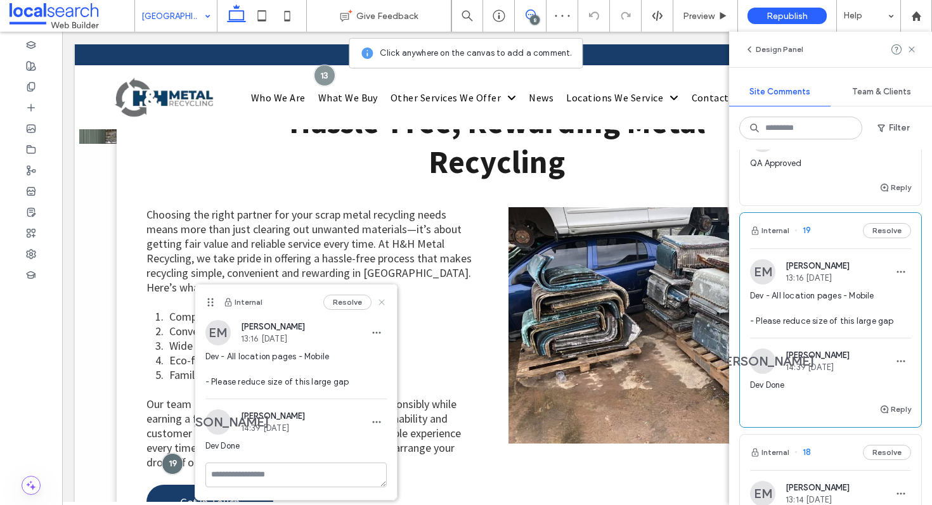
click at [384, 299] on use at bounding box center [381, 302] width 6 height 6
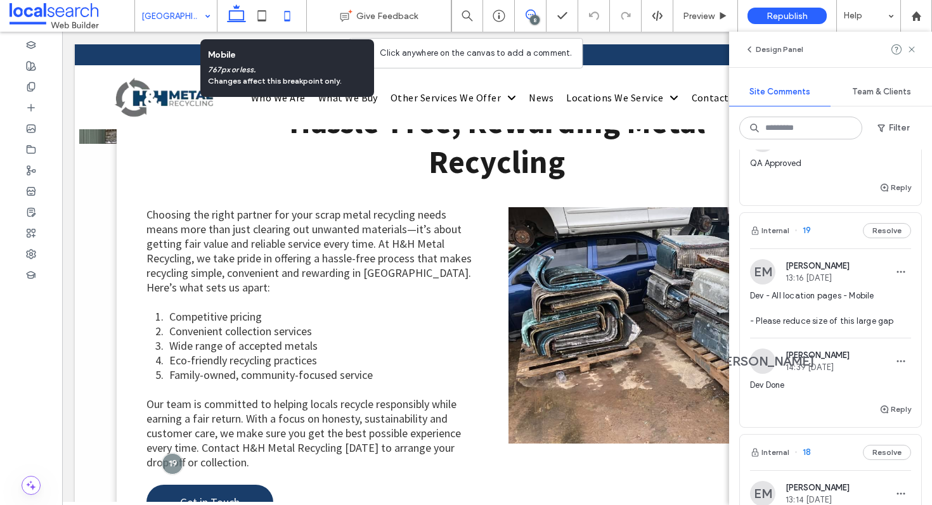
click at [295, 18] on icon at bounding box center [287, 15] width 25 height 25
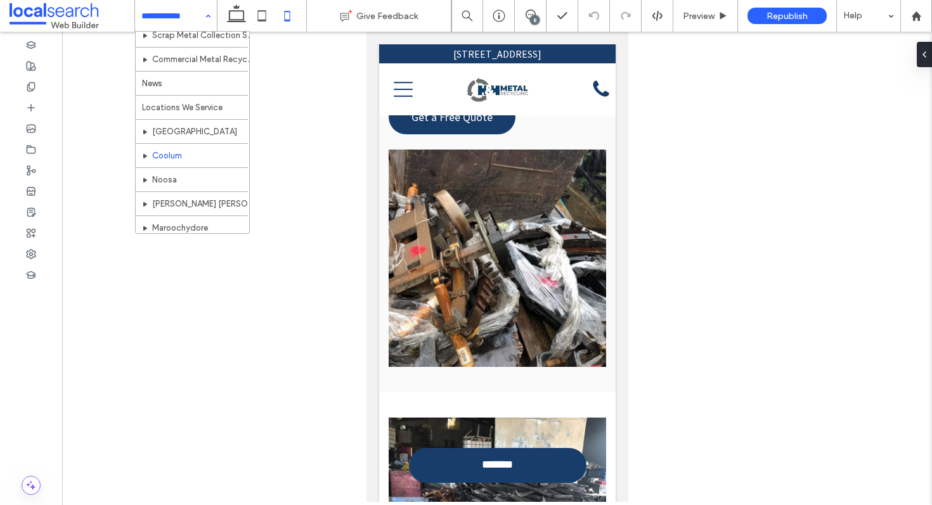
scroll to position [222, 0]
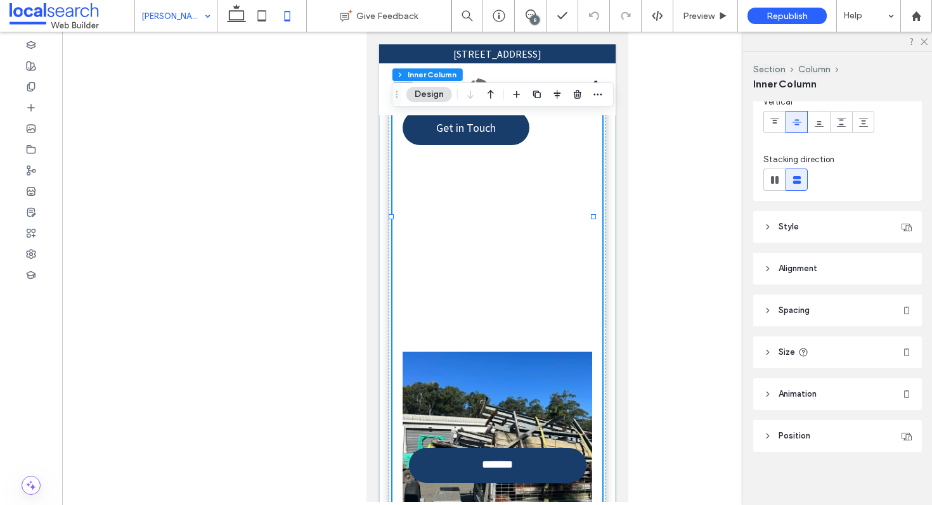
scroll to position [105, 0]
click at [477, 239] on div "Want to know why you should choose H&H Metal Recycling for scrap metal recyclin…" at bounding box center [497, 95] width 190 height 481
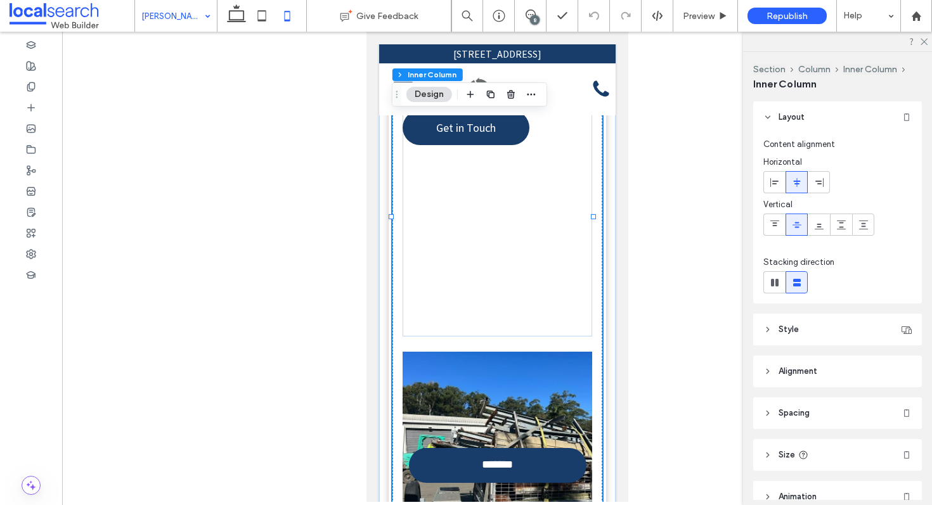
click at [485, 294] on div "Want to know why you should choose H&H Metal Recycling for scrap metal recyclin…" at bounding box center [497, 95] width 190 height 481
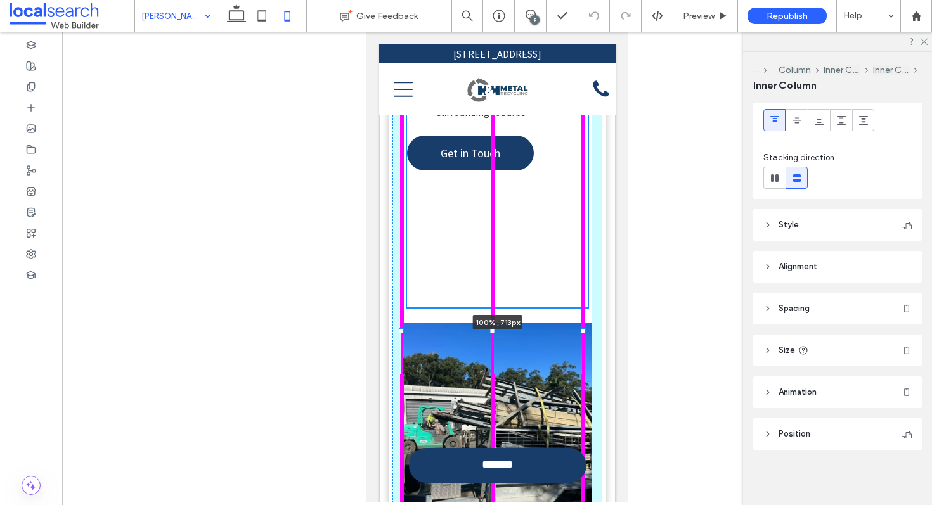
scroll to position [107, 0]
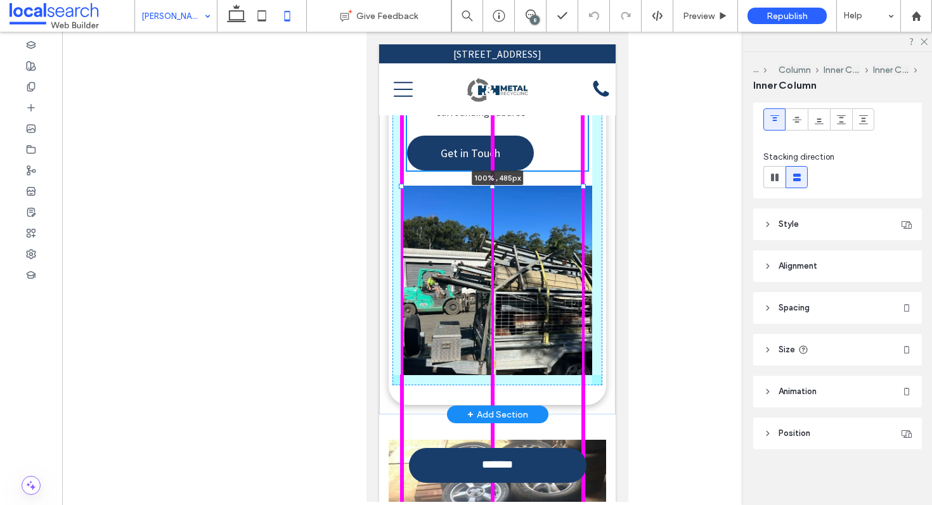
drag, startPoint x: 493, startPoint y: 349, endPoint x: 493, endPoint y: 262, distance: 86.9
click at [493, 262] on div "Over 40 Years' Experience Want to know why you should choose H&H Metal Recyclin…" at bounding box center [496, 115] width 236 height 598
type input "***"
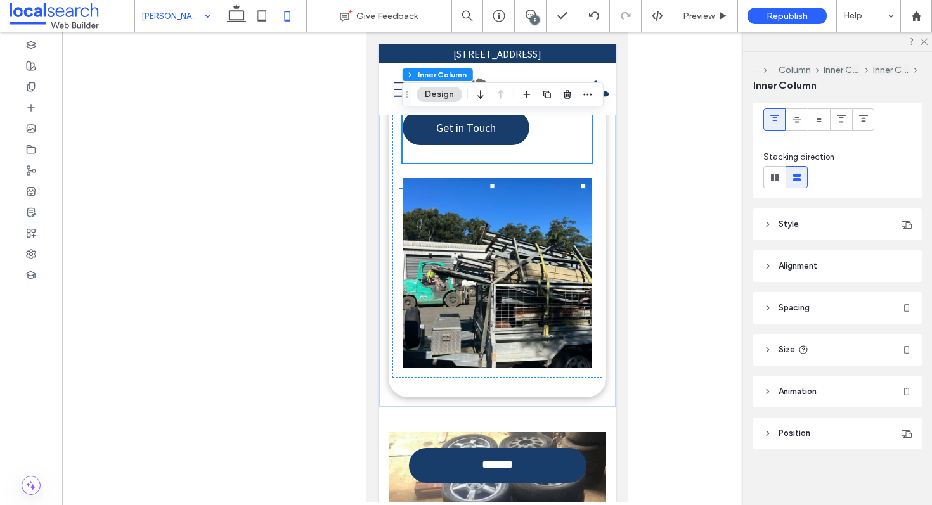
click at [200, 15] on div "Kawana Waters" at bounding box center [176, 16] width 82 height 32
click at [538, 17] on div "8" at bounding box center [535, 20] width 10 height 10
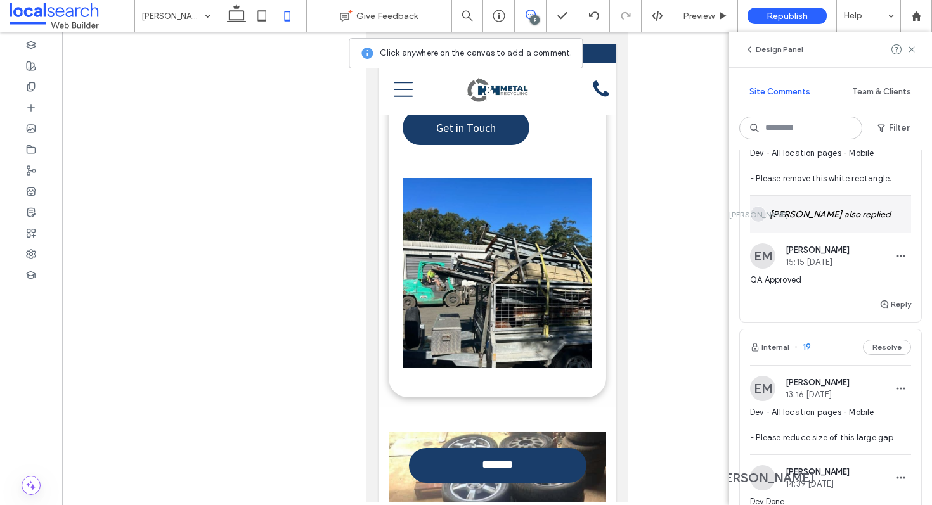
scroll to position [157, 0]
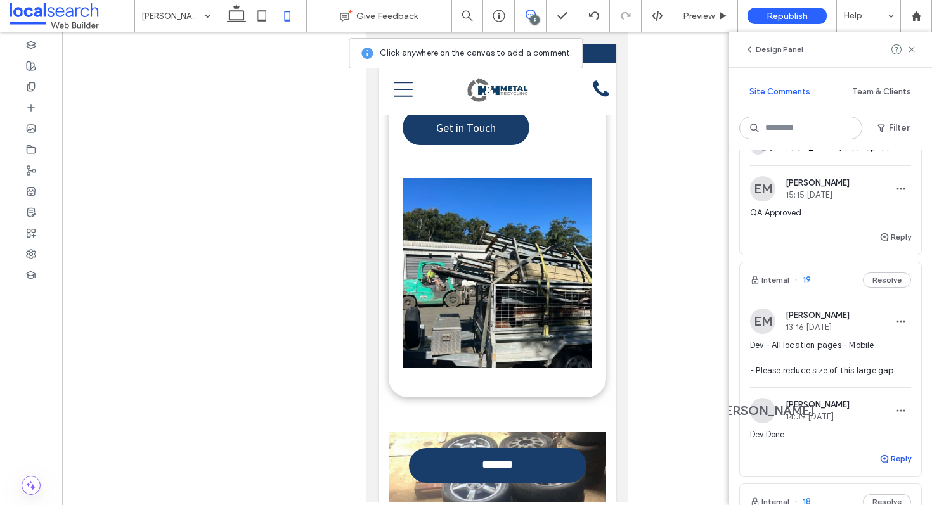
click at [891, 455] on button "Reply" at bounding box center [895, 458] width 32 height 15
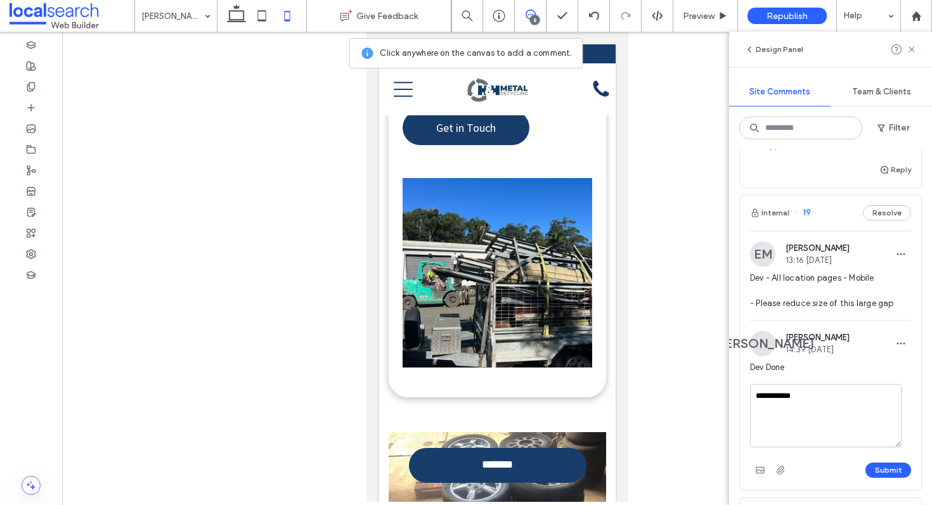
scroll to position [239, 0]
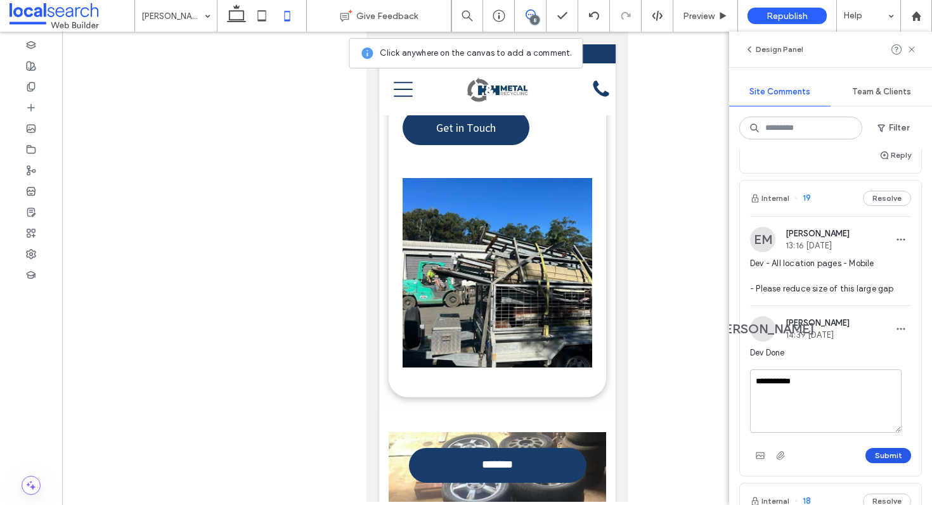
type textarea "**********"
click at [879, 452] on button "Submit" at bounding box center [888, 455] width 46 height 15
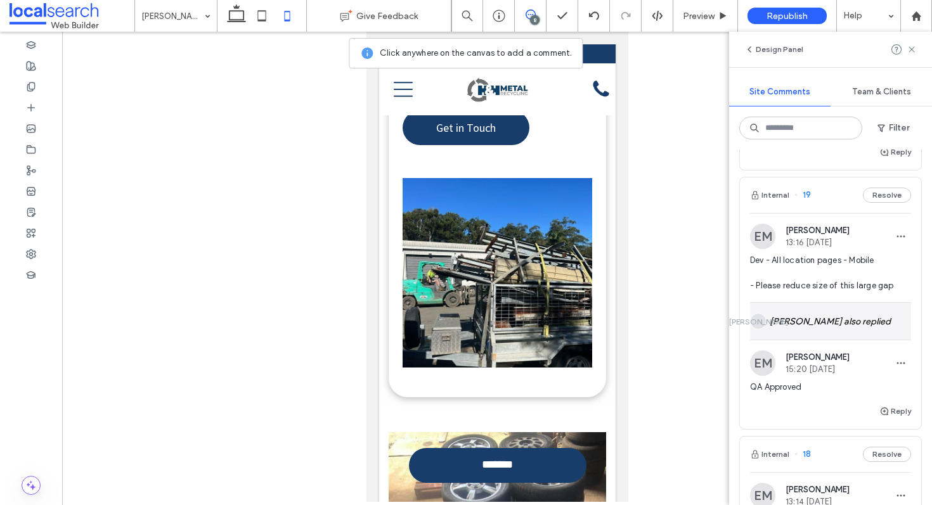
scroll to position [0, 0]
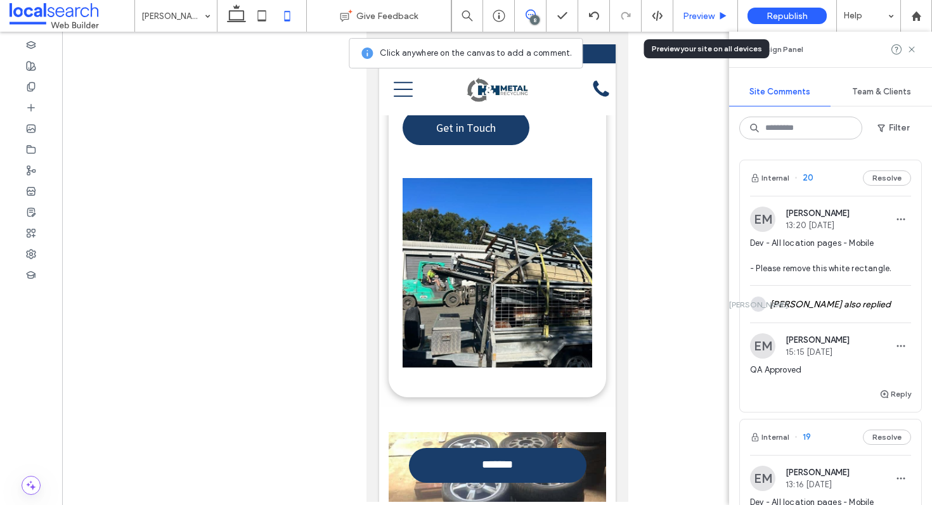
click at [694, 17] on span "Preview" at bounding box center [699, 16] width 32 height 11
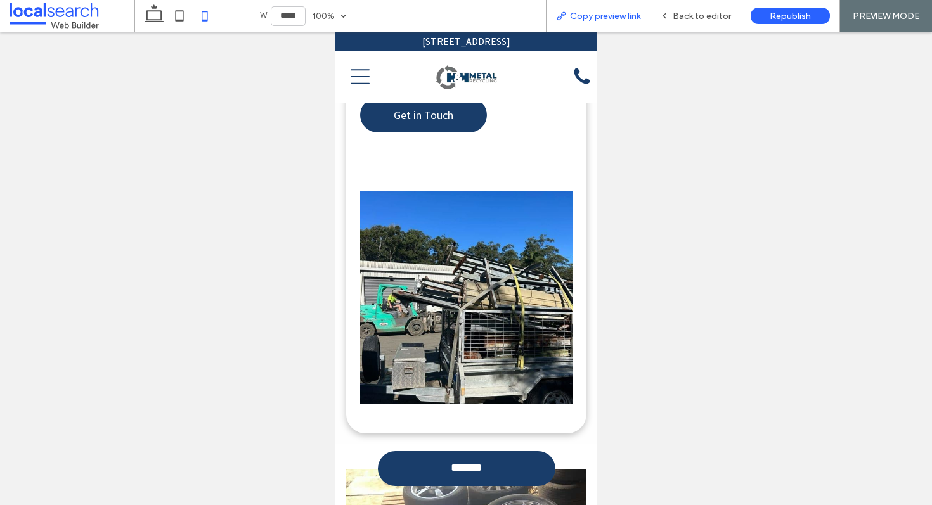
click at [608, 16] on span "Copy preview link" at bounding box center [605, 16] width 70 height 11
click at [706, 17] on span "Back to editor" at bounding box center [702, 16] width 58 height 11
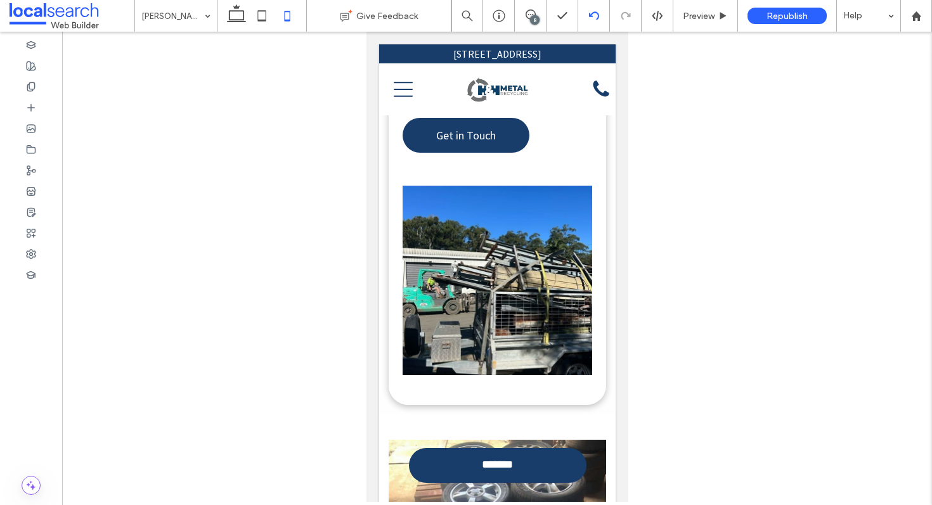
scroll to position [2085, 0]
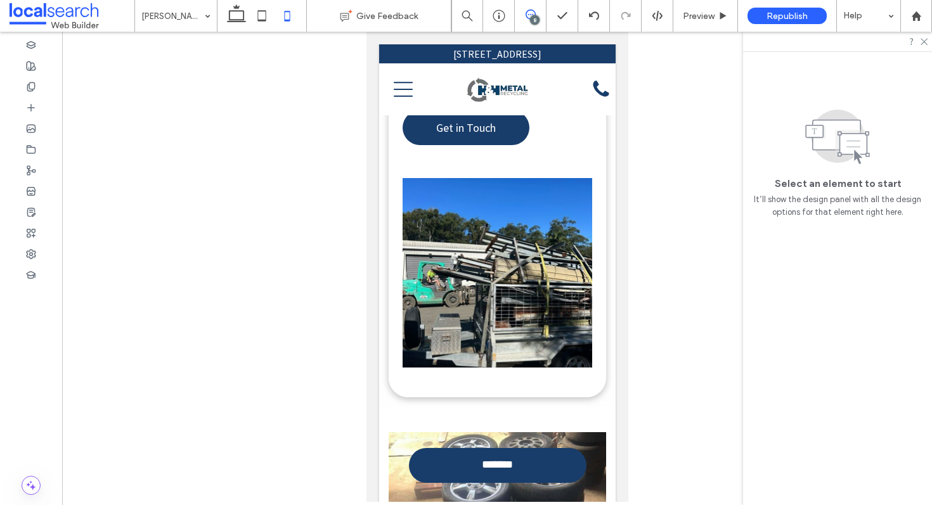
click at [531, 15] on icon at bounding box center [531, 15] width 10 height 10
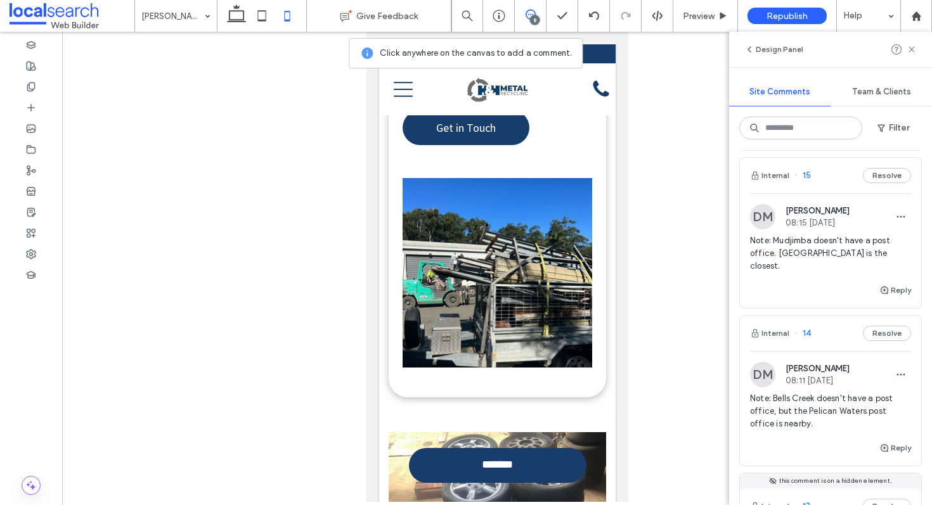
scroll to position [1288, 0]
drag, startPoint x: 774, startPoint y: 238, endPoint x: 898, endPoint y: 251, distance: 124.9
click at [898, 251] on span "Note: Mudjimba doesn't have a post office. Pacific Paradise is the closest." at bounding box center [830, 252] width 161 height 38
copy span "Mudjimba doesn't have a post office. Pacific Paradise is the closest."
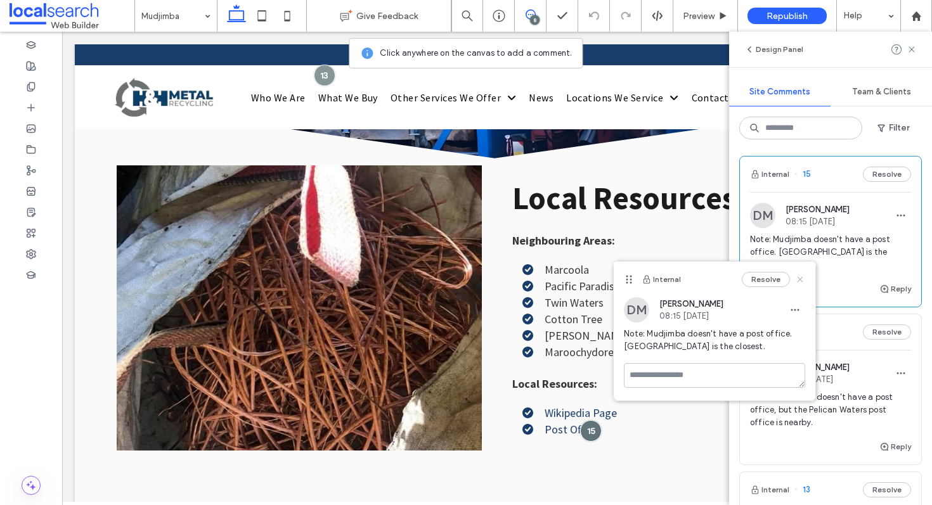
click at [801, 275] on icon at bounding box center [800, 280] width 10 height 10
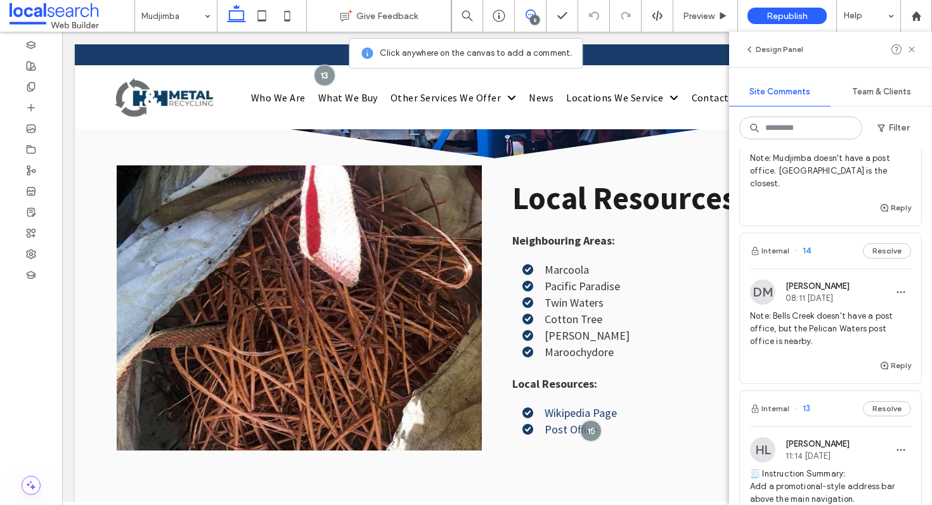
scroll to position [1371, 0]
drag, startPoint x: 817, startPoint y: 326, endPoint x: 774, endPoint y: 302, distance: 48.5
click at [774, 309] on span "Note: Bells Creek doesn't have a post office, but the Pelican Waters post offic…" at bounding box center [830, 328] width 161 height 38
copy span "Bells Creek doesn't have a post office, but the Pelican Waters post office is n…"
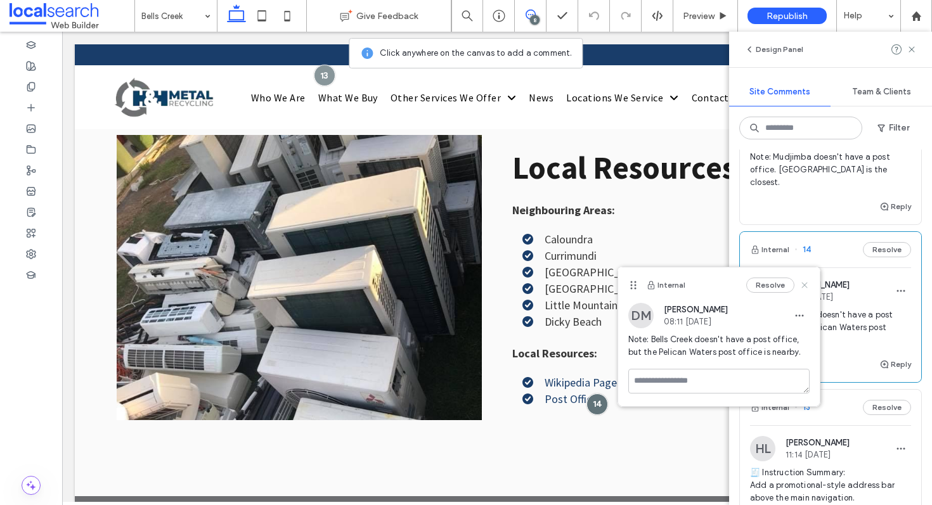
click at [801, 287] on use at bounding box center [804, 286] width 6 height 6
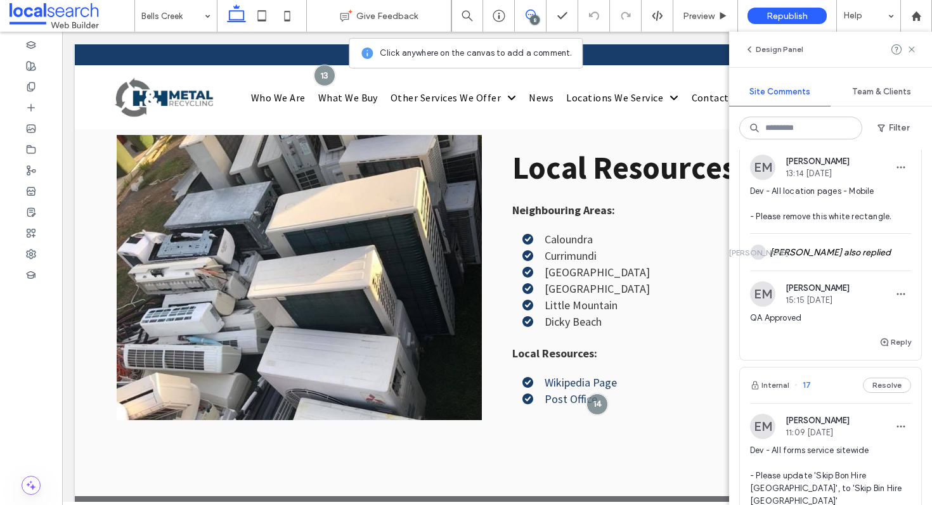
scroll to position [339, 0]
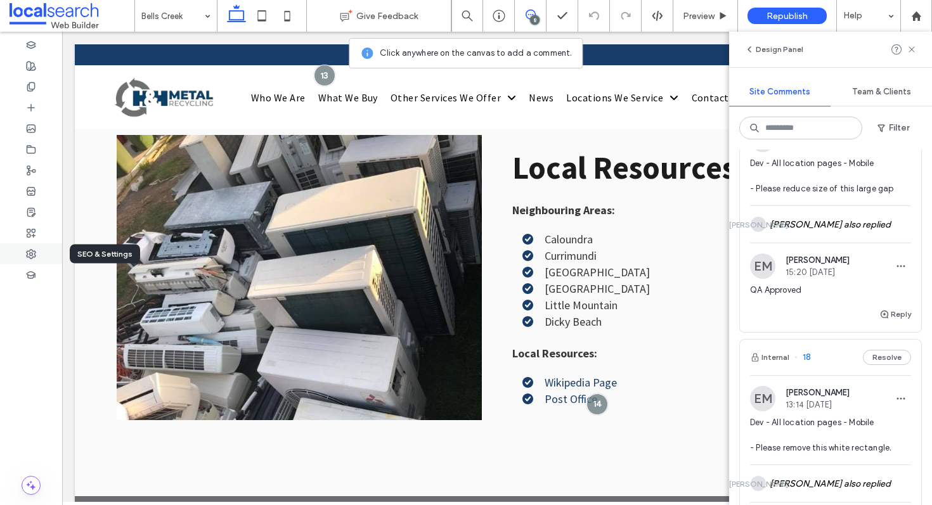
click at [41, 261] on div at bounding box center [31, 253] width 62 height 21
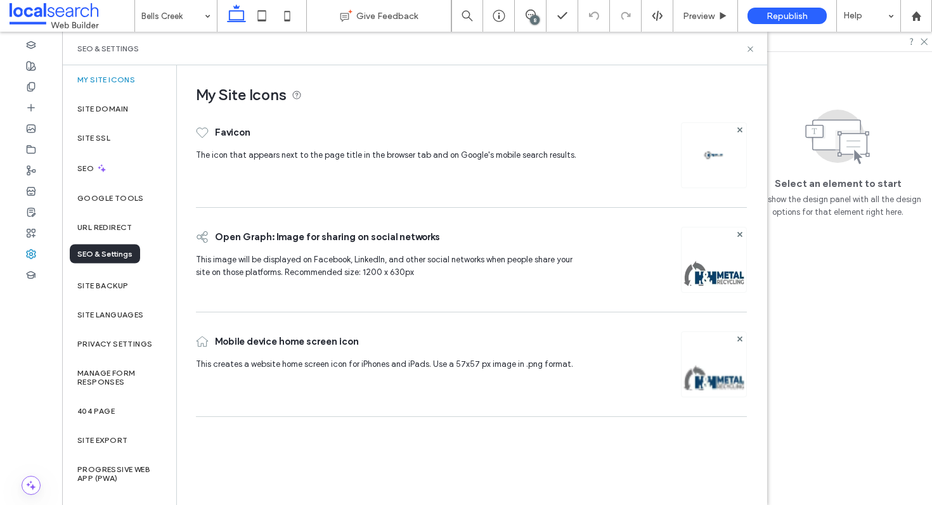
scroll to position [0, 0]
click at [105, 294] on div "Site Backup" at bounding box center [119, 285] width 114 height 29
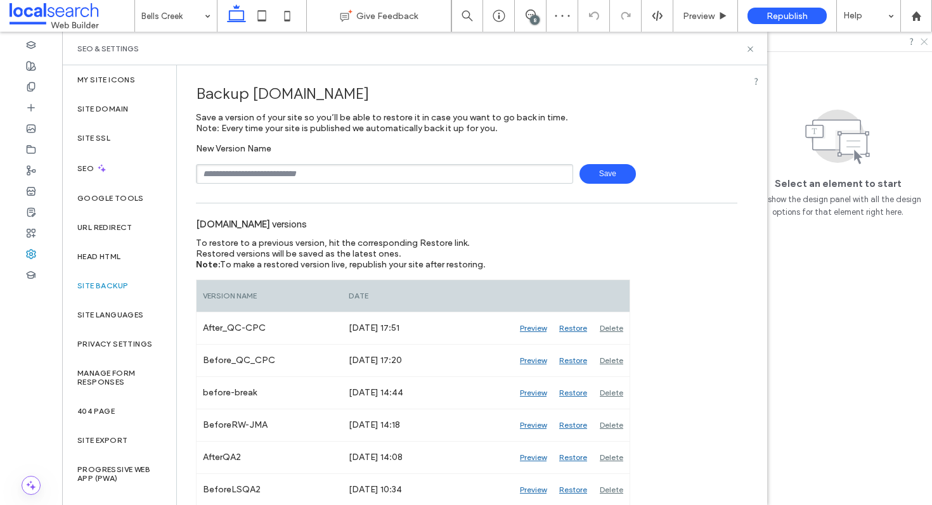
drag, startPoint x: 922, startPoint y: 42, endPoint x: 711, endPoint y: 6, distance: 213.5
click at [922, 42] on icon at bounding box center [923, 41] width 8 height 8
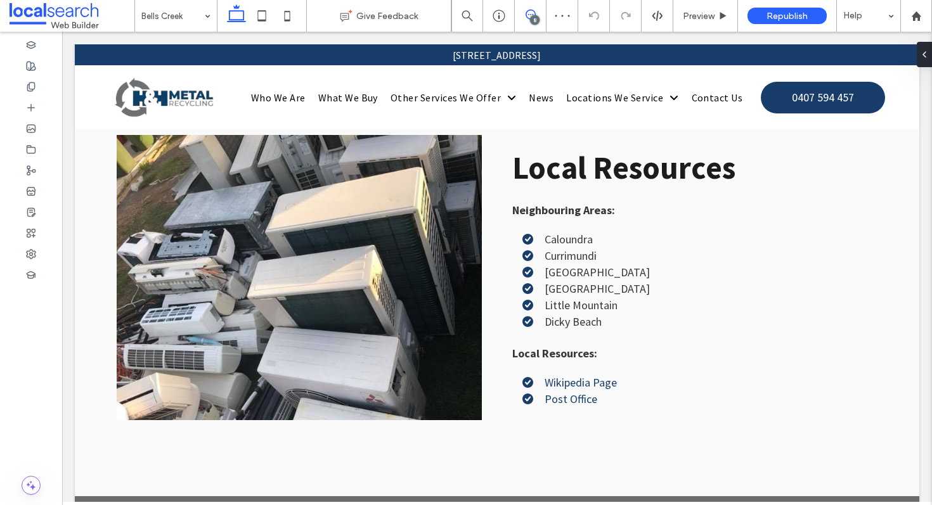
click at [530, 15] on icon at bounding box center [531, 15] width 10 height 10
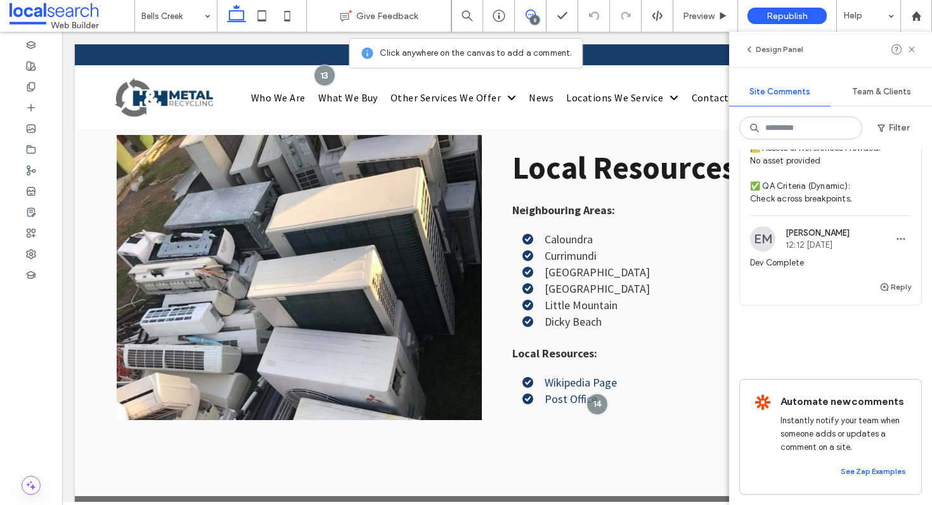
scroll to position [1887, 0]
click at [925, 17] on div at bounding box center [916, 16] width 30 height 11
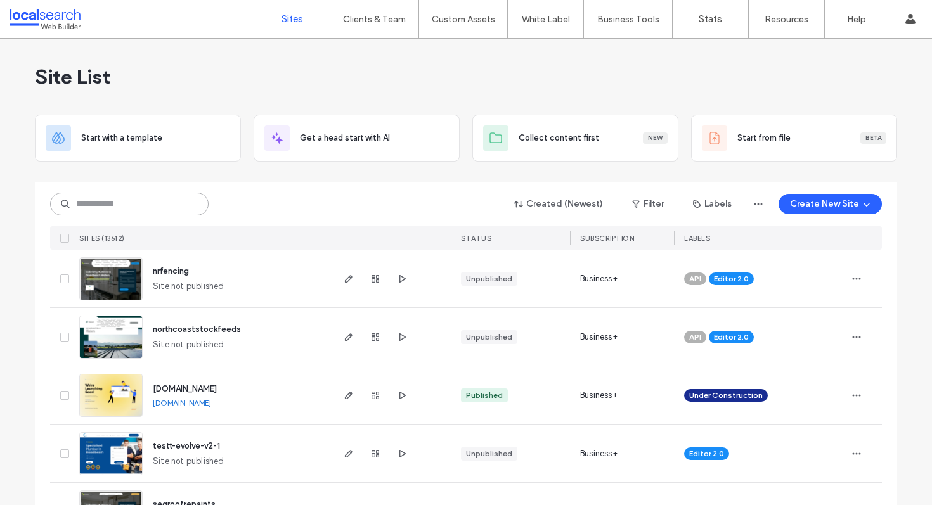
click at [166, 198] on input at bounding box center [129, 204] width 158 height 23
paste input "********"
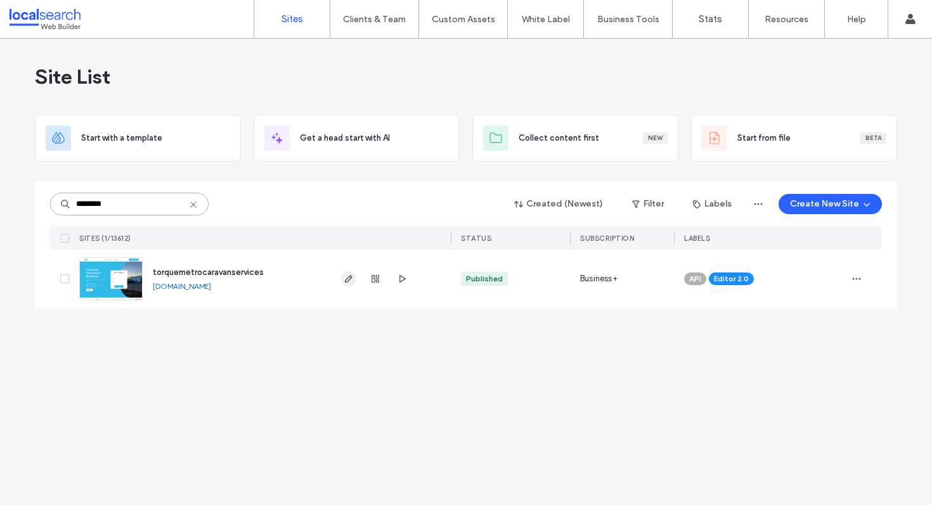
type input "********"
click at [350, 271] on span "button" at bounding box center [348, 278] width 15 height 15
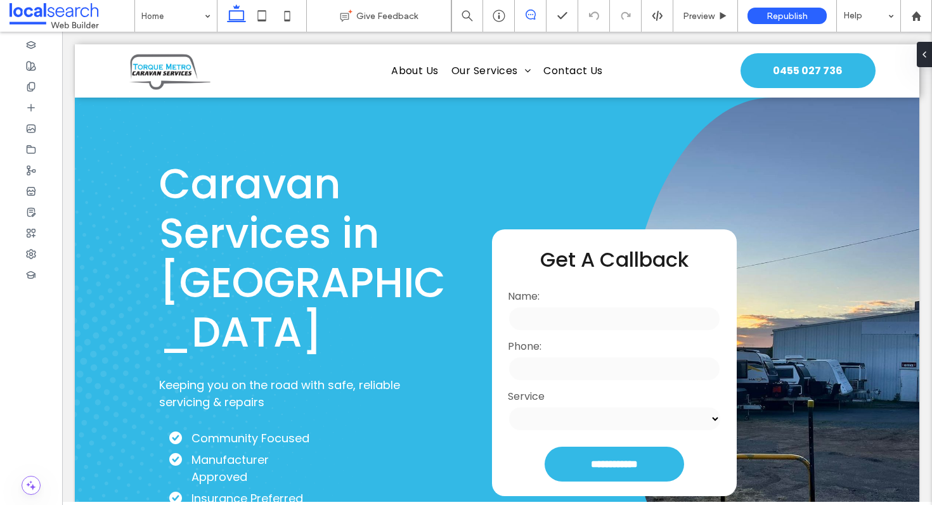
click at [526, 14] on icon at bounding box center [531, 15] width 10 height 10
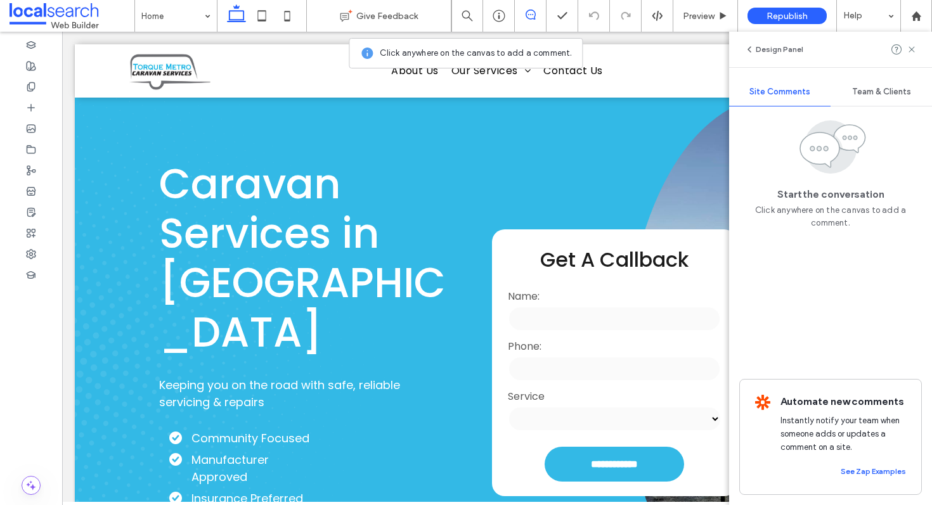
click at [865, 90] on span "Team & Clients" at bounding box center [881, 92] width 59 height 10
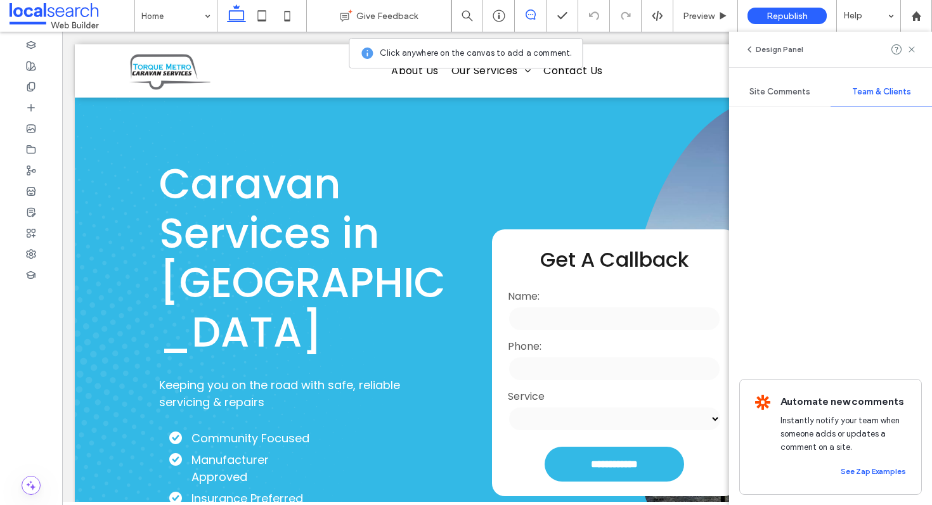
click at [787, 90] on span "Site Comments" at bounding box center [779, 92] width 61 height 10
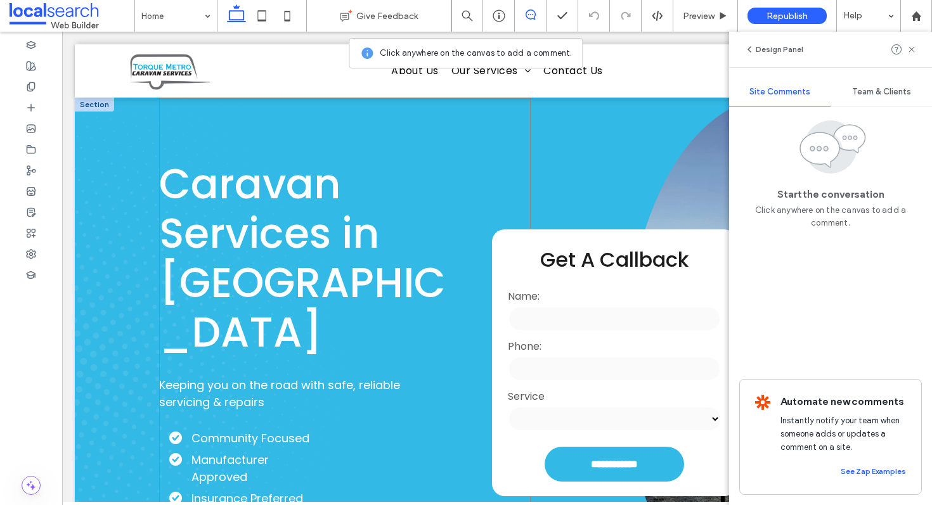
click at [430, 150] on div "Caravan Services in [GEOGRAPHIC_DATA] Keeping you on the road with safe, reliab…" at bounding box center [345, 363] width 372 height 531
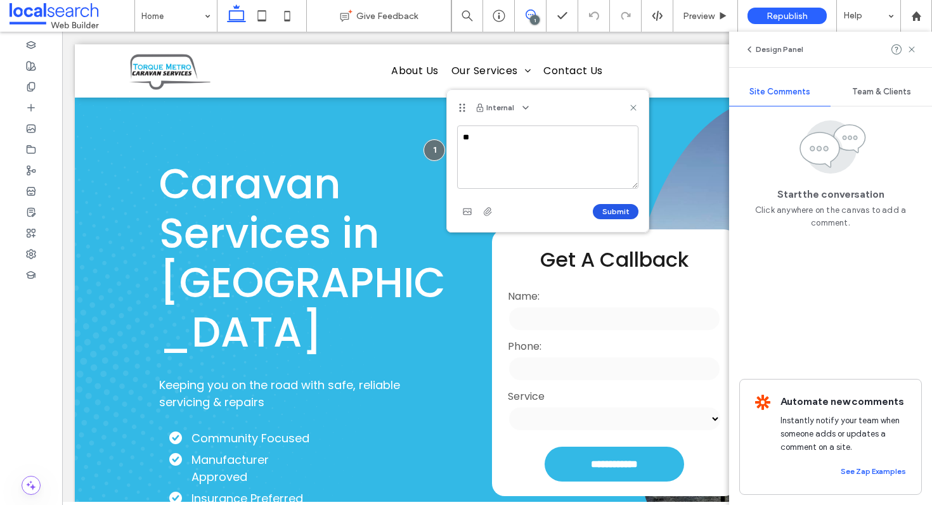
type textarea "**"
click at [630, 212] on button "Submit" at bounding box center [616, 211] width 46 height 15
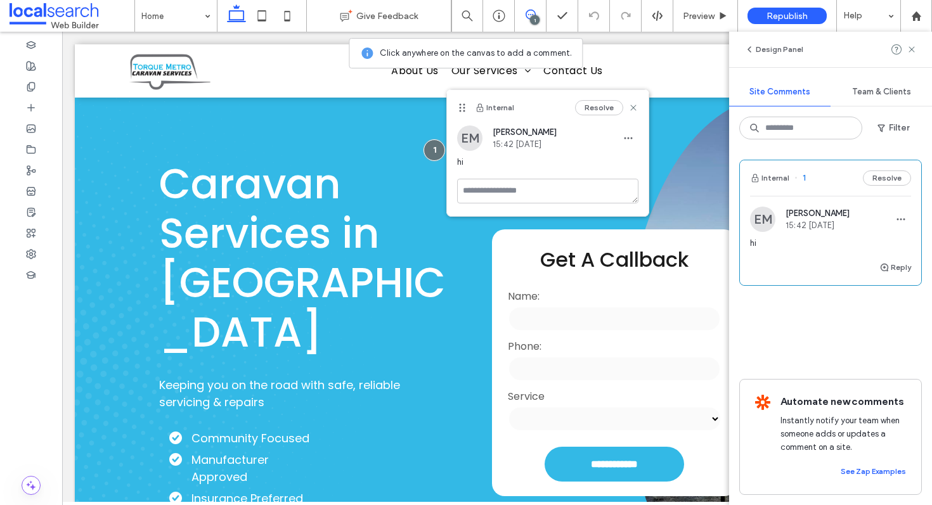
click at [631, 114] on div "Resolve" at bounding box center [606, 107] width 63 height 15
click at [882, 126] on use "button" at bounding box center [880, 129] width 7 height 8
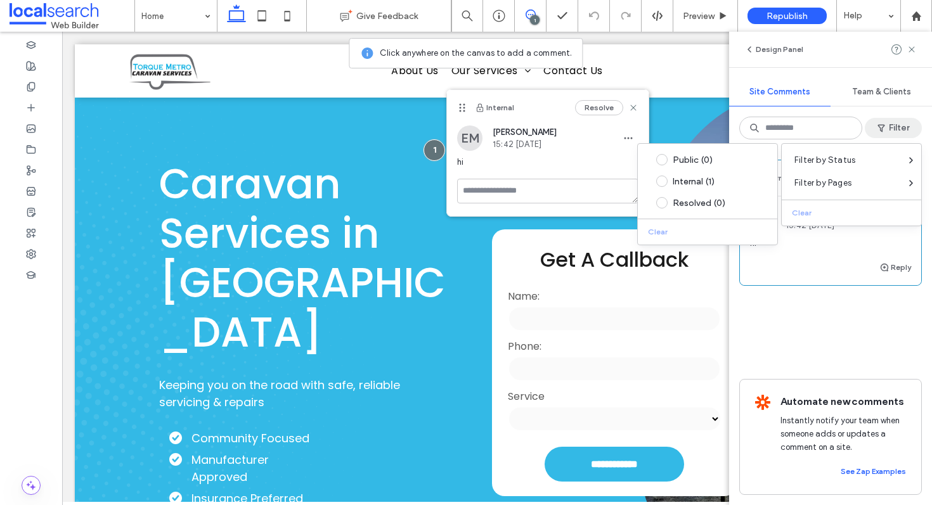
click at [626, 105] on div "Resolve" at bounding box center [606, 107] width 63 height 15
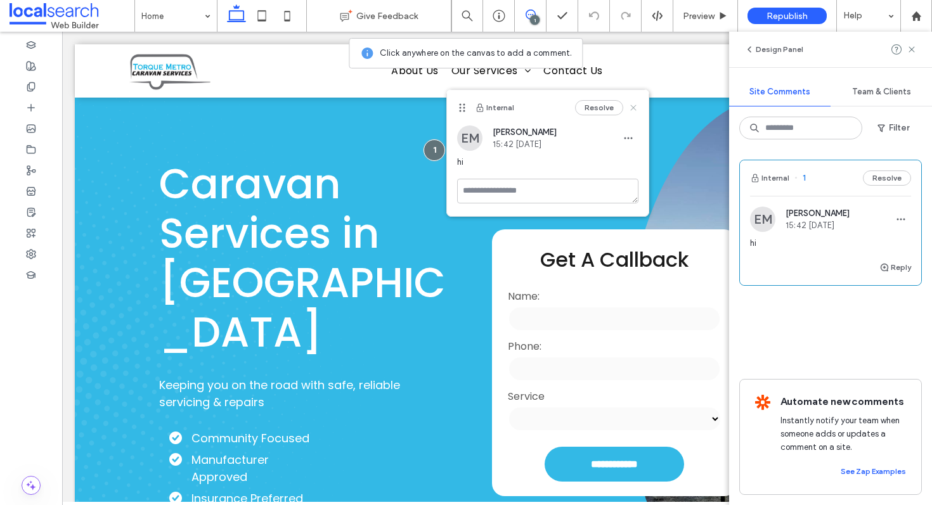
click at [631, 105] on icon at bounding box center [633, 108] width 10 height 10
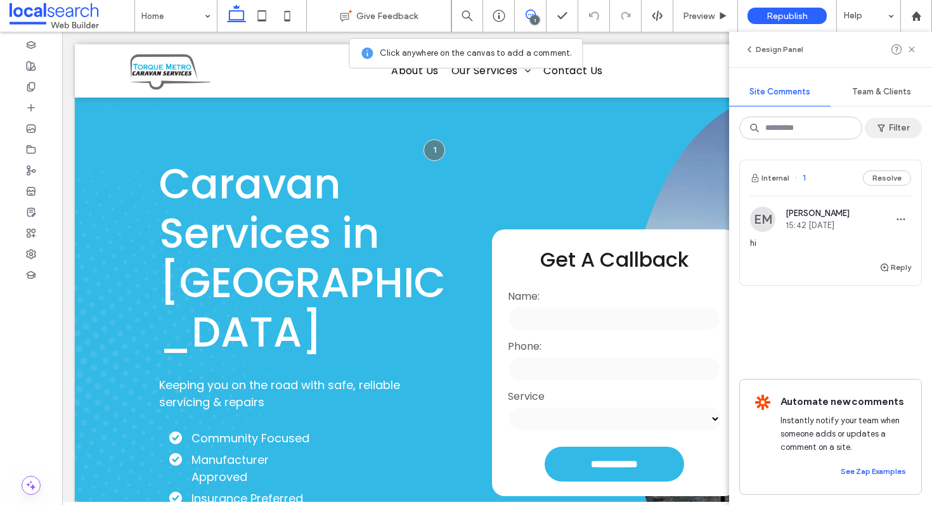
click at [887, 135] on span "button" at bounding box center [882, 128] width 13 height 19
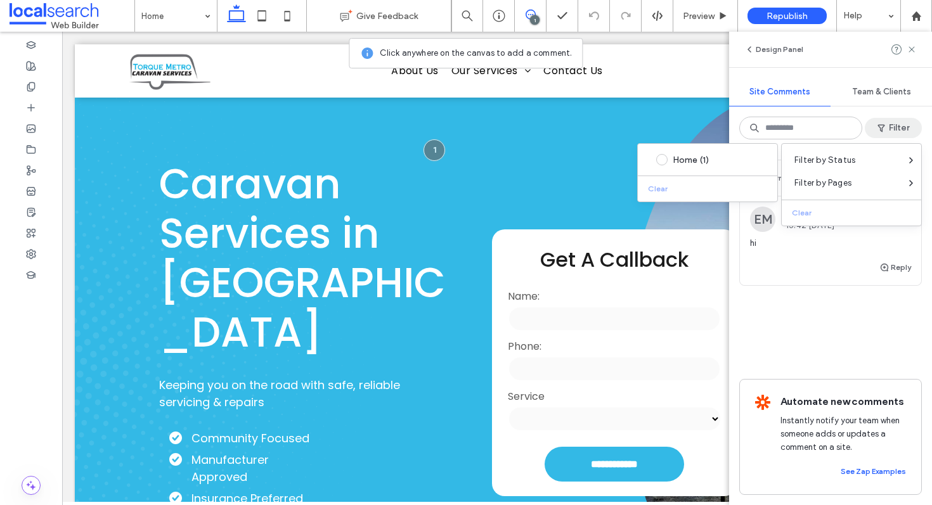
drag, startPoint x: 794, startPoint y: 373, endPoint x: 801, endPoint y: 359, distance: 15.3
click at [794, 373] on div "Internal 1 Resolve EM [PERSON_NAME] 15:42 [DATE] hi Reply Automate new comments…" at bounding box center [830, 328] width 203 height 356
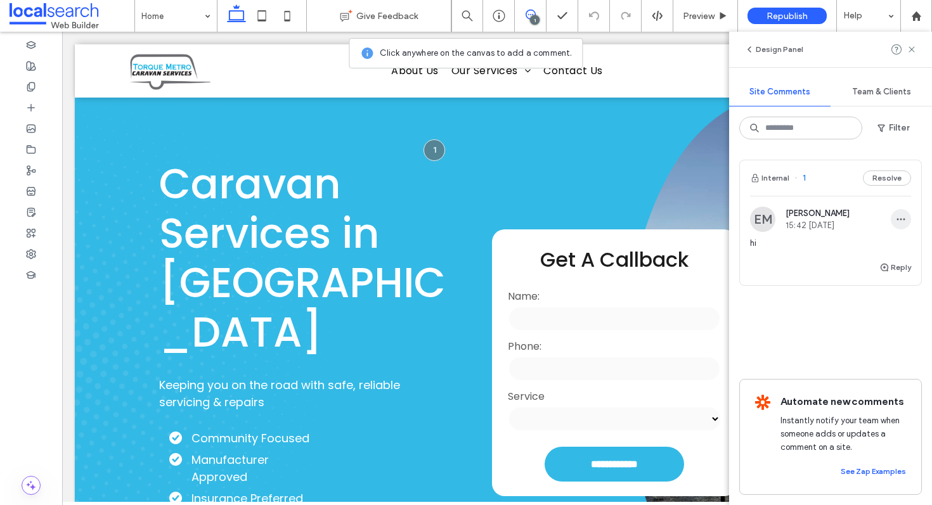
click at [897, 224] on span "button" at bounding box center [901, 219] width 20 height 20
click at [845, 280] on div "Delete" at bounding box center [854, 276] width 113 height 24
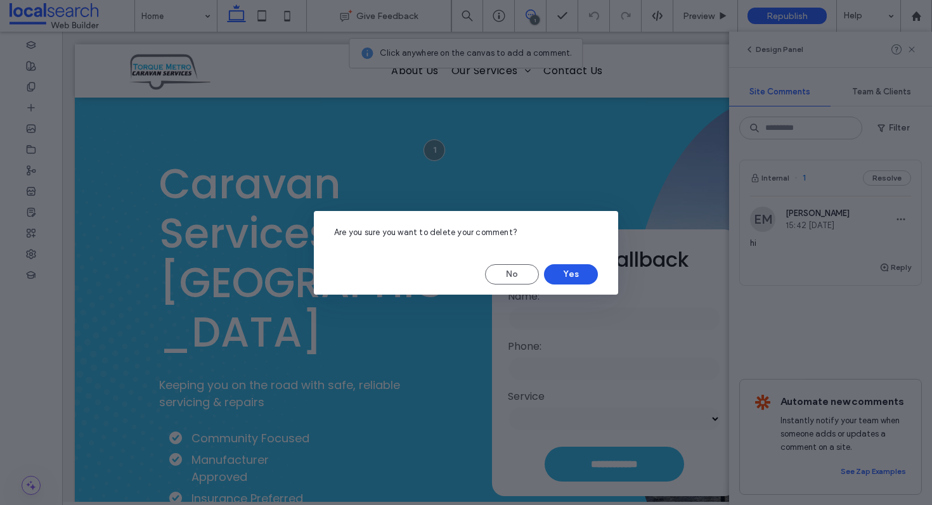
click at [589, 267] on button "Yes" at bounding box center [571, 274] width 54 height 20
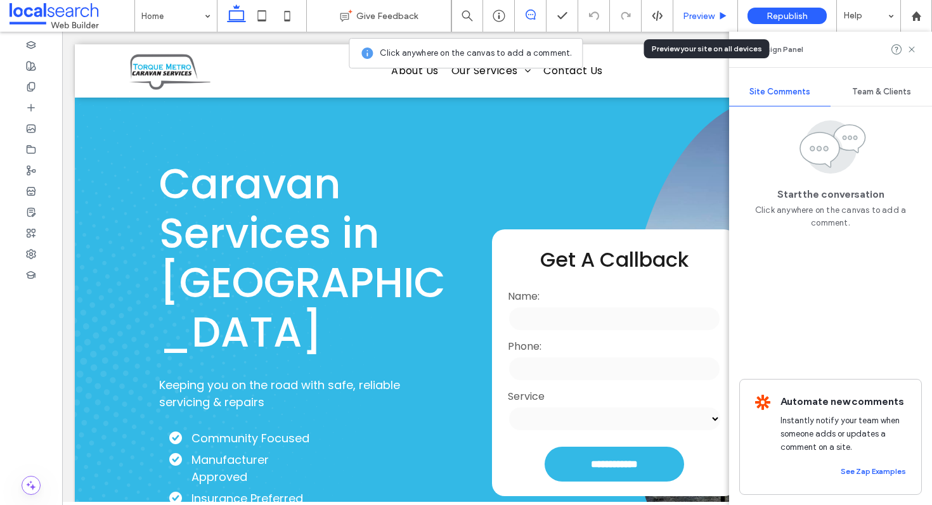
click at [693, 13] on span "Preview" at bounding box center [699, 16] width 32 height 11
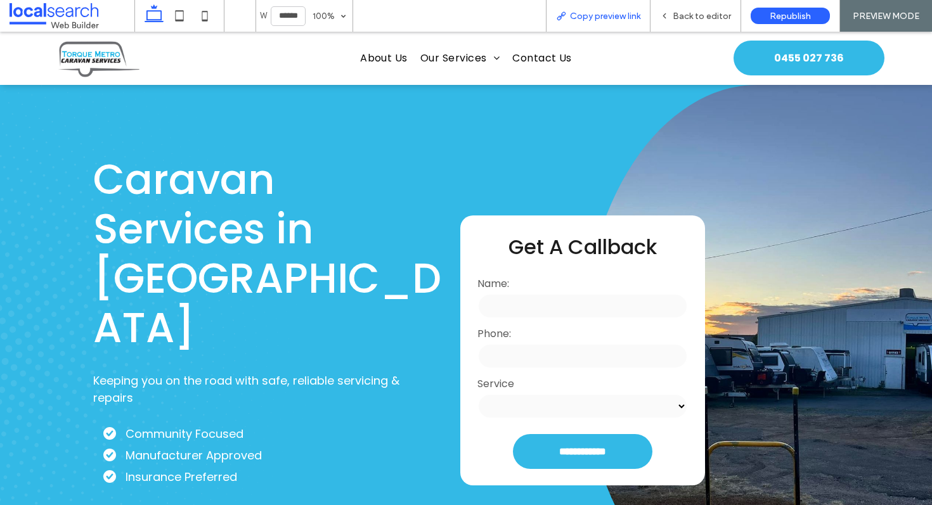
click at [600, 17] on span "Copy preview link" at bounding box center [605, 16] width 70 height 11
click at [700, 12] on span "Back to editor" at bounding box center [702, 16] width 58 height 11
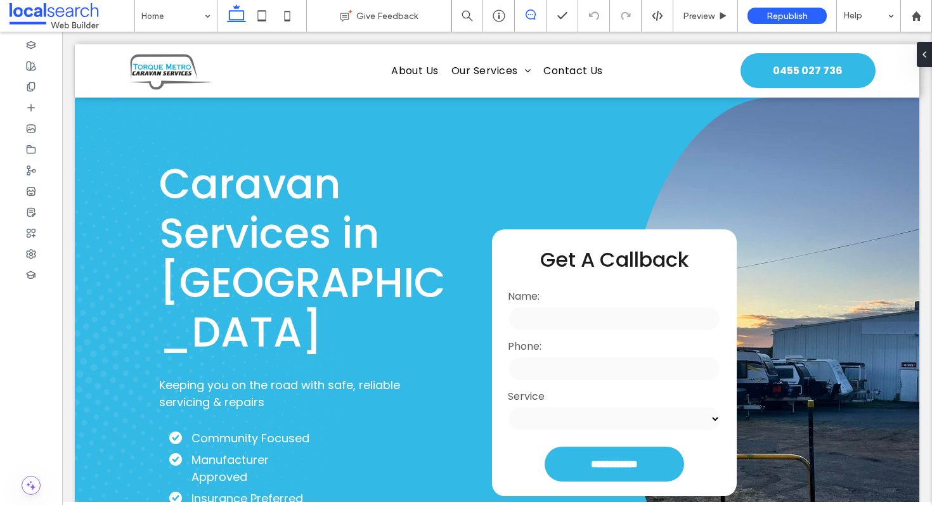
click at [527, 12] on icon at bounding box center [531, 15] width 10 height 10
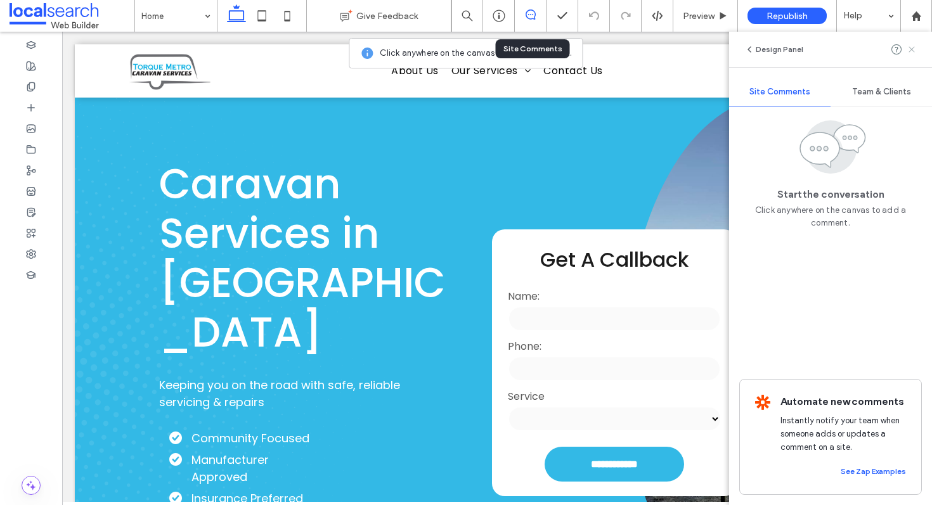
click at [912, 44] on icon at bounding box center [912, 49] width 10 height 10
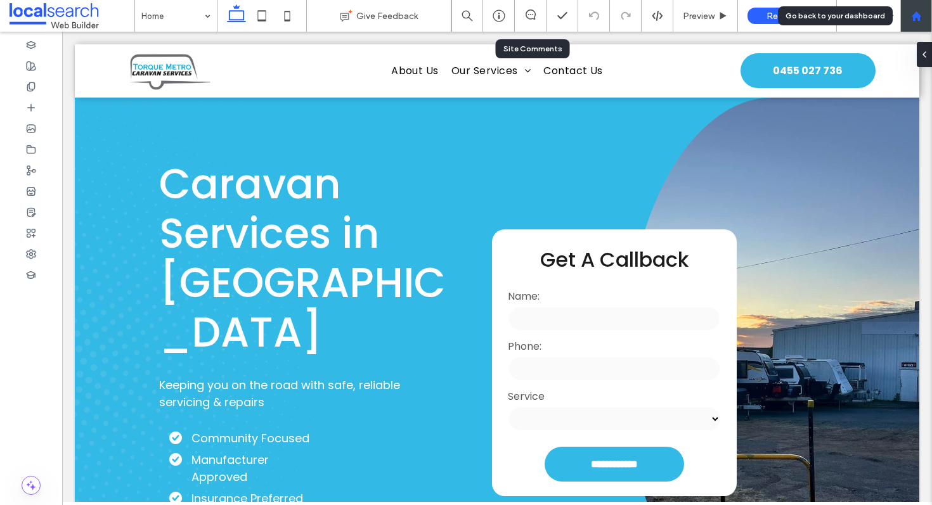
click at [912, 10] on div at bounding box center [916, 16] width 32 height 32
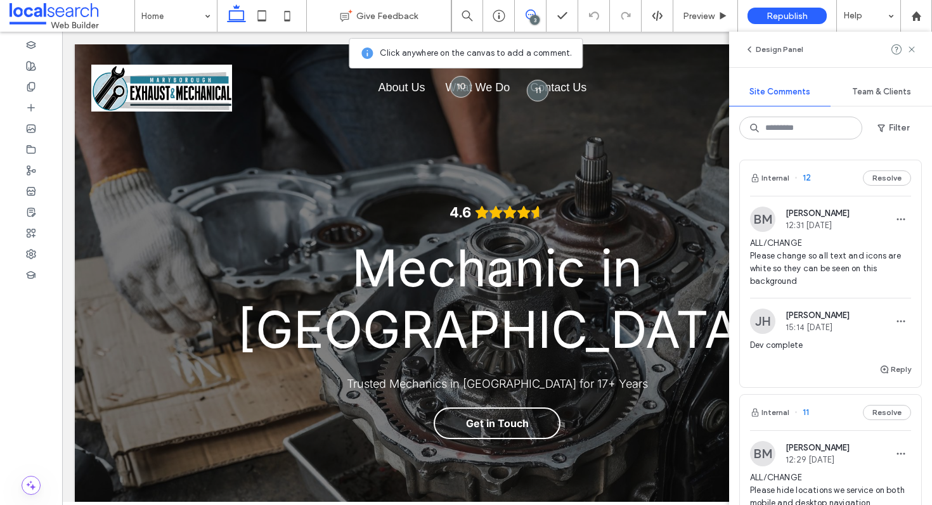
click at [819, 181] on div "Internal 12 Resolve" at bounding box center [830, 178] width 181 height 36
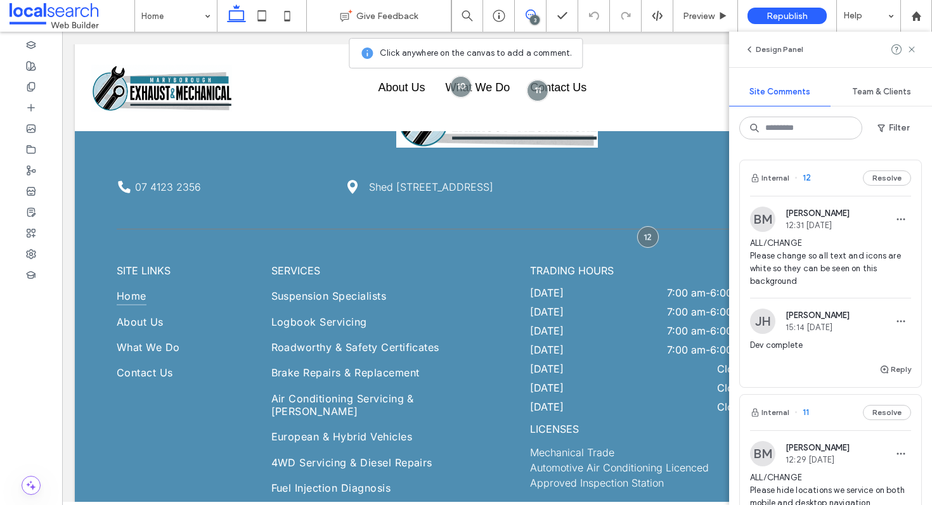
scroll to position [3946, 0]
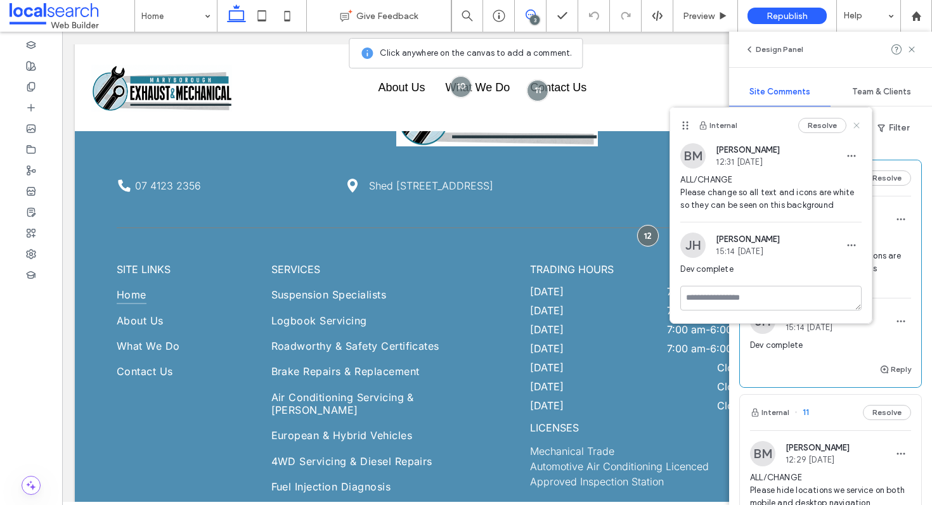
click at [853, 127] on icon at bounding box center [856, 125] width 10 height 10
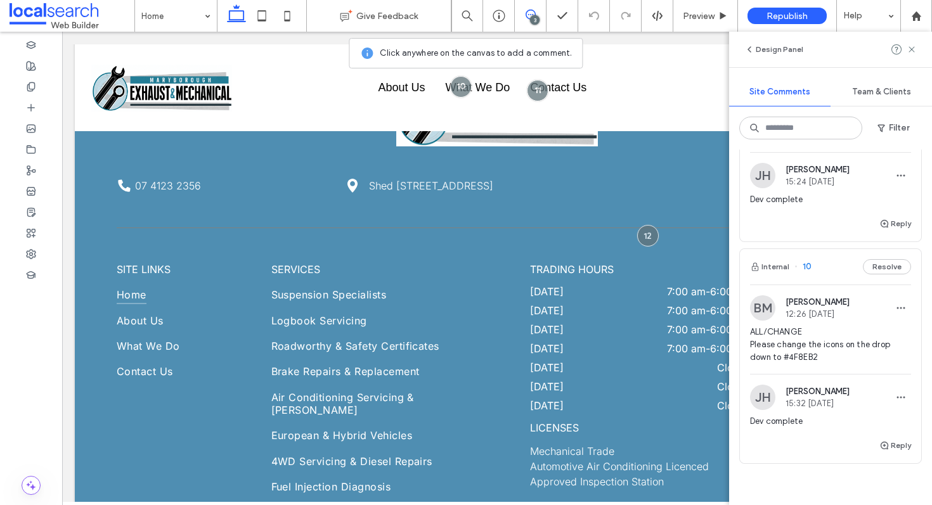
scroll to position [398, 0]
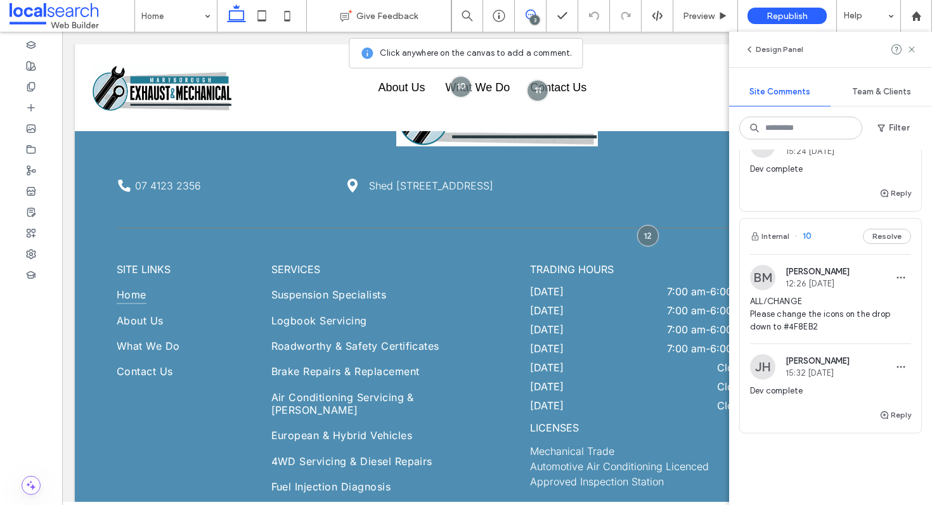
click at [827, 238] on div "Internal 10 Resolve" at bounding box center [830, 237] width 181 height 36
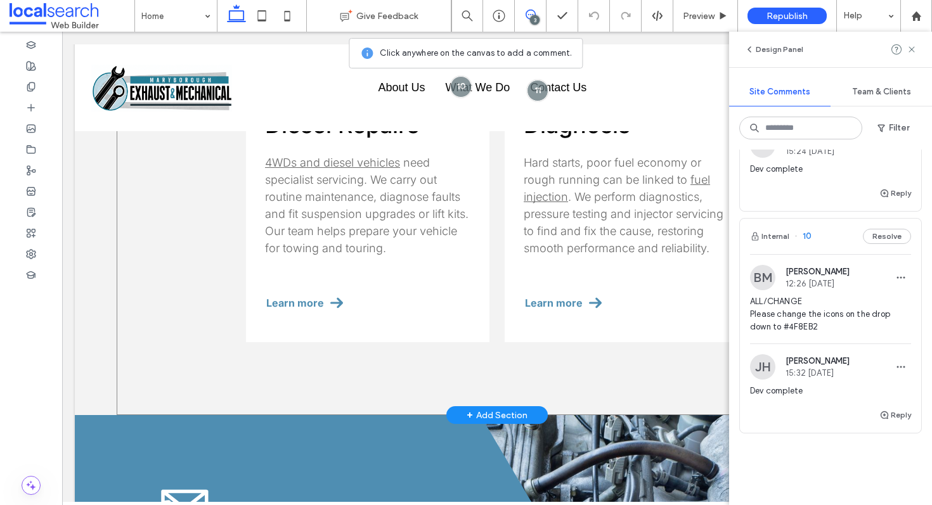
scroll to position [1890, 0]
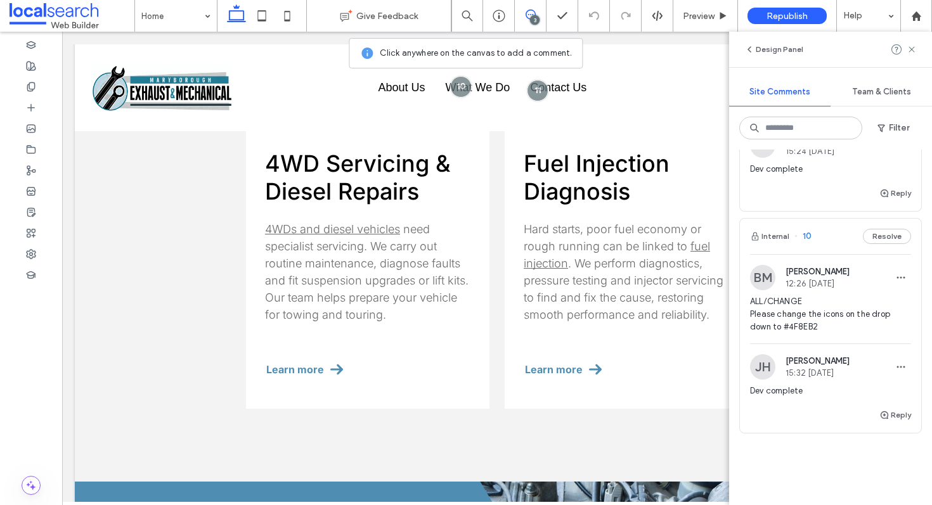
click at [821, 242] on div "Internal 10 Resolve" at bounding box center [830, 237] width 181 height 36
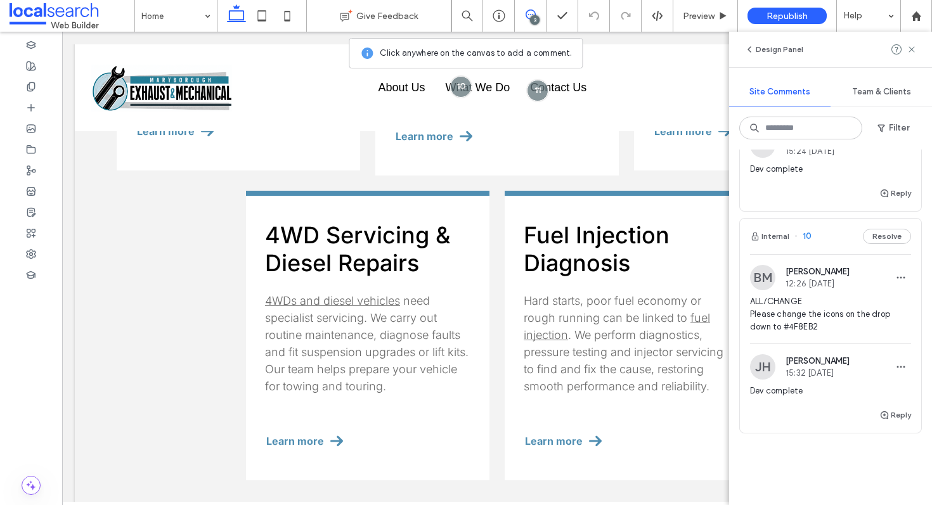
scroll to position [0, 0]
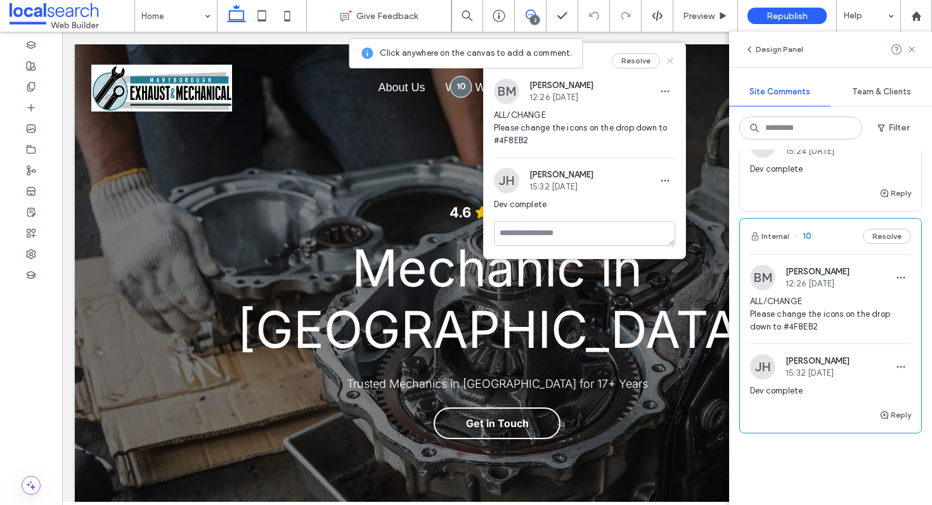
click at [665, 61] on icon at bounding box center [670, 61] width 10 height 10
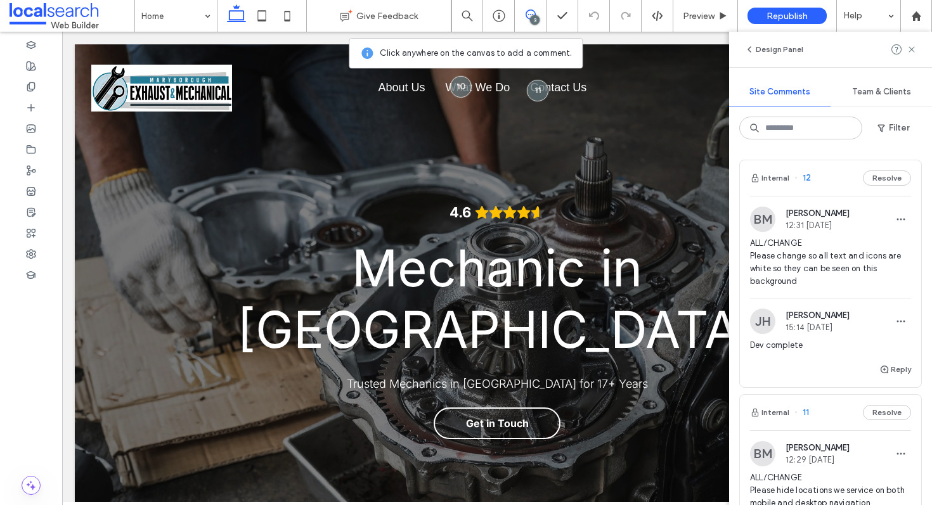
click at [829, 181] on div "Internal 12 Resolve" at bounding box center [830, 178] width 181 height 36
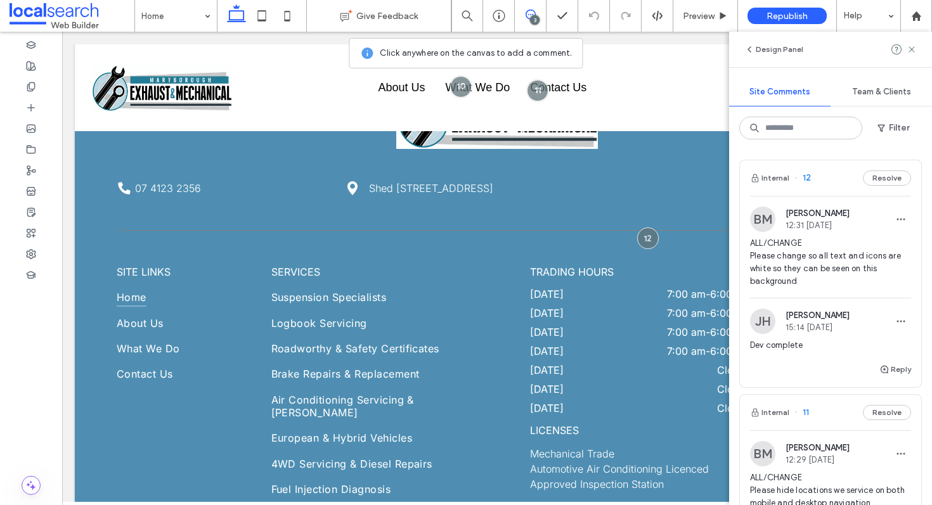
scroll to position [3946, 0]
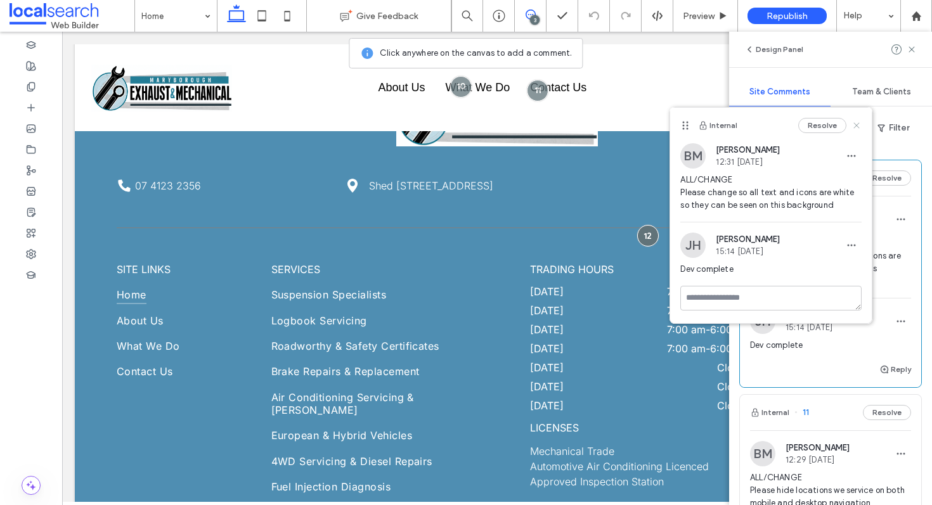
click at [860, 124] on icon at bounding box center [856, 125] width 10 height 10
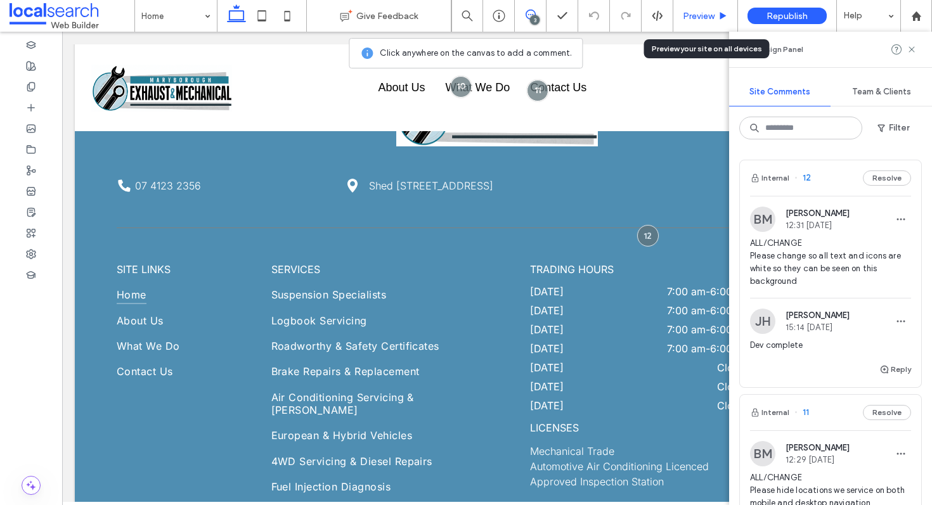
click at [709, 12] on span "Preview" at bounding box center [699, 16] width 32 height 11
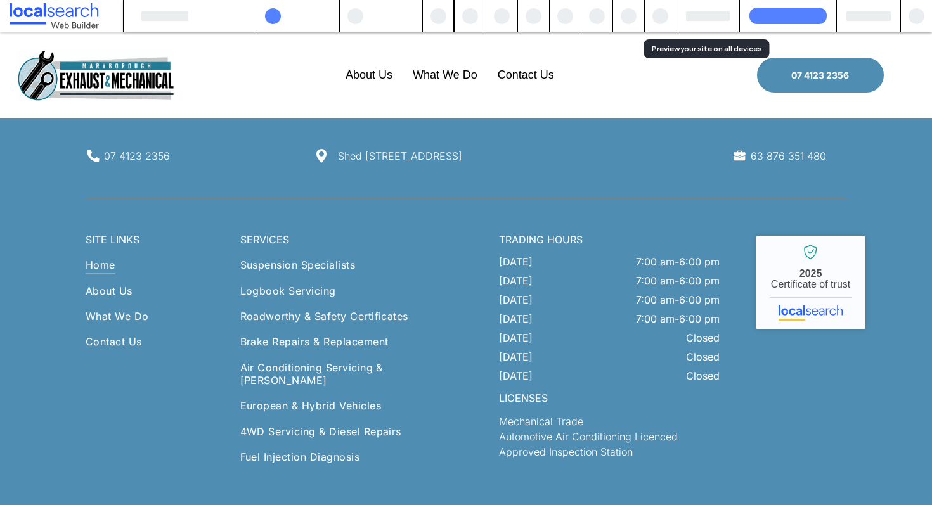
scroll to position [3878, 0]
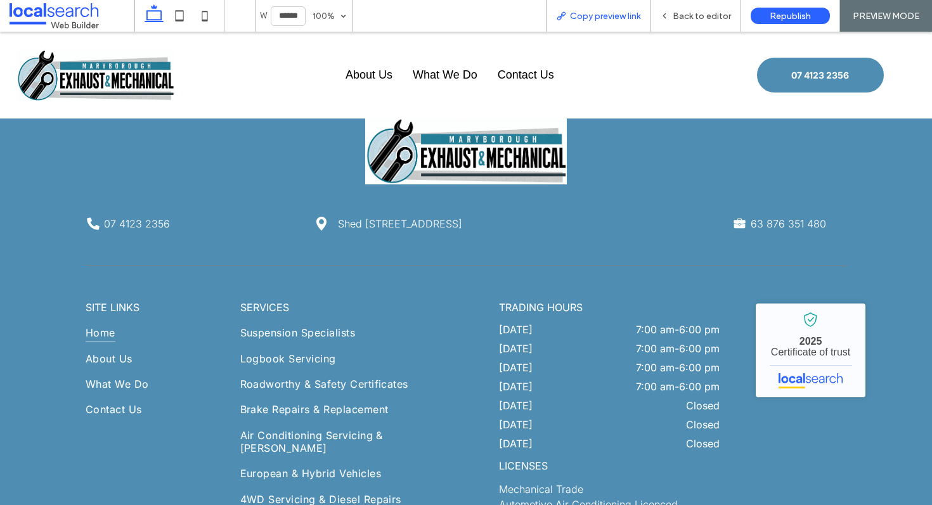
click at [580, 13] on span "Copy preview link" at bounding box center [605, 16] width 70 height 11
click at [576, 25] on div "Copy preview link" at bounding box center [598, 16] width 105 height 32
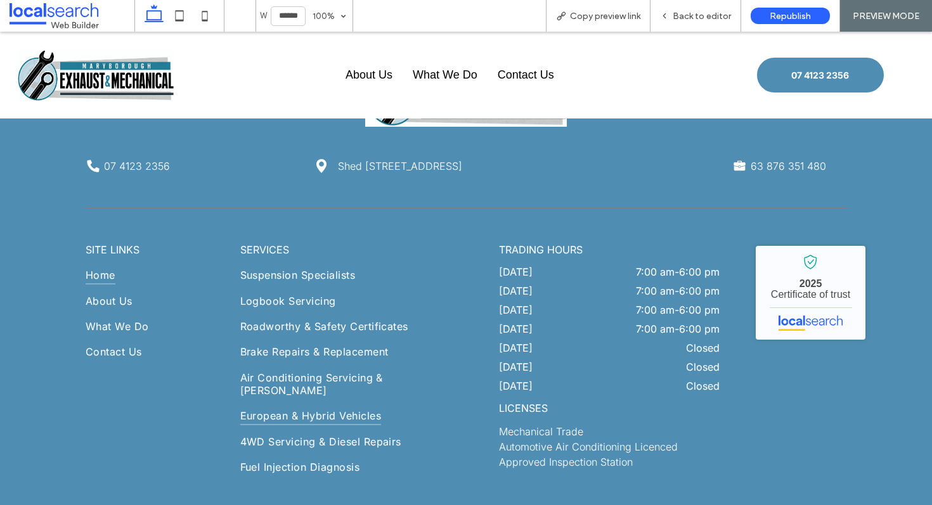
scroll to position [3971, 0]
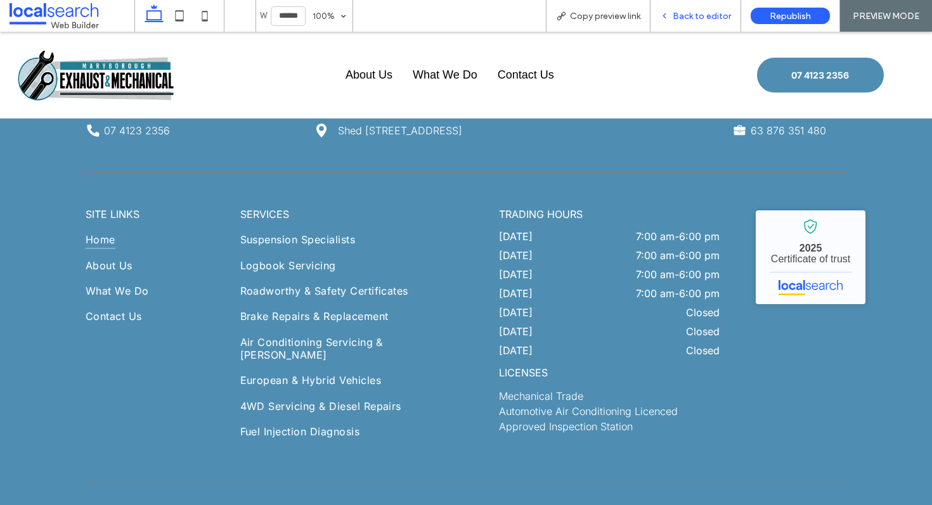
click at [702, 13] on span "Back to editor" at bounding box center [702, 16] width 58 height 11
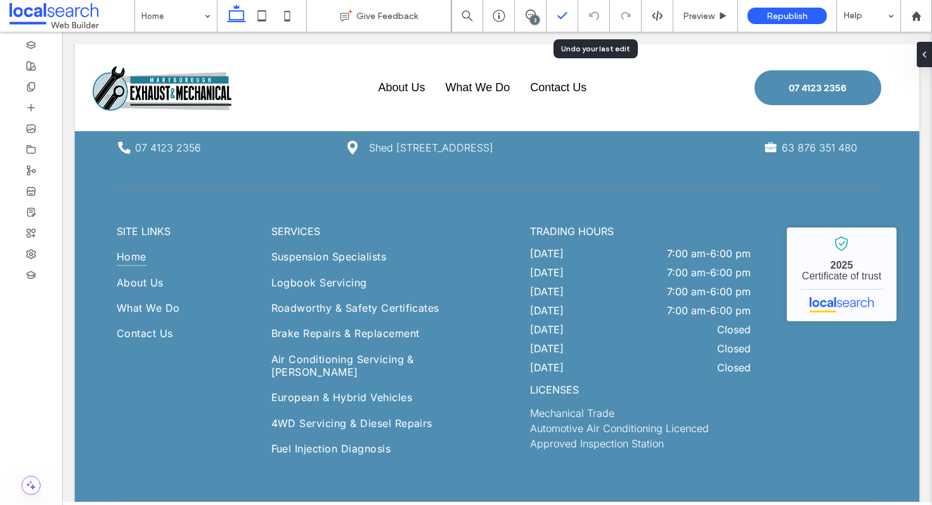
scroll to position [4040, 0]
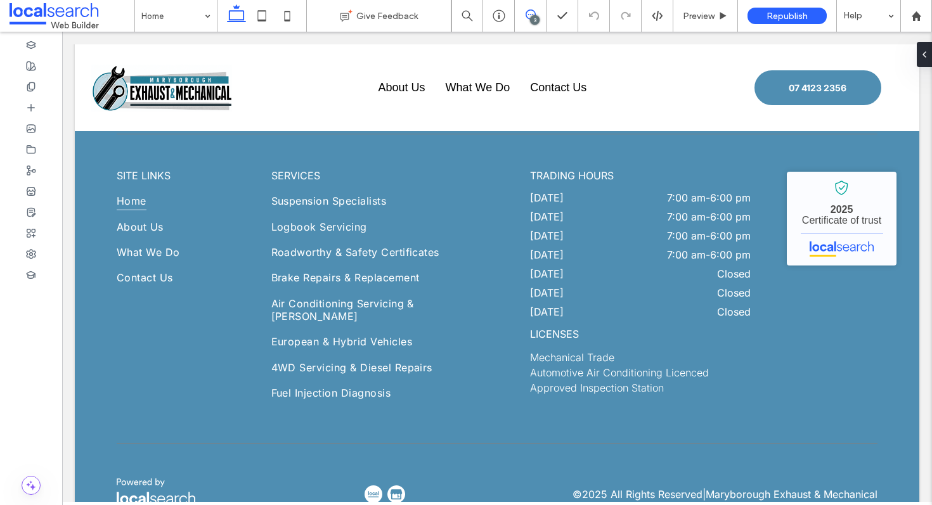
click at [533, 11] on use at bounding box center [531, 15] width 10 height 10
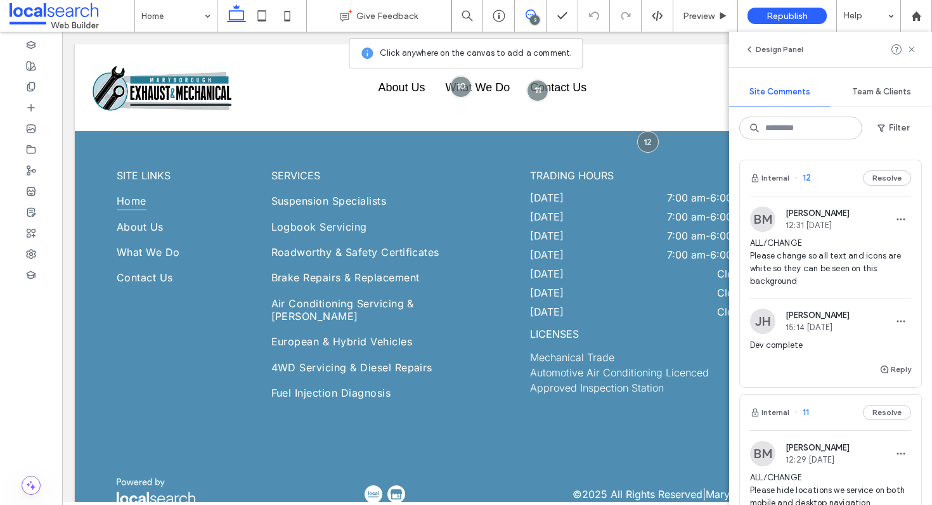
click at [820, 183] on div "Internal 12 Resolve" at bounding box center [830, 178] width 181 height 36
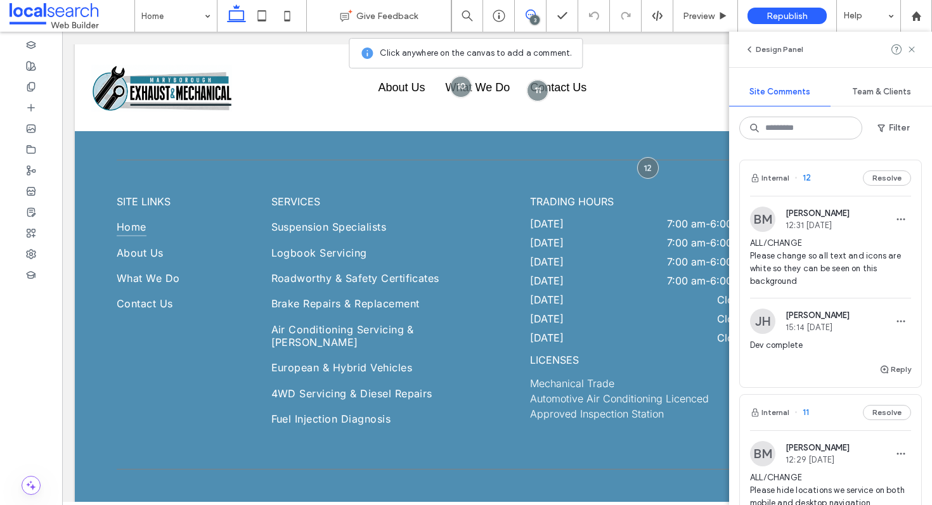
scroll to position [3946, 0]
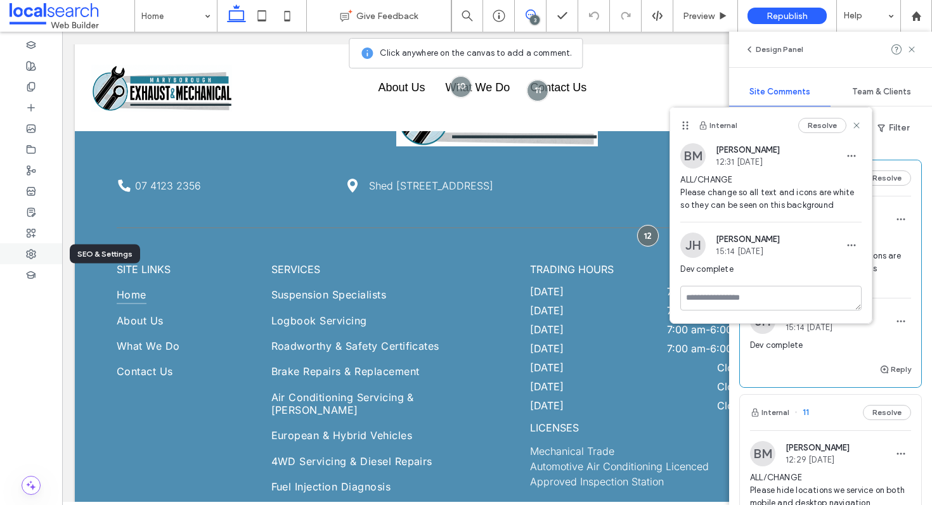
click at [31, 245] on div at bounding box center [31, 253] width 62 height 21
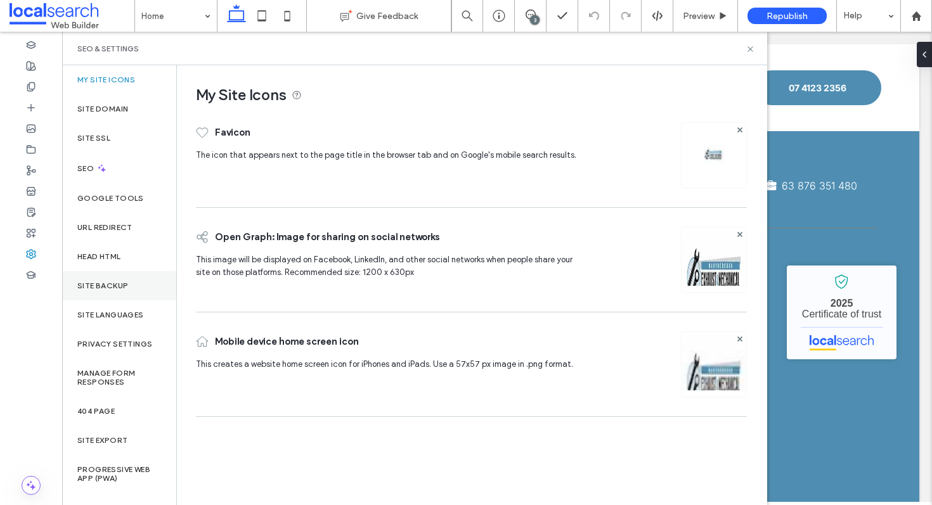
click at [113, 295] on div "Site Backup" at bounding box center [119, 285] width 114 height 29
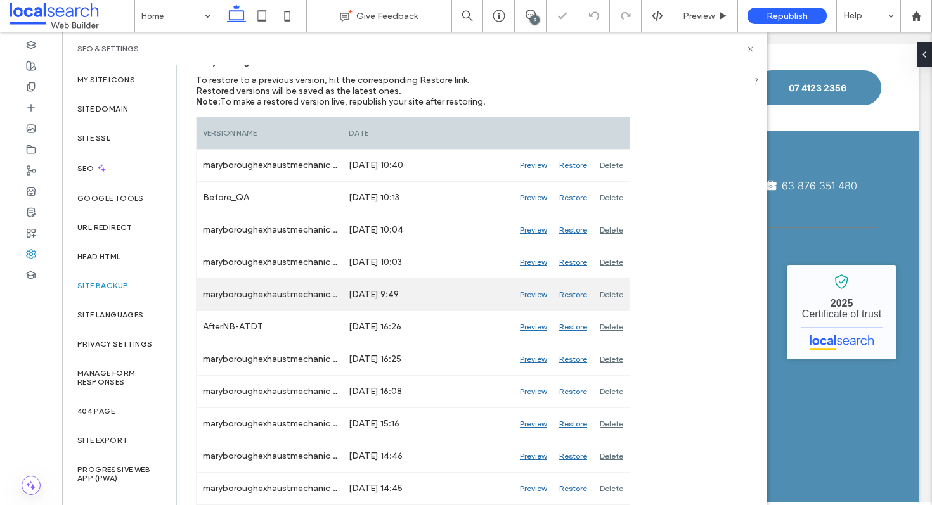
scroll to position [164, 0]
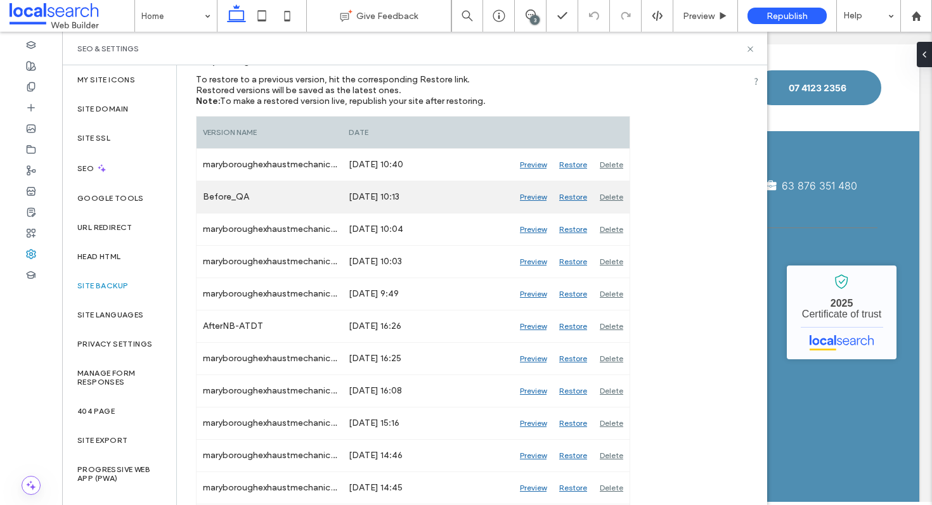
click at [535, 193] on div "Preview" at bounding box center [533, 197] width 39 height 32
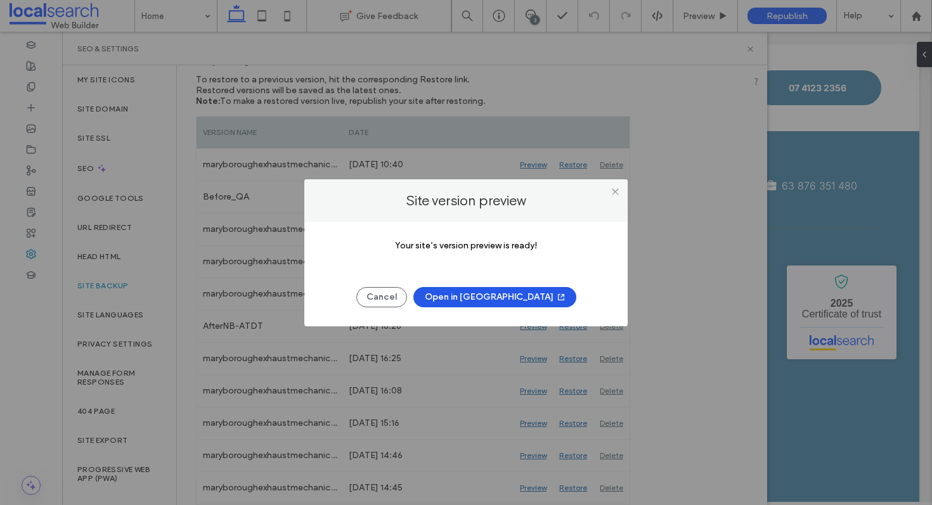
click at [477, 295] on button "Open in [GEOGRAPHIC_DATA]" at bounding box center [494, 297] width 163 height 20
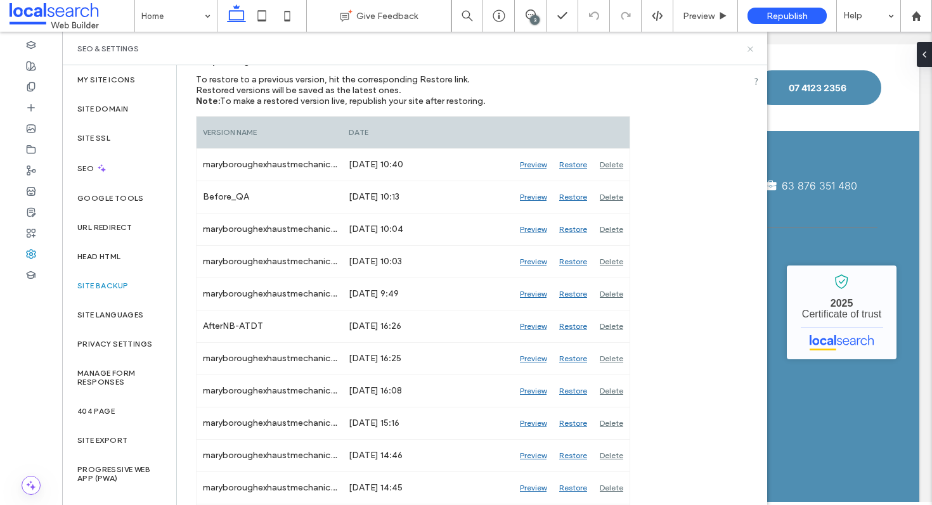
drag, startPoint x: 751, startPoint y: 50, endPoint x: 560, endPoint y: 0, distance: 197.9
click at [751, 50] on use at bounding box center [749, 48] width 5 height 5
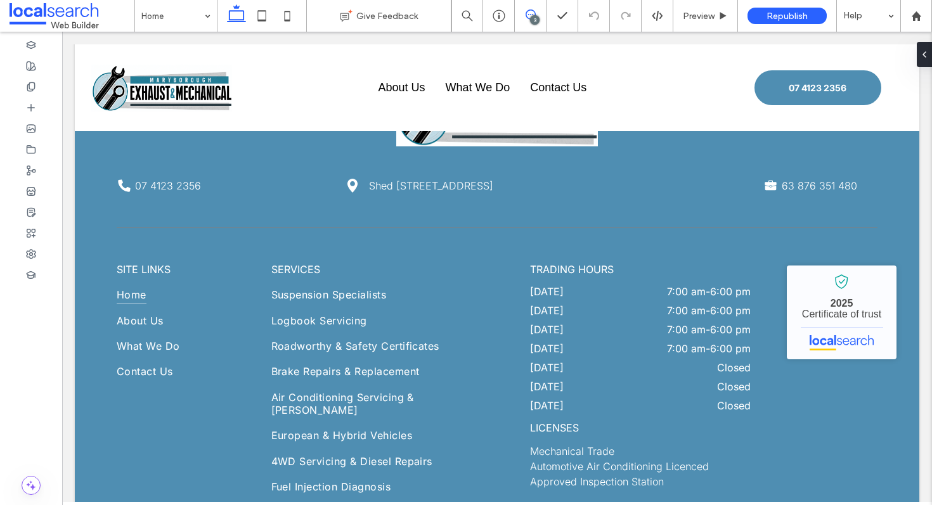
click at [532, 14] on use at bounding box center [531, 15] width 10 height 10
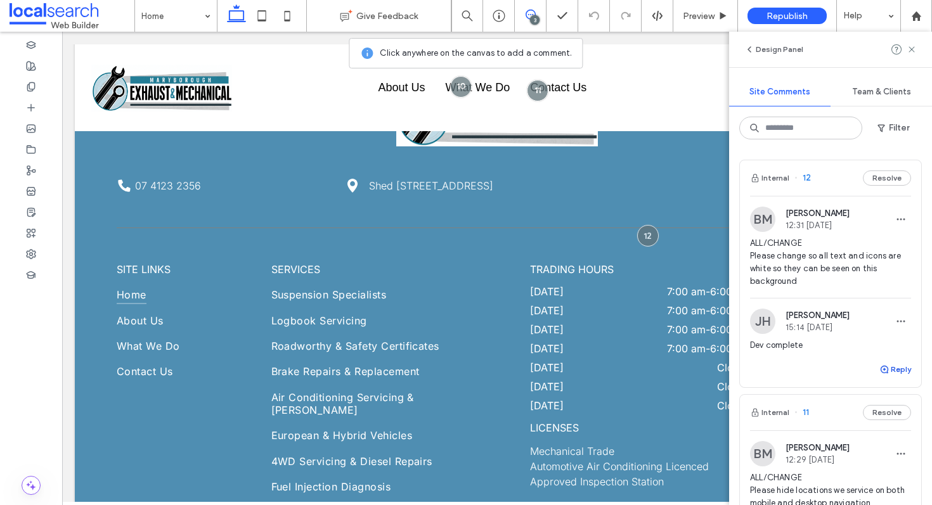
click at [879, 365] on icon "button" at bounding box center [884, 370] width 10 height 10
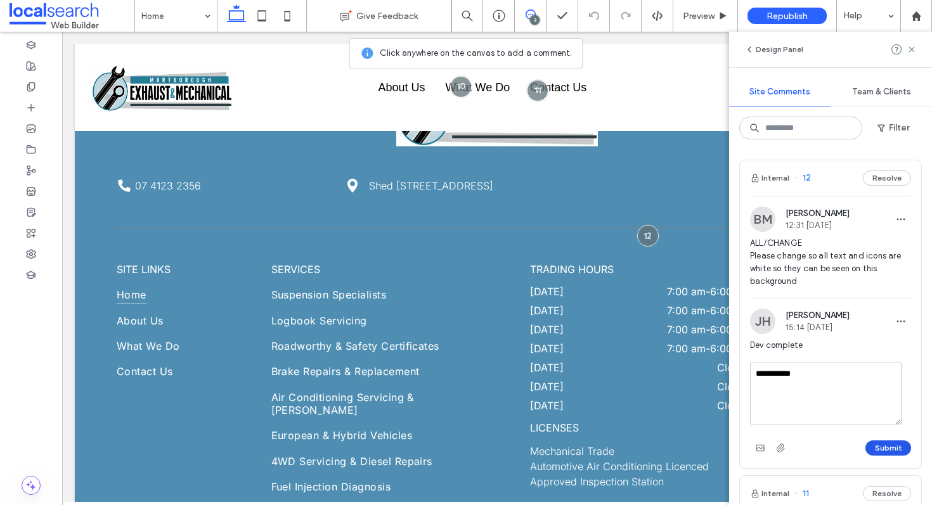
type textarea "**********"
click at [884, 446] on button "Submit" at bounding box center [888, 448] width 46 height 15
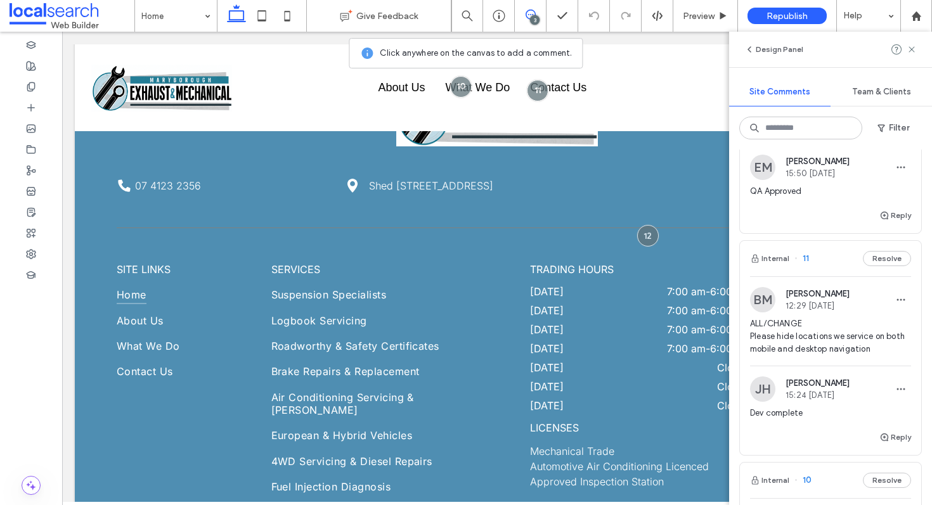
scroll to position [192, 0]
click at [827, 263] on div "Internal 11 Resolve" at bounding box center [830, 258] width 181 height 36
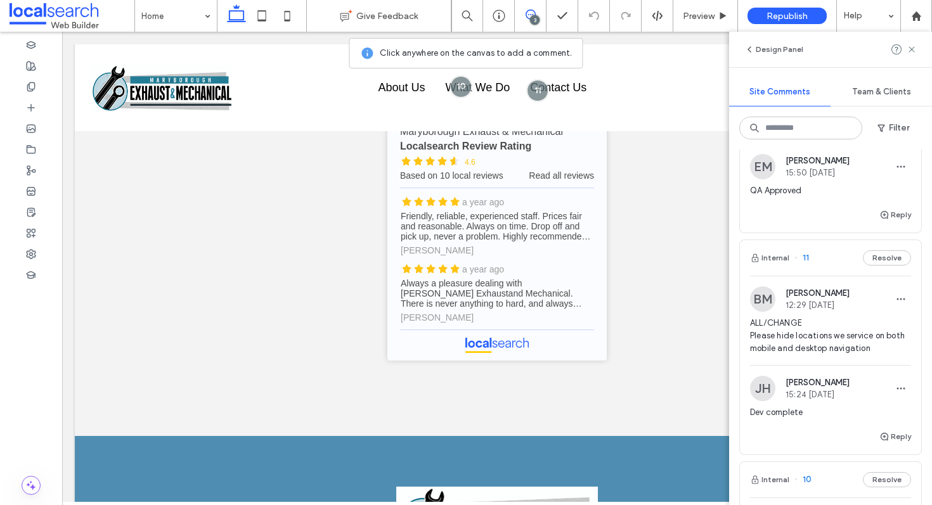
scroll to position [2067, 0]
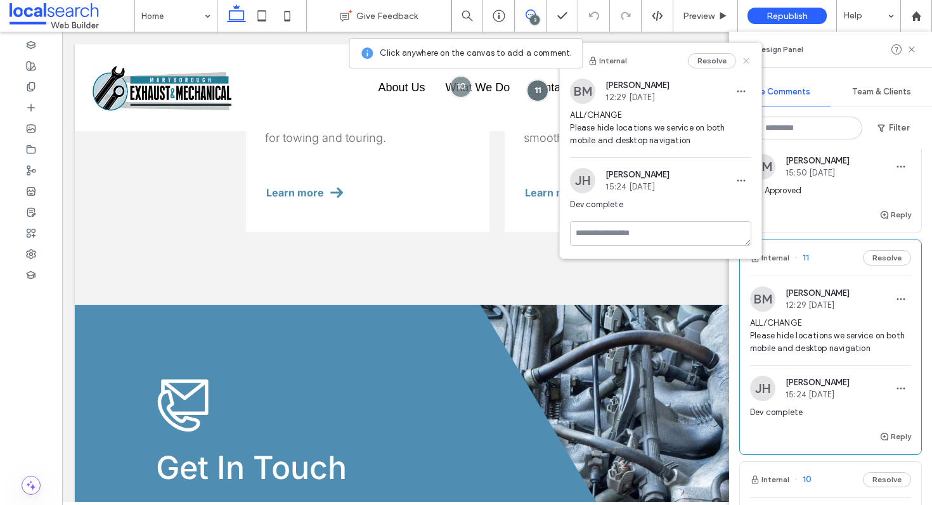
click at [743, 61] on icon at bounding box center [746, 61] width 10 height 10
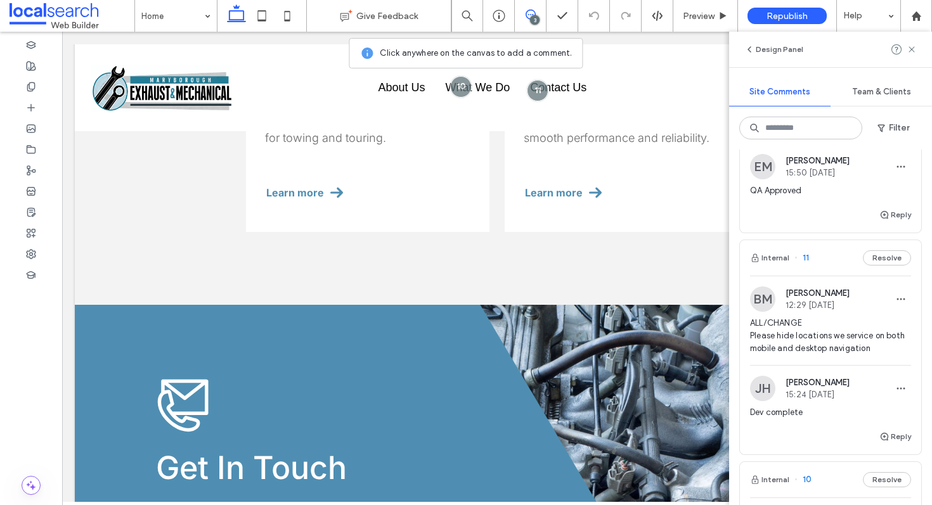
click at [818, 258] on div "Internal 11 Resolve" at bounding box center [830, 258] width 181 height 36
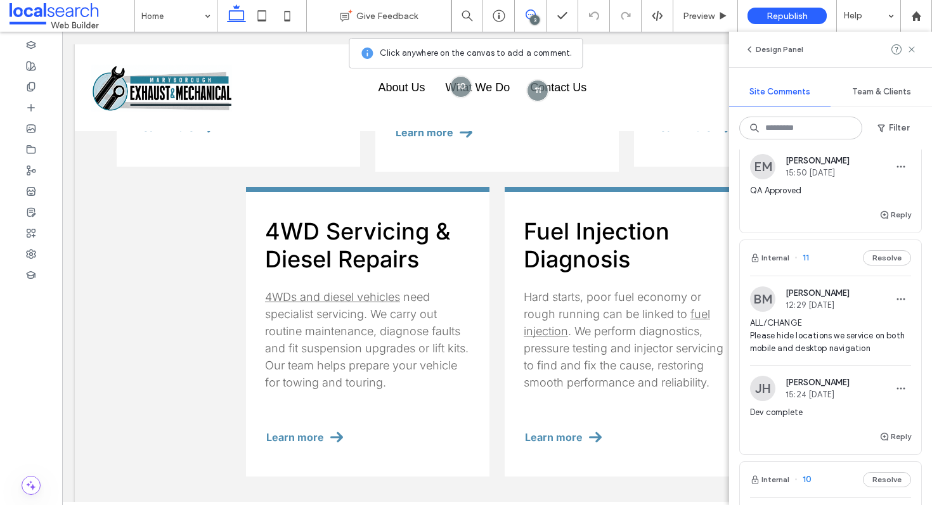
scroll to position [30, 0]
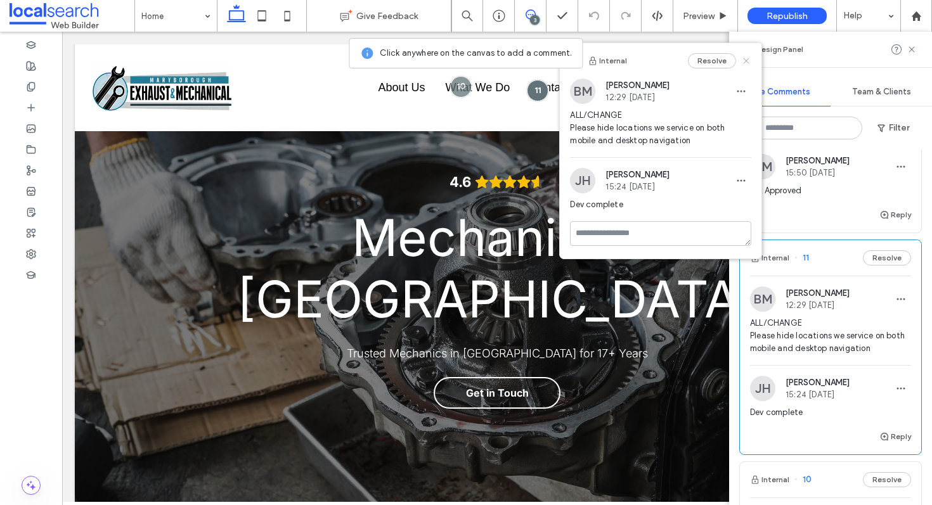
click at [745, 61] on use at bounding box center [747, 61] width 6 height 6
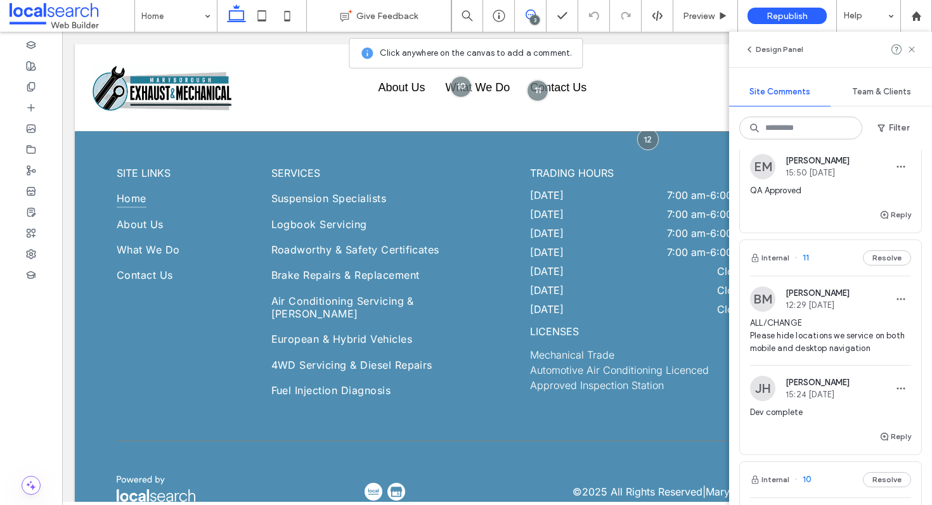
scroll to position [4046, 0]
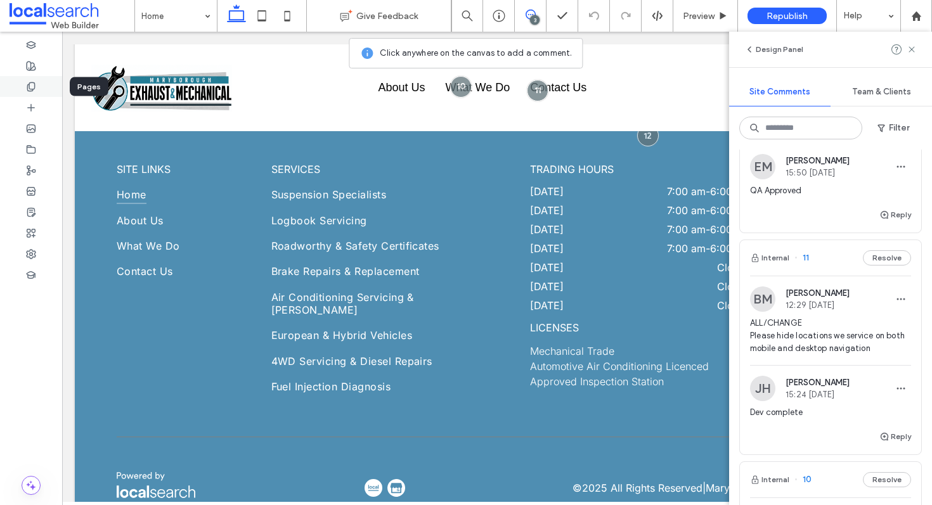
click at [24, 90] on div at bounding box center [31, 86] width 62 height 21
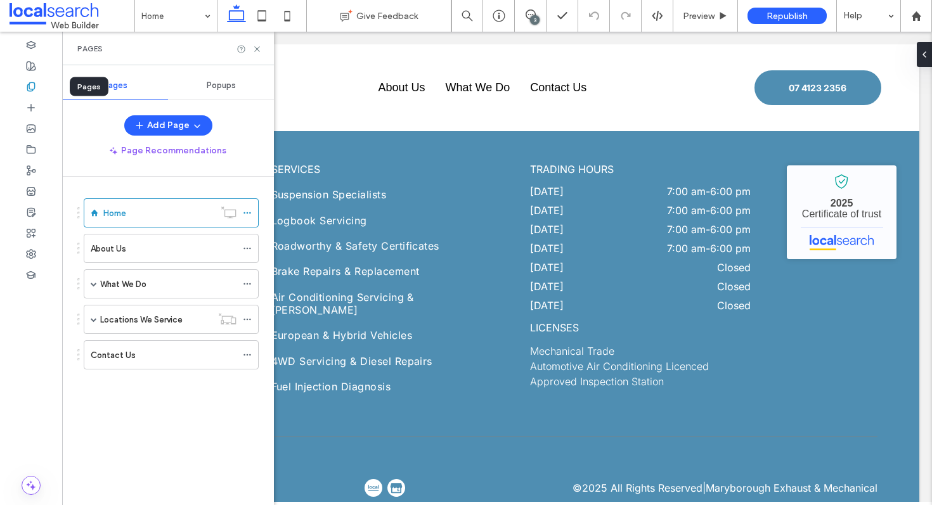
scroll to position [0, 0]
click at [94, 315] on span at bounding box center [94, 320] width 6 height 28
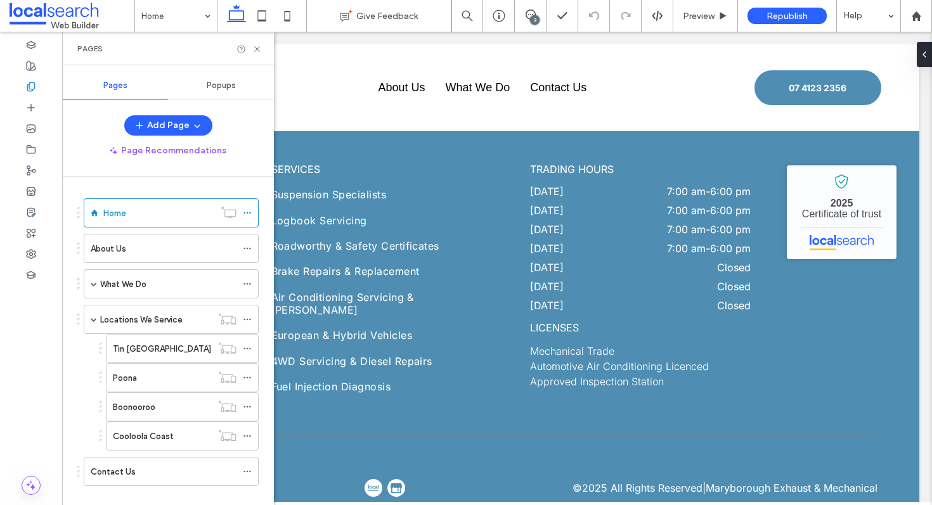
scroll to position [19, 0]
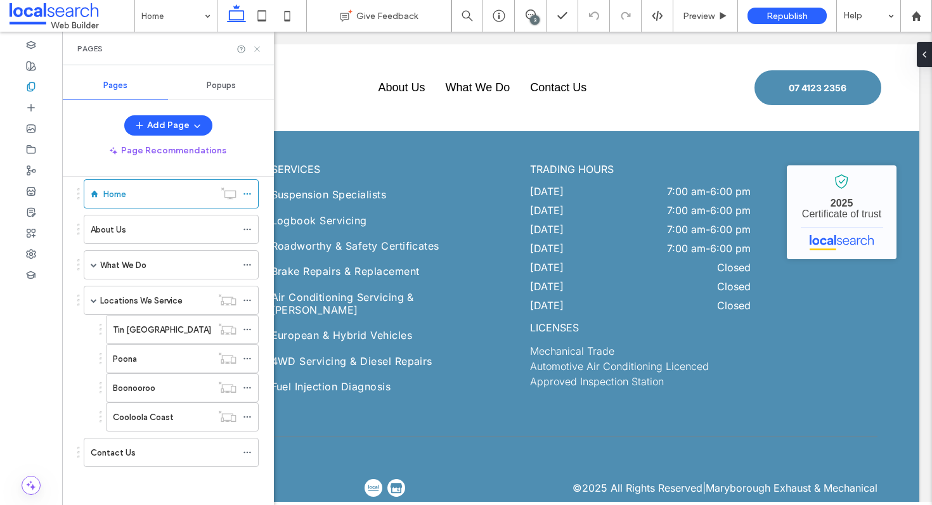
click at [253, 48] on icon at bounding box center [257, 49] width 10 height 10
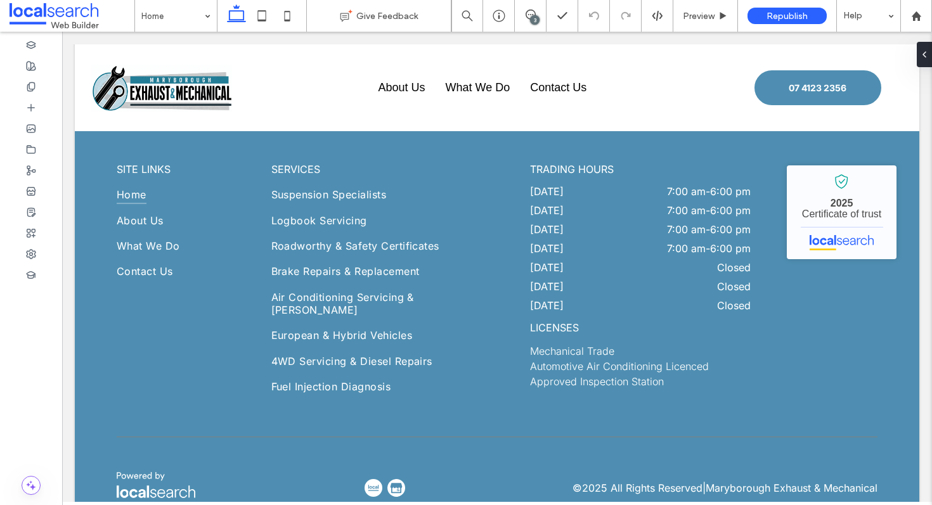
click at [533, 18] on div "3" at bounding box center [535, 20] width 10 height 10
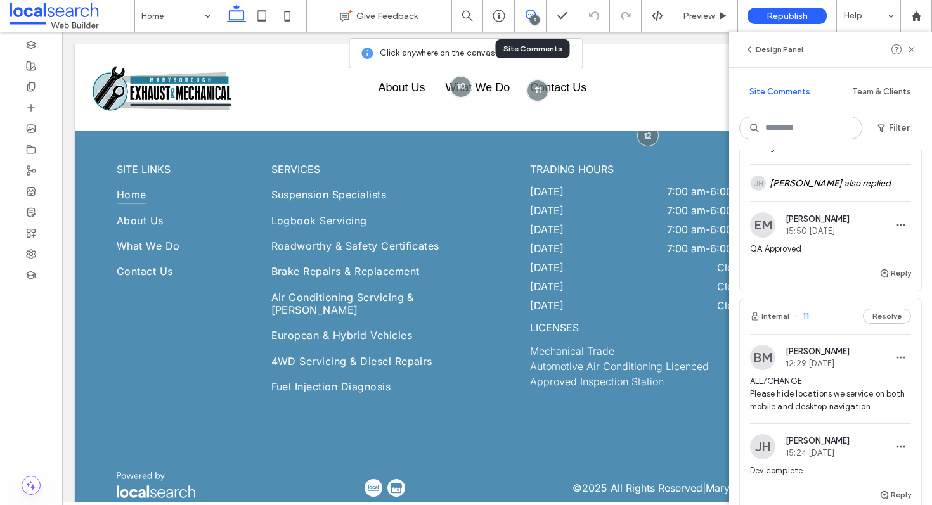
scroll to position [260, 0]
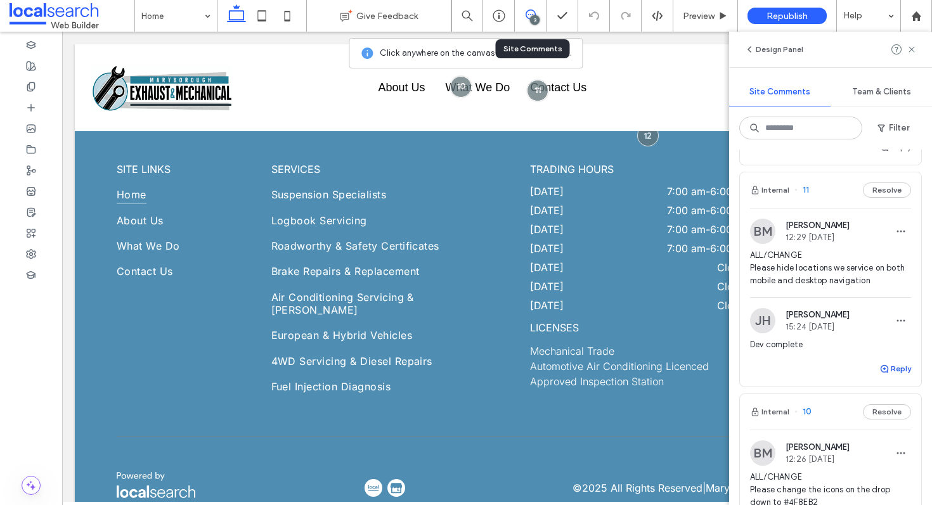
click at [892, 374] on button "Reply" at bounding box center [895, 368] width 32 height 15
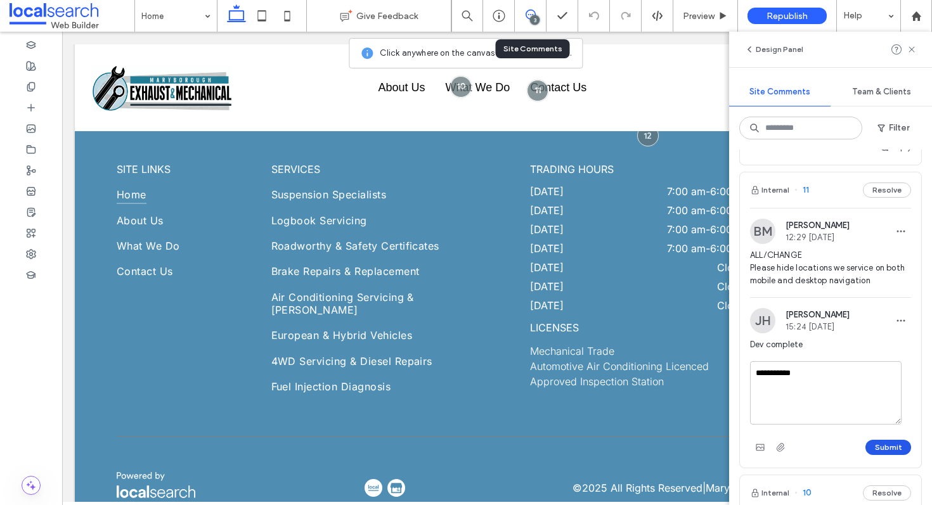
type textarea "**********"
click at [869, 444] on button "Submit" at bounding box center [888, 447] width 46 height 15
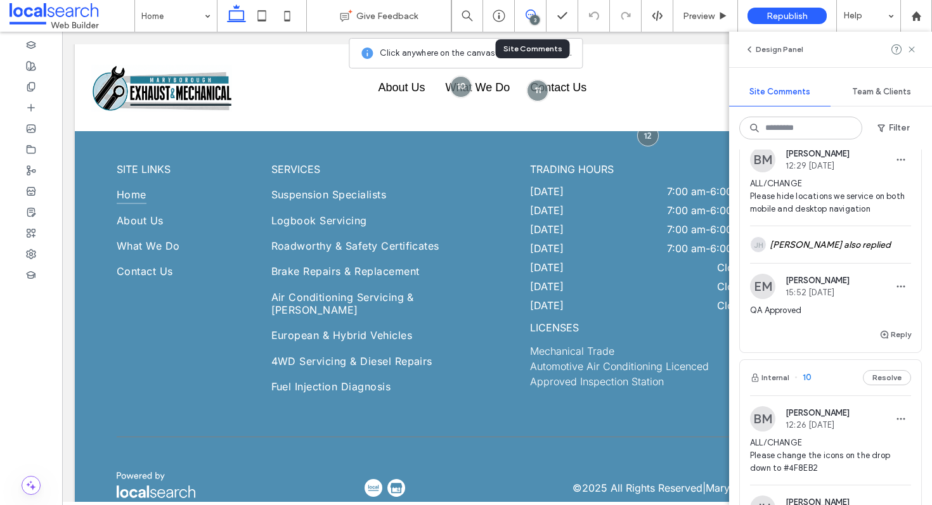
scroll to position [475, 0]
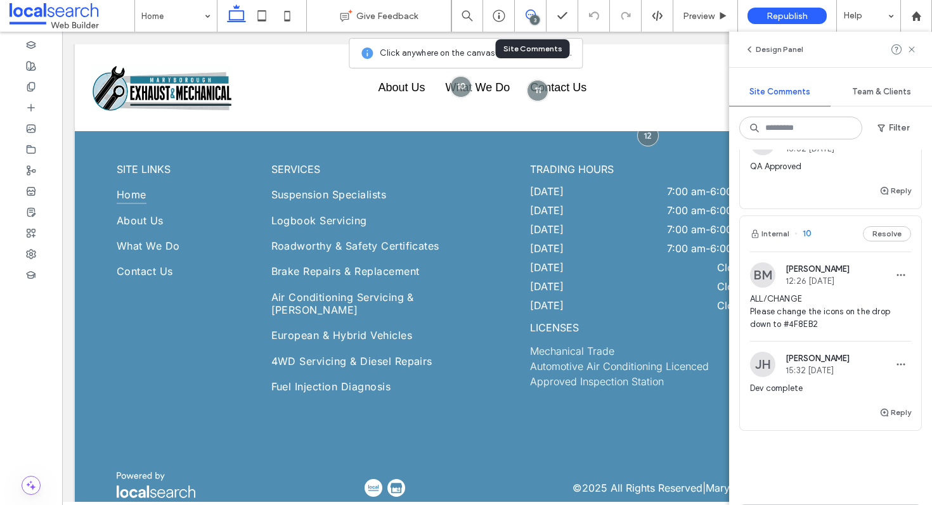
click at [825, 229] on div "Internal 10 Resolve" at bounding box center [830, 234] width 181 height 36
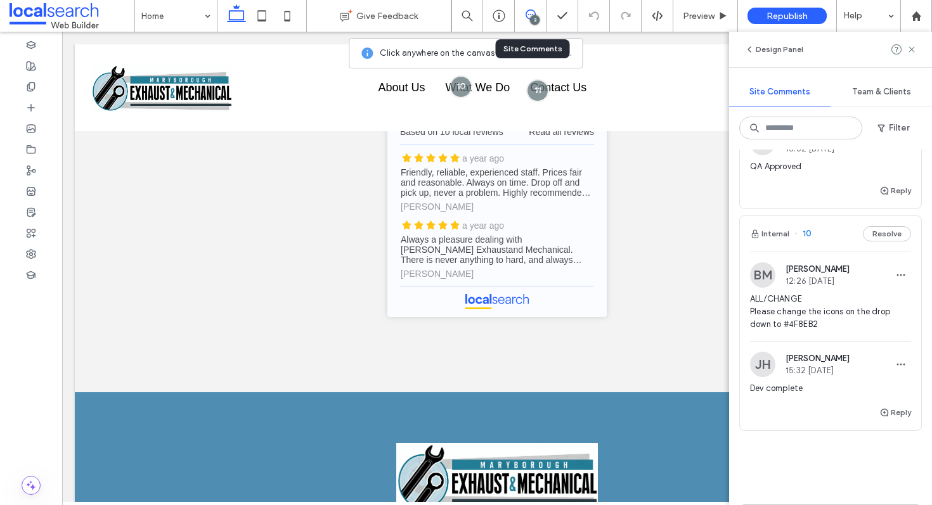
scroll to position [2039, 0]
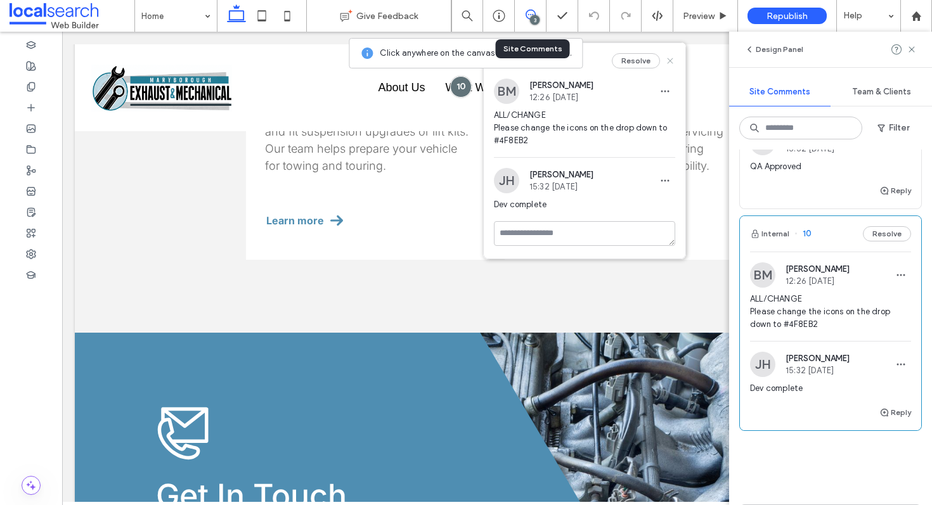
click at [668, 58] on use at bounding box center [670, 61] width 6 height 6
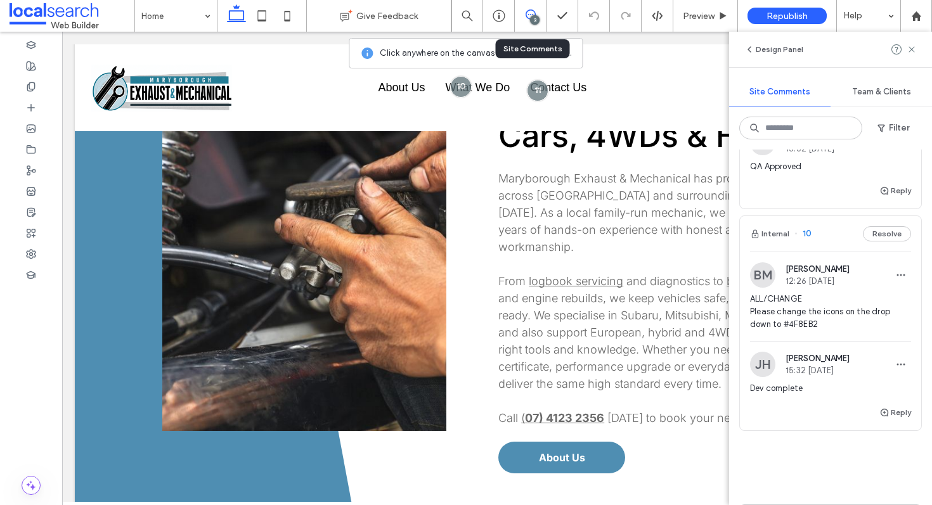
scroll to position [481, 0]
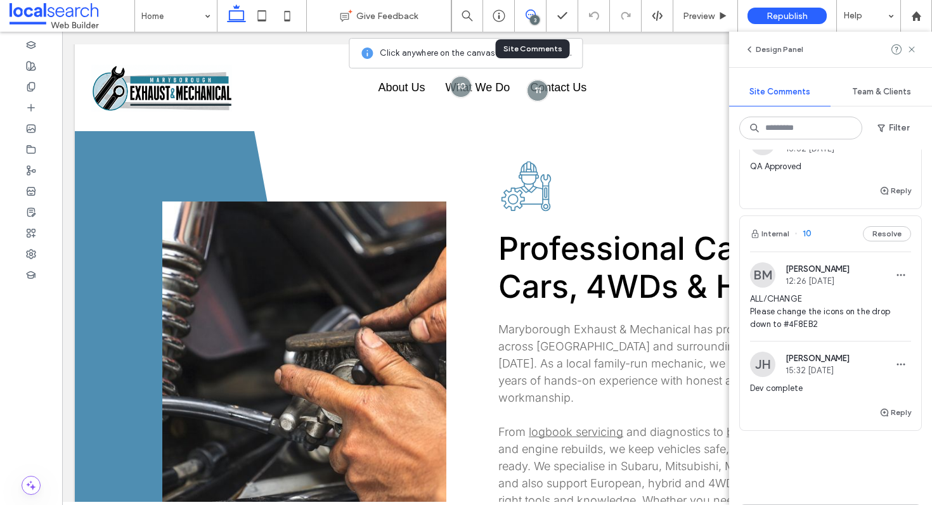
click at [839, 237] on div "Internal 10 Resolve" at bounding box center [830, 234] width 181 height 36
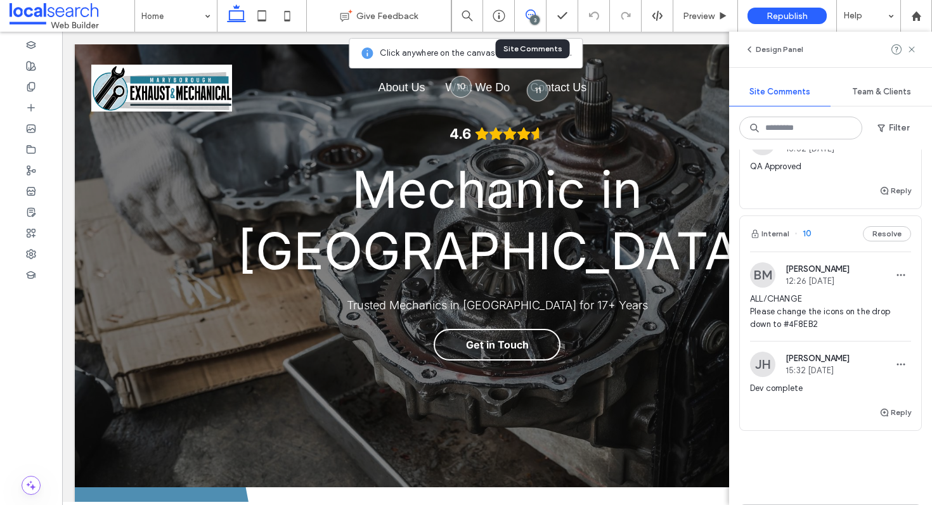
scroll to position [0, 0]
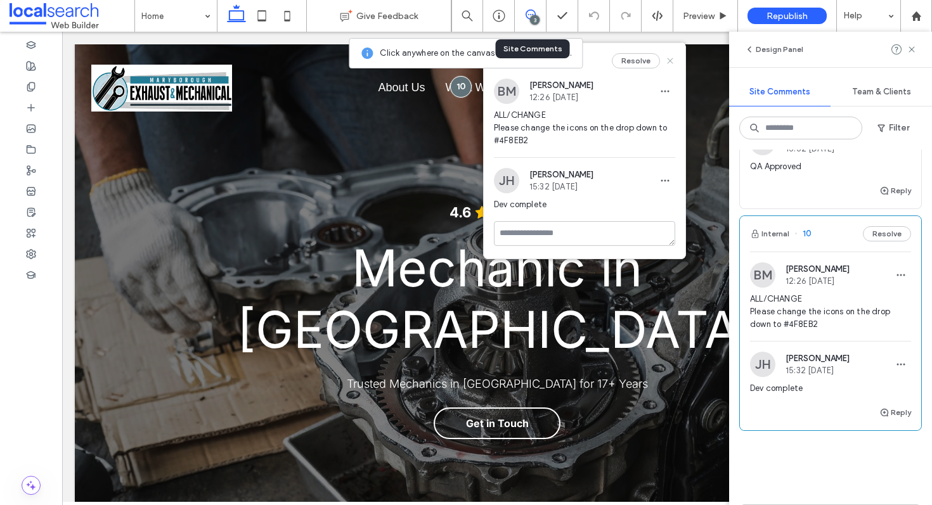
click at [669, 58] on icon at bounding box center [670, 61] width 10 height 10
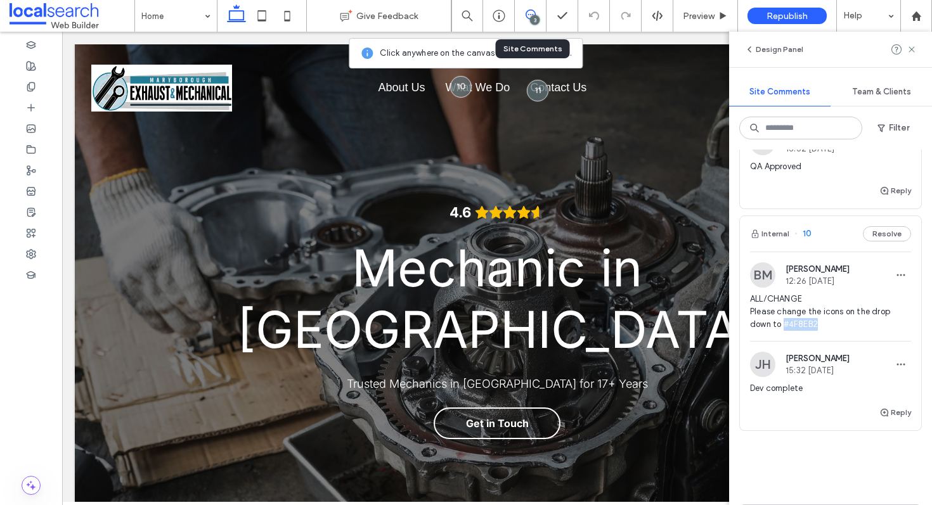
drag, startPoint x: 814, startPoint y: 324, endPoint x: 784, endPoint y: 326, distance: 30.5
click at [784, 326] on span "ALL/CHANGE Please change the icons on the drop down to #4F8EB2" at bounding box center [830, 312] width 161 height 38
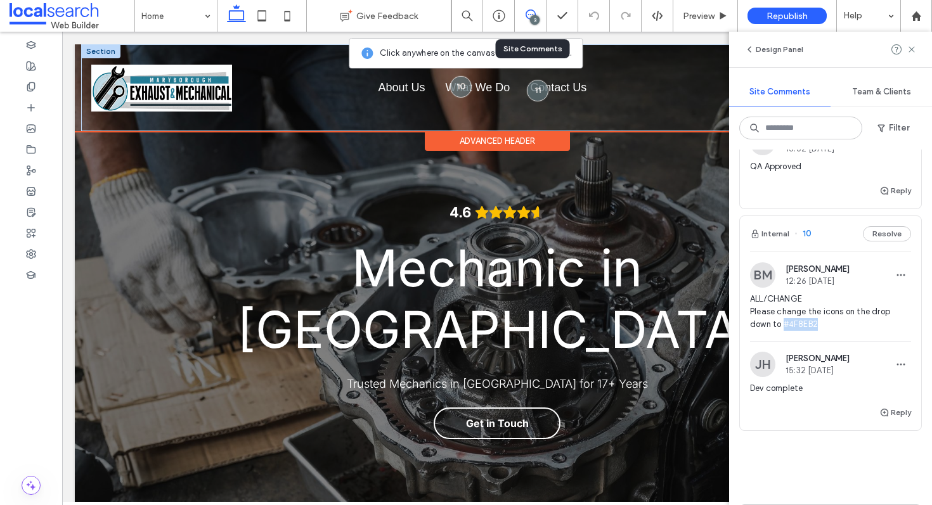
copy span "#4F8EB2"
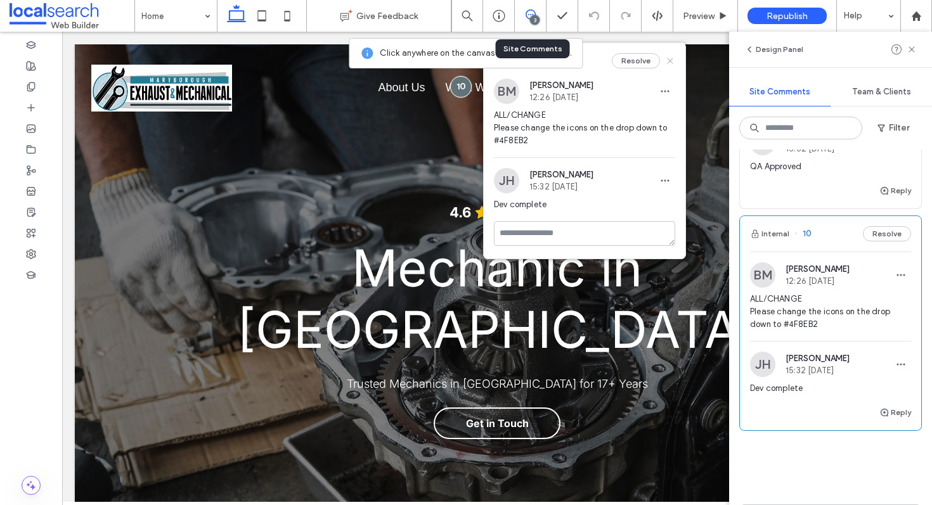
click at [669, 65] on icon at bounding box center [670, 61] width 10 height 10
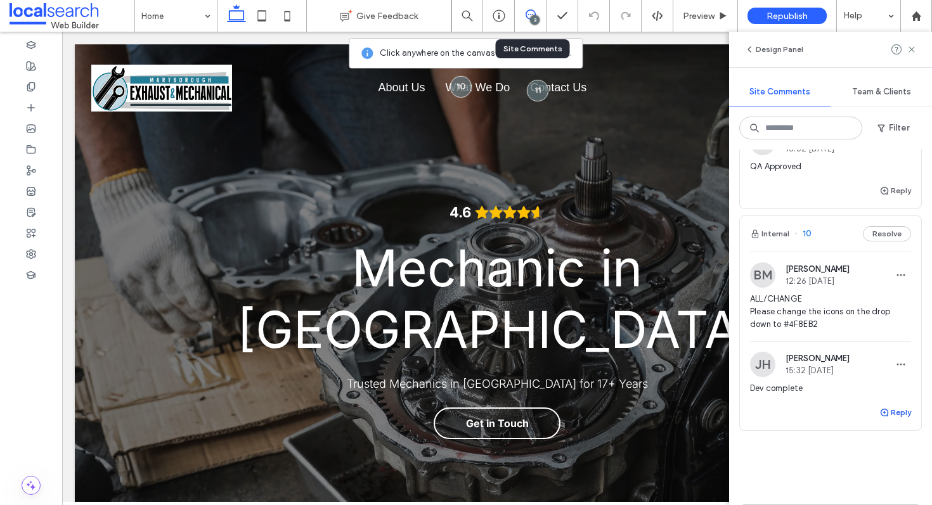
click at [882, 410] on button "Reply" at bounding box center [895, 412] width 32 height 15
type textarea "**********"
click at [875, 489] on button "Submit" at bounding box center [888, 491] width 46 height 15
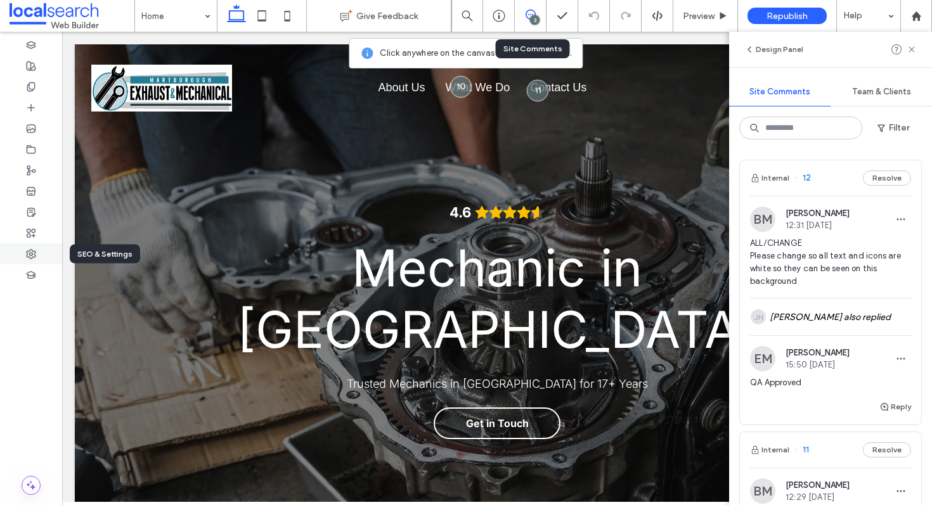
click at [36, 254] on div at bounding box center [31, 253] width 62 height 21
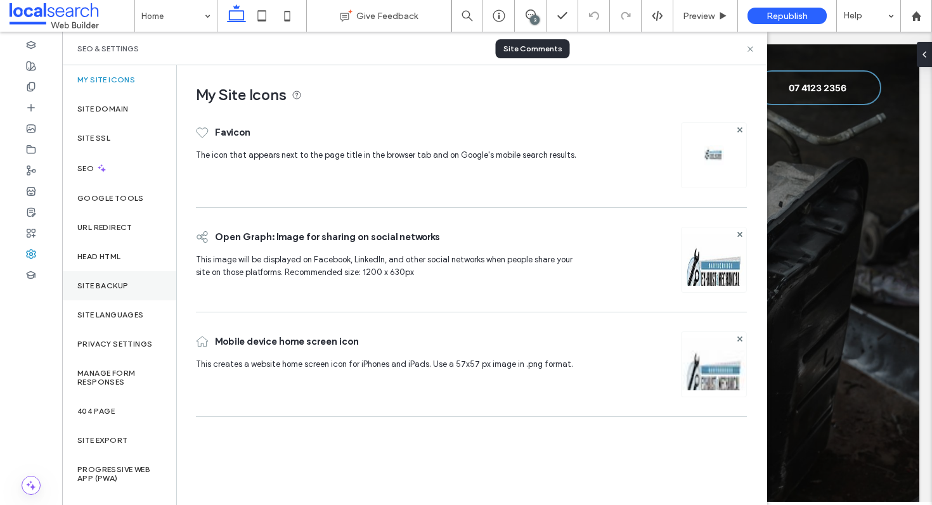
click at [141, 281] on div "Site Backup" at bounding box center [119, 285] width 114 height 29
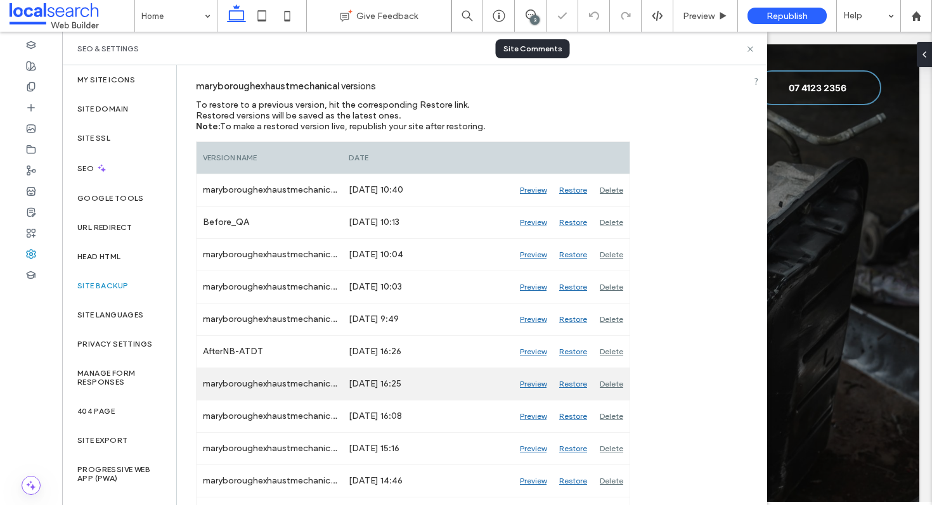
scroll to position [199, 0]
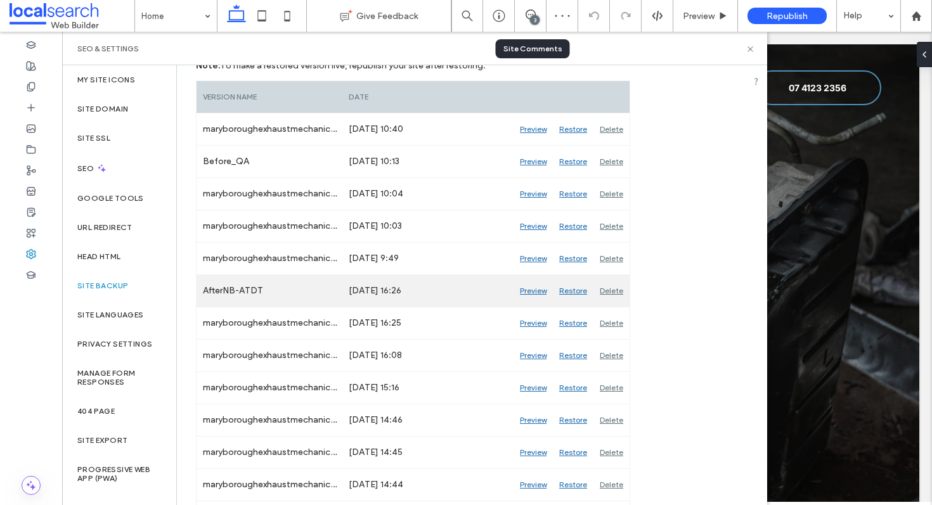
click at [522, 293] on div "Preview" at bounding box center [533, 291] width 39 height 32
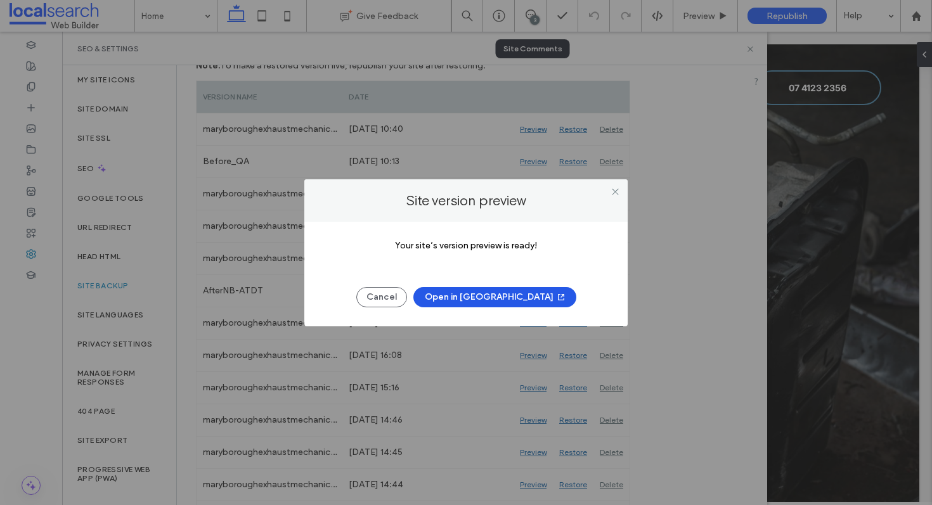
click at [465, 297] on button "Open in [GEOGRAPHIC_DATA]" at bounding box center [494, 297] width 163 height 20
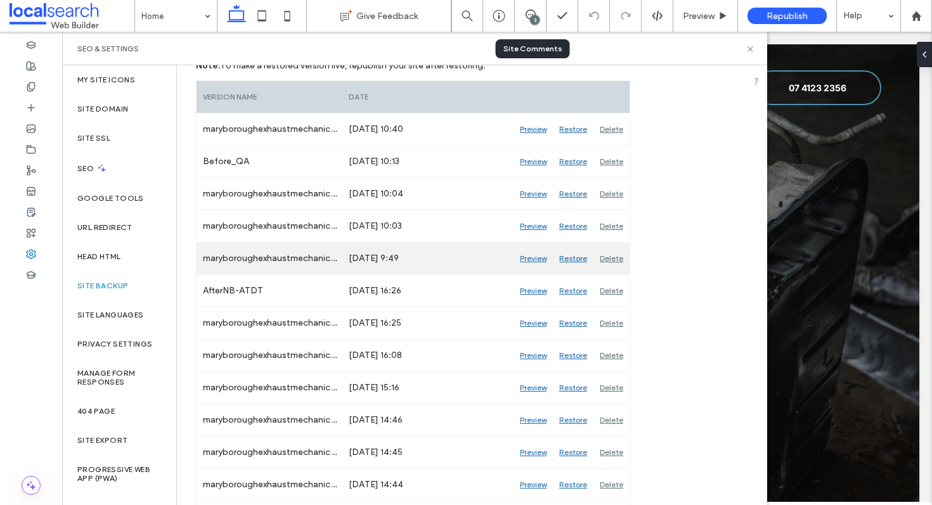
click at [539, 255] on div "Preview" at bounding box center [533, 259] width 39 height 32
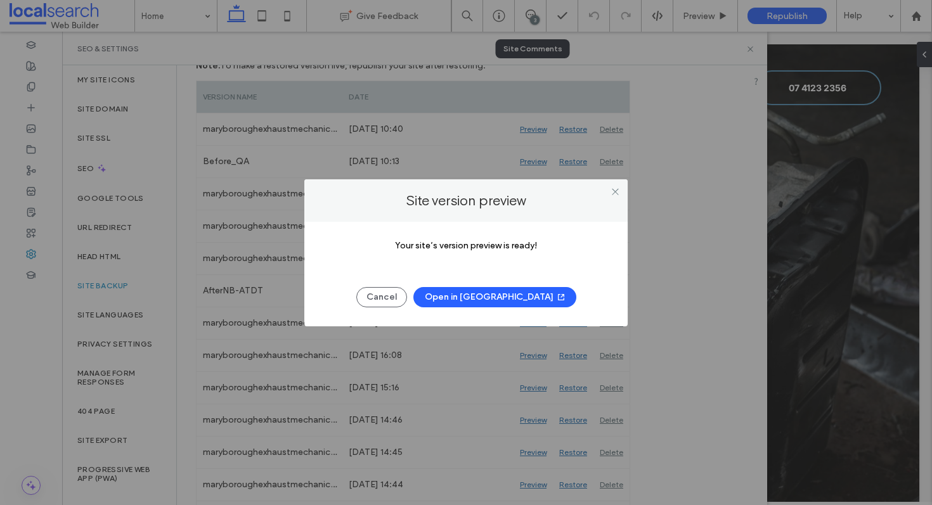
click at [493, 299] on button "Open in [GEOGRAPHIC_DATA]" at bounding box center [494, 297] width 163 height 20
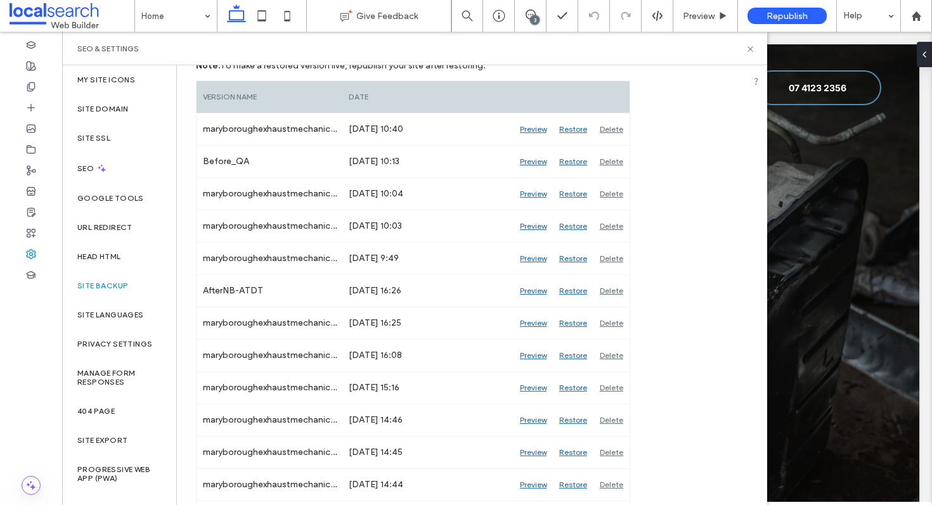
click at [748, 44] on div "SEO & Settings" at bounding box center [414, 49] width 675 height 10
click at [714, 13] on span "Preview" at bounding box center [699, 16] width 32 height 11
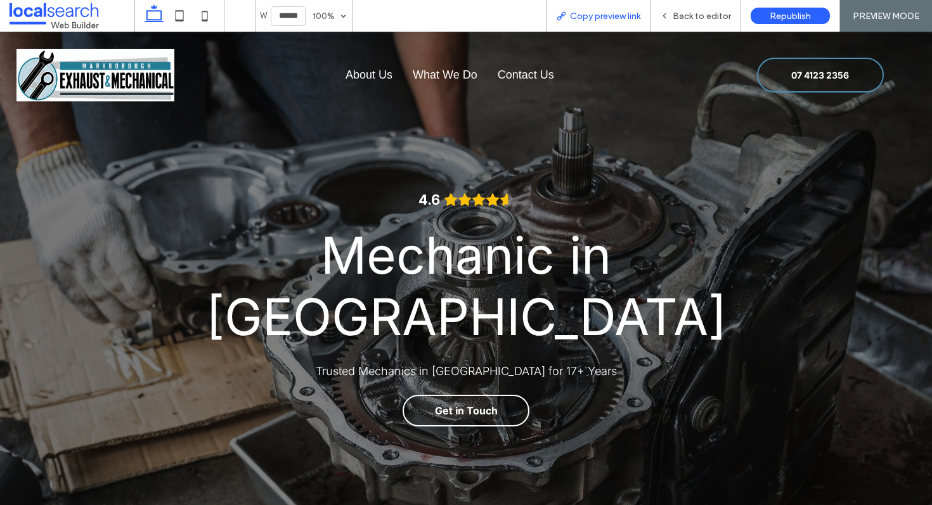
click at [580, 17] on span "Copy preview link" at bounding box center [605, 16] width 70 height 11
click at [711, 18] on span "Back to editor" at bounding box center [702, 16] width 58 height 11
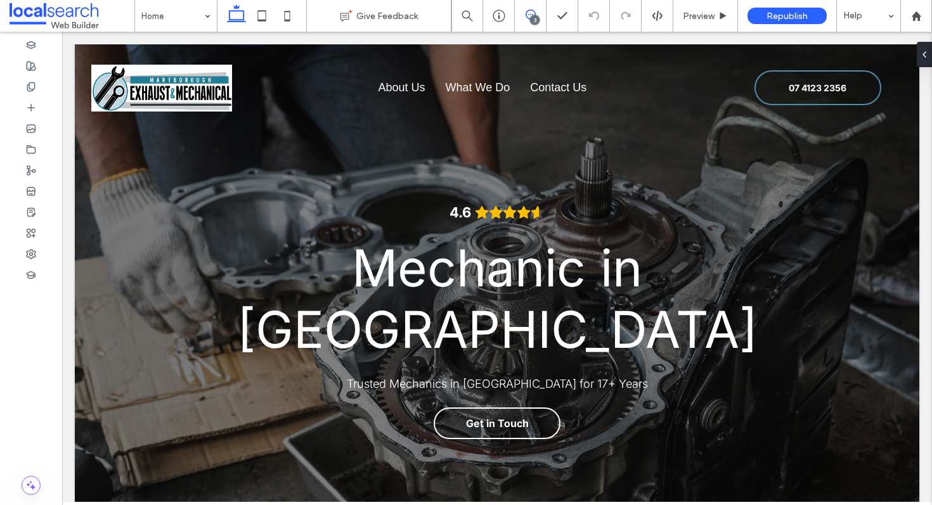
click at [524, 10] on span at bounding box center [530, 15] width 31 height 10
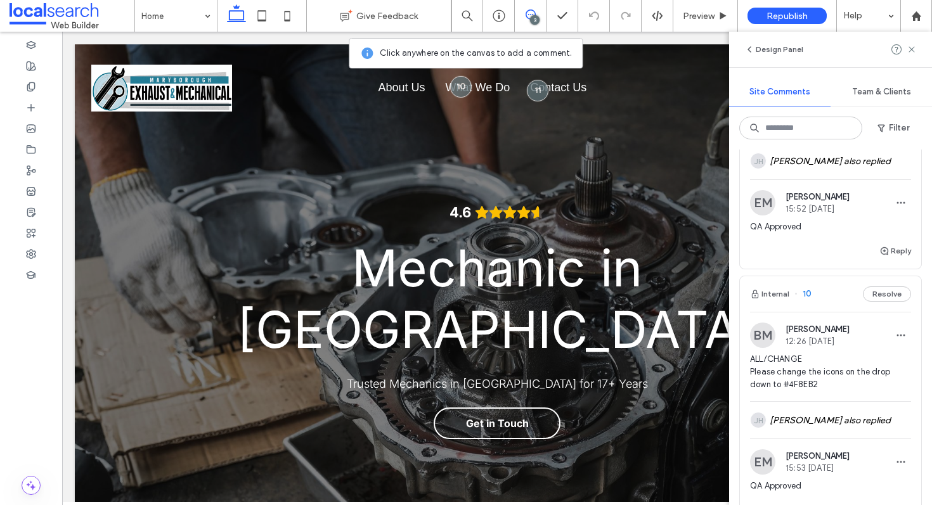
scroll to position [416, 0]
click at [813, 294] on div "Internal 10 Resolve" at bounding box center [830, 294] width 181 height 36
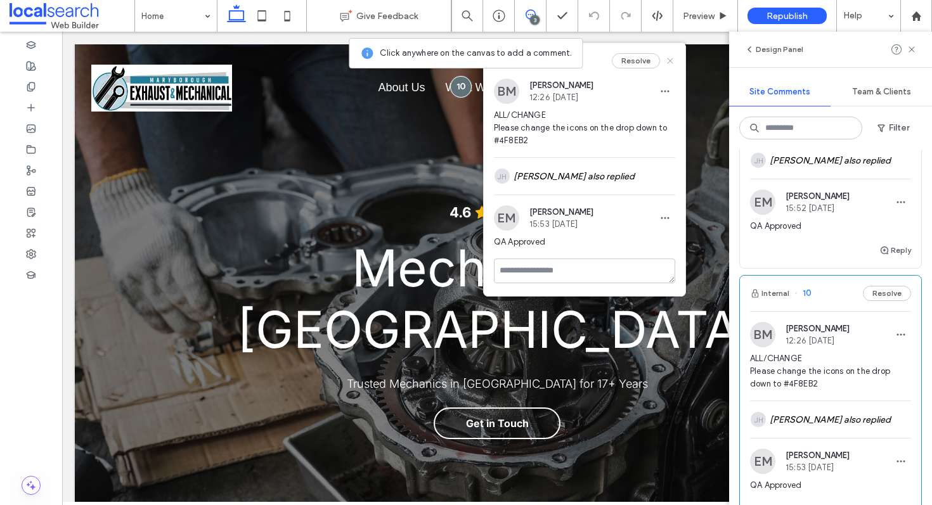
click at [671, 63] on icon at bounding box center [670, 61] width 10 height 10
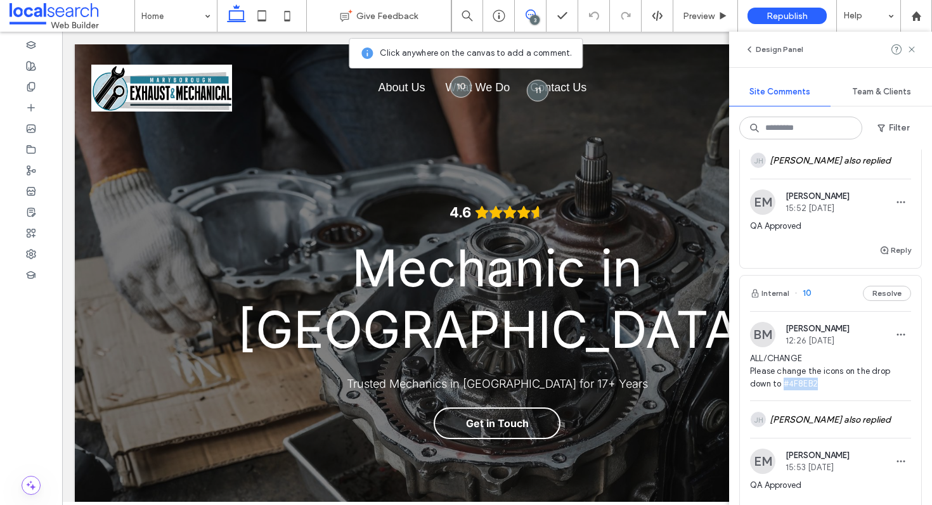
drag, startPoint x: 784, startPoint y: 384, endPoint x: 828, endPoint y: 386, distance: 43.8
click at [828, 386] on span "ALL/CHANGE Please change the icons on the drop down to #4F8EB2" at bounding box center [830, 371] width 161 height 38
copy span "#4F8EB2"
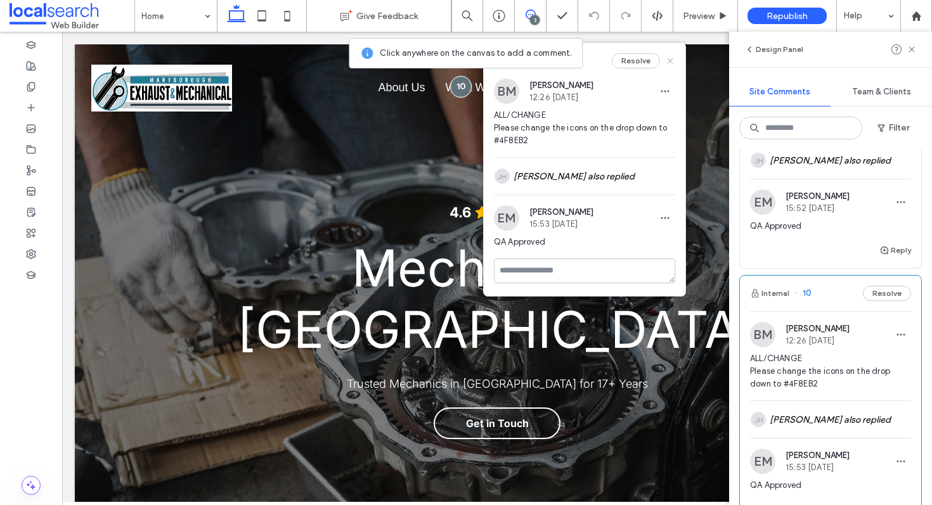
click at [669, 63] on icon at bounding box center [670, 61] width 10 height 10
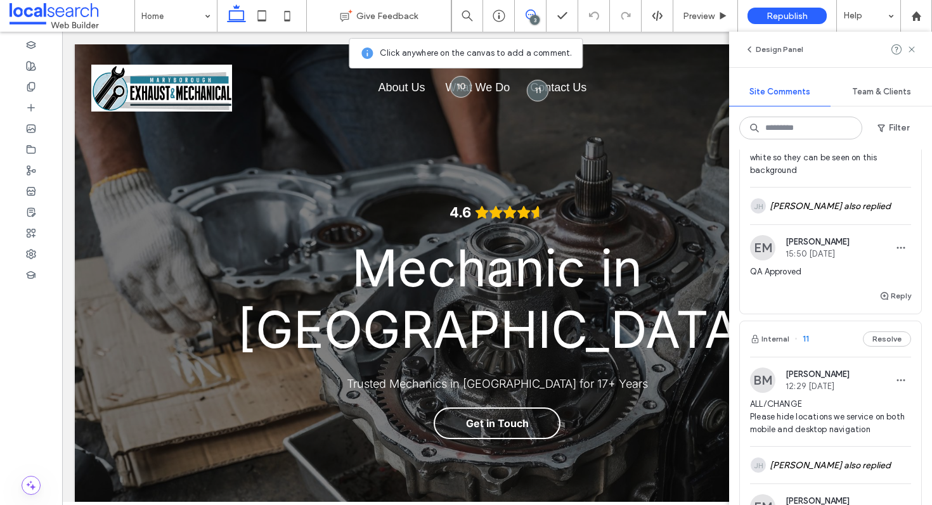
scroll to position [0, 0]
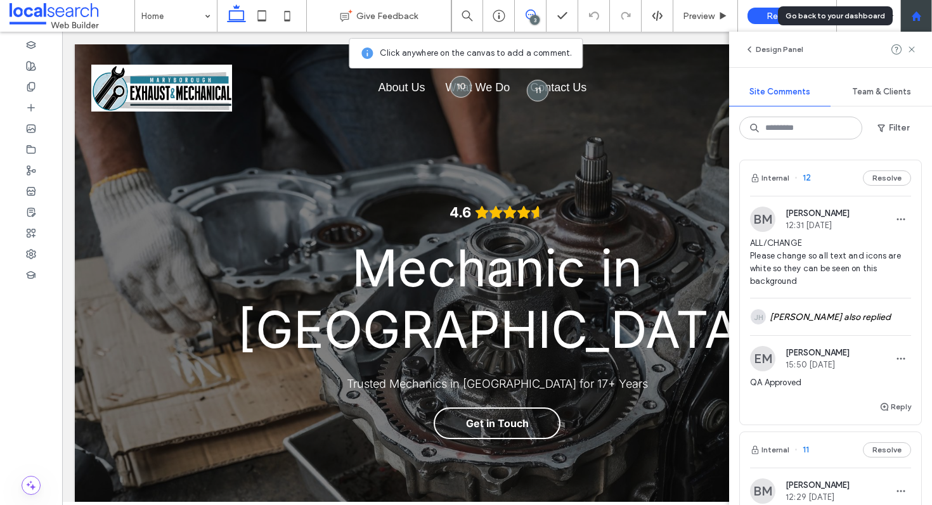
click at [912, 22] on div at bounding box center [916, 16] width 32 height 32
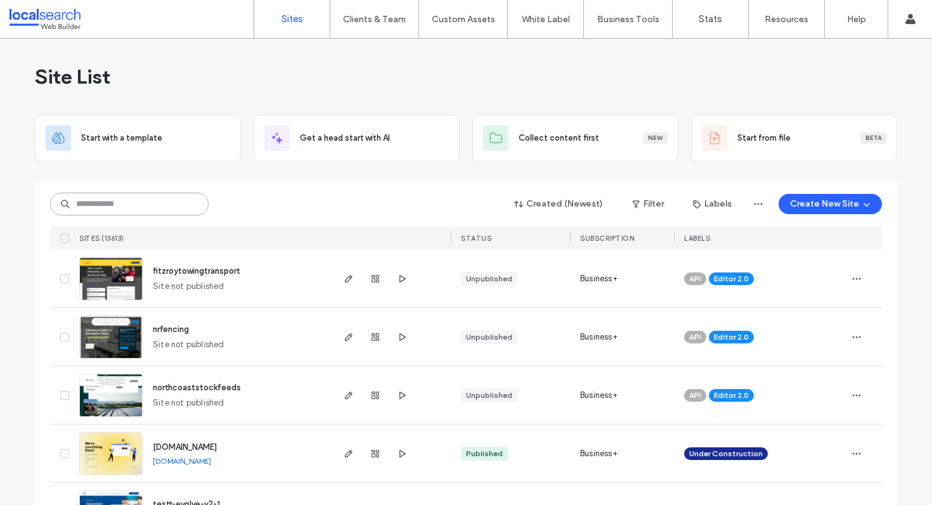
click at [142, 204] on input at bounding box center [129, 204] width 158 height 23
paste input "********"
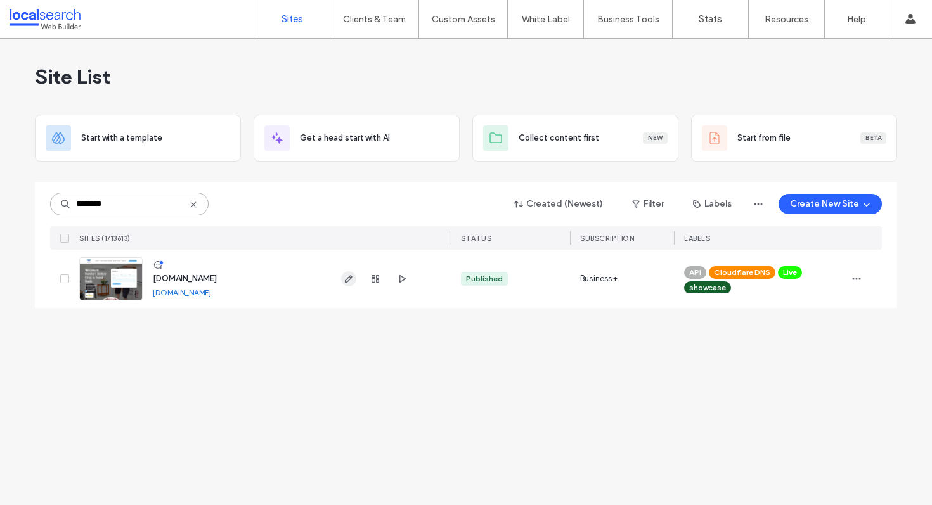
type input "********"
click at [344, 281] on icon "button" at bounding box center [349, 279] width 10 height 10
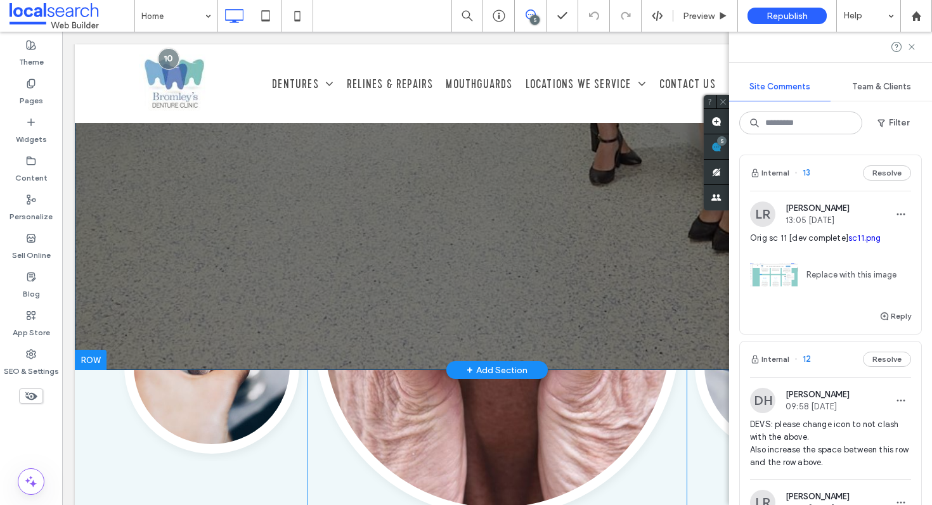
scroll to position [669, 0]
